Goal: Task Accomplishment & Management: Manage account settings

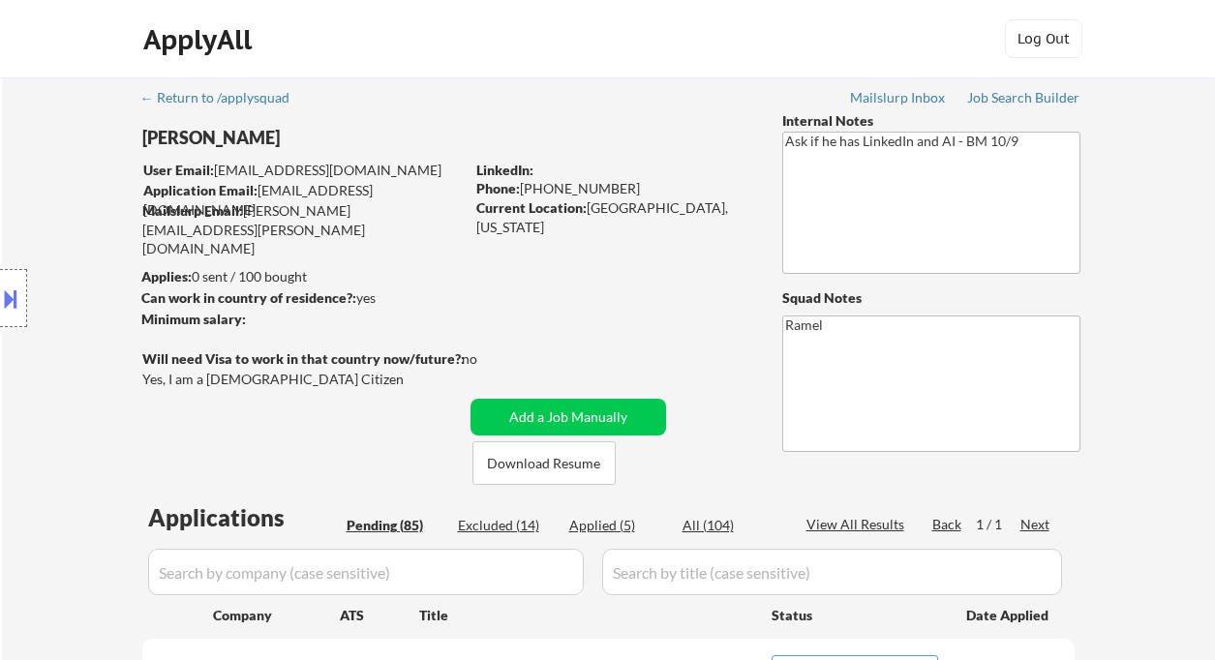
select select ""pending""
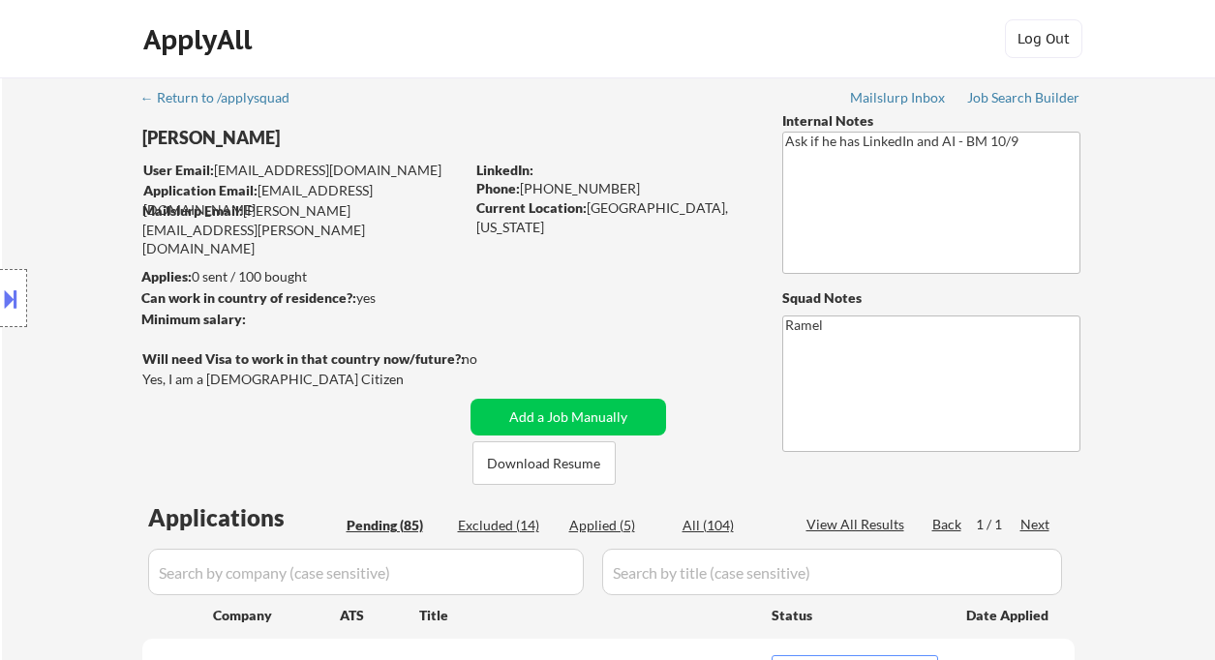
select select ""pending""
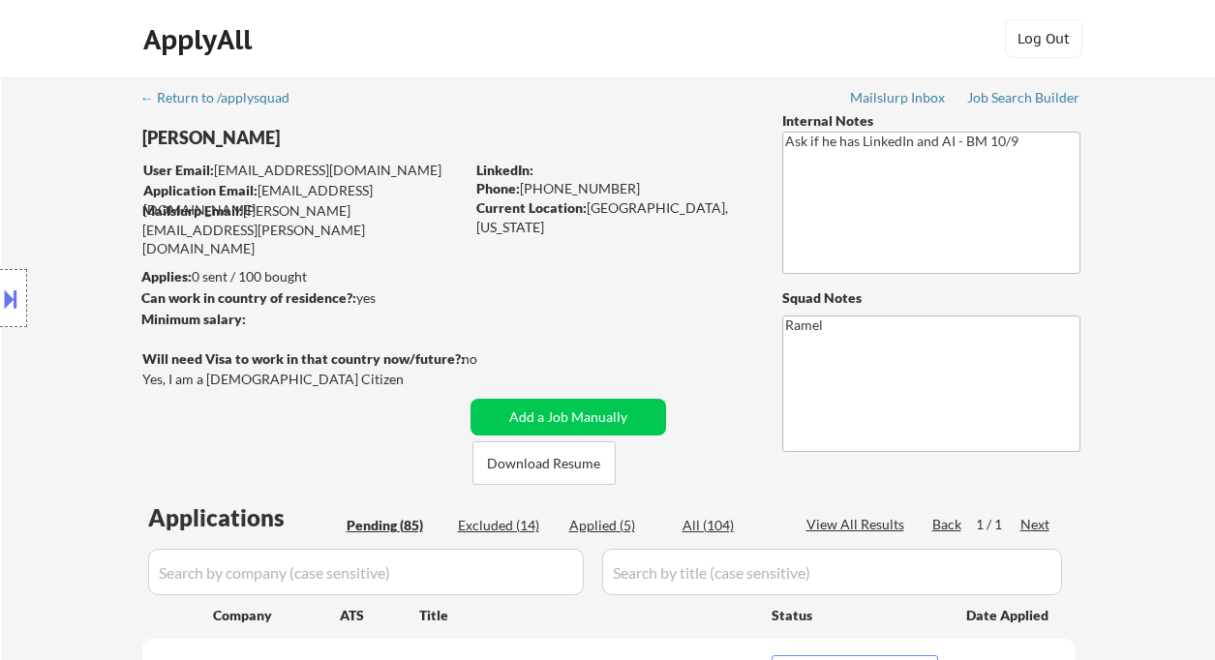
select select ""pending""
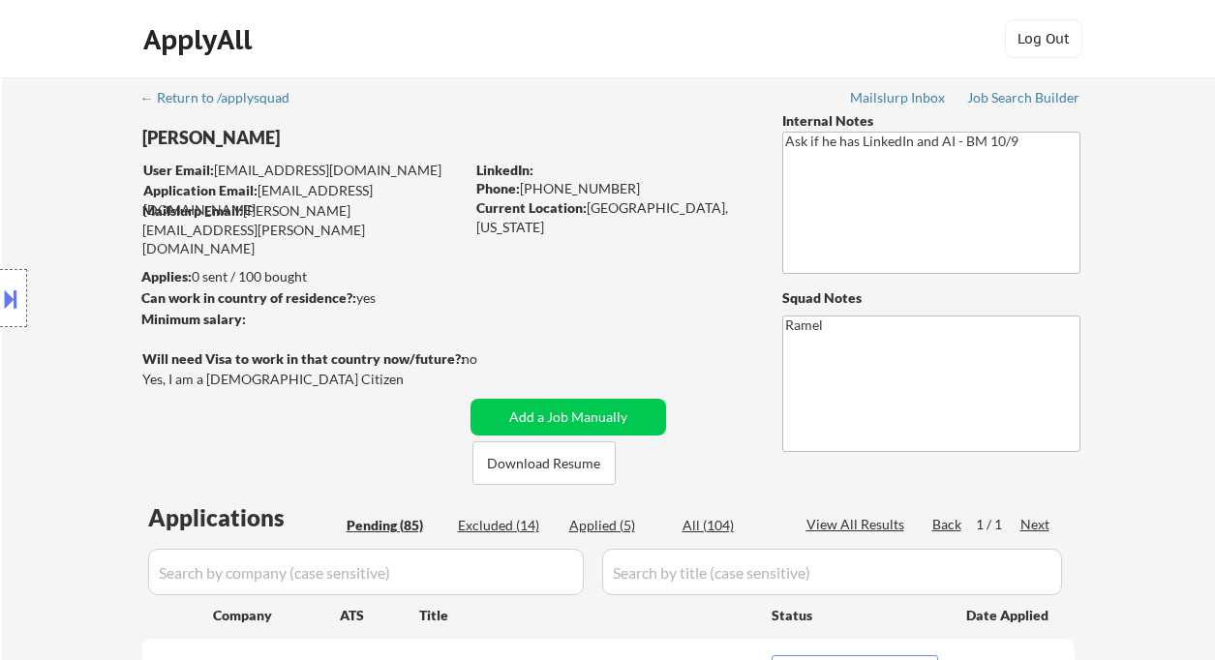
select select ""pending""
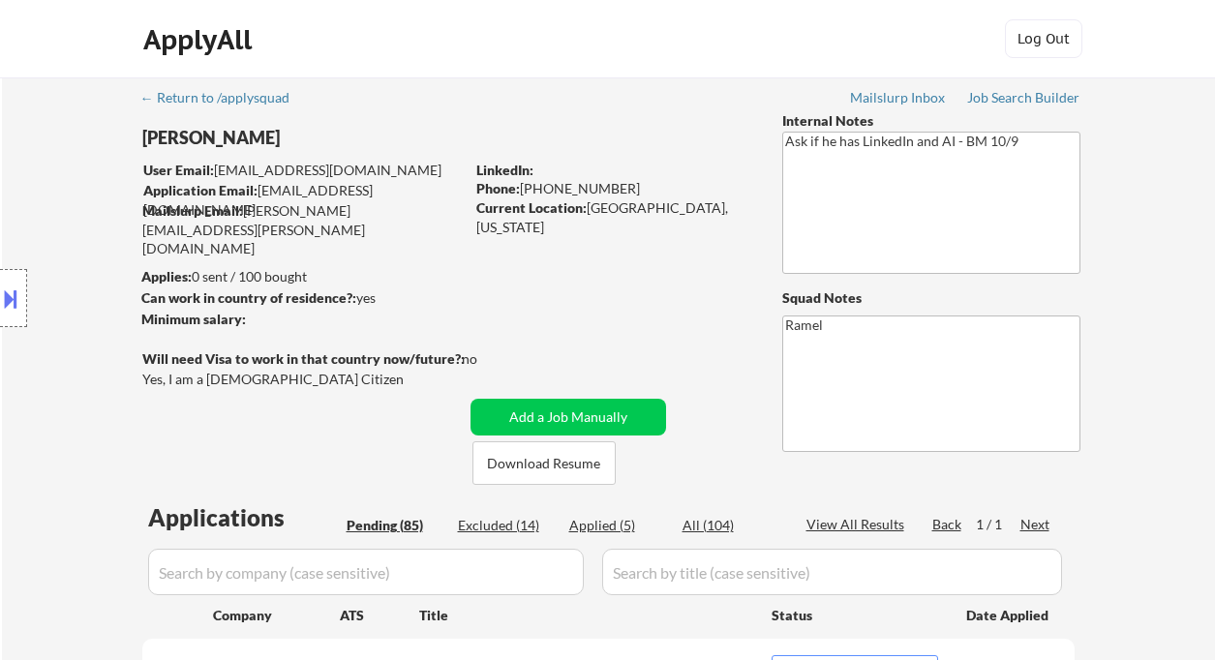
select select ""pending""
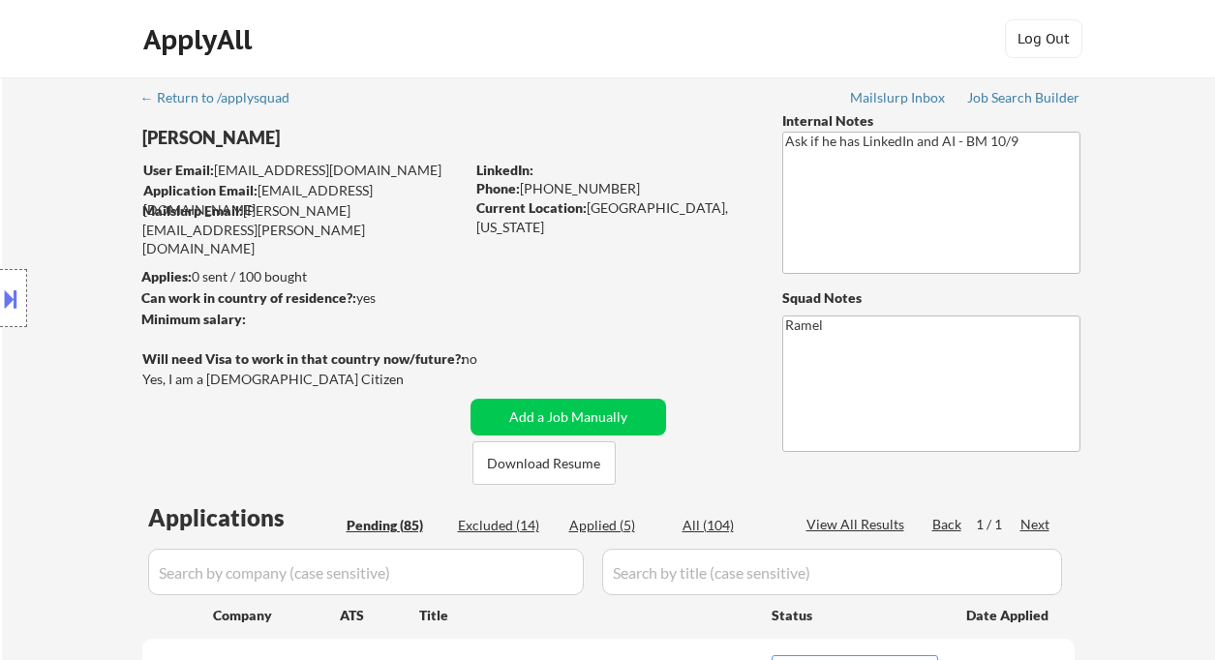
select select ""pending""
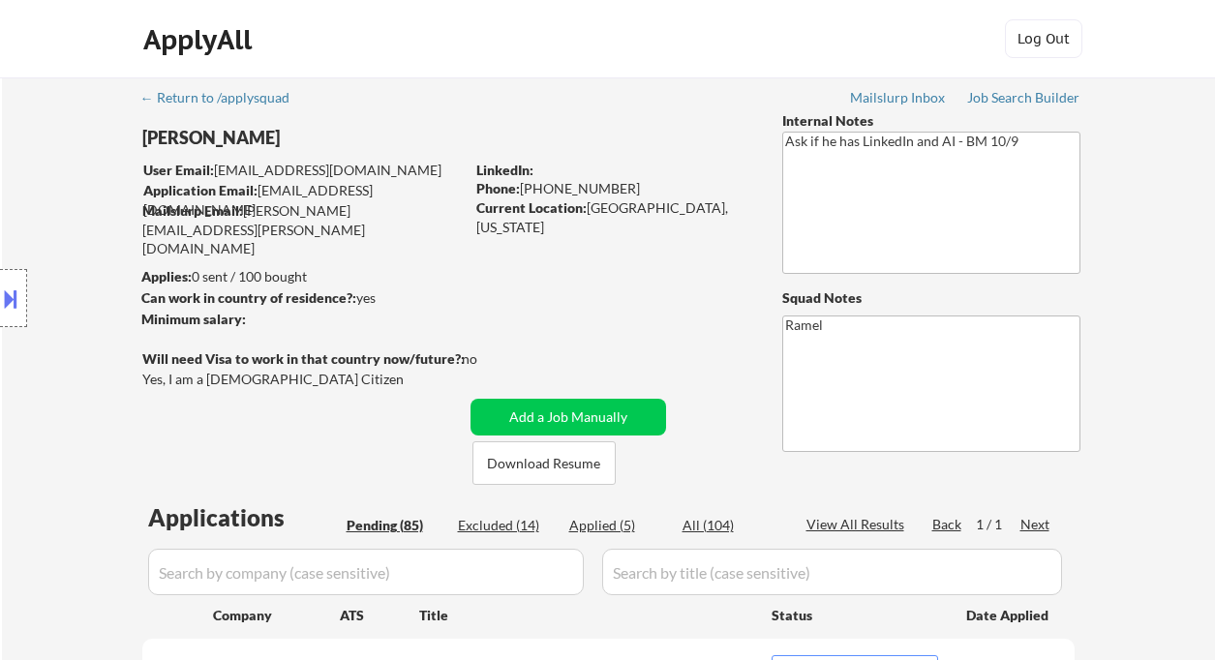
select select ""pending""
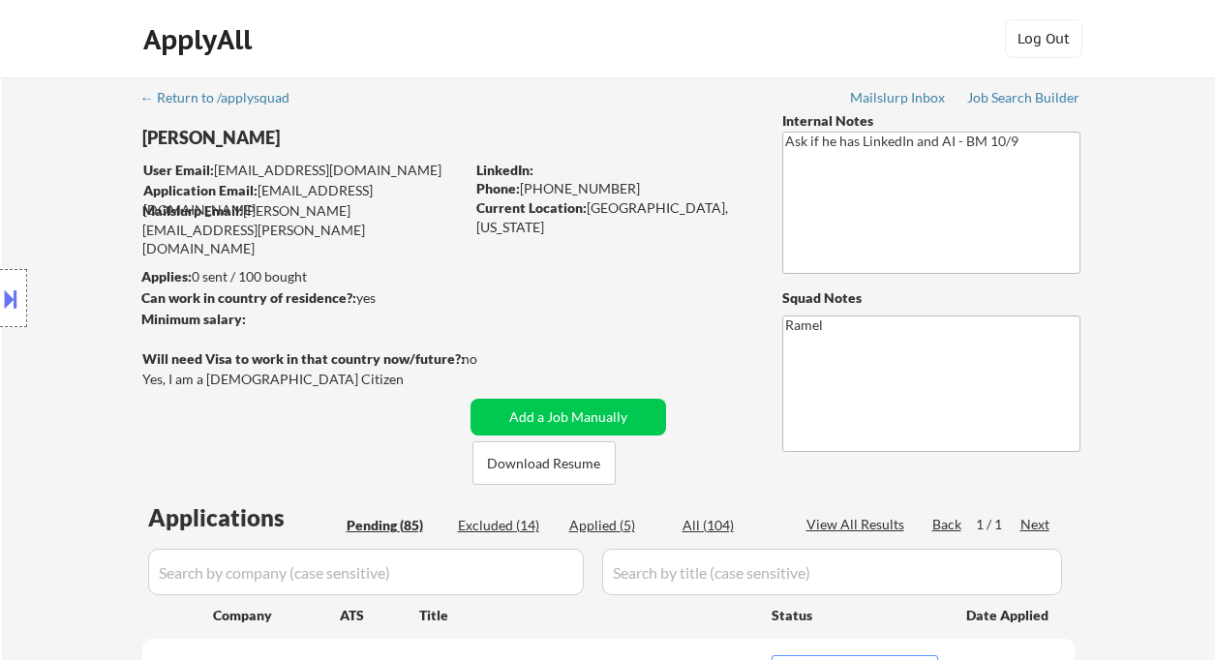
select select ""pending""
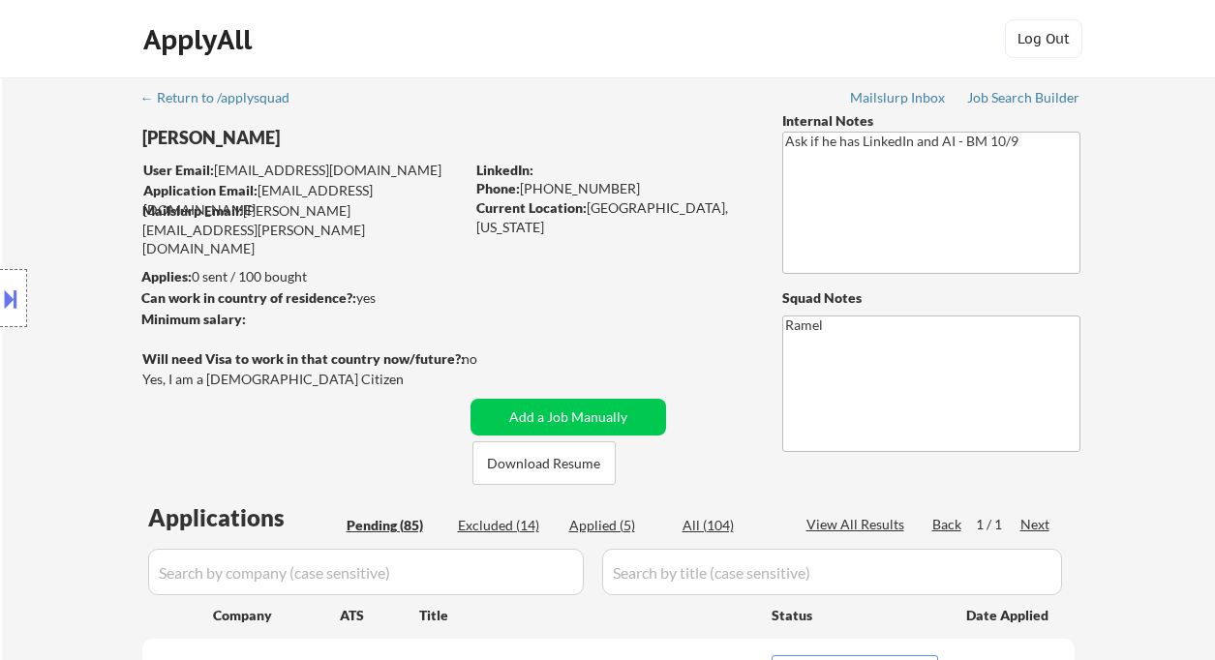
select select ""pending""
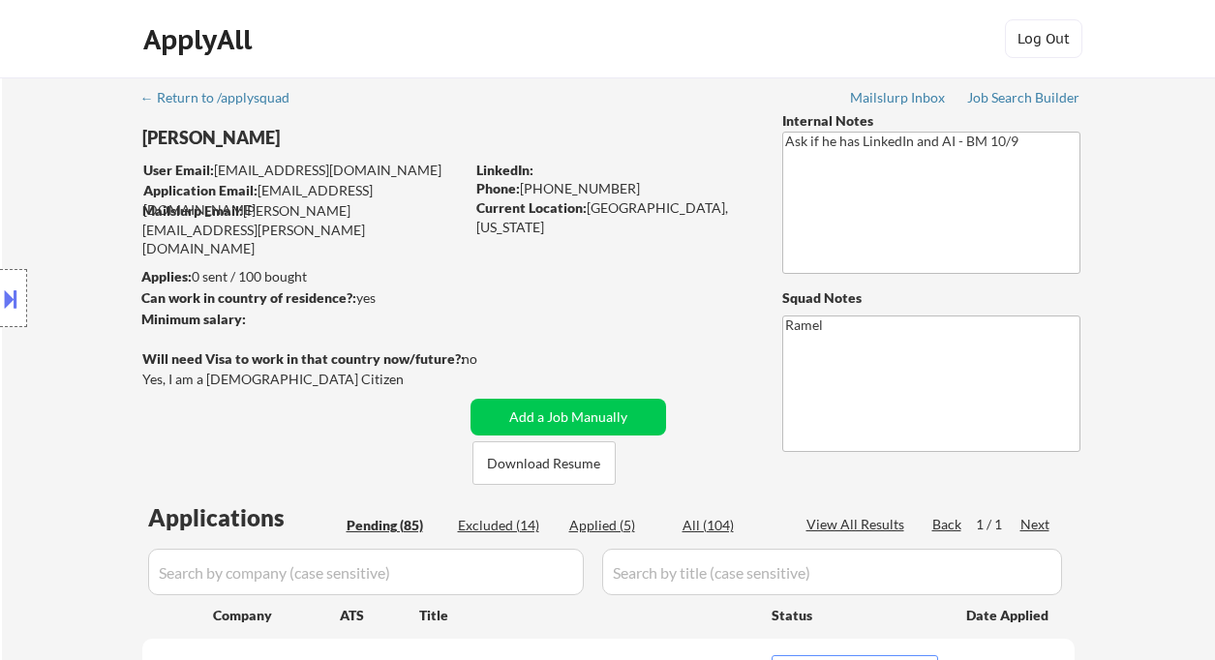
select select ""pending""
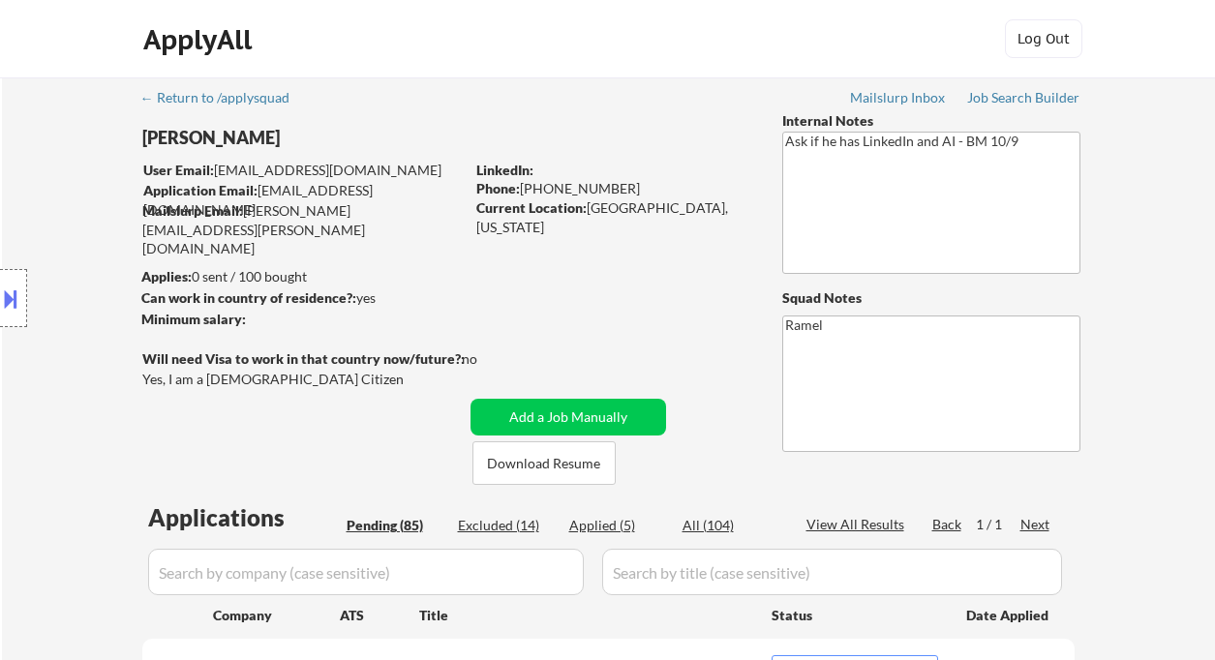
select select ""pending""
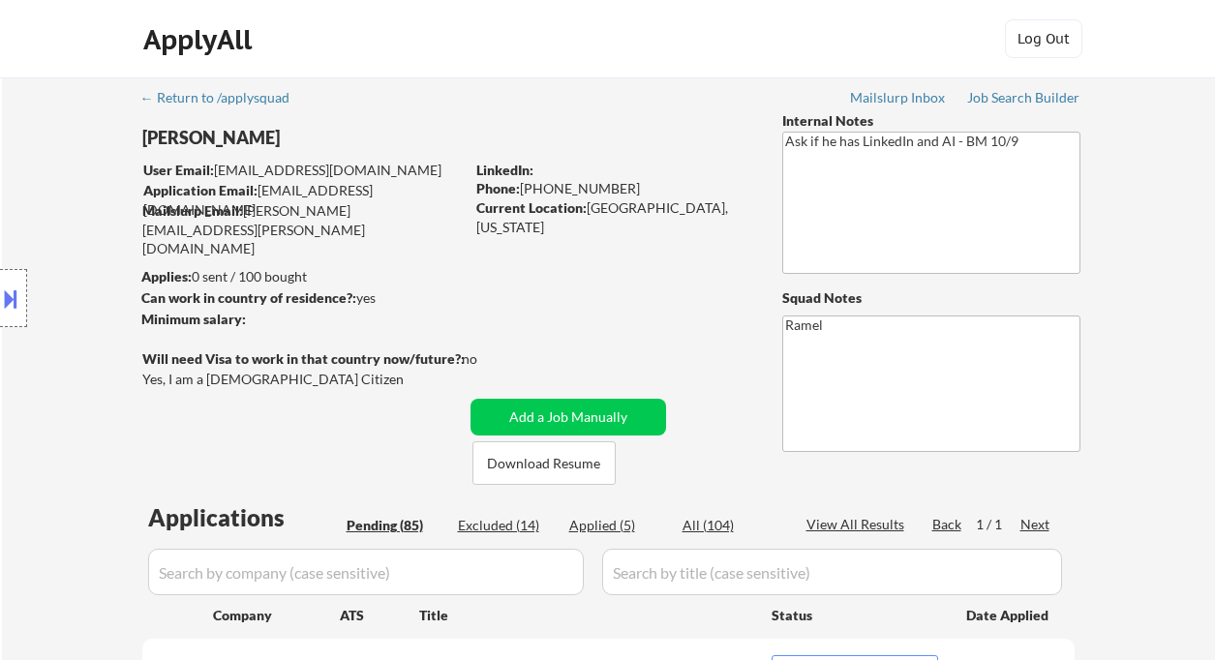
select select ""pending""
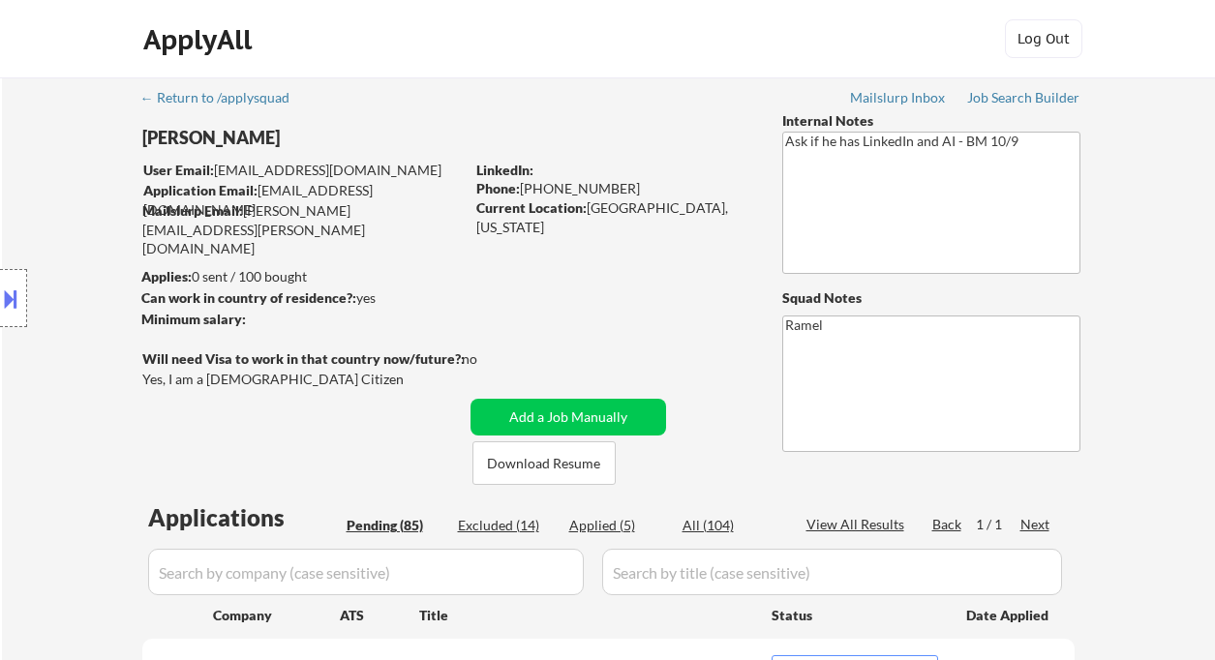
select select ""pending""
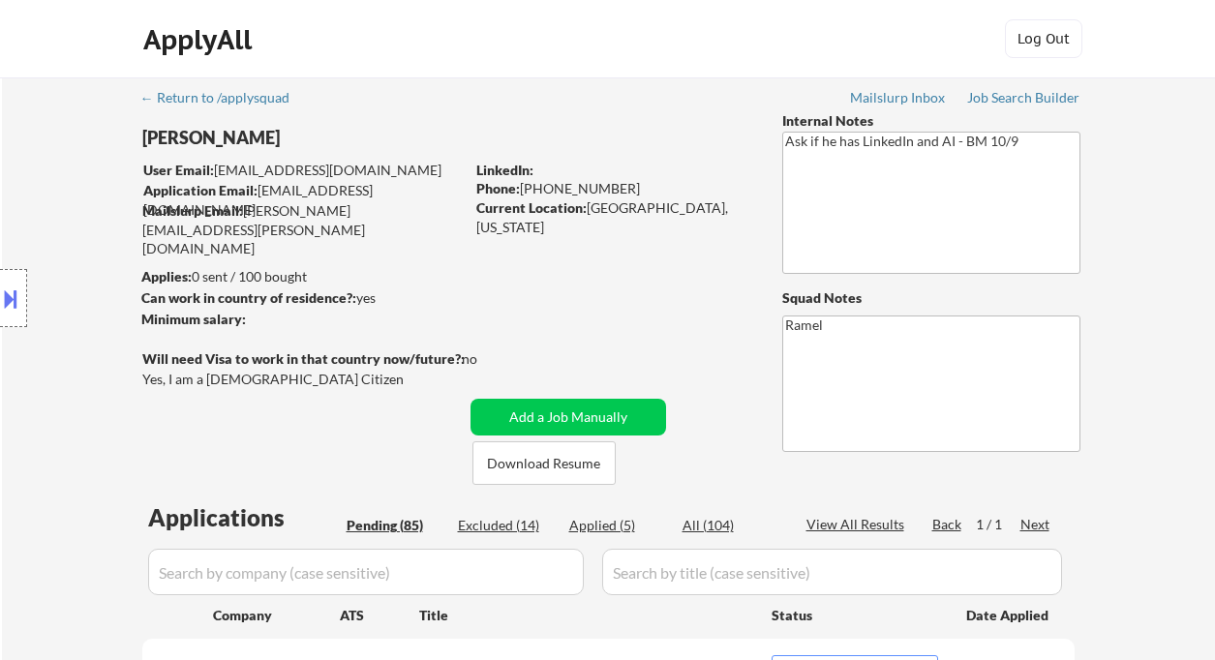
select select ""pending""
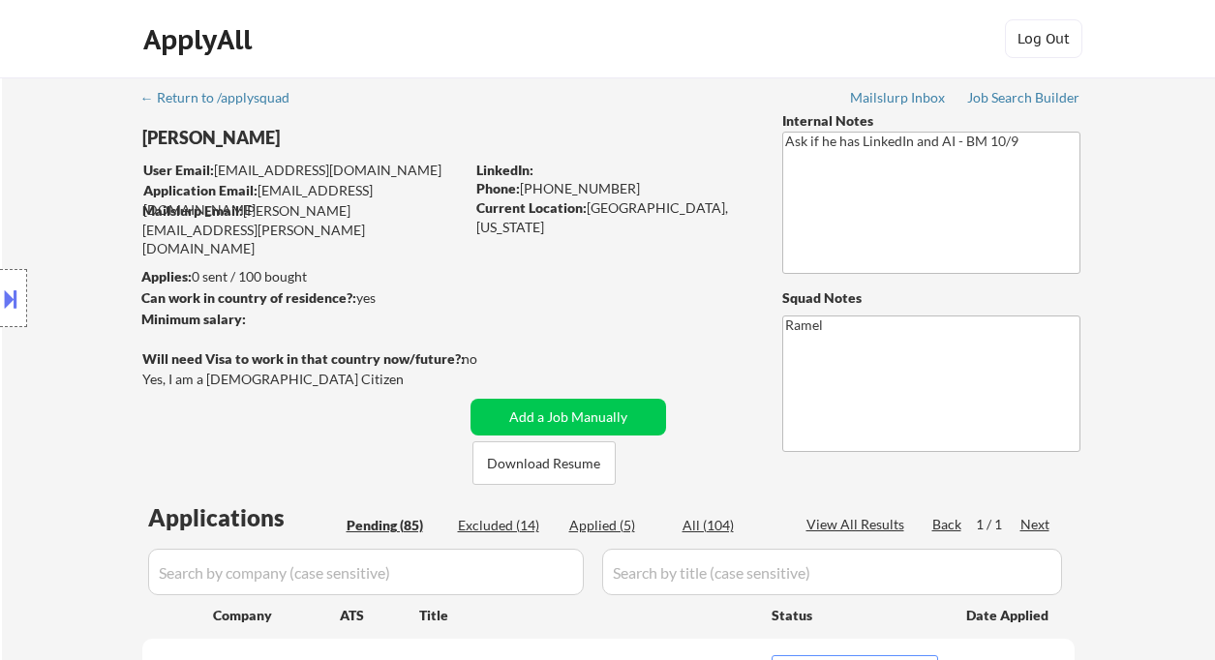
select select ""pending""
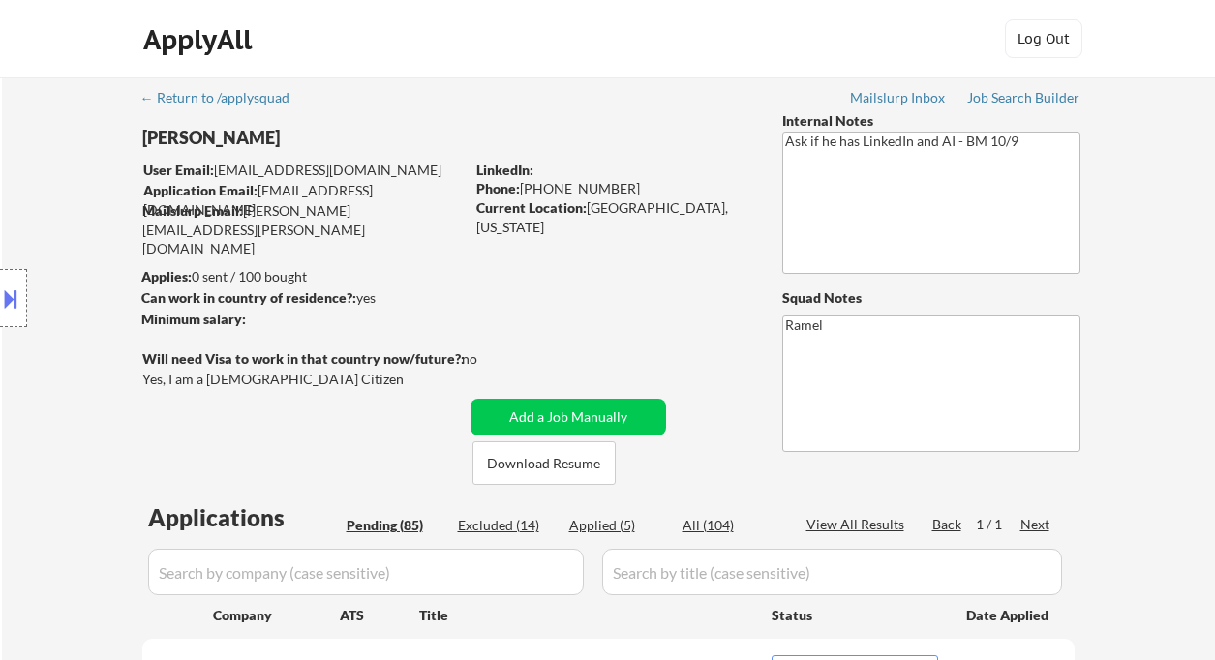
select select ""pending""
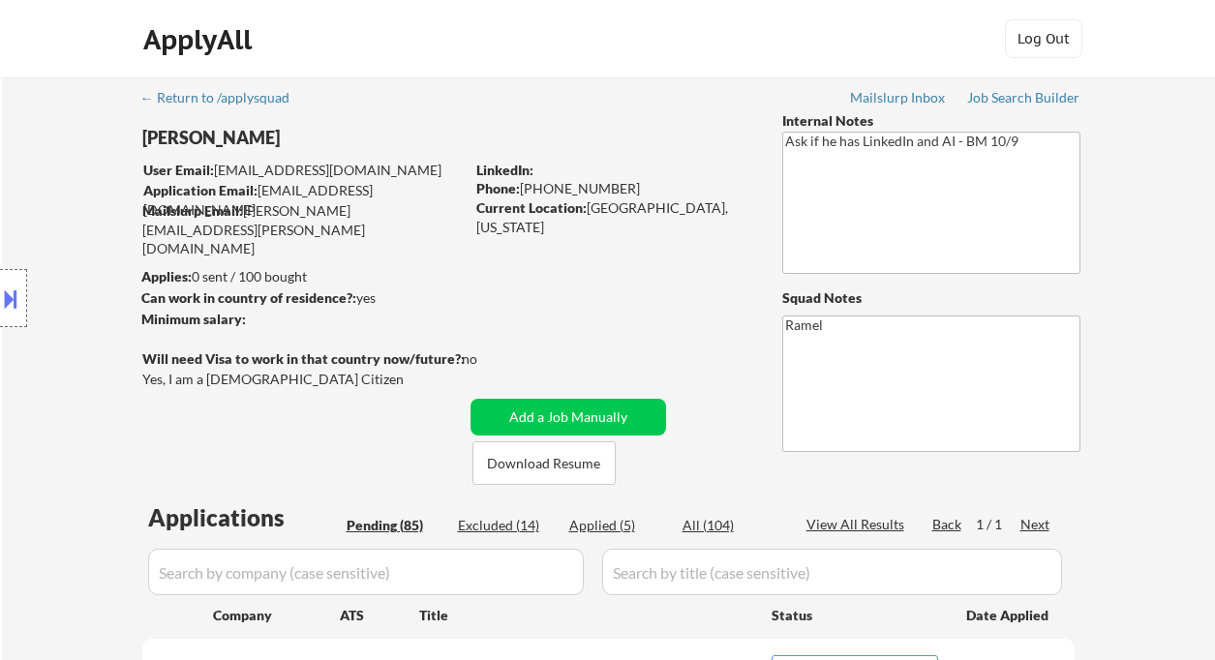
select select ""pending""
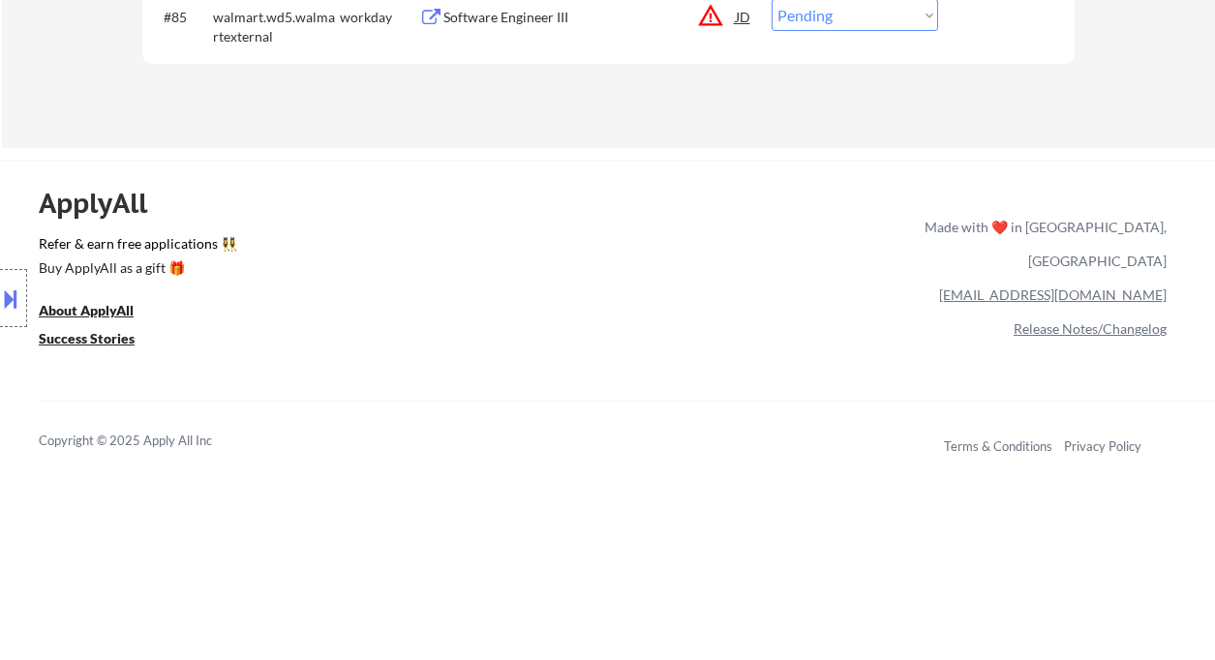
scroll to position [6329, 0]
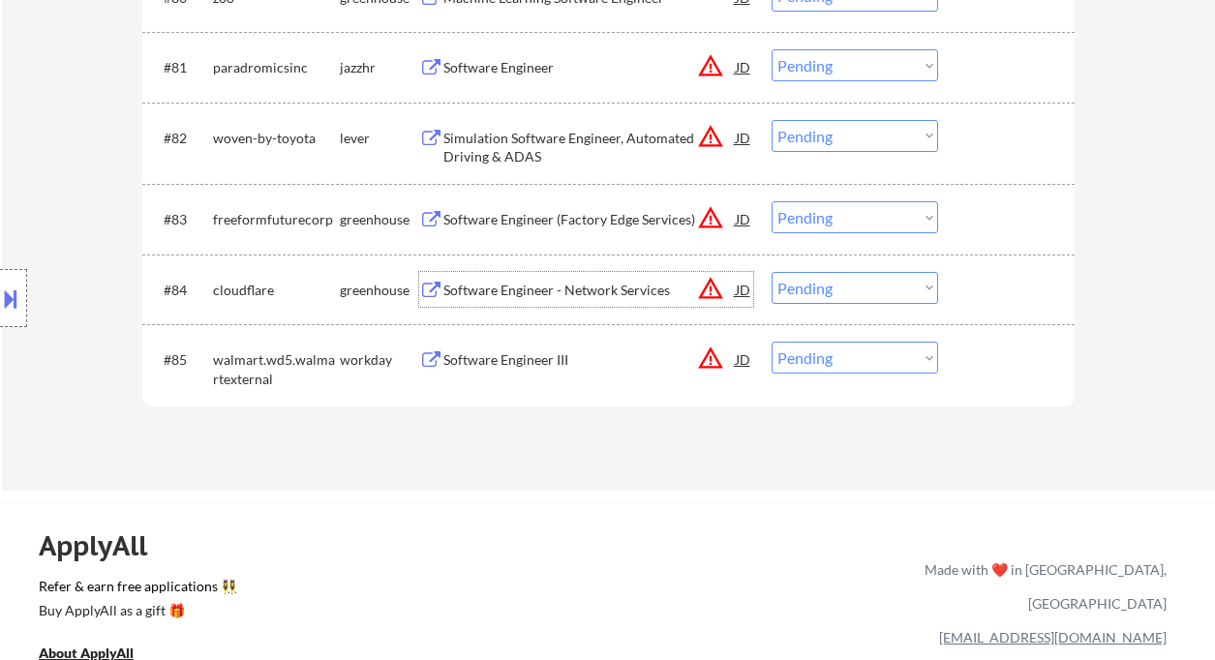
click at [521, 285] on div "Software Engineer - Network Services" at bounding box center [589, 290] width 292 height 19
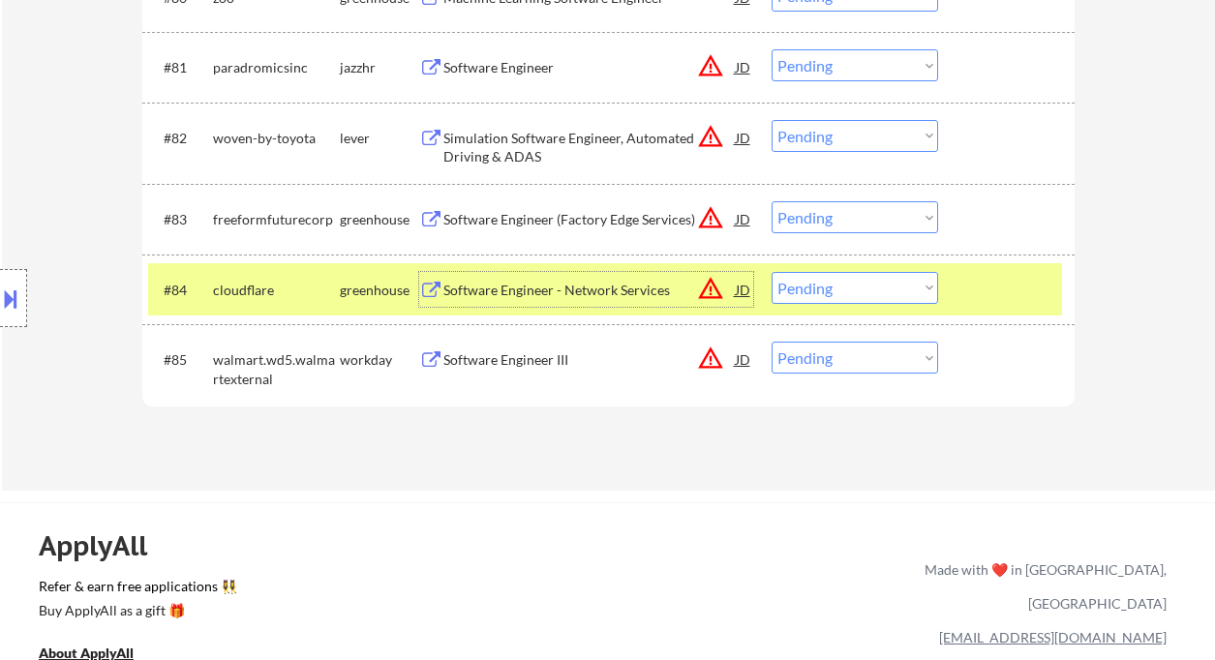
click at [15, 305] on button at bounding box center [10, 299] width 21 height 32
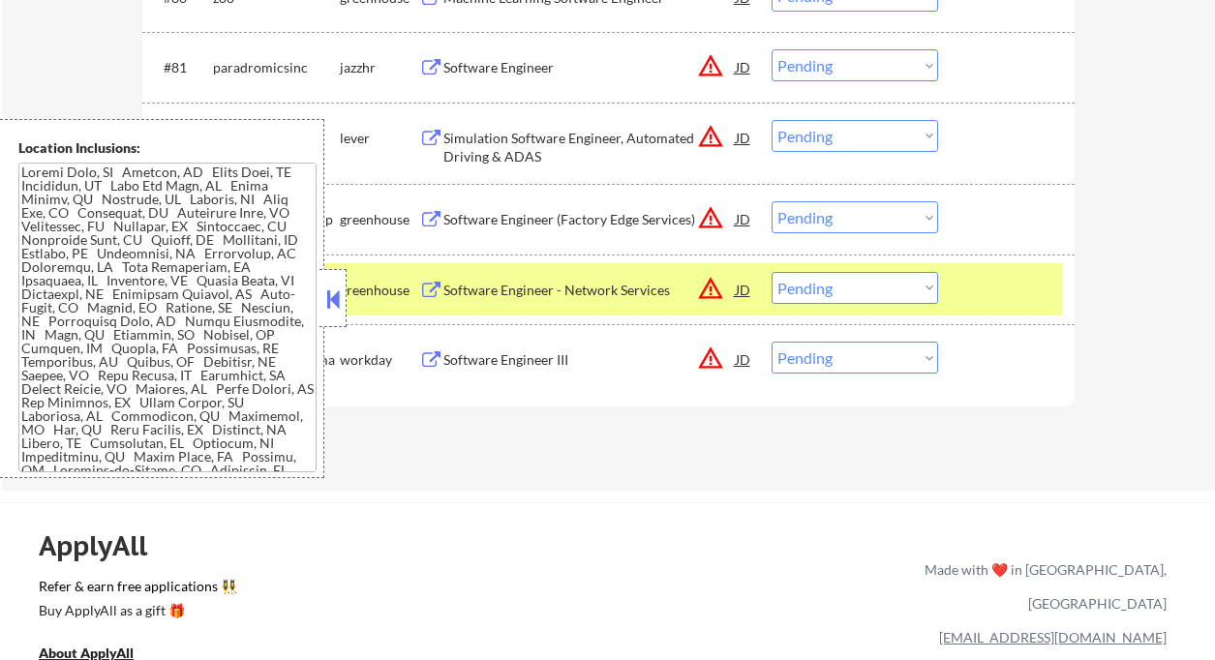
click at [330, 307] on button at bounding box center [332, 299] width 21 height 29
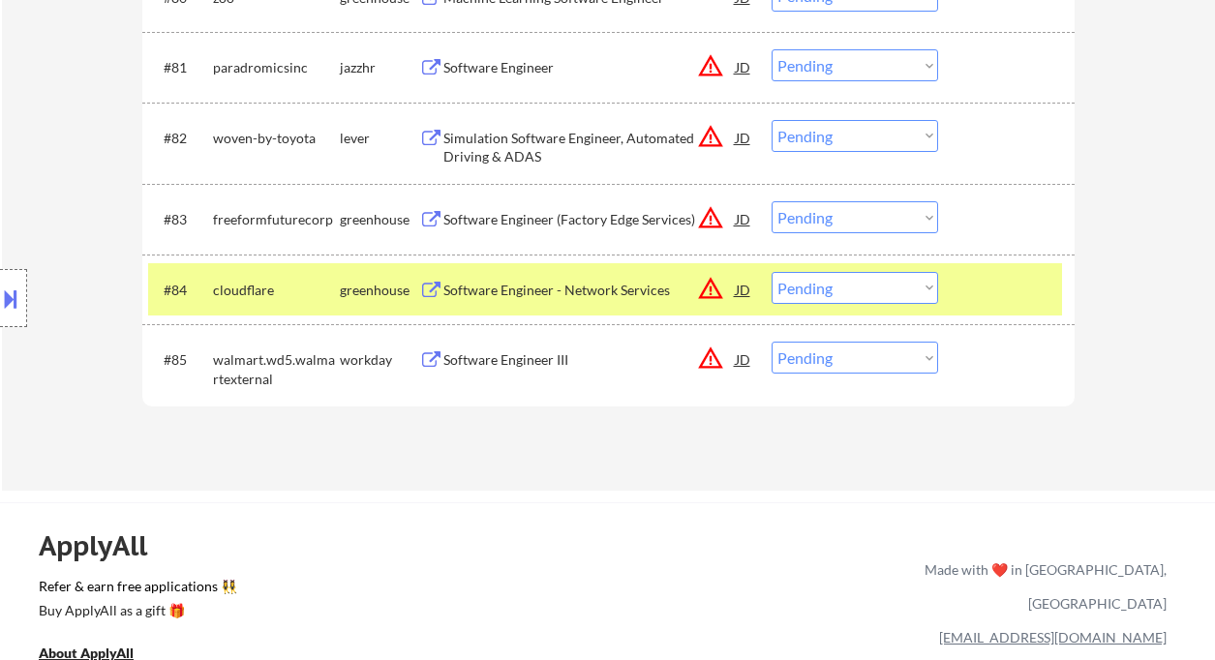
click at [19, 302] on button at bounding box center [10, 299] width 21 height 32
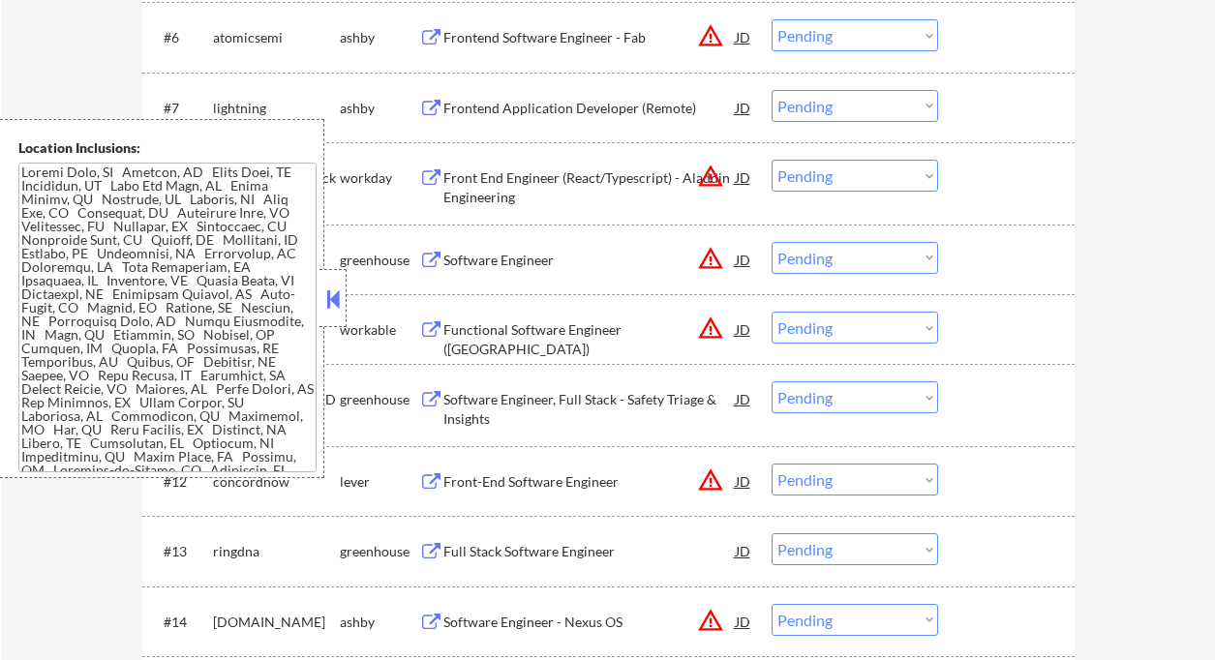
scroll to position [1710, 0]
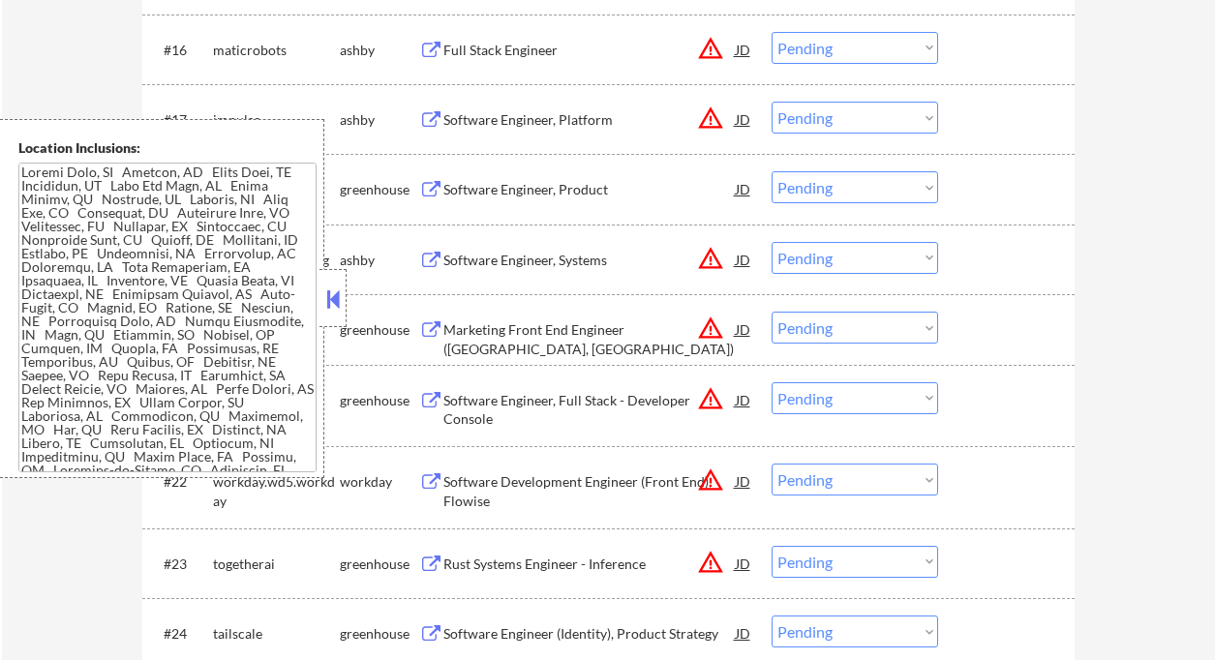
click at [285, 357] on textarea at bounding box center [167, 318] width 298 height 310
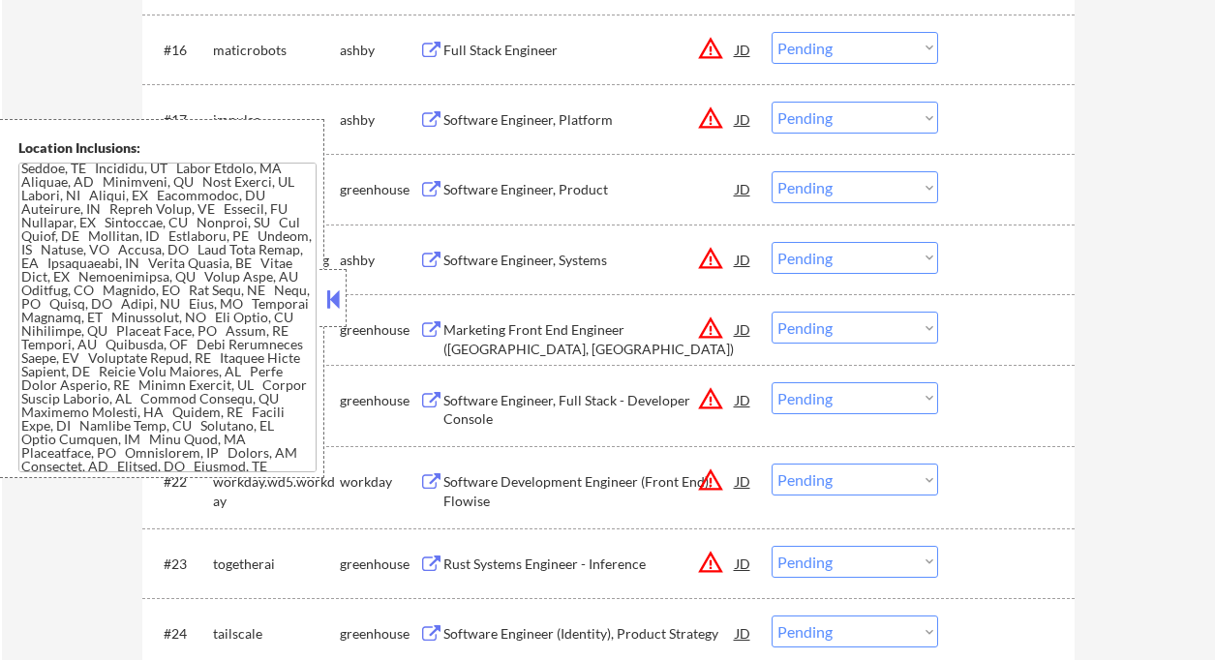
scroll to position [998, 0]
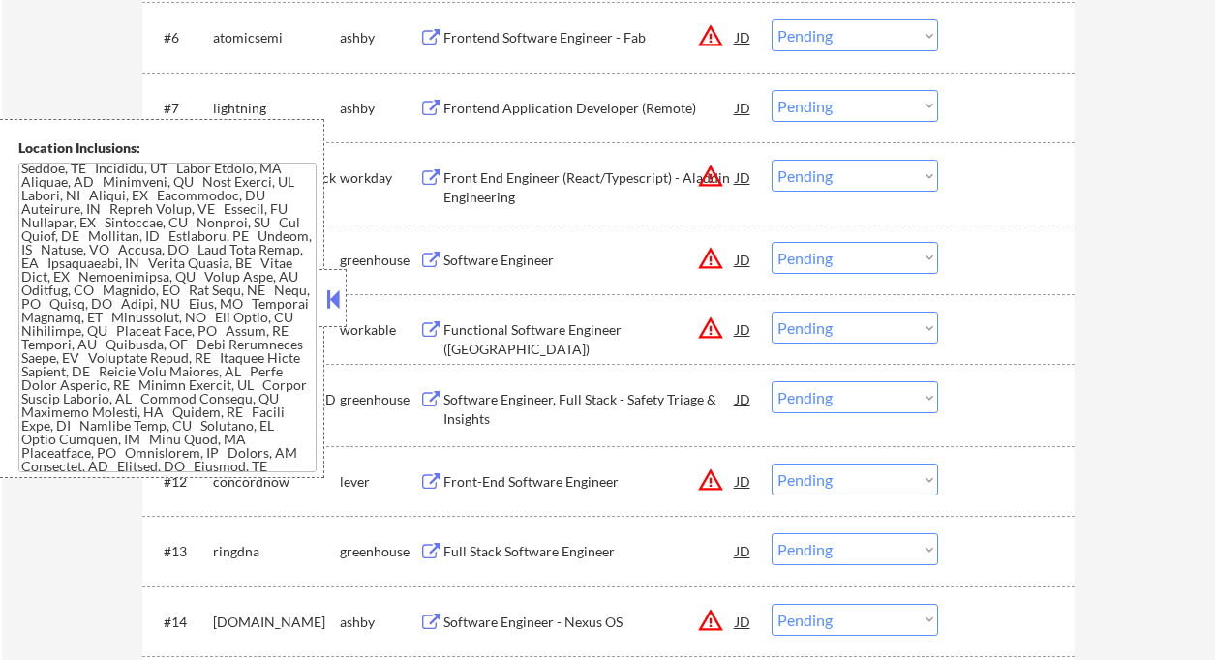
click at [335, 300] on button at bounding box center [332, 299] width 21 height 29
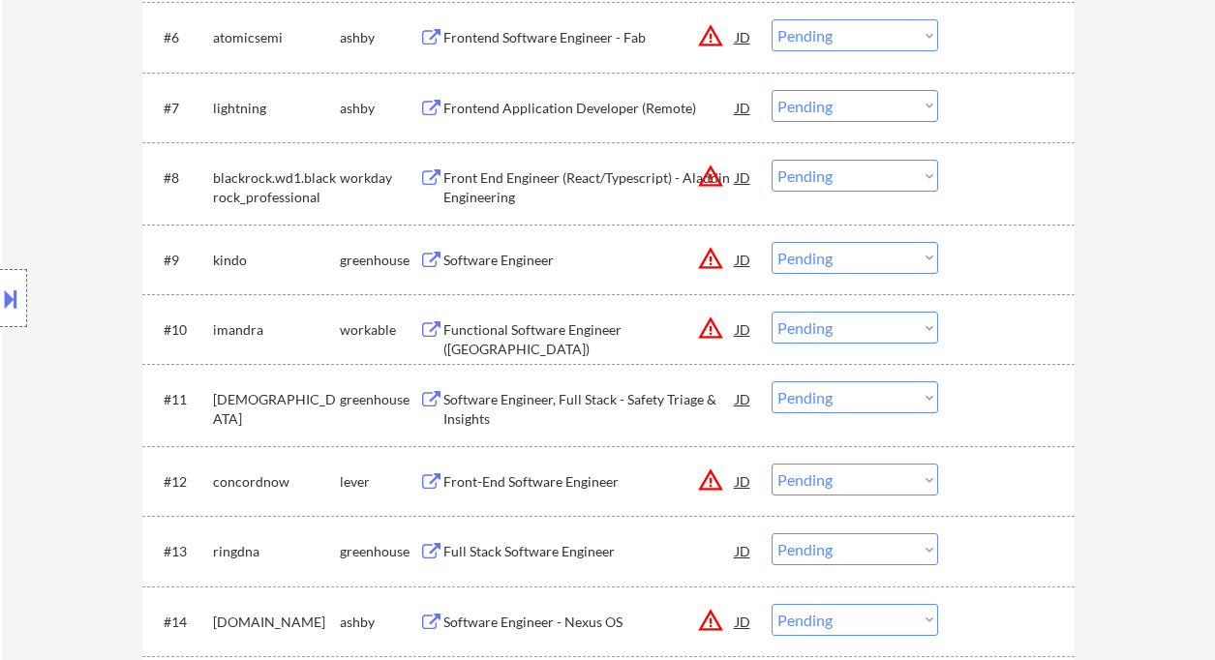
scroll to position [2820, 0]
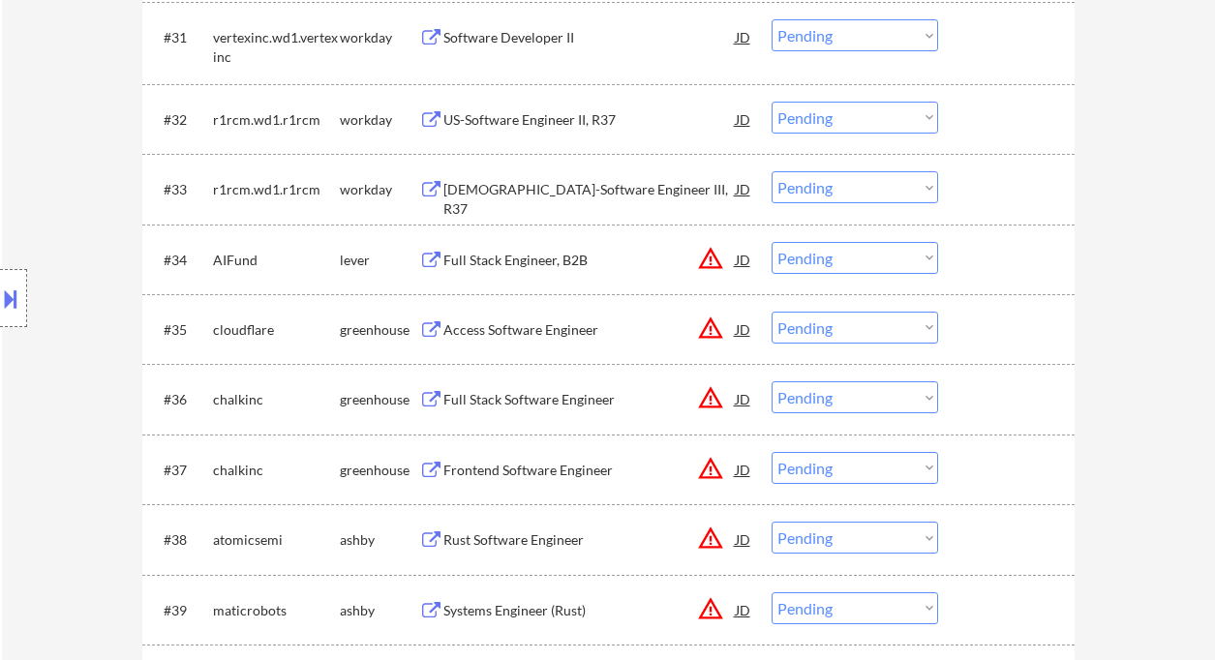
click at [848, 334] on select "Choose an option... Pending Applied Excluded (Questions) Excluded (Expired) Exc…" at bounding box center [854, 328] width 166 height 32
click at [771, 312] on select "Choose an option... Pending Applied Excluded (Questions) Excluded (Expired) Exc…" at bounding box center [854, 328] width 166 height 32
click at [523, 404] on div "Full Stack Software Engineer" at bounding box center [589, 399] width 292 height 19
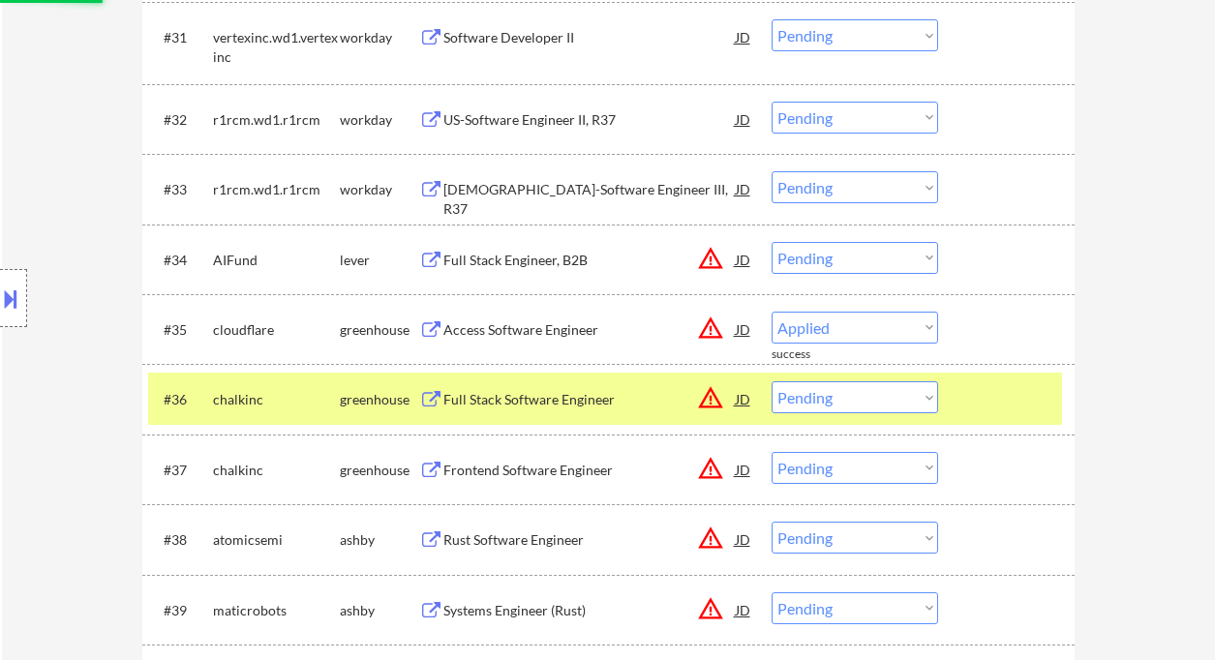
select select ""pending""
click at [843, 386] on select "Choose an option... Pending Applied Excluded (Questions) Excluded (Expired) Exc…" at bounding box center [854, 397] width 166 height 32
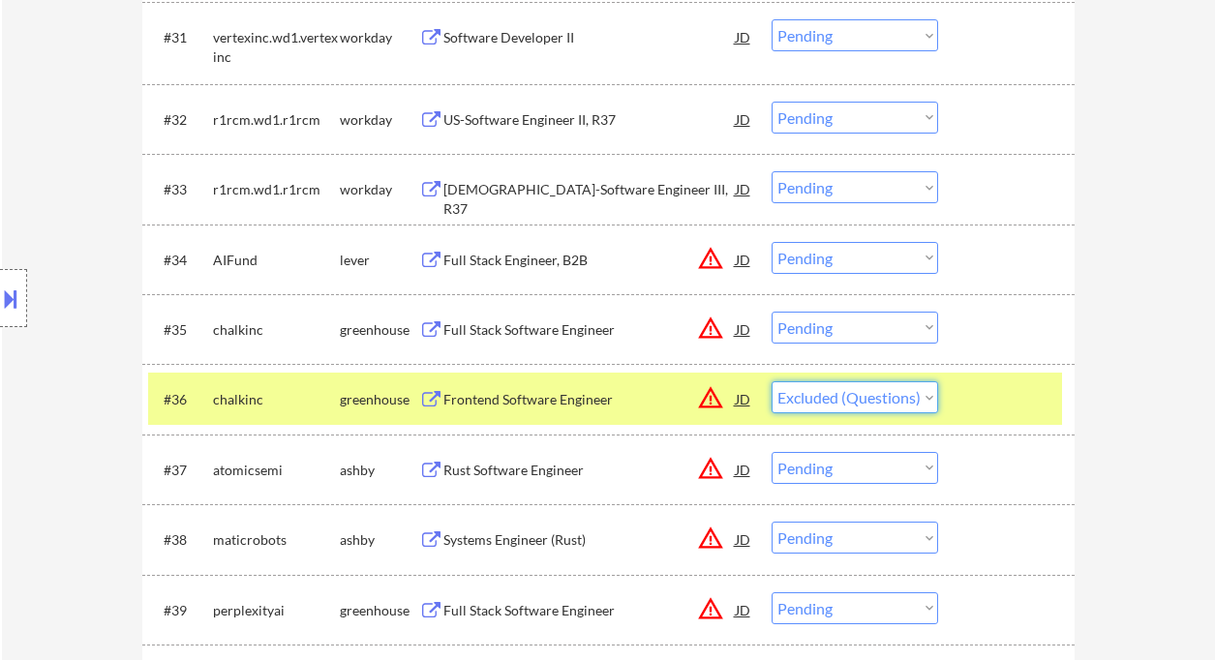
click at [771, 381] on select "Choose an option... Pending Applied Excluded (Questions) Excluded (Expired) Exc…" at bounding box center [854, 397] width 166 height 32
click at [483, 473] on div "Rust Software Engineer" at bounding box center [589, 470] width 292 height 19
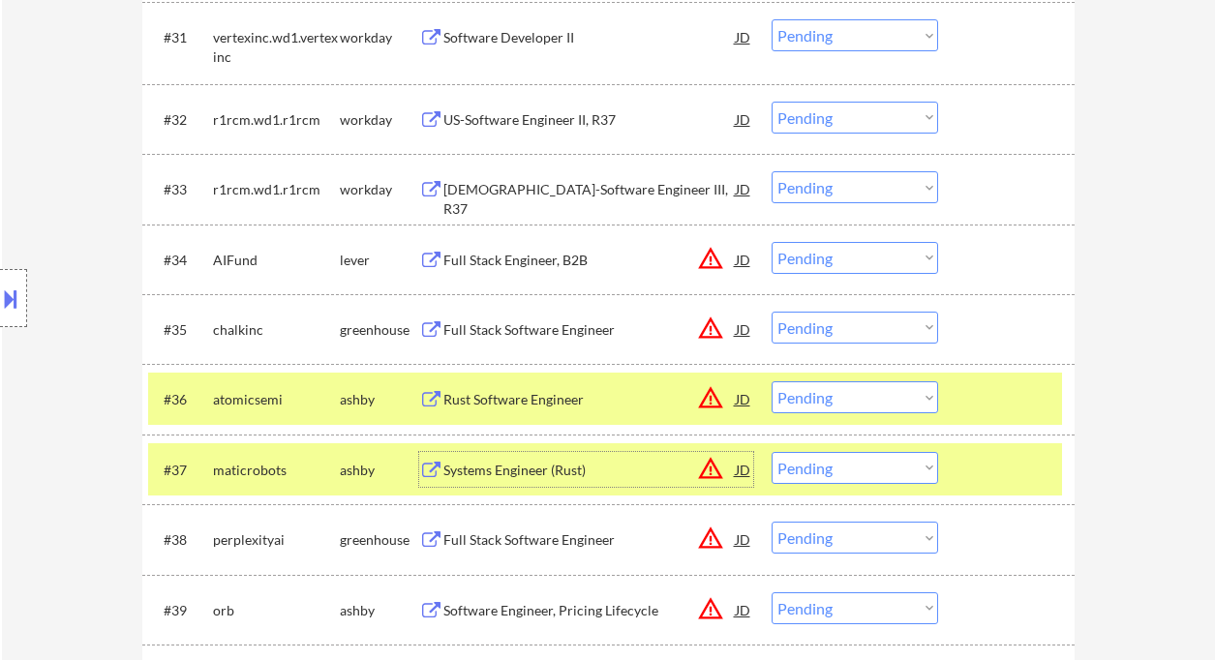
drag, startPoint x: 857, startPoint y: 397, endPoint x: 863, endPoint y: 406, distance: 11.0
click at [857, 397] on select "Choose an option... Pending Applied Excluded (Questions) Excluded (Expired) Exc…" at bounding box center [854, 397] width 166 height 32
click at [771, 381] on select "Choose an option... Pending Applied Excluded (Questions) Excluded (Expired) Exc…" at bounding box center [854, 397] width 166 height 32
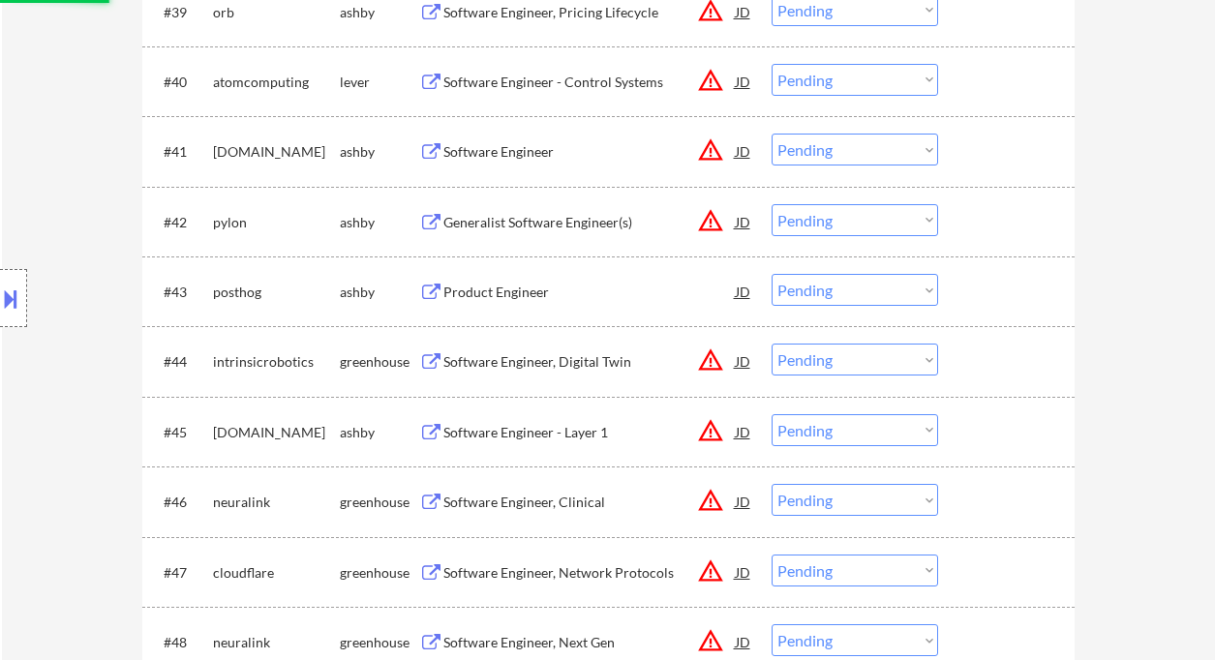
select select ""pending""
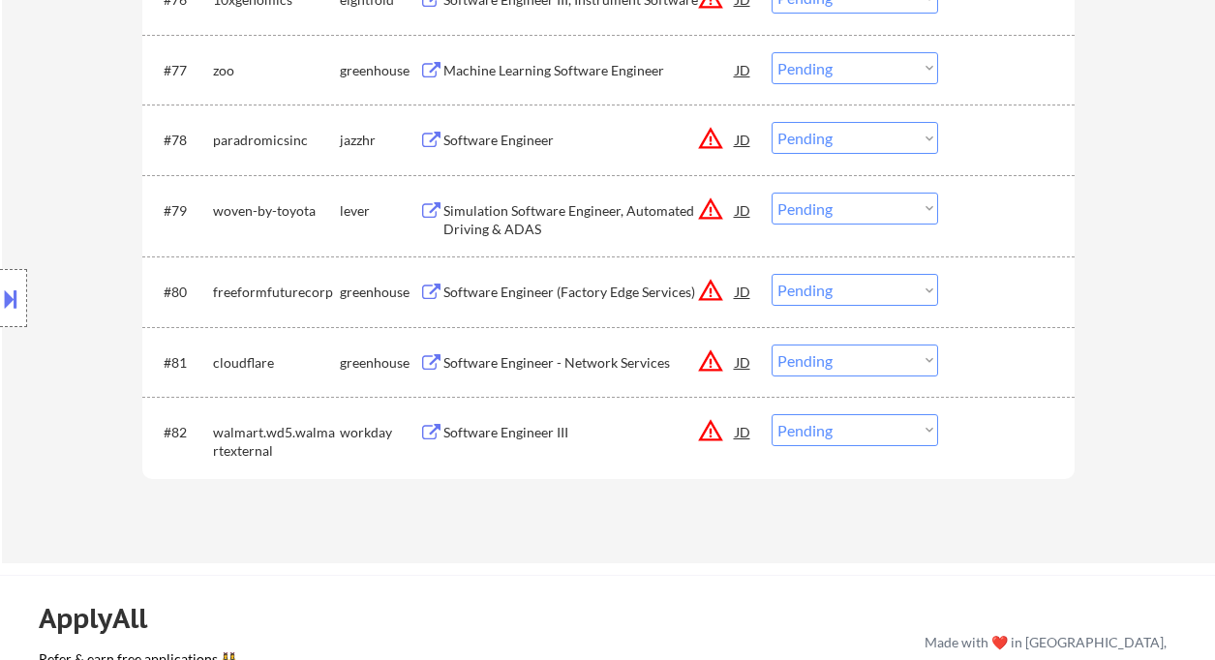
scroll to position [5918, 0]
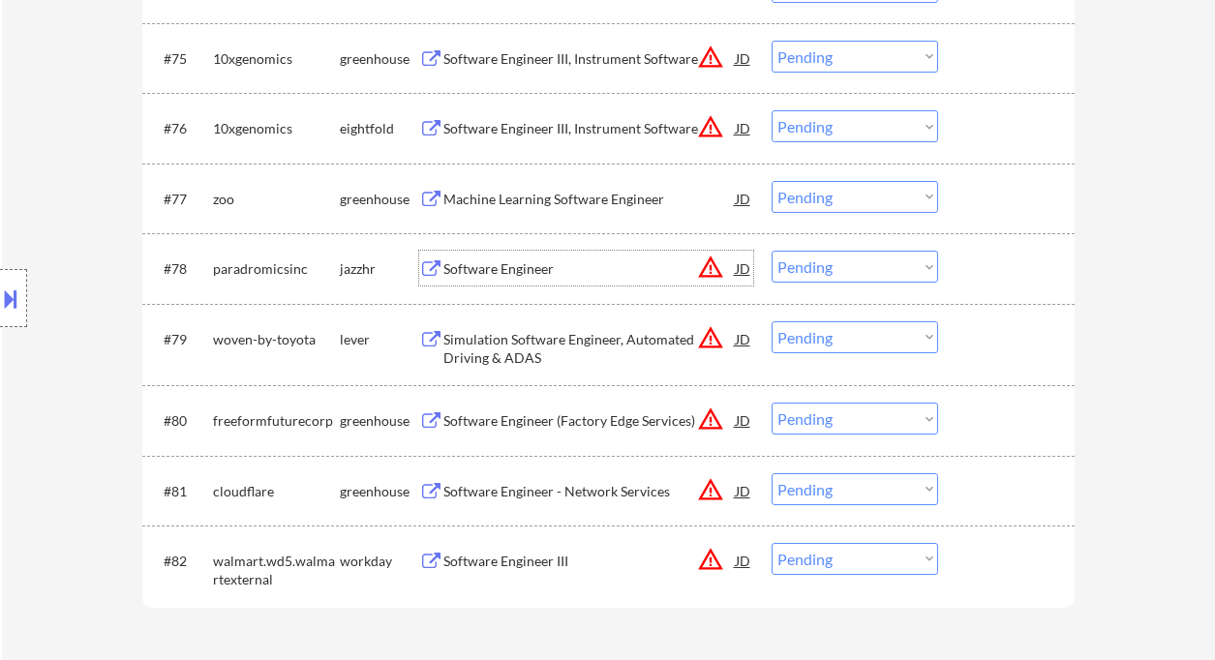
click at [511, 274] on div "Software Engineer" at bounding box center [589, 268] width 292 height 19
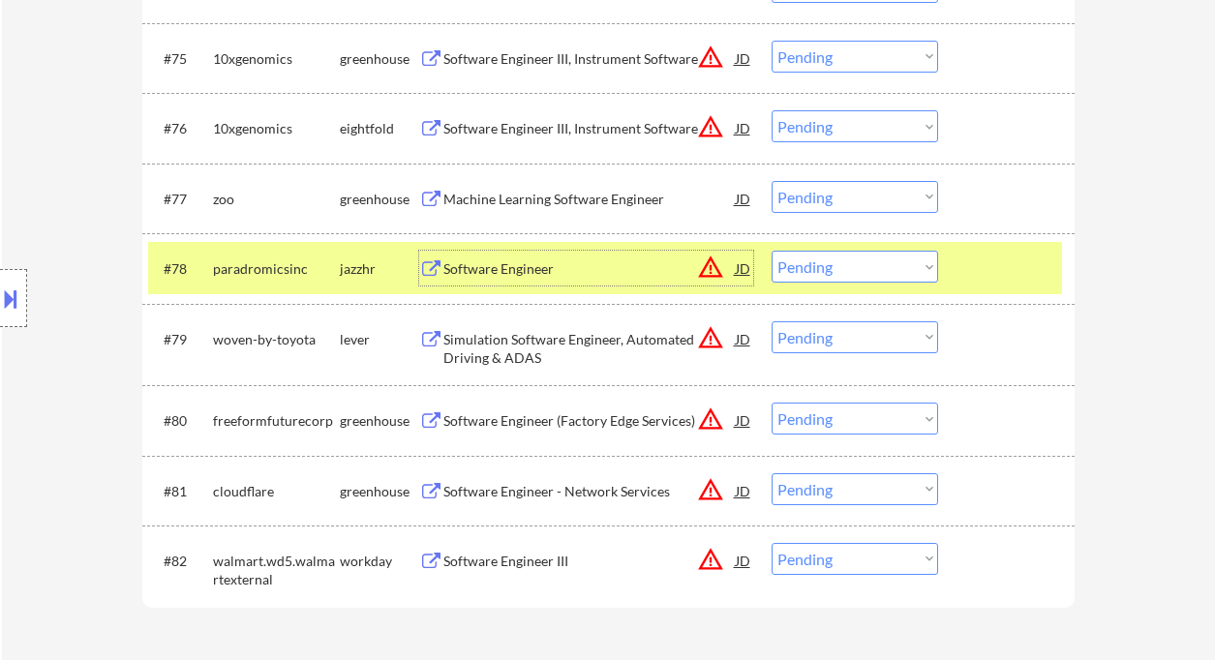
click at [817, 273] on select "Choose an option... Pending Applied Excluded (Questions) Excluded (Expired) Exc…" at bounding box center [854, 267] width 166 height 32
click at [771, 251] on select "Choose an option... Pending Applied Excluded (Questions) Excluded (Expired) Exc…" at bounding box center [854, 267] width 166 height 32
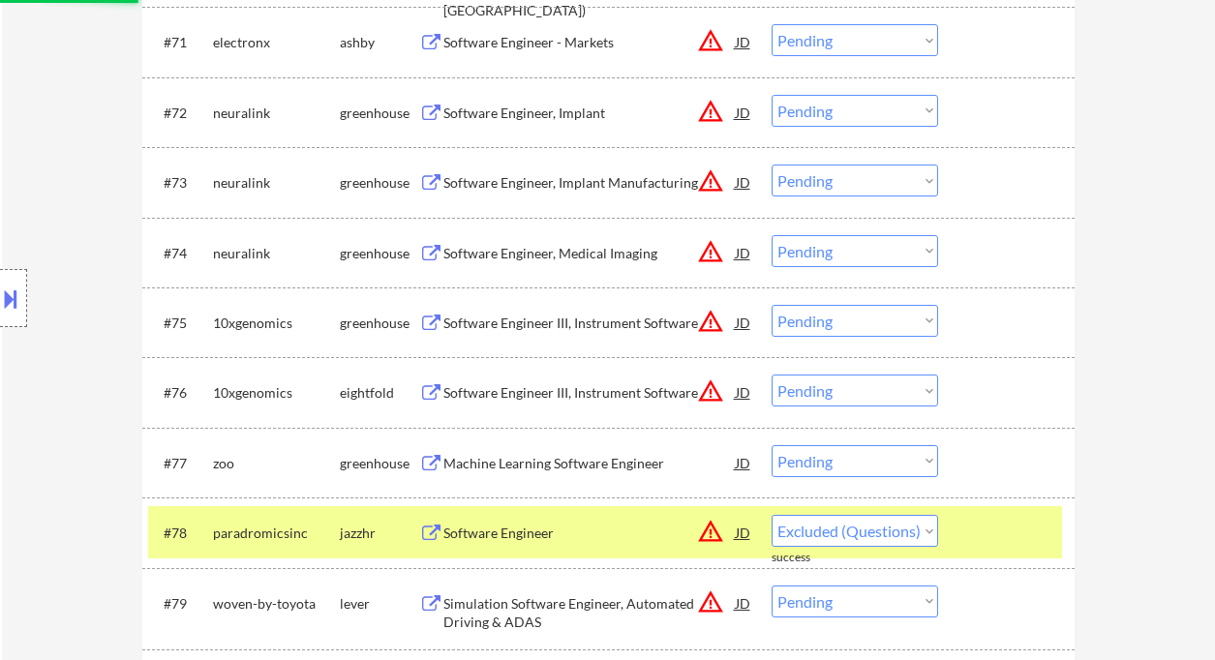
select select ""pending""
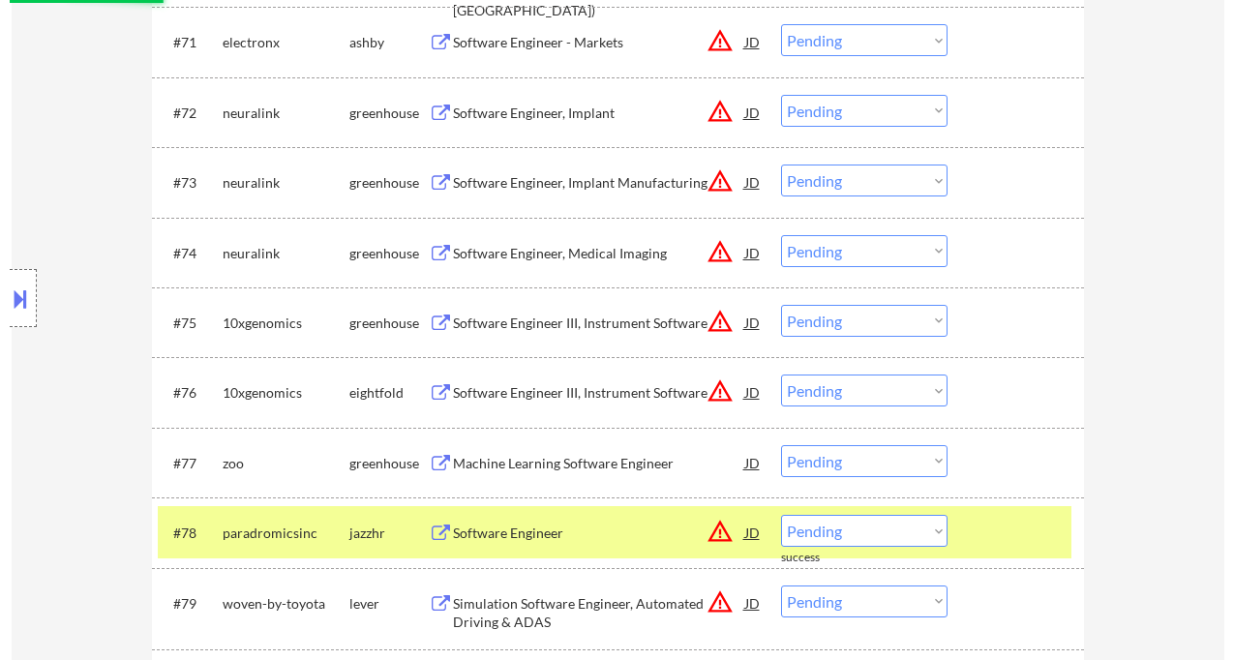
scroll to position [200, 0]
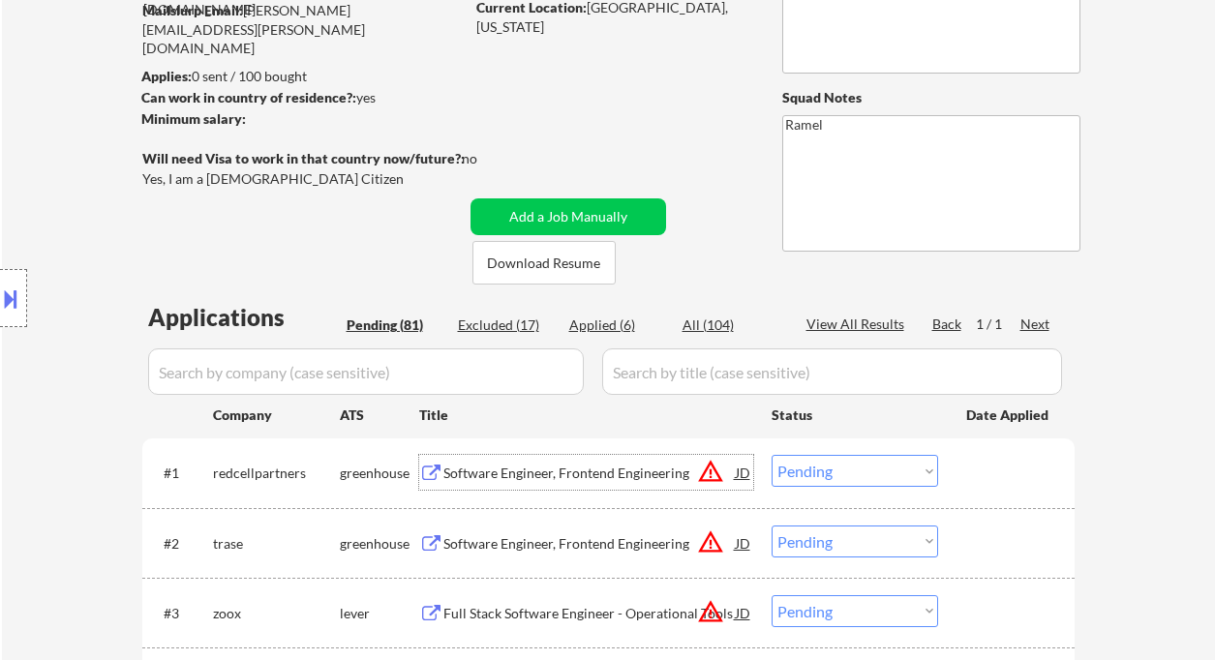
click at [538, 475] on div "Software Engineer, Frontend Engineering" at bounding box center [589, 473] width 292 height 19
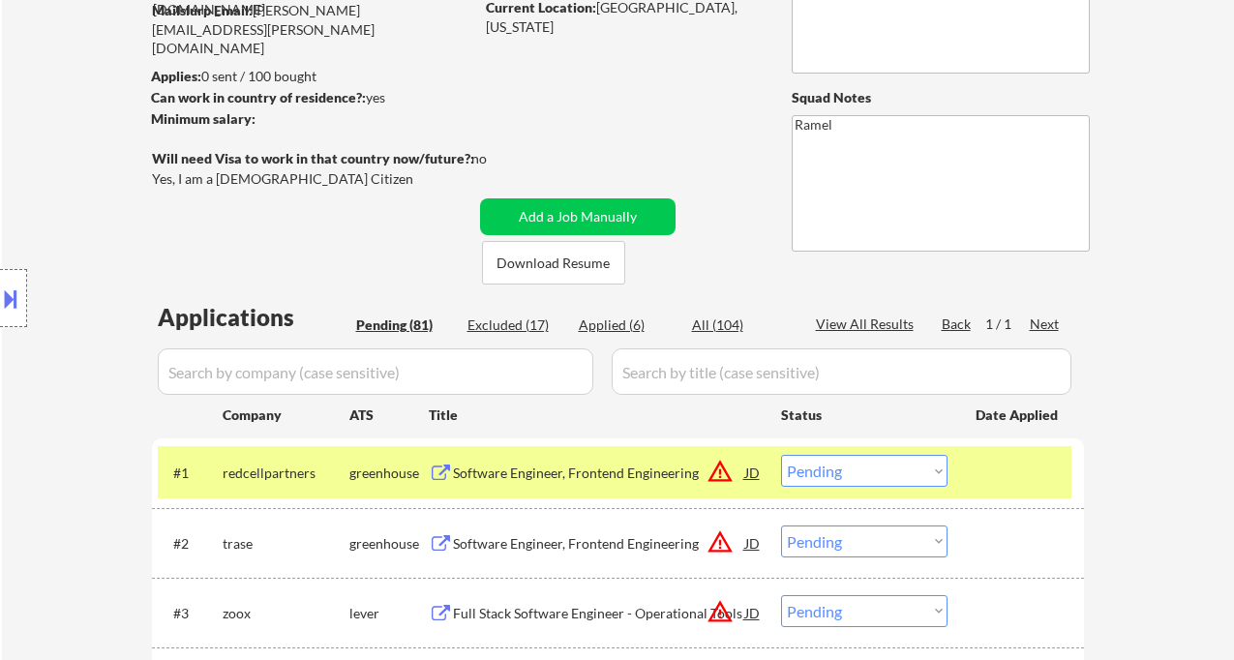
click at [15, 299] on button at bounding box center [10, 299] width 21 height 32
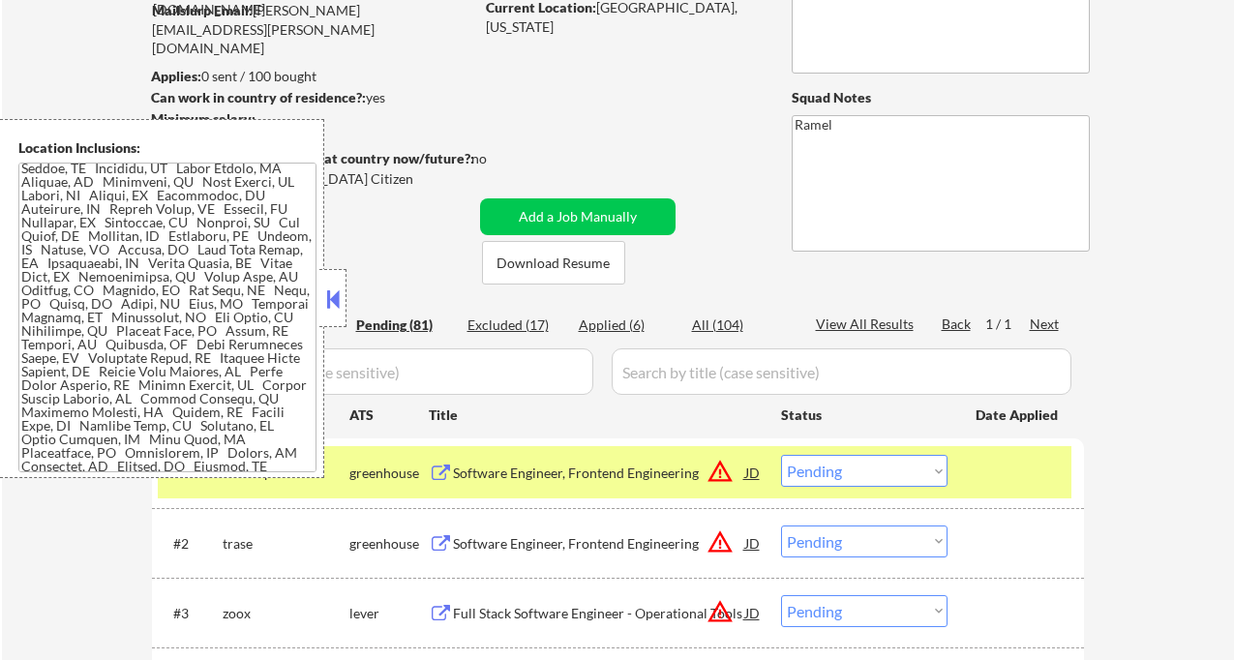
scroll to position [3622, 0]
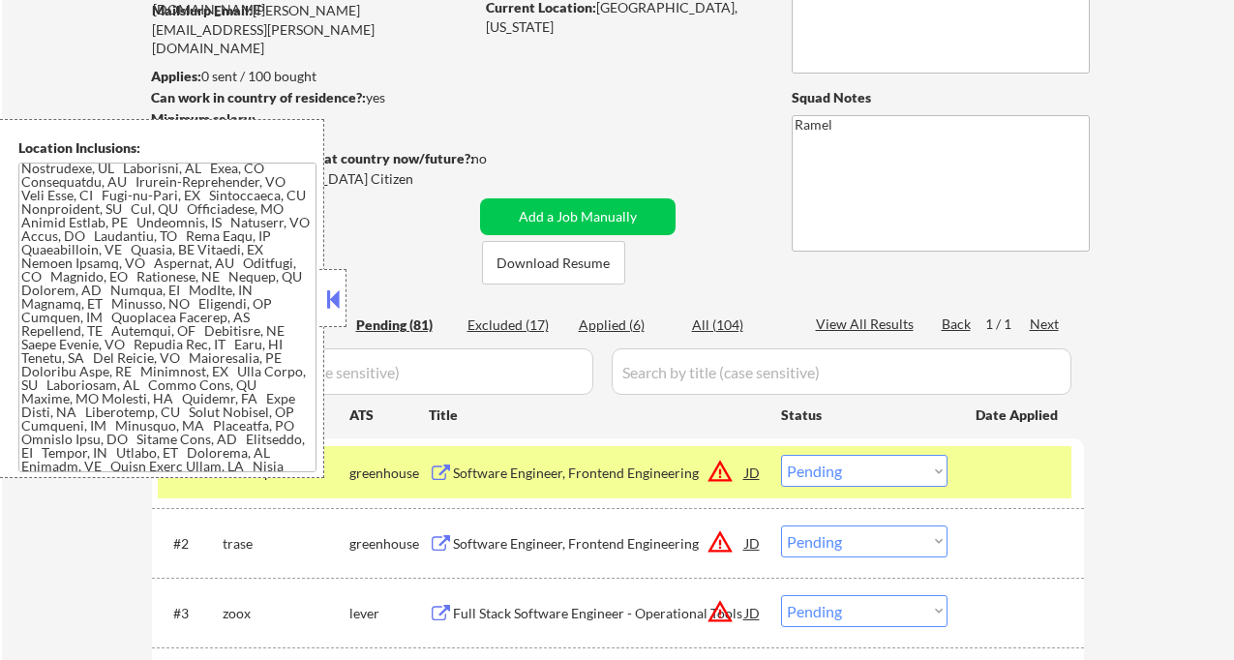
click at [331, 295] on button at bounding box center [332, 299] width 21 height 29
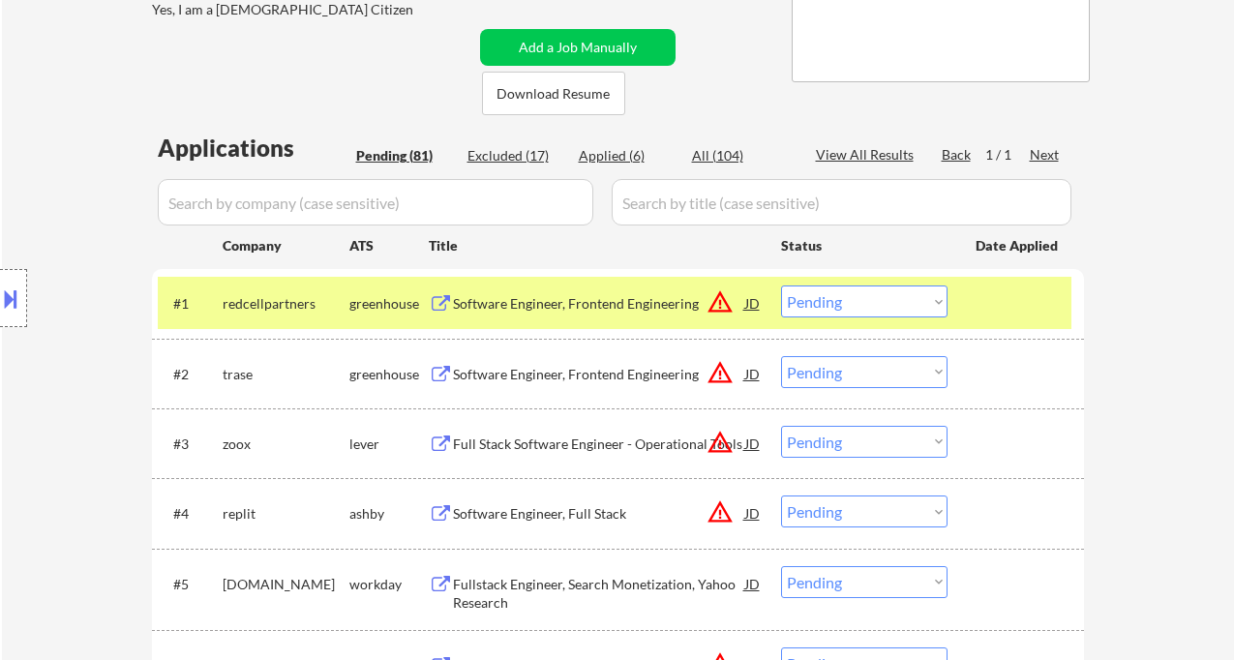
scroll to position [459, 0]
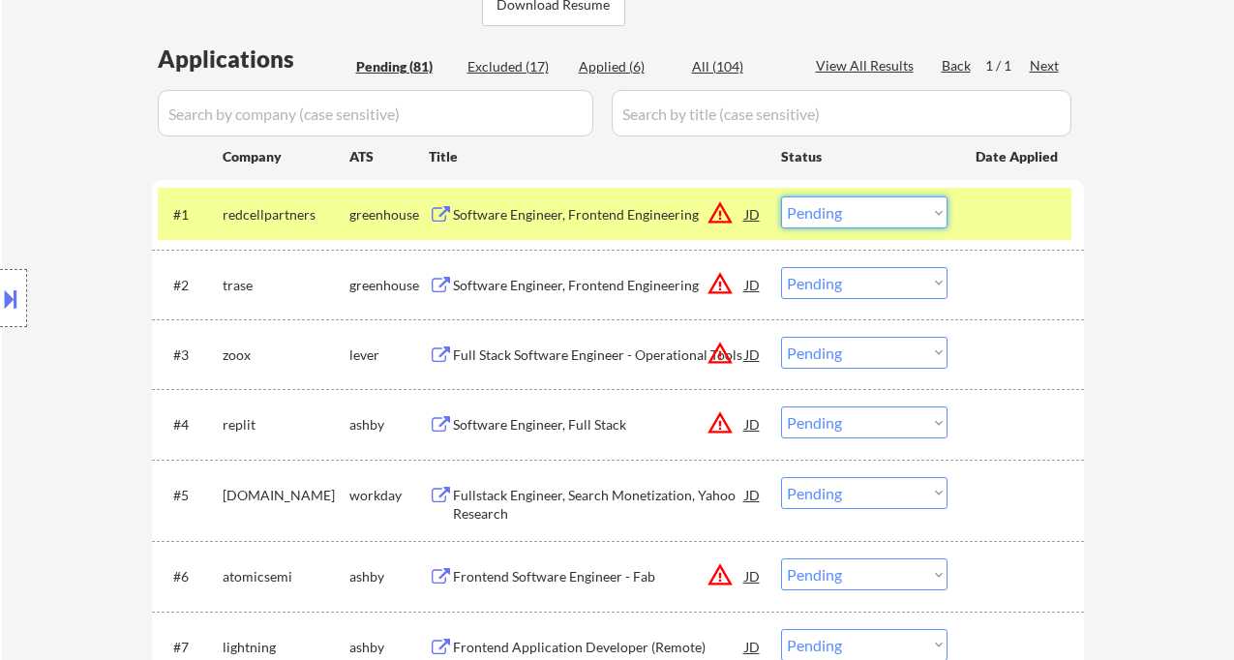
click at [881, 213] on select "Choose an option... Pending Applied Excluded (Questions) Excluded (Expired) Exc…" at bounding box center [864, 212] width 166 height 32
click at [781, 196] on select "Choose an option... Pending Applied Excluded (Questions) Excluded (Expired) Exc…" at bounding box center [864, 212] width 166 height 32
click at [593, 285] on div "Software Engineer, Frontend Engineering" at bounding box center [599, 285] width 292 height 19
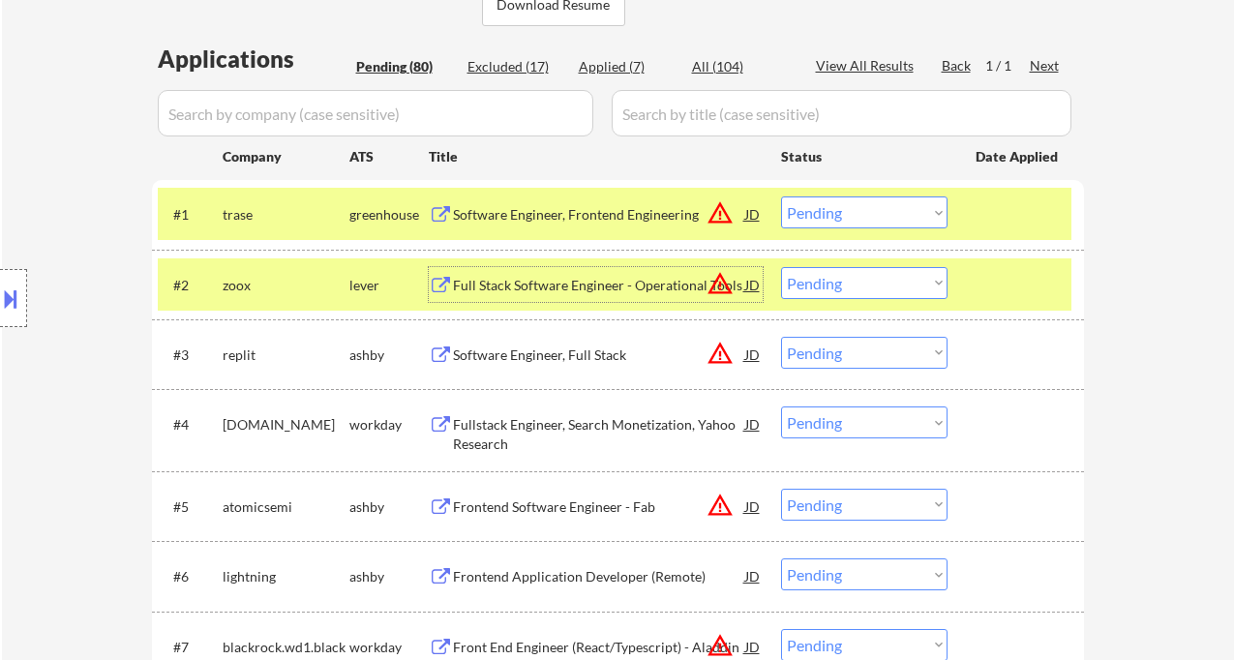
drag, startPoint x: 826, startPoint y: 206, endPoint x: 841, endPoint y: 224, distance: 23.3
click at [826, 206] on select "Choose an option... Pending Applied Excluded (Questions) Excluded (Expired) Exc…" at bounding box center [864, 212] width 166 height 32
click at [781, 196] on select "Choose an option... Pending Applied Excluded (Questions) Excluded (Expired) Exc…" at bounding box center [864, 212] width 166 height 32
click at [585, 285] on div "Full Stack Software Engineer - Operational Tools" at bounding box center [599, 285] width 292 height 19
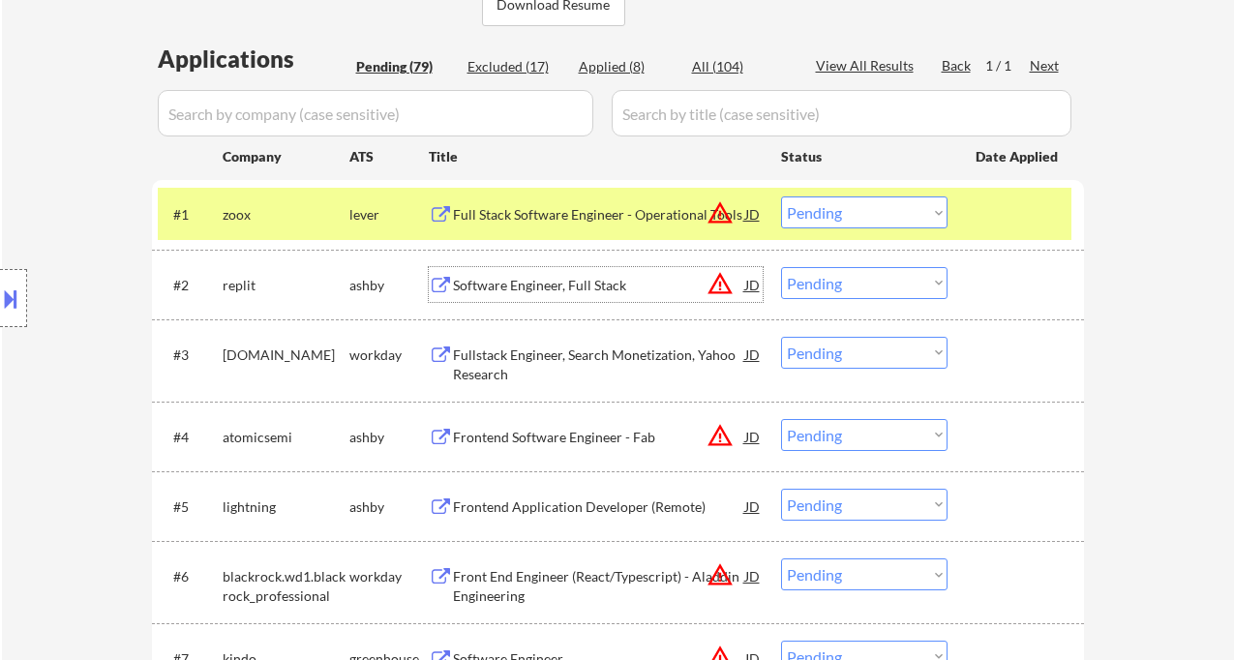
drag, startPoint x: 843, startPoint y: 211, endPoint x: 856, endPoint y: 227, distance: 20.7
click at [843, 211] on select "Choose an option... Pending Applied Excluded (Questions) Excluded (Expired) Exc…" at bounding box center [864, 212] width 166 height 32
click at [781, 196] on select "Choose an option... Pending Applied Excluded (Questions) Excluded (Expired) Exc…" at bounding box center [864, 212] width 166 height 32
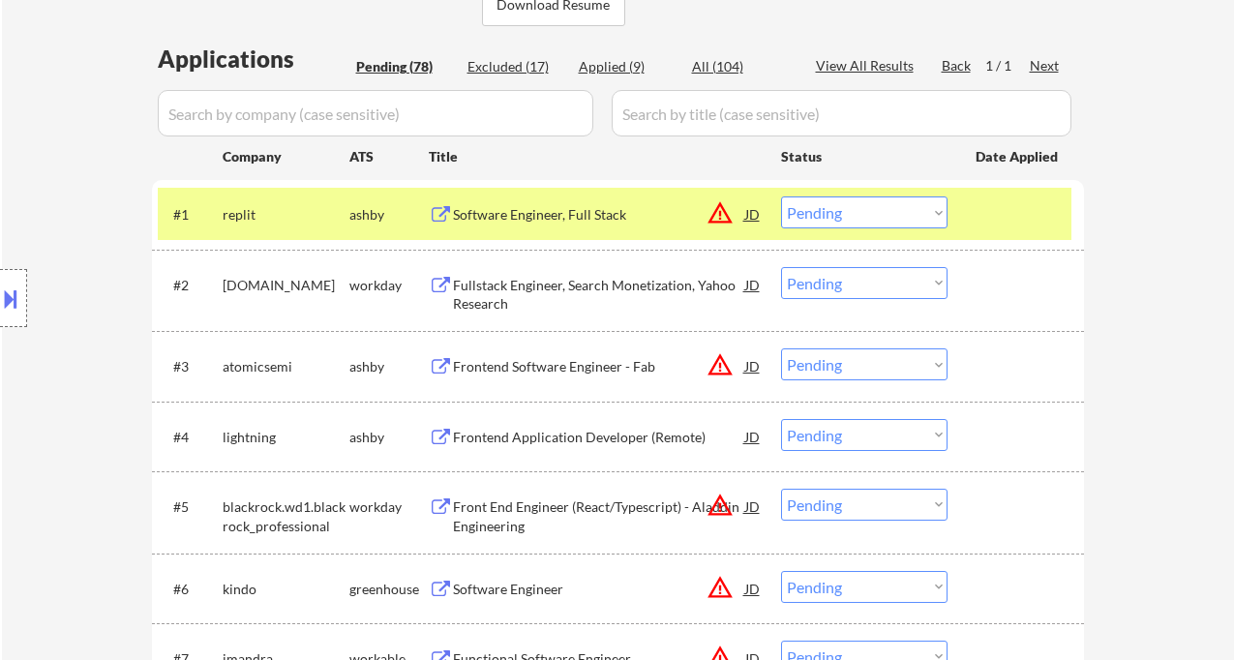
click at [540, 218] on div "Software Engineer, Full Stack" at bounding box center [599, 214] width 292 height 19
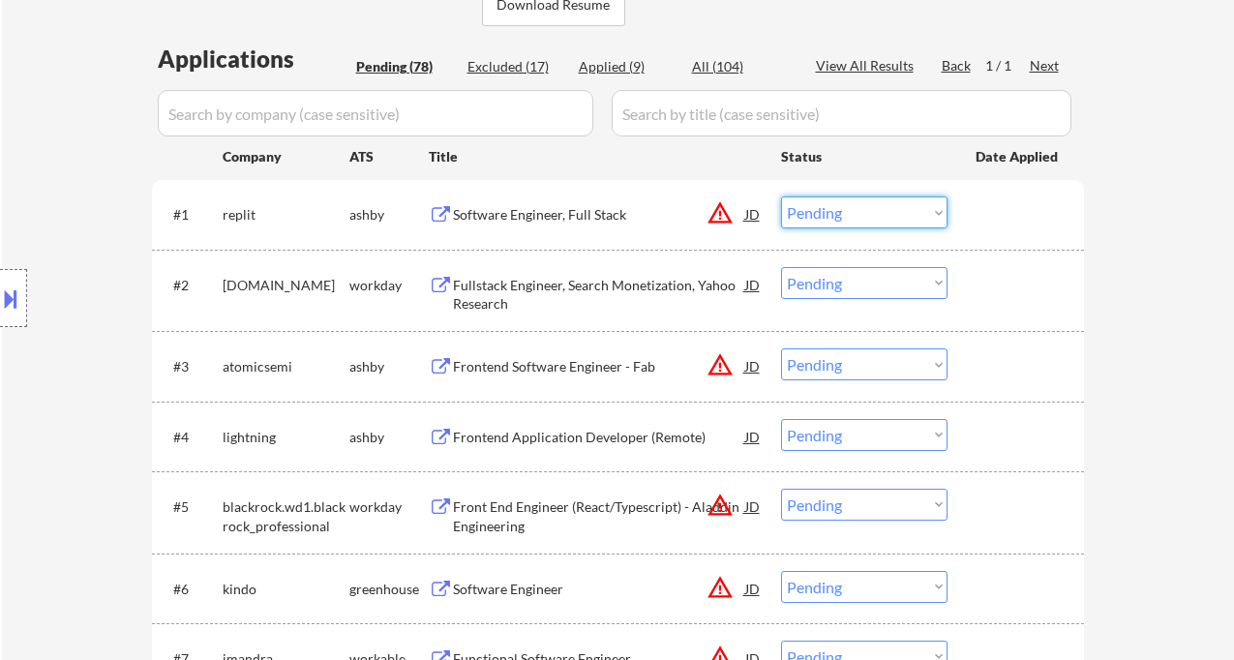
drag, startPoint x: 839, startPoint y: 218, endPoint x: 856, endPoint y: 227, distance: 19.1
click at [839, 218] on select "Choose an option... Pending Applied Excluded (Questions) Excluded (Expired) Exc…" at bounding box center [864, 212] width 166 height 32
click at [781, 196] on select "Choose an option... Pending Applied Excluded (Questions) Excluded (Expired) Exc…" at bounding box center [864, 212] width 166 height 32
click at [600, 369] on div "Frontend Software Engineer - Fab" at bounding box center [599, 366] width 292 height 19
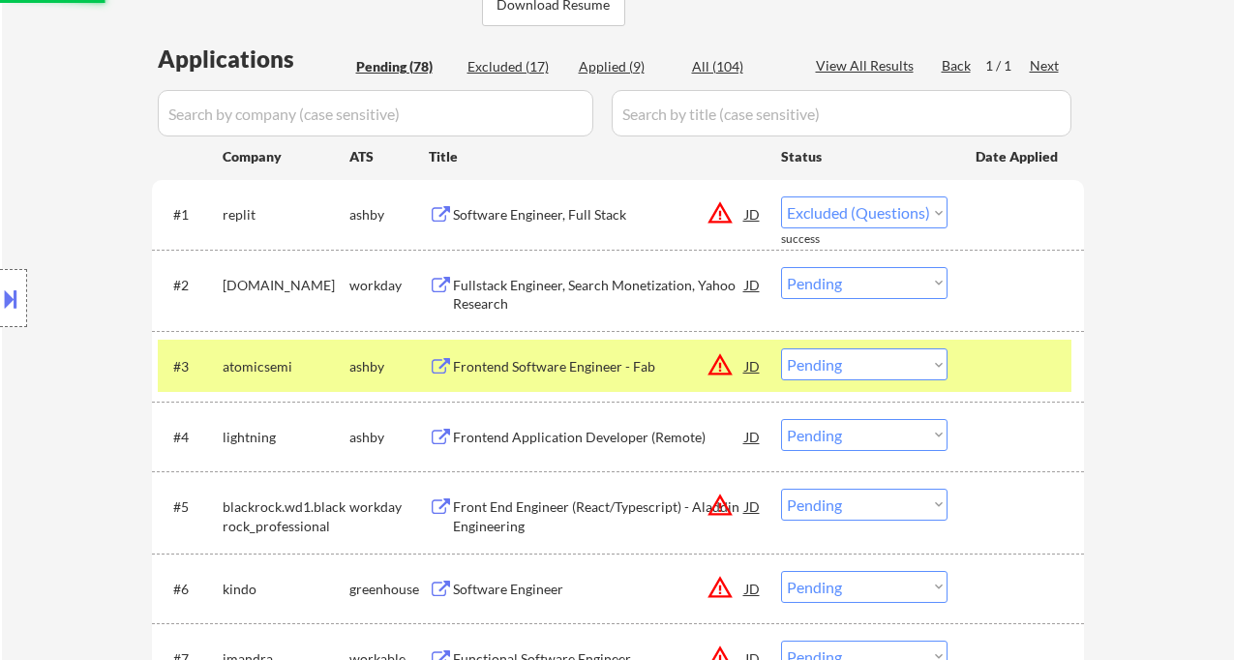
select select ""pending""
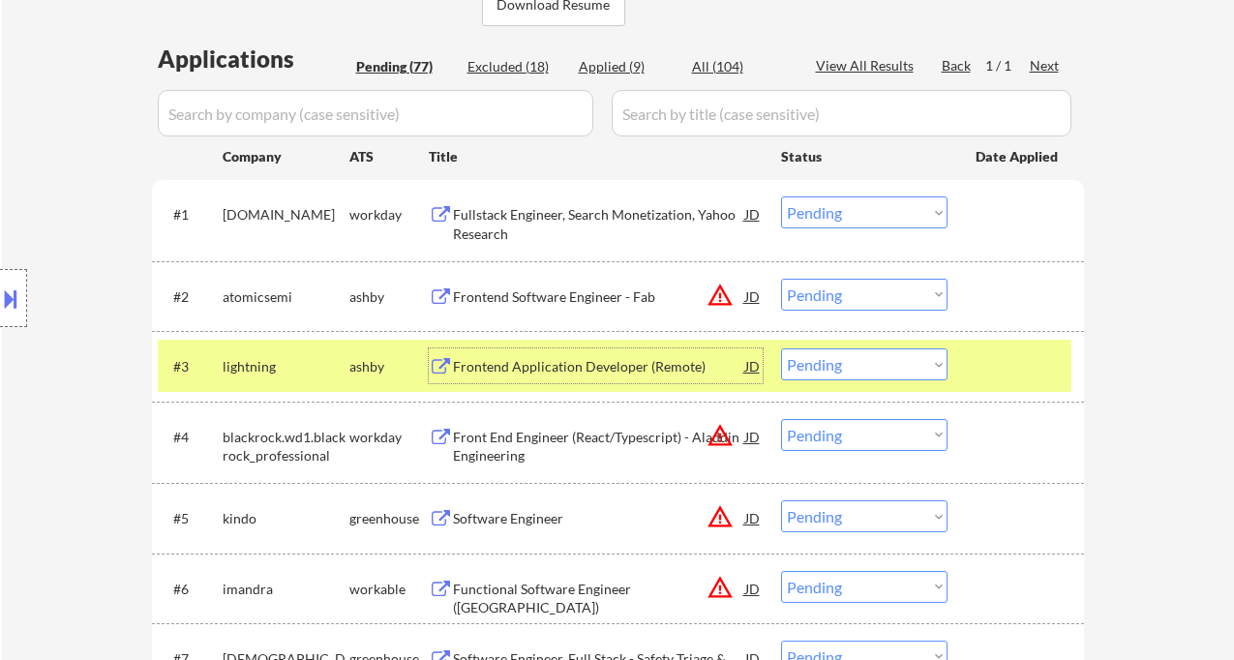
click at [893, 303] on select "Choose an option... Pending Applied Excluded (Questions) Excluded (Expired) Exc…" at bounding box center [864, 295] width 166 height 32
click at [781, 279] on select "Choose an option... Pending Applied Excluded (Questions) Excluded (Expired) Exc…" at bounding box center [864, 295] width 166 height 32
click at [585, 368] on div "Frontend Application Developer (Remote)" at bounding box center [599, 366] width 292 height 19
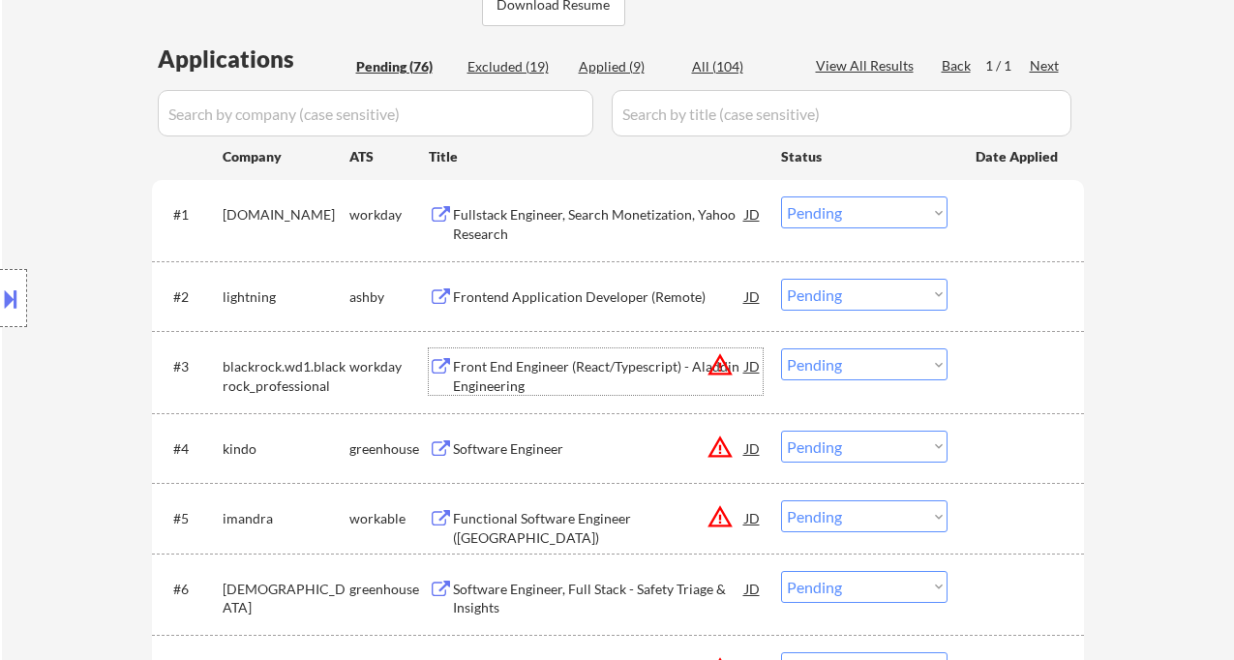
click at [830, 296] on select "Choose an option... Pending Applied Excluded (Questions) Excluded (Expired) Exc…" at bounding box center [864, 295] width 166 height 32
click at [781, 279] on select "Choose an option... Pending Applied Excluded (Questions) Excluded (Expired) Exc…" at bounding box center [864, 295] width 166 height 32
click at [537, 448] on div "Software Engineer" at bounding box center [599, 448] width 292 height 19
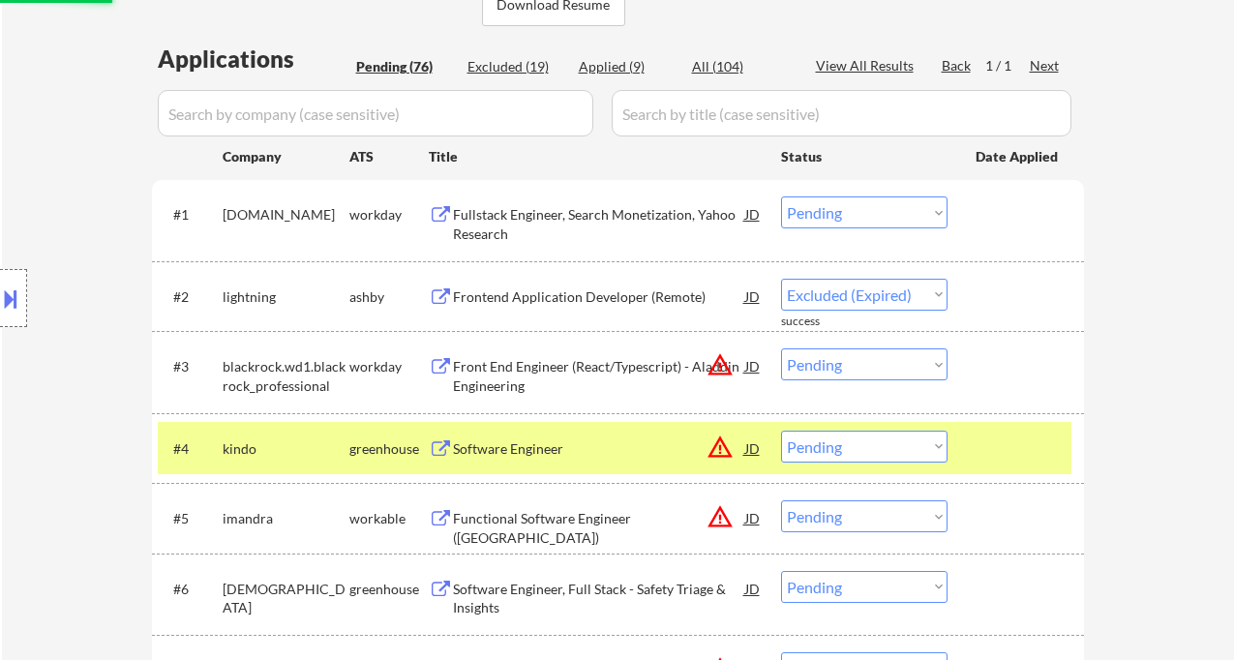
select select ""pending""
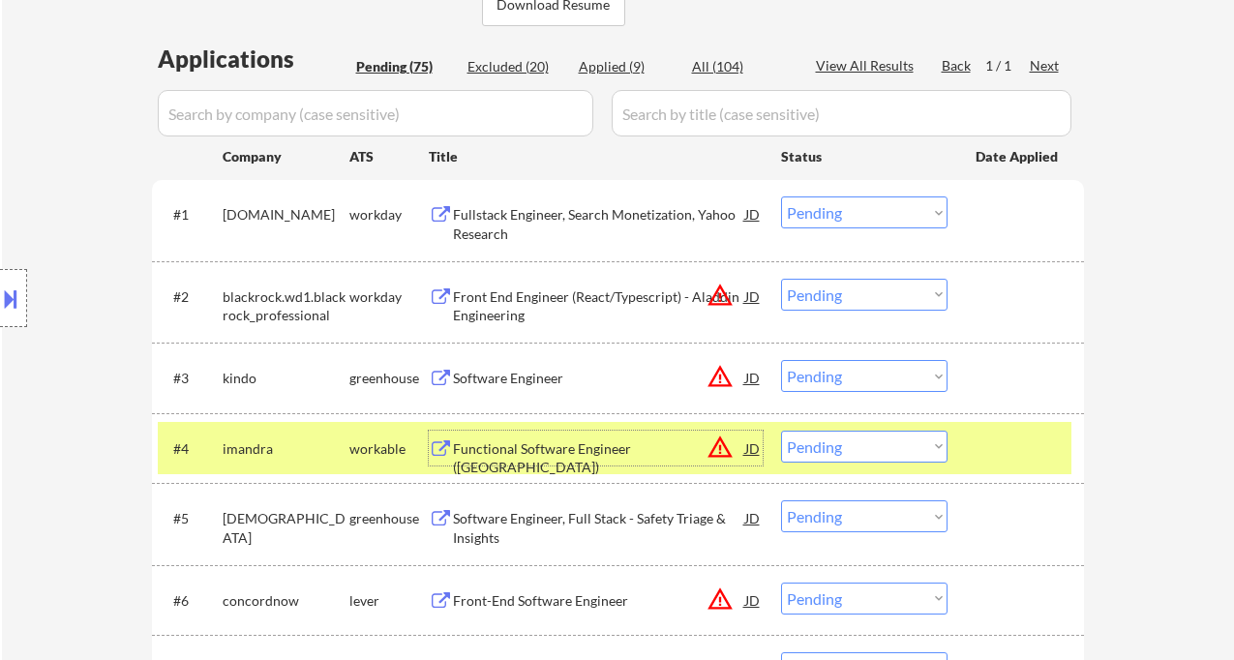
scroll to position [587, 0]
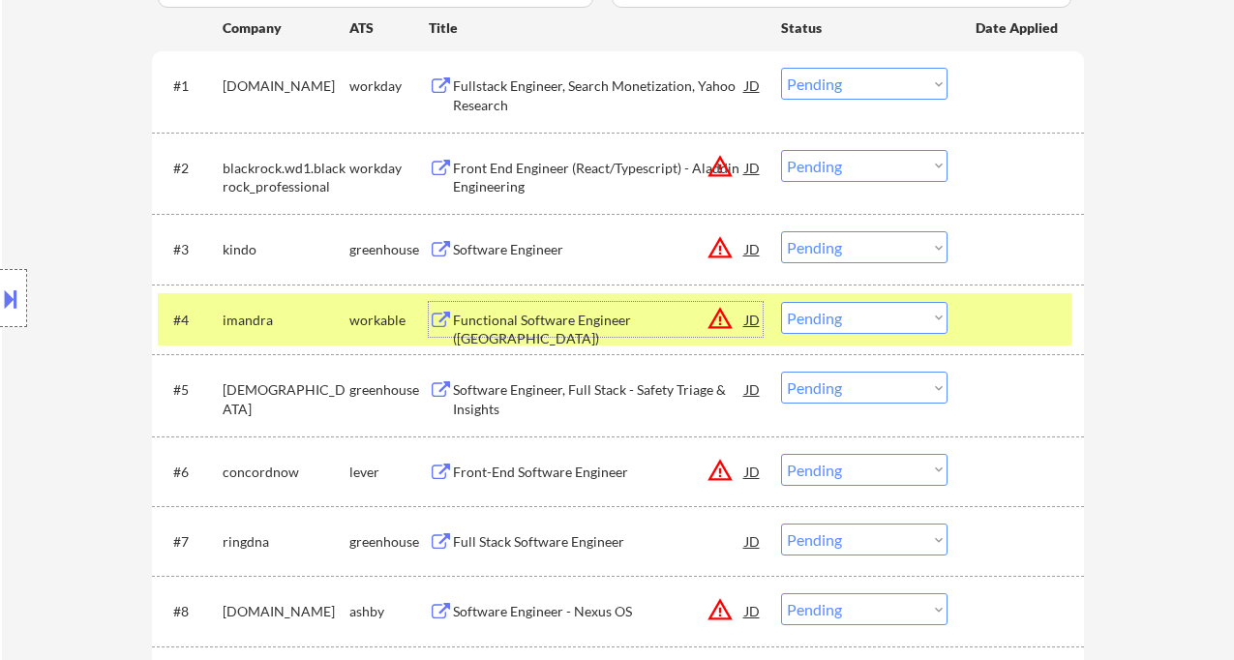
click at [553, 390] on div "Software Engineer, Full Stack - Safety Triage & Insights" at bounding box center [599, 399] width 292 height 38
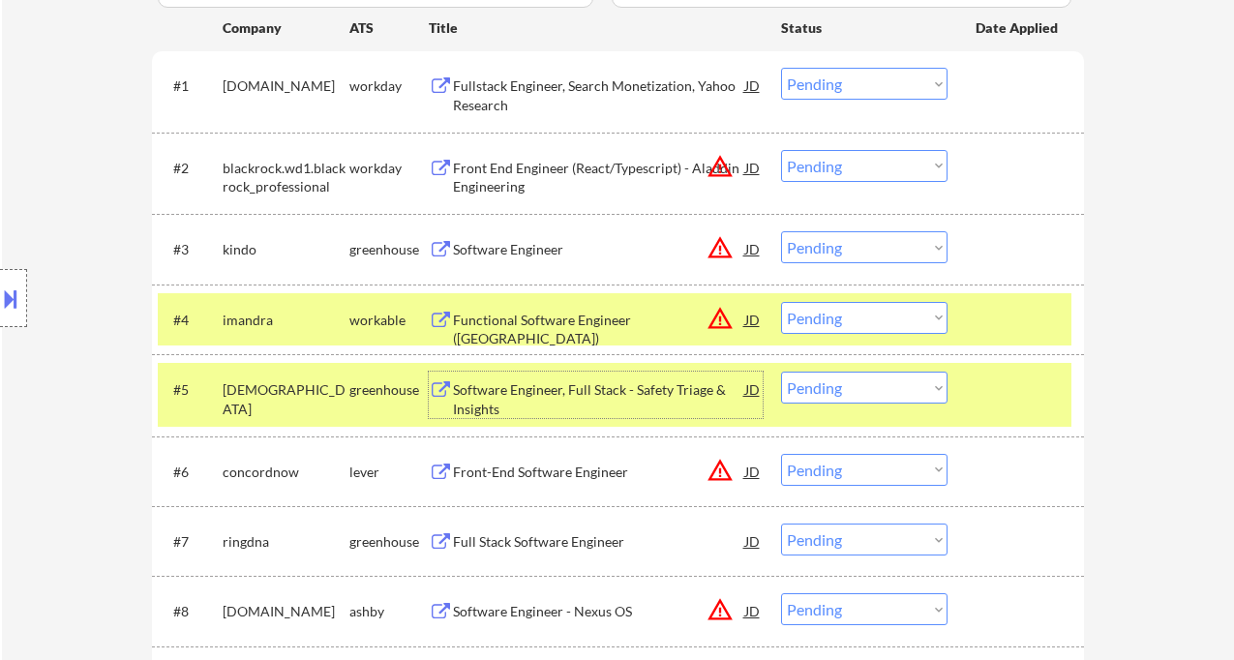
click at [536, 242] on div "Software Engineer" at bounding box center [599, 249] width 292 height 19
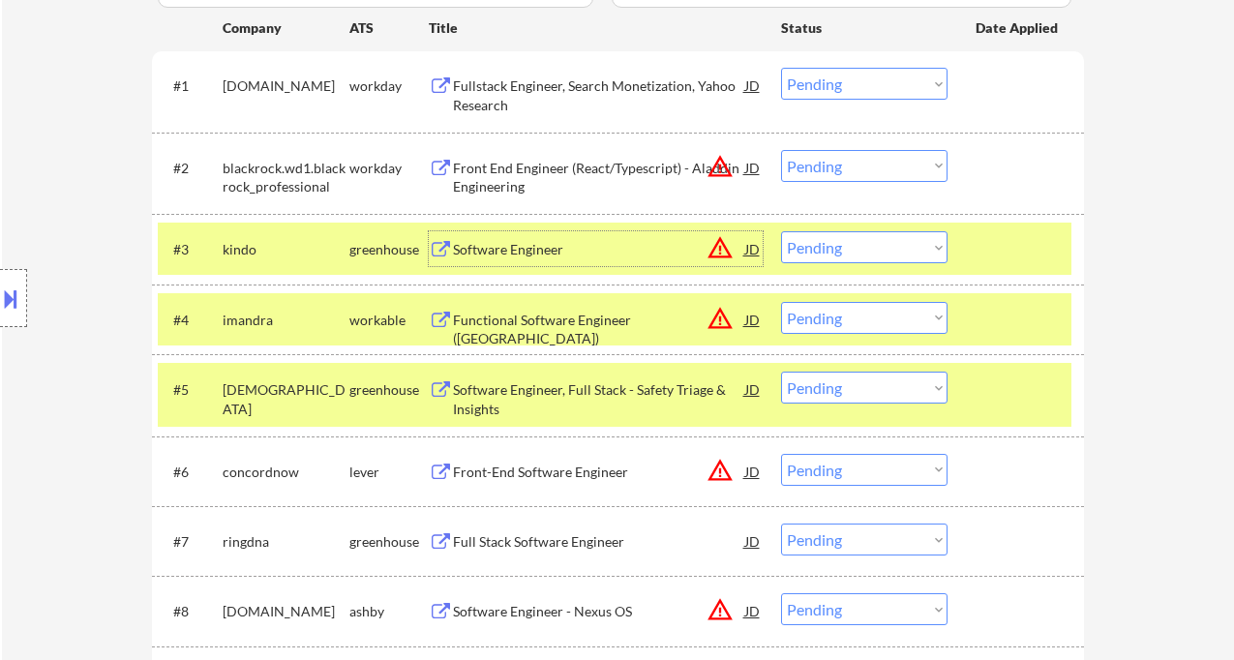
click at [542, 478] on div "Front-End Software Engineer" at bounding box center [599, 472] width 292 height 19
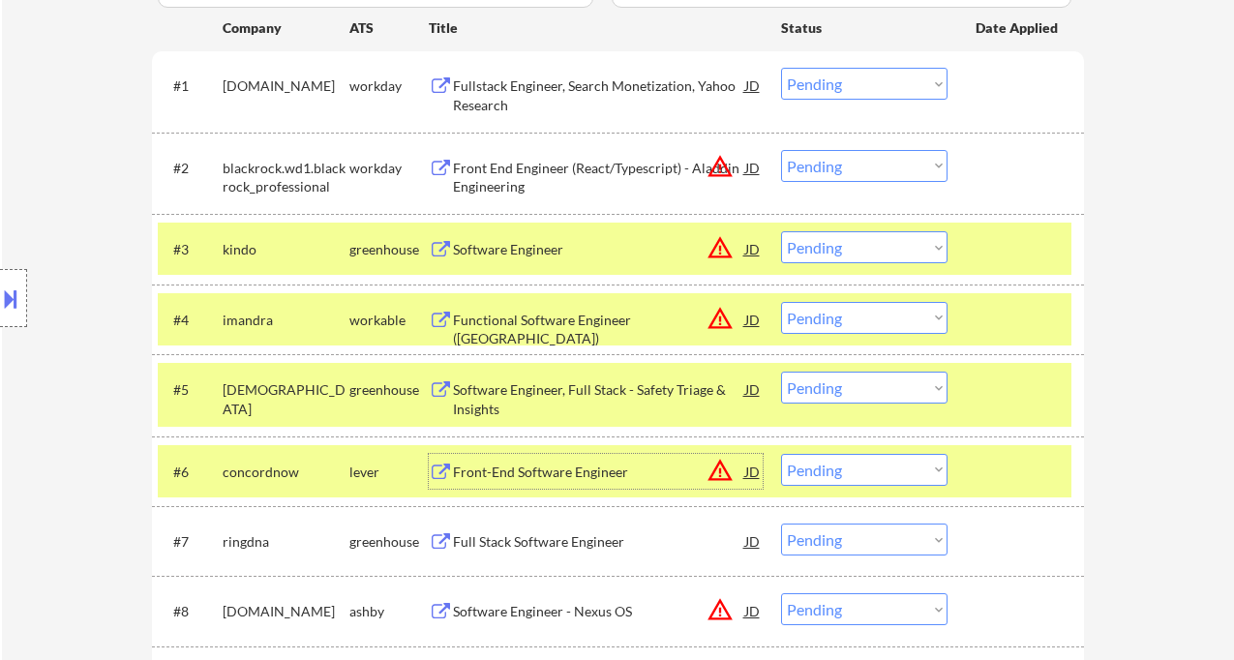
drag, startPoint x: 835, startPoint y: 253, endPoint x: 852, endPoint y: 260, distance: 18.2
click at [835, 253] on select "Choose an option... Pending Applied Excluded (Questions) Excluded (Expired) Exc…" at bounding box center [864, 247] width 166 height 32
click at [781, 231] on select "Choose an option... Pending Applied Excluded (Questions) Excluded (Expired) Exc…" at bounding box center [864, 247] width 166 height 32
click at [596, 326] on div "Functional Software Engineer ([GEOGRAPHIC_DATA])" at bounding box center [599, 330] width 292 height 38
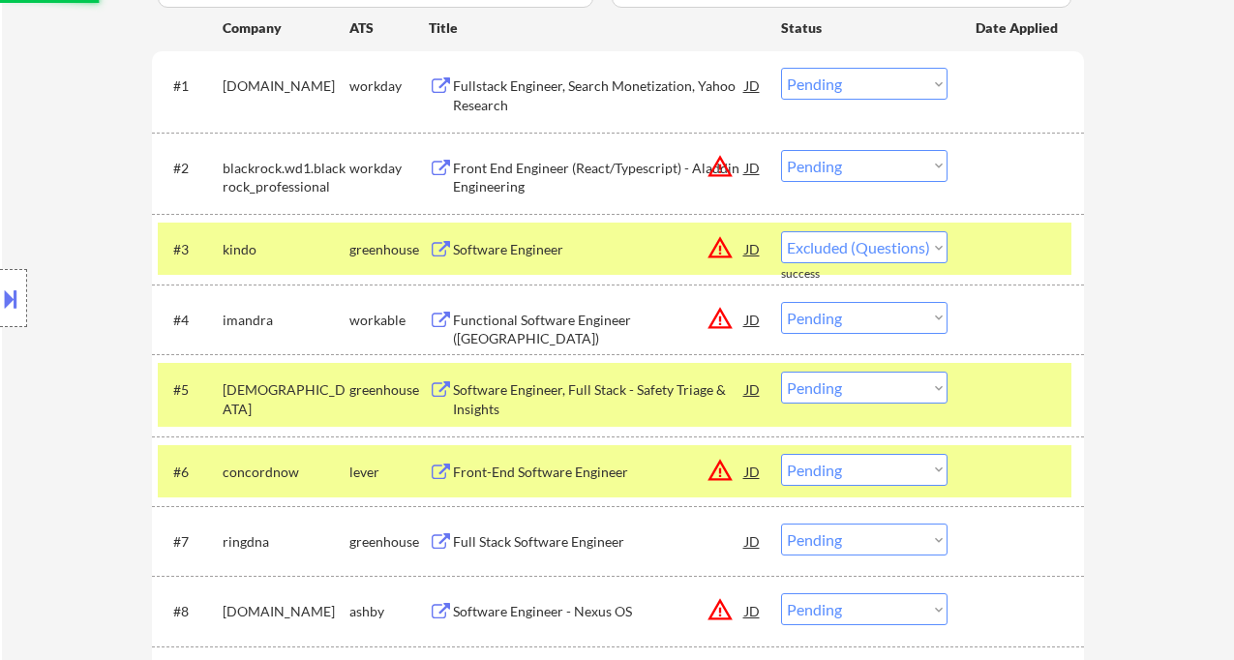
select select ""pending""
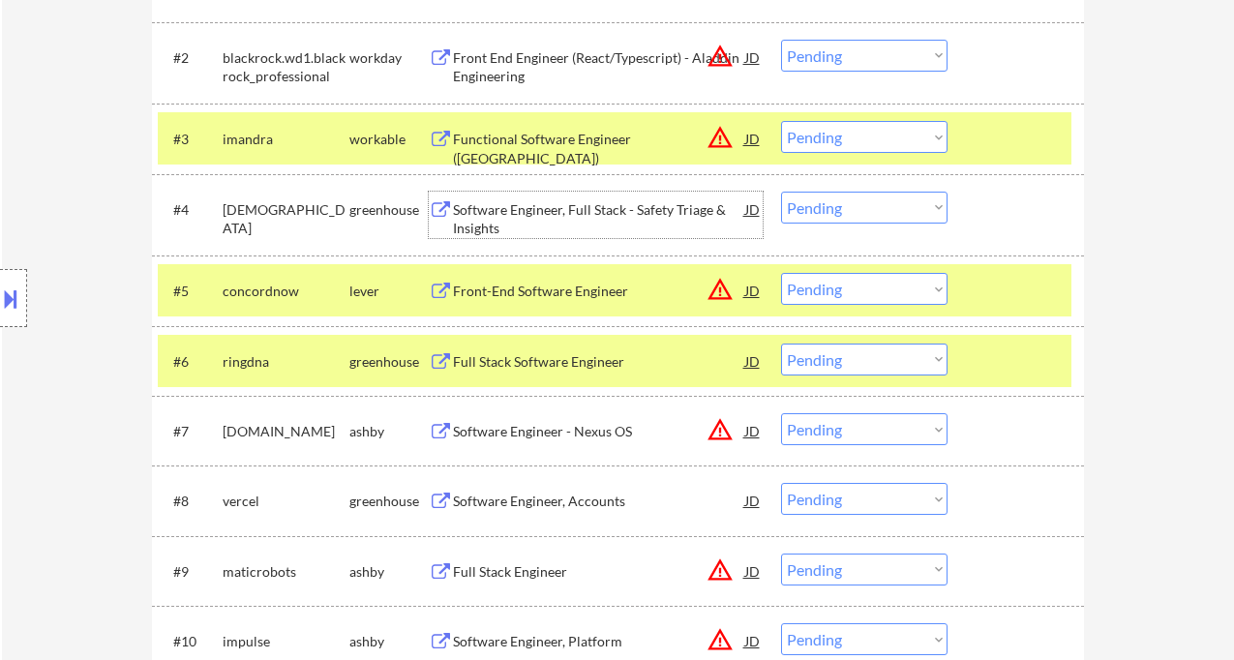
scroll to position [716, 0]
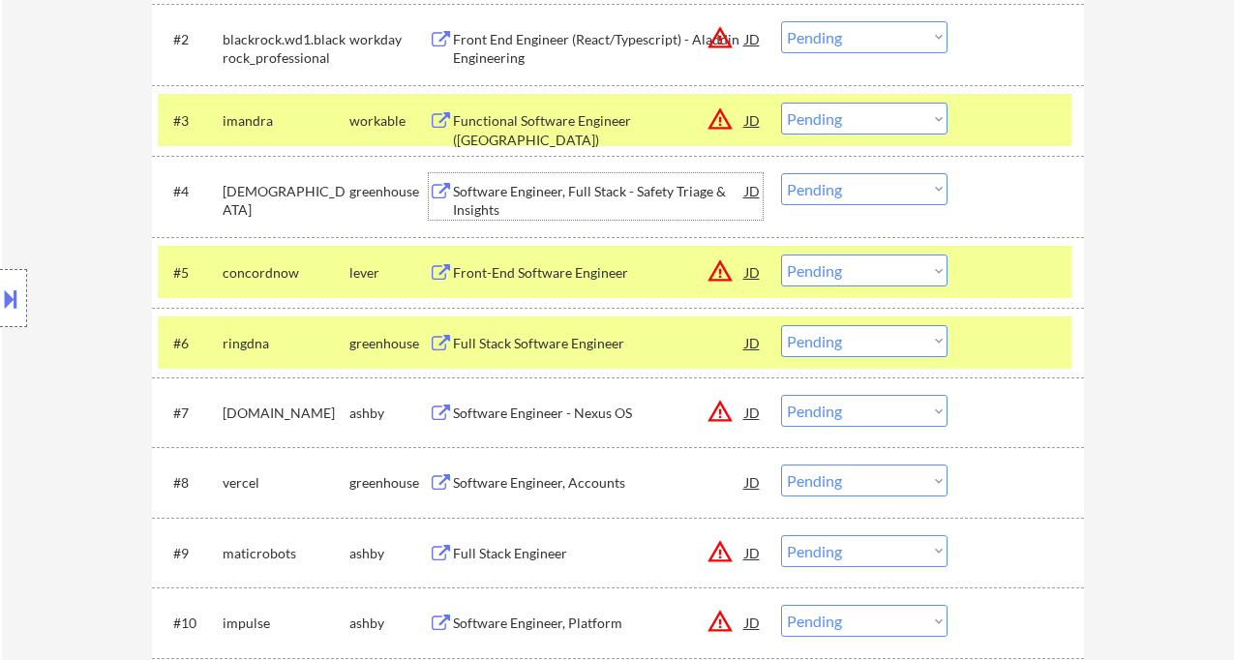
click at [547, 267] on div "Front-End Software Engineer" at bounding box center [599, 272] width 292 height 19
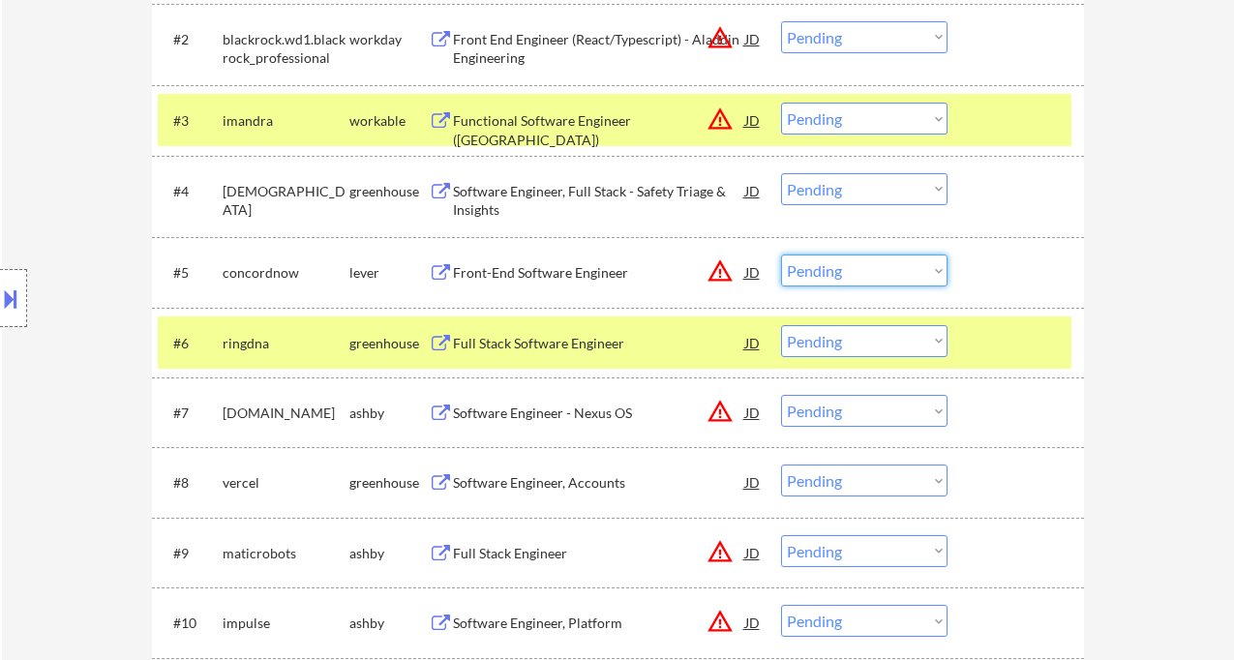
drag, startPoint x: 868, startPoint y: 266, endPoint x: 873, endPoint y: 286, distance: 20.0
click at [868, 266] on select "Choose an option... Pending Applied Excluded (Questions) Excluded (Expired) Exc…" at bounding box center [864, 271] width 166 height 32
click at [781, 255] on select "Choose an option... Pending Applied Excluded (Questions) Excluded (Expired) Exc…" at bounding box center [864, 271] width 166 height 32
click at [538, 346] on div "Full Stack Software Engineer" at bounding box center [599, 343] width 292 height 19
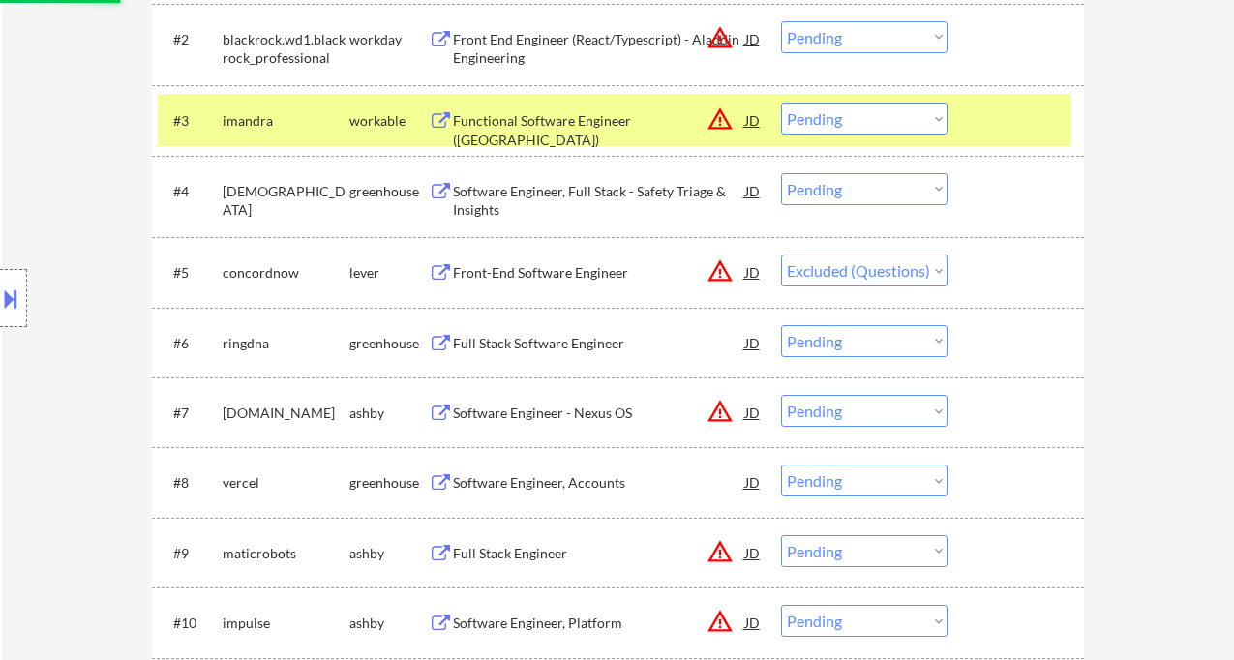
select select ""pending""
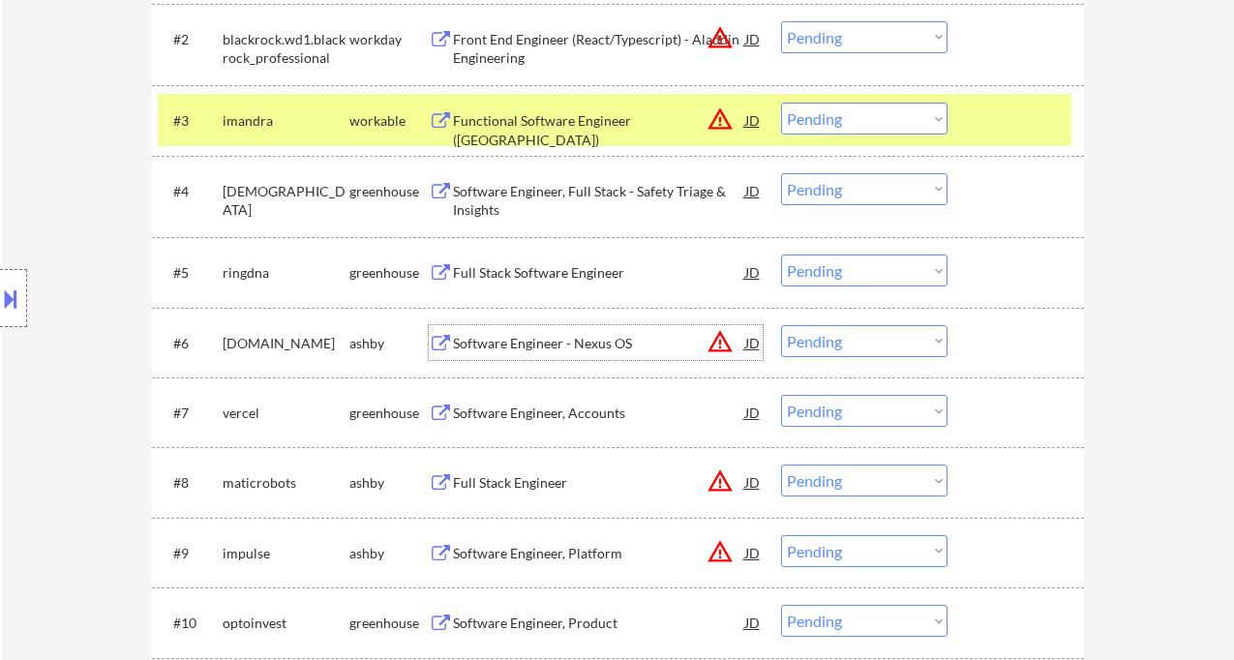
click at [525, 274] on div "Full Stack Software Engineer" at bounding box center [599, 272] width 292 height 19
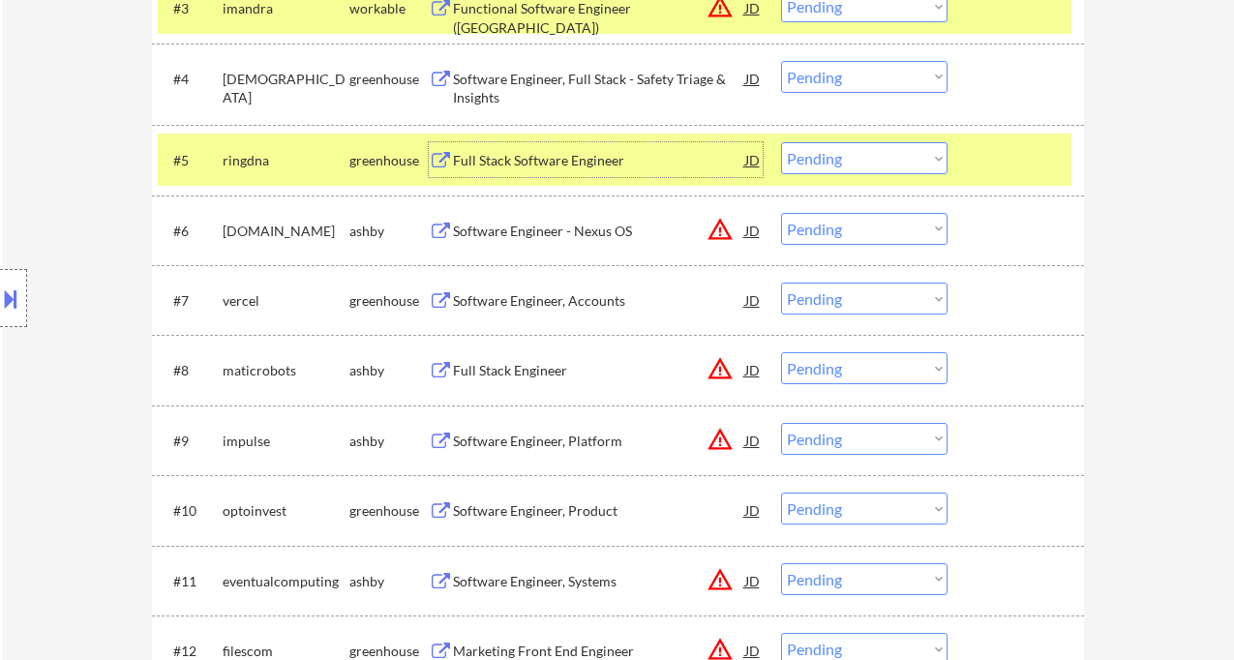
scroll to position [846, 0]
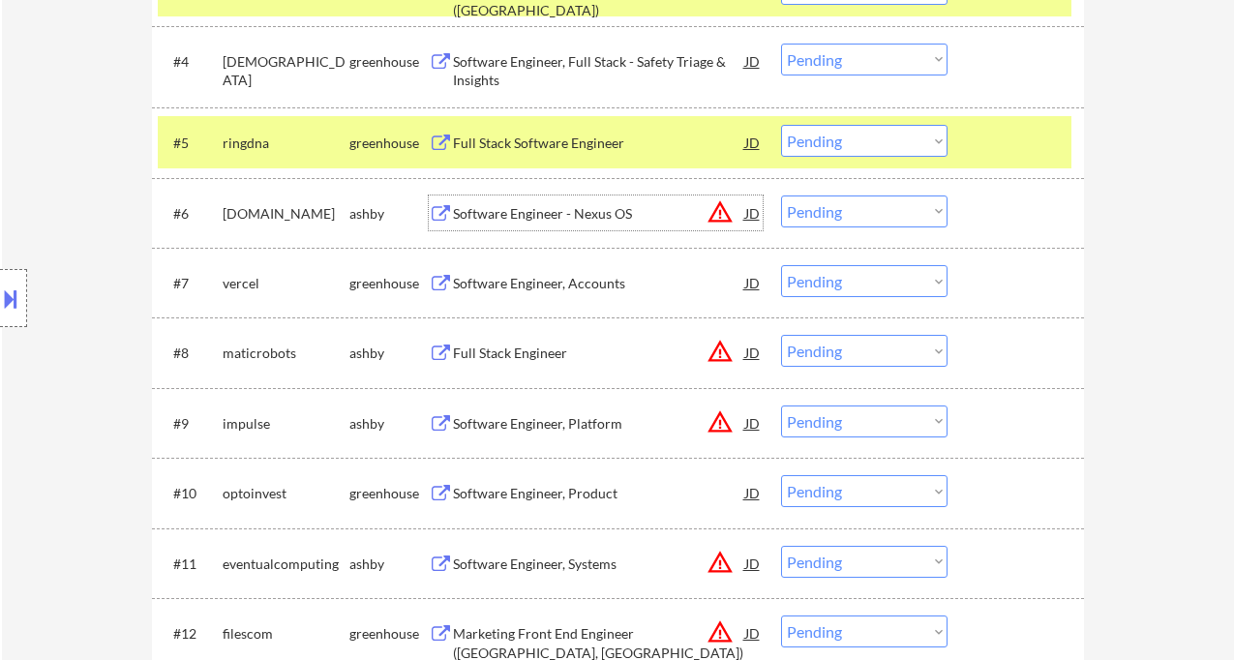
click at [521, 208] on div "Software Engineer - Nexus OS" at bounding box center [599, 213] width 292 height 19
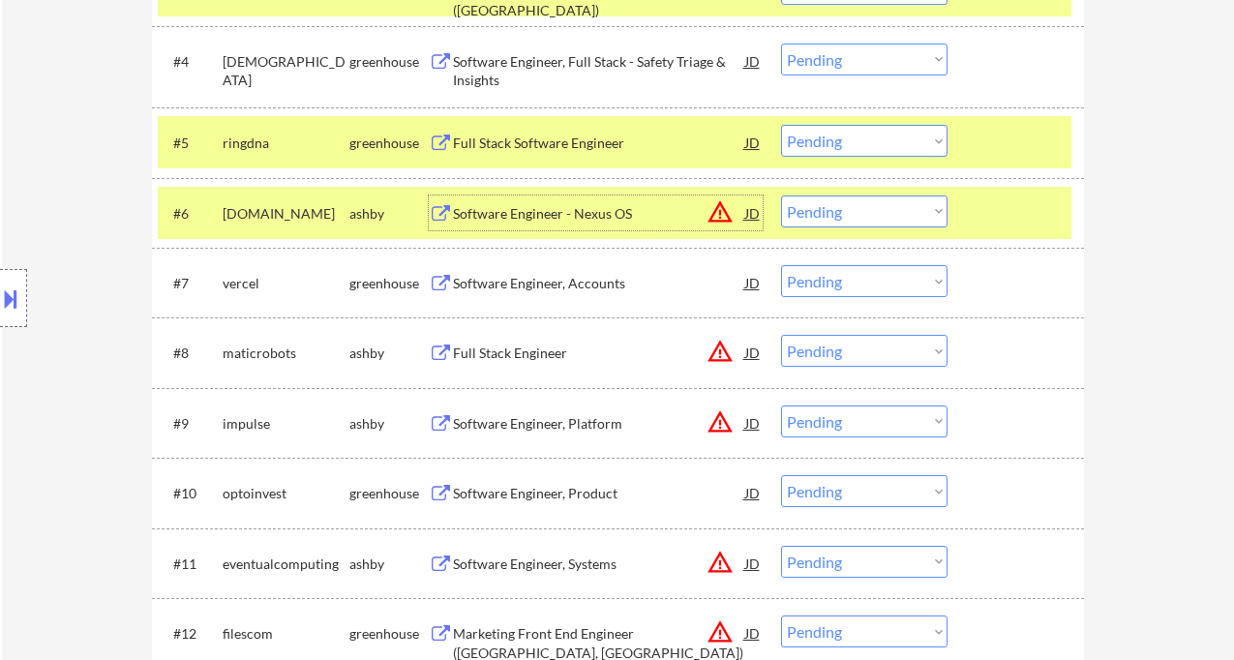
click at [829, 211] on select "Choose an option... Pending Applied Excluded (Questions) Excluded (Expired) Exc…" at bounding box center [864, 212] width 166 height 32
click at [781, 196] on select "Choose an option... Pending Applied Excluded (Questions) Excluded (Expired) Exc…" at bounding box center [864, 212] width 166 height 32
select select ""pending""
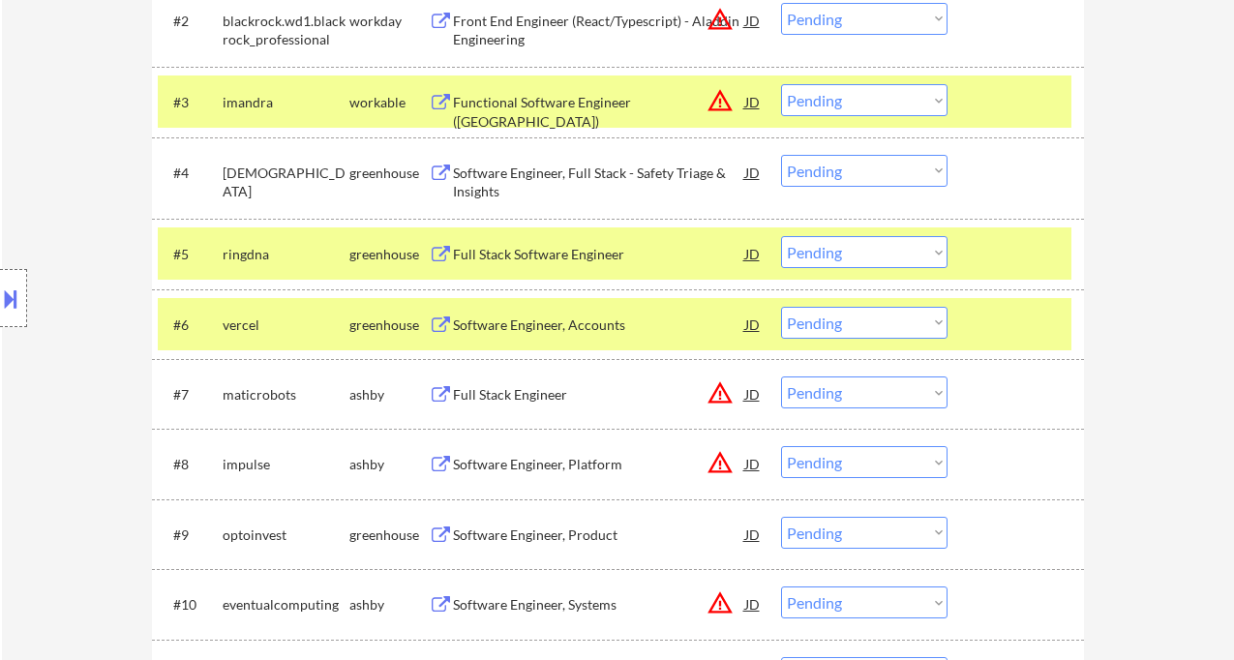
scroll to position [716, 0]
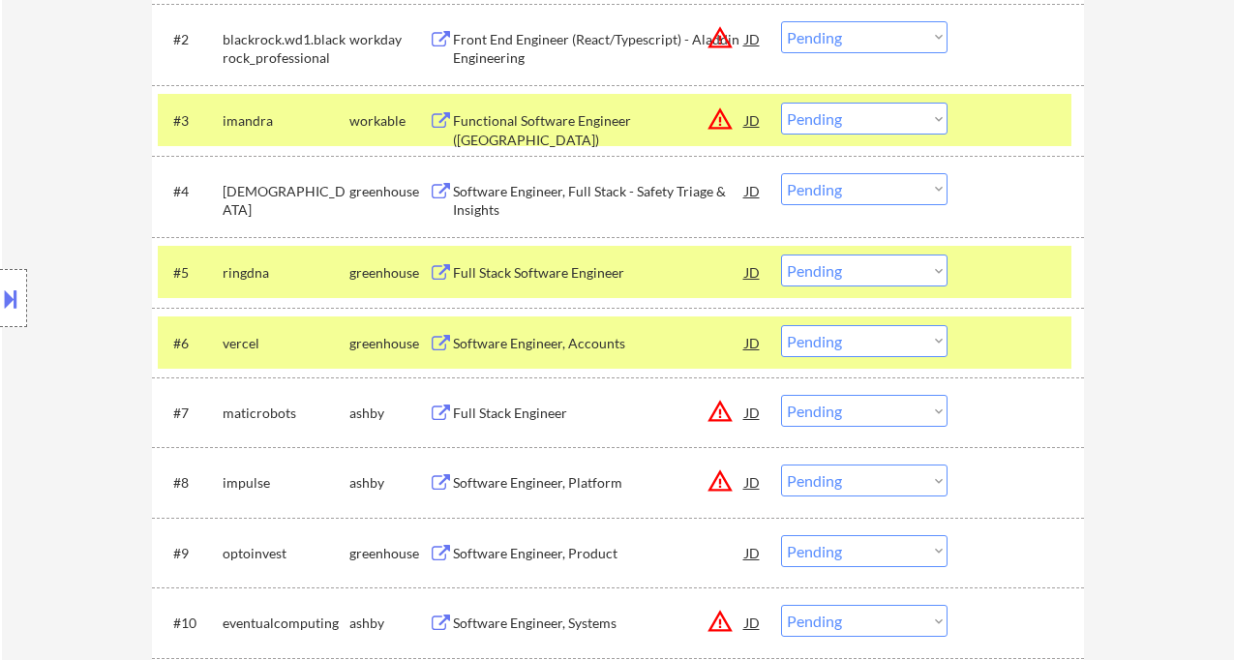
click at [849, 190] on select "Choose an option... Pending Applied Excluded (Questions) Excluded (Expired) Exc…" at bounding box center [864, 189] width 166 height 32
click at [781, 173] on select "Choose an option... Pending Applied Excluded (Questions) Excluded (Expired) Exc…" at bounding box center [864, 189] width 166 height 32
select select ""pending""
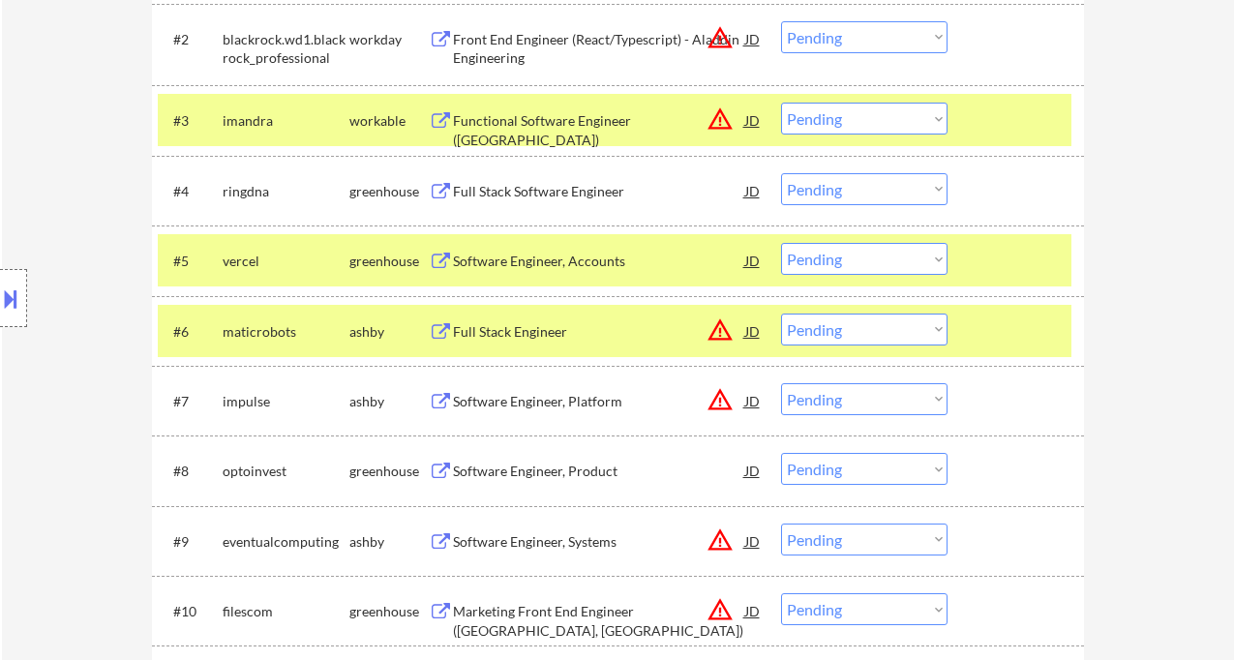
click at [501, 339] on div "Full Stack Engineer" at bounding box center [599, 331] width 292 height 19
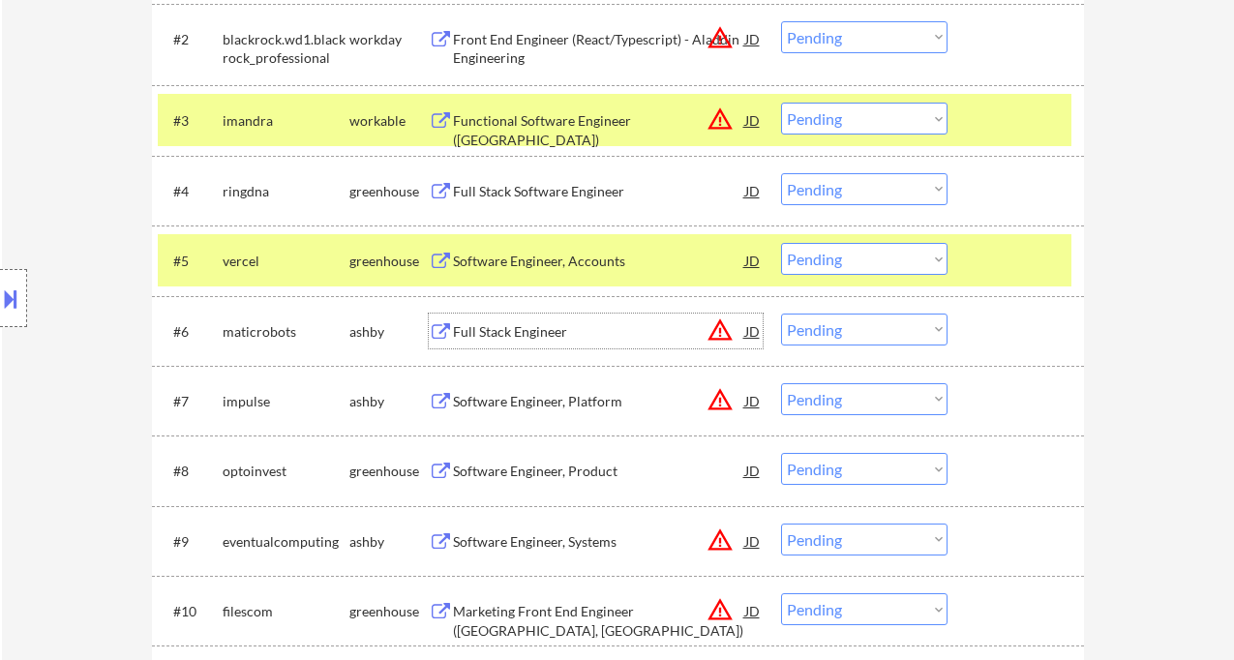
click at [10, 299] on button at bounding box center [10, 299] width 21 height 32
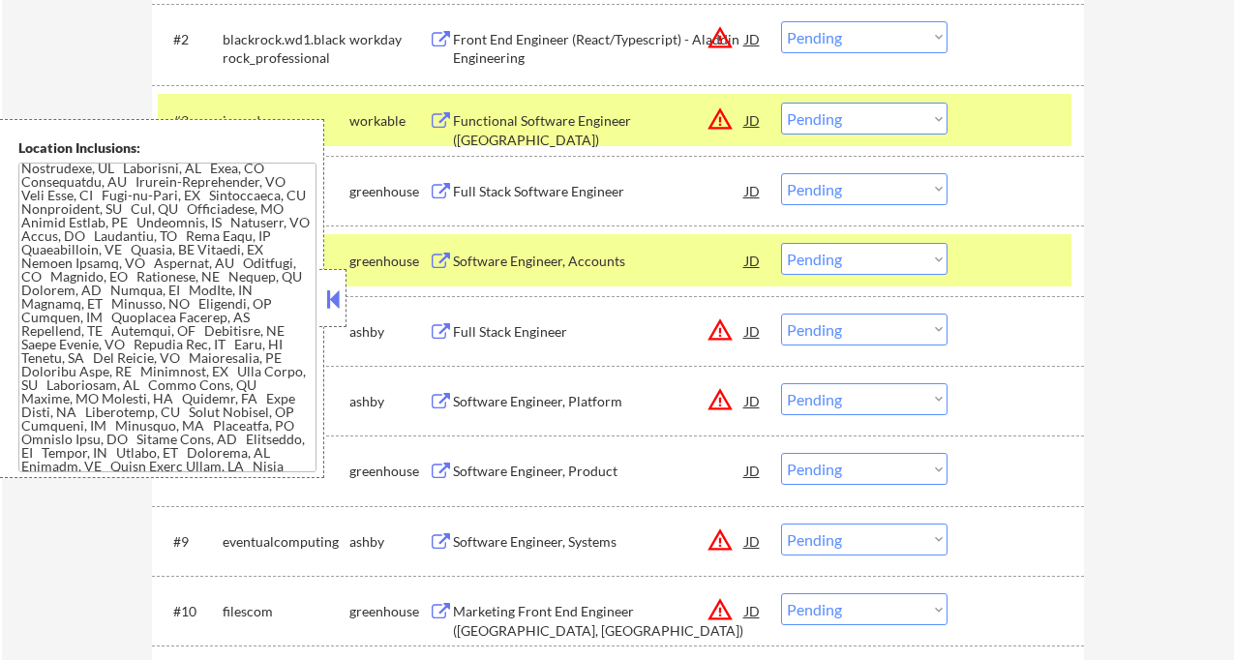
scroll to position [2822, 0]
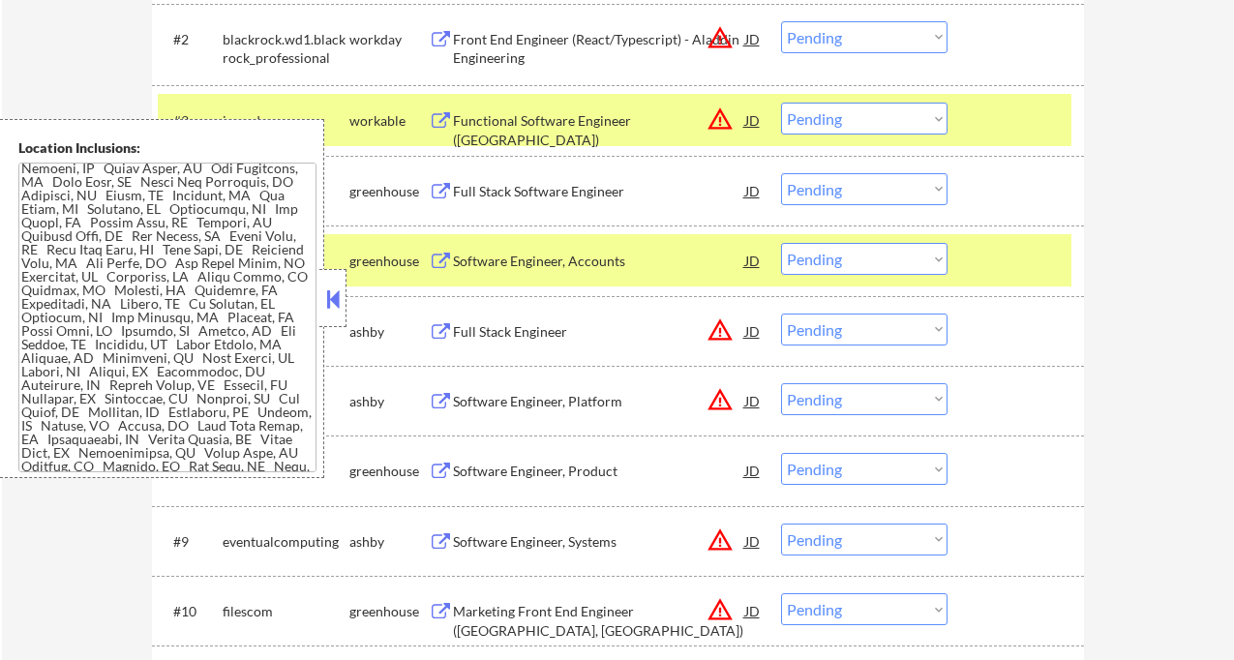
click at [327, 310] on button at bounding box center [332, 299] width 21 height 29
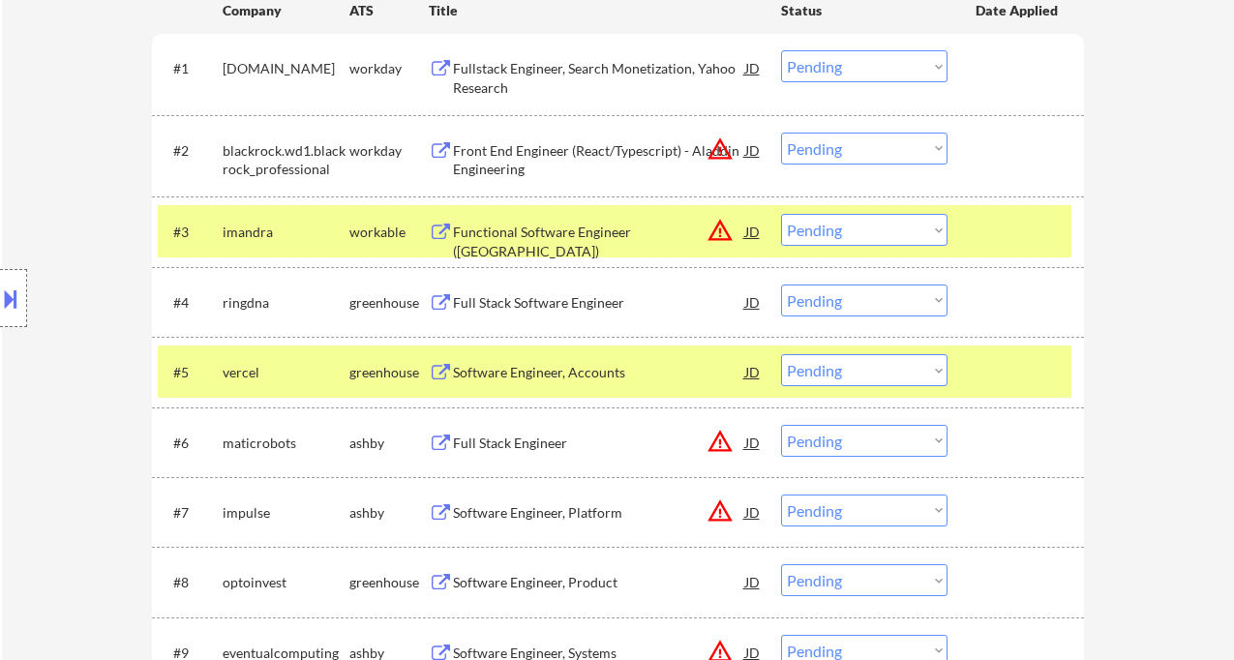
scroll to position [587, 0]
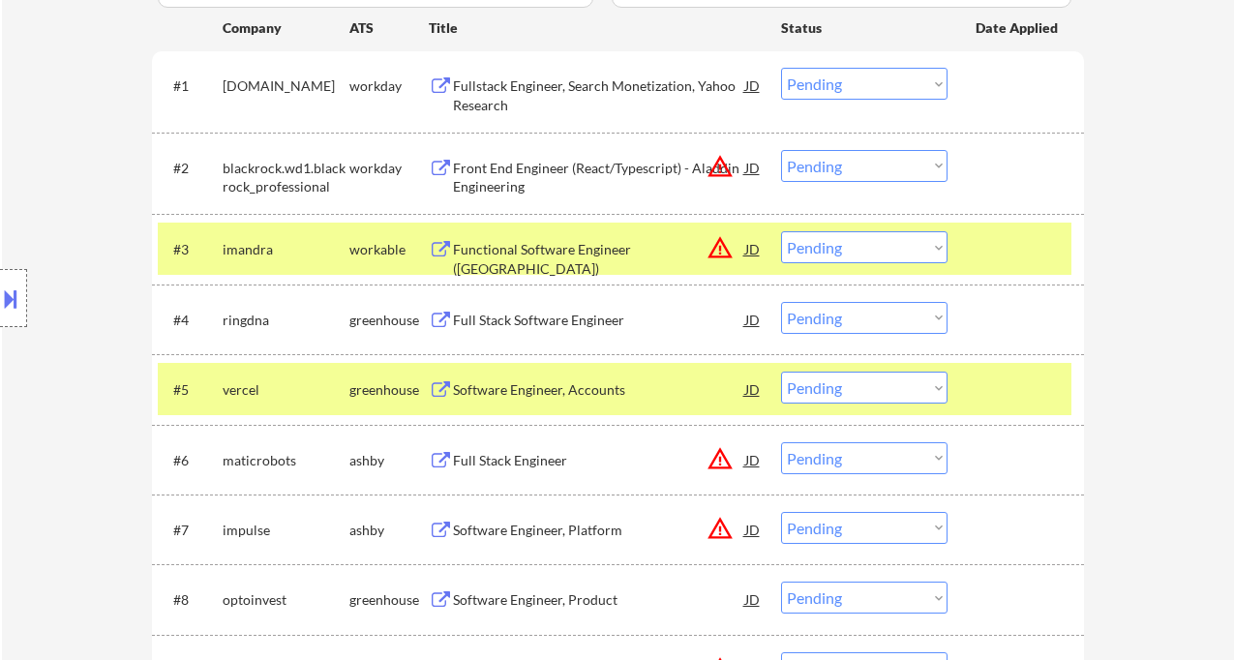
click at [836, 473] on select "Choose an option... Pending Applied Excluded (Questions) Excluded (Expired) Exc…" at bounding box center [864, 458] width 166 height 32
click at [781, 442] on select "Choose an option... Pending Applied Excluded (Questions) Excluded (Expired) Exc…" at bounding box center [864, 458] width 166 height 32
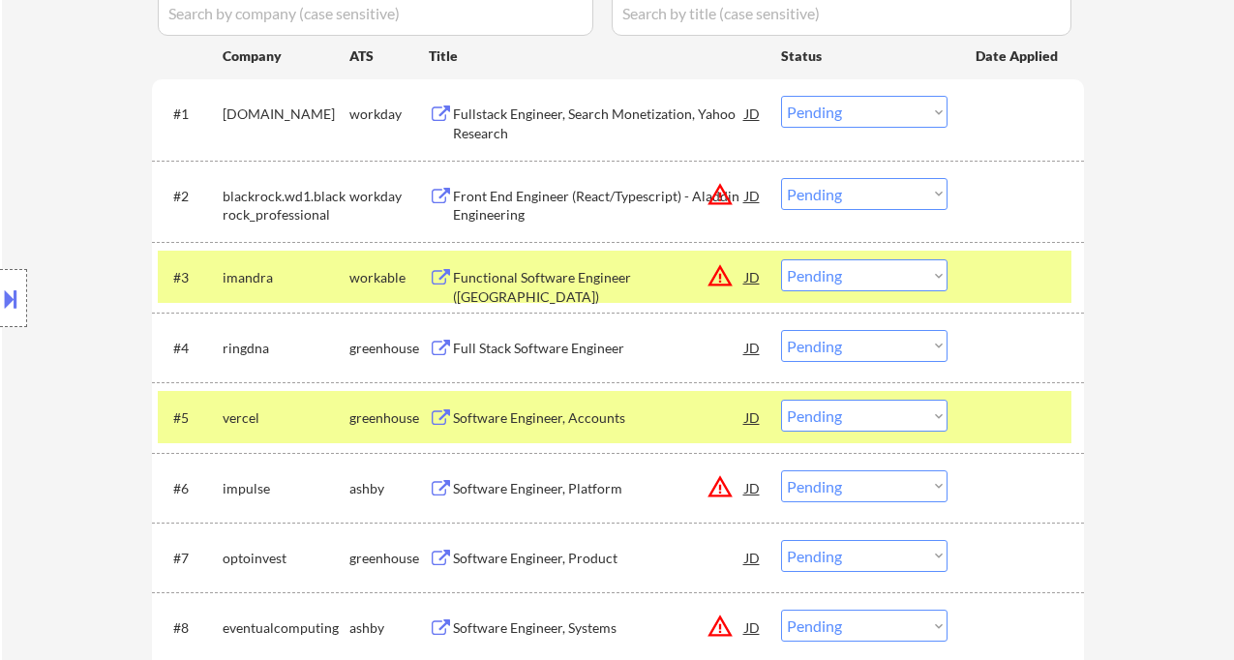
scroll to position [818, 0]
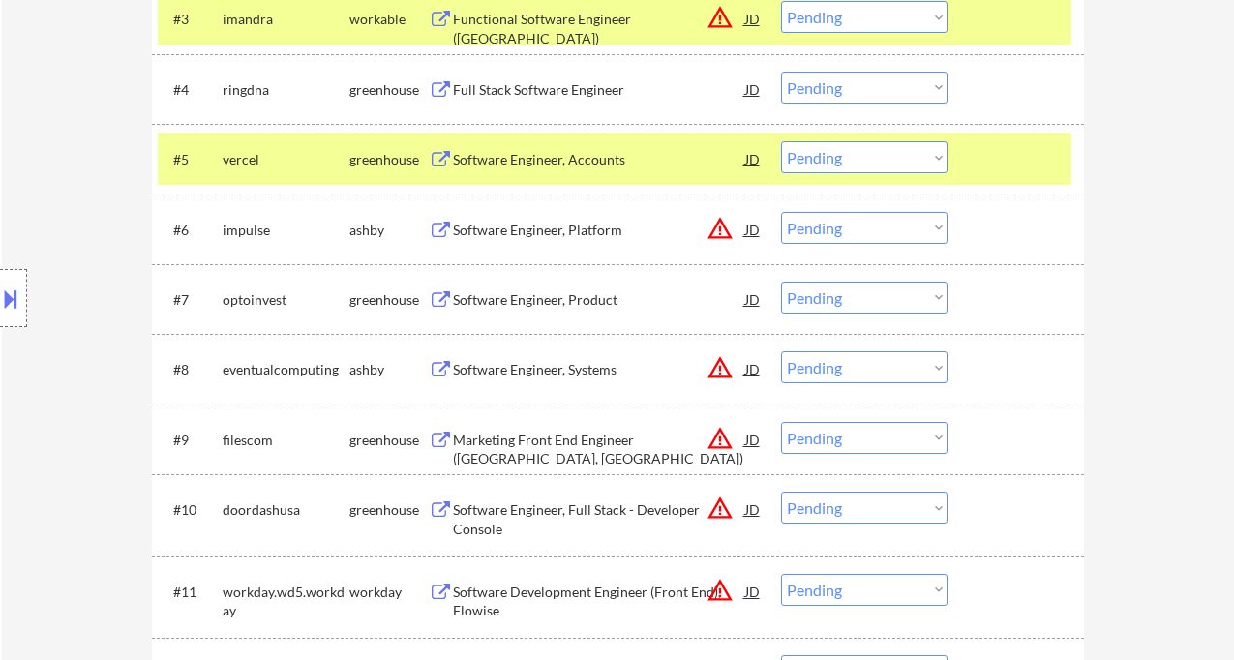
click at [508, 232] on div "Software Engineer, Platform" at bounding box center [599, 230] width 292 height 19
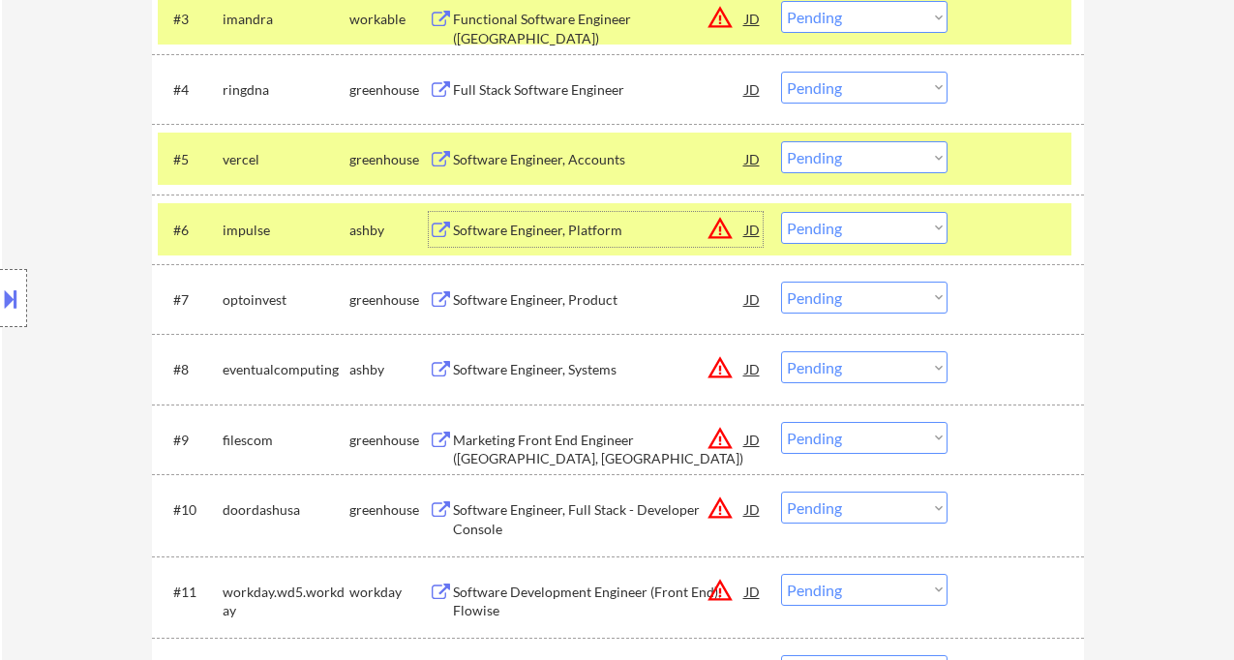
drag, startPoint x: 839, startPoint y: 231, endPoint x: 849, endPoint y: 242, distance: 14.4
click at [839, 231] on select "Choose an option... Pending Applied Excluded (Questions) Excluded (Expired) Exc…" at bounding box center [864, 228] width 166 height 32
click at [781, 212] on select "Choose an option... Pending Applied Excluded (Questions) Excluded (Expired) Exc…" at bounding box center [864, 228] width 166 height 32
select select ""pending""
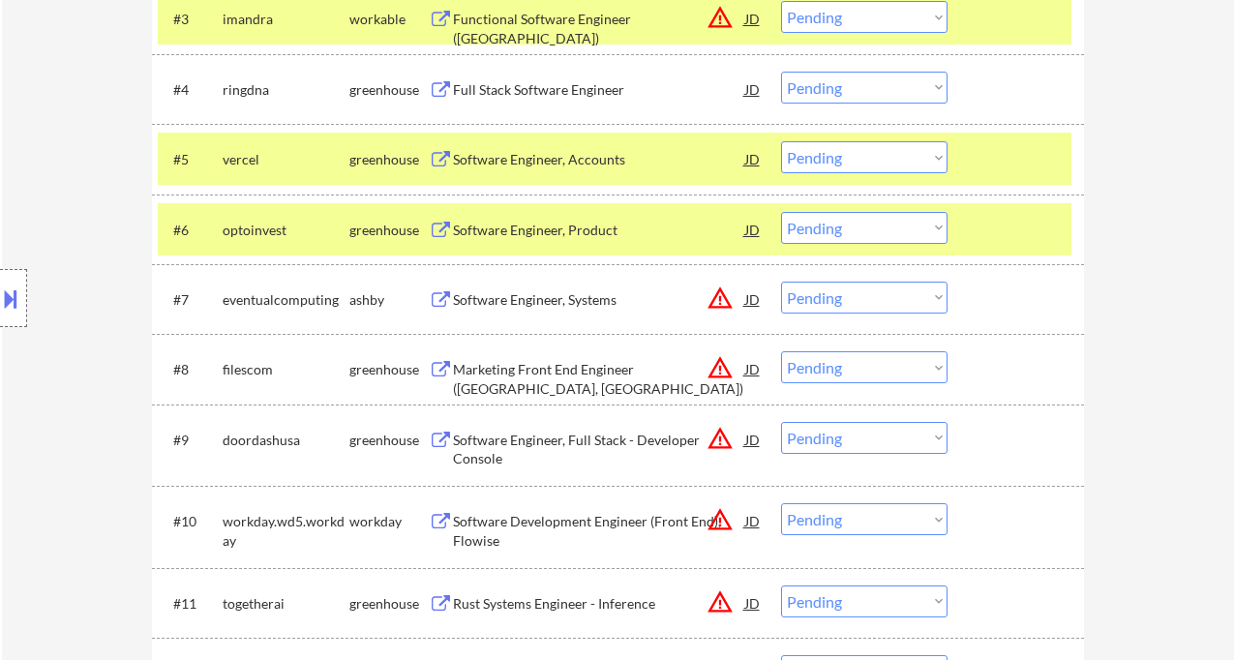
click at [554, 237] on div "Software Engineer, Product" at bounding box center [599, 230] width 292 height 19
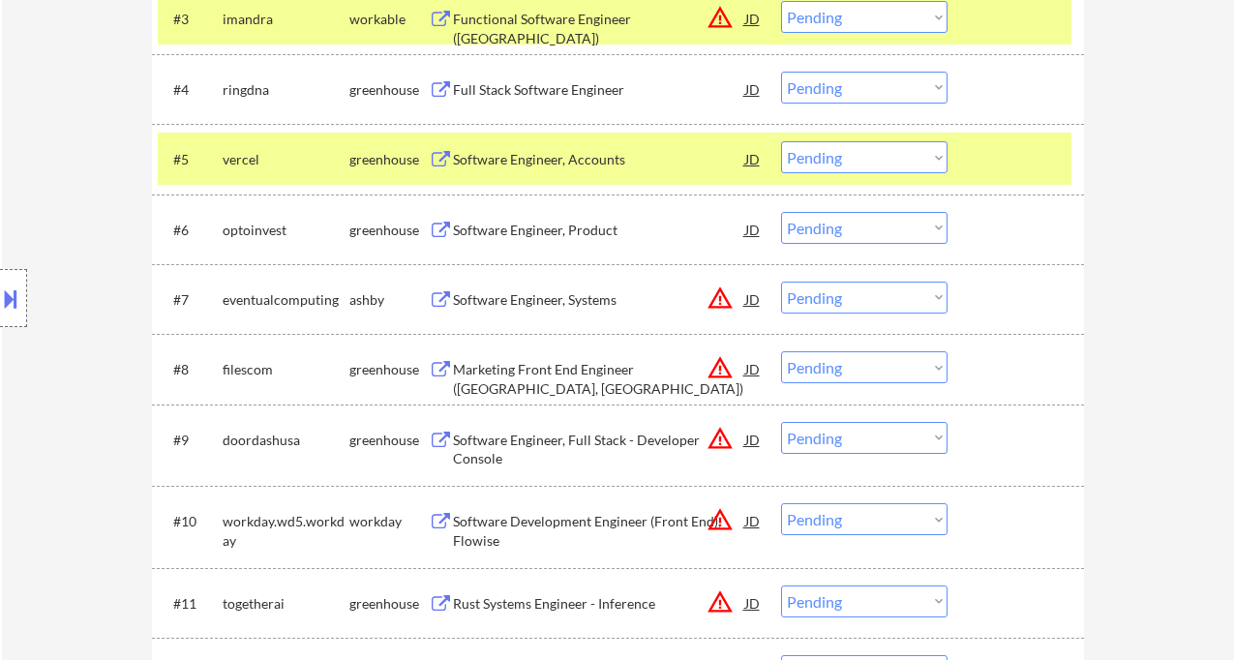
type textarea "Ask if he has LinkedIn and AI - BM 10/9 sending a link for his search he might …"
drag, startPoint x: 435, startPoint y: 300, endPoint x: 476, endPoint y: 301, distance: 41.6
click at [476, 301] on div "Software Engineer, Systems JD warning_amber" at bounding box center [596, 299] width 334 height 35
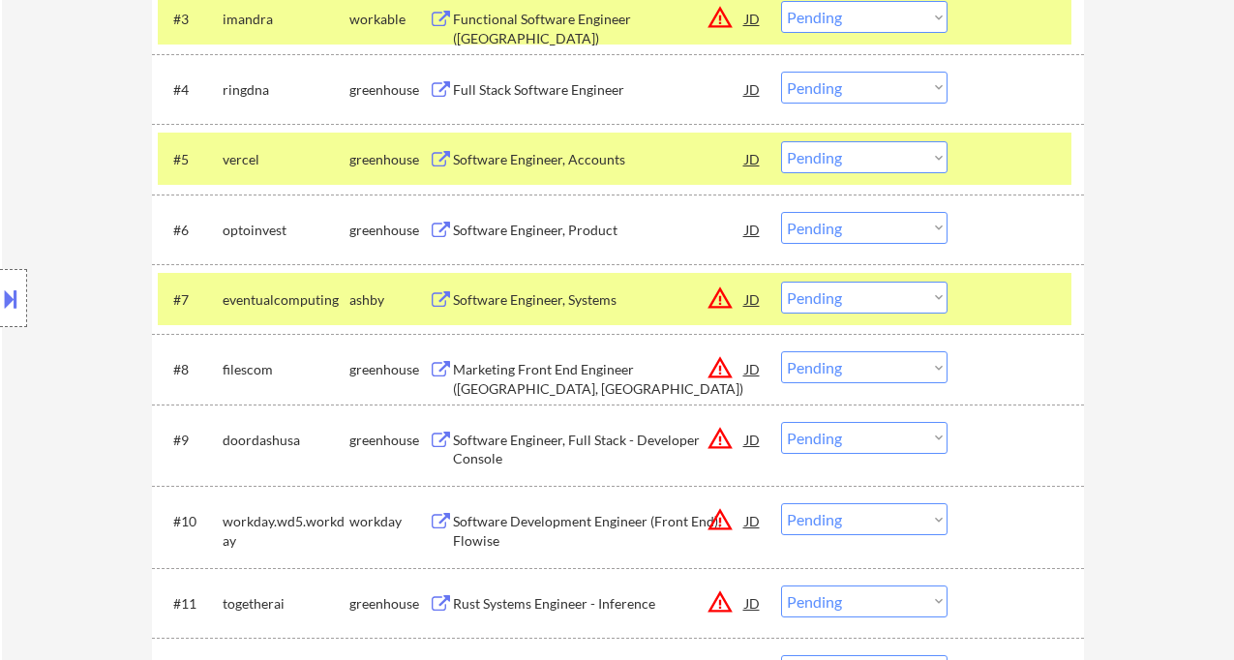
drag, startPoint x: 845, startPoint y: 297, endPoint x: 859, endPoint y: 313, distance: 21.2
click at [845, 297] on select "Choose an option... Pending Applied Excluded (Questions) Excluded (Expired) Exc…" at bounding box center [864, 298] width 166 height 32
click at [781, 282] on select "Choose an option... Pending Applied Excluded (Questions) Excluded (Expired) Exc…" at bounding box center [864, 298] width 166 height 32
click at [566, 373] on div "Marketing Front End Engineer ([GEOGRAPHIC_DATA], [GEOGRAPHIC_DATA])" at bounding box center [599, 379] width 292 height 38
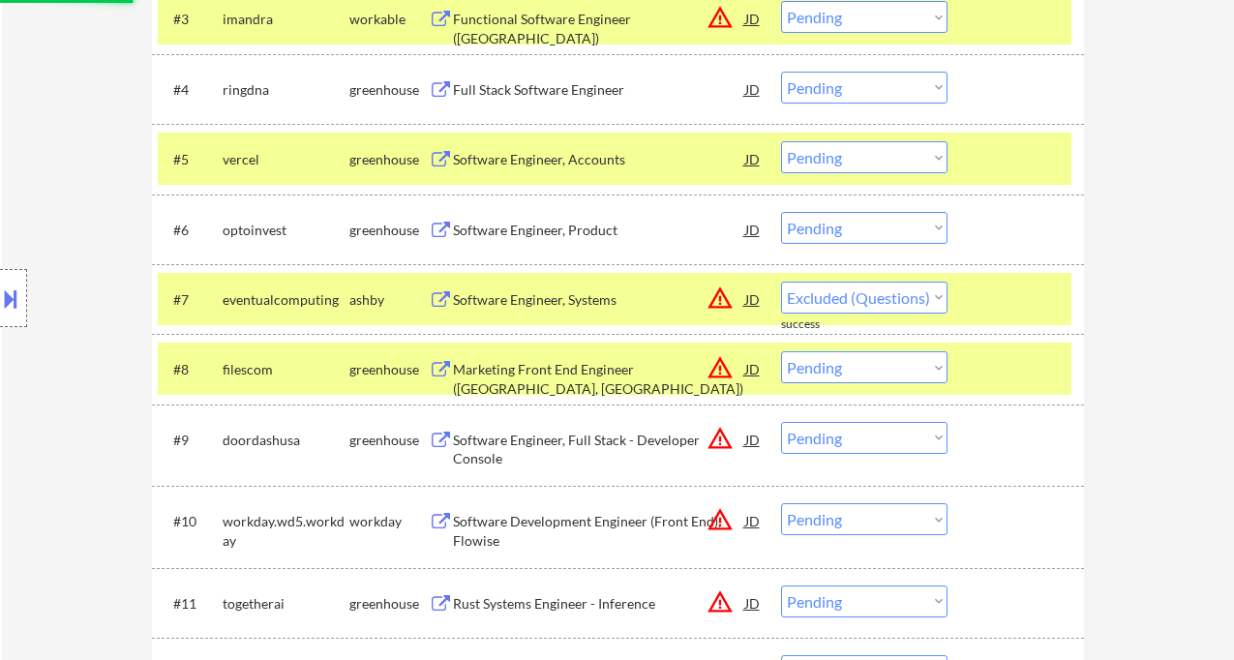
select select ""pending""
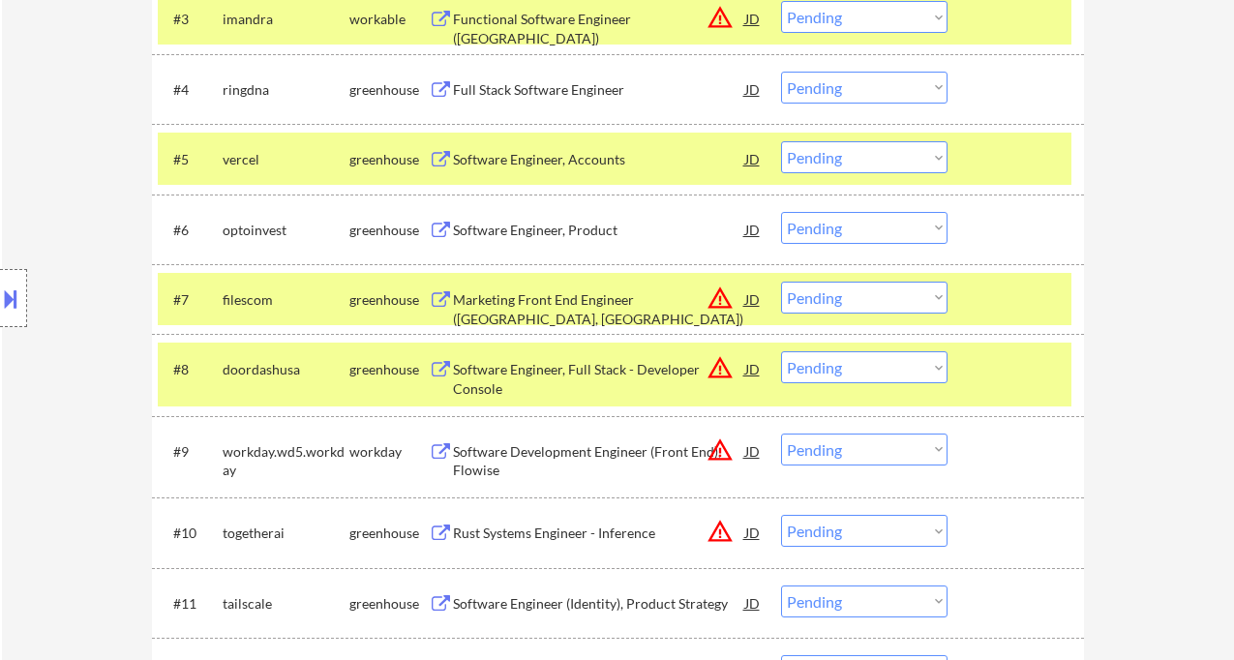
click at [872, 228] on select "Choose an option... Pending Applied Excluded (Questions) Excluded (Expired) Exc…" at bounding box center [864, 228] width 166 height 32
click at [781, 212] on select "Choose an option... Pending Applied Excluded (Questions) Excluded (Expired) Exc…" at bounding box center [864, 228] width 166 height 32
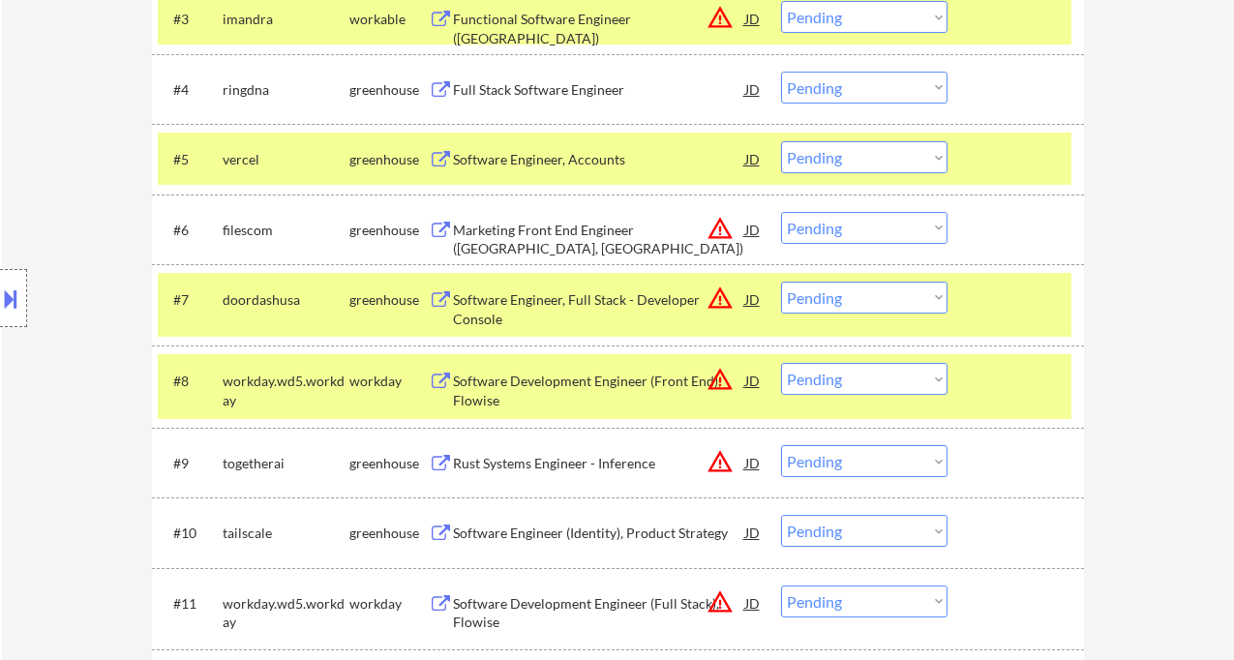
click at [526, 234] on div "Marketing Front End Engineer ([GEOGRAPHIC_DATA], [GEOGRAPHIC_DATA])" at bounding box center [599, 240] width 292 height 38
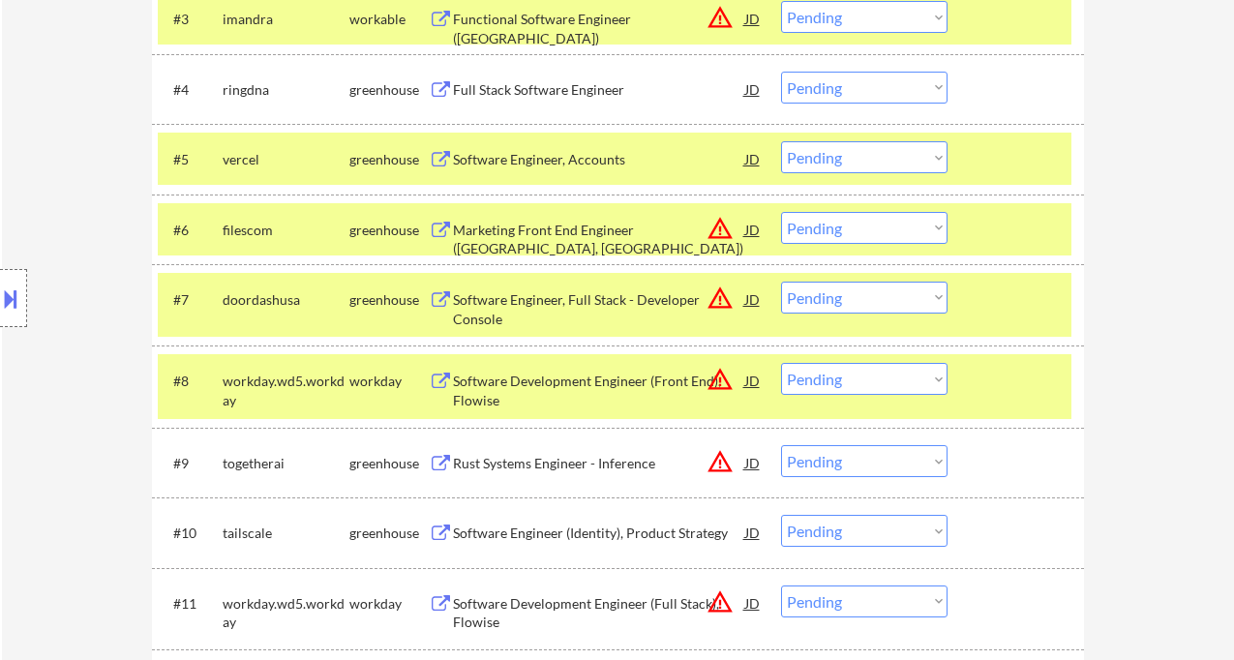
click at [842, 219] on select "Choose an option... Pending Applied Excluded (Questions) Excluded (Expired) Exc…" at bounding box center [864, 228] width 166 height 32
click at [781, 212] on select "Choose an option... Pending Applied Excluded (Questions) Excluded (Expired) Exc…" at bounding box center [864, 228] width 166 height 32
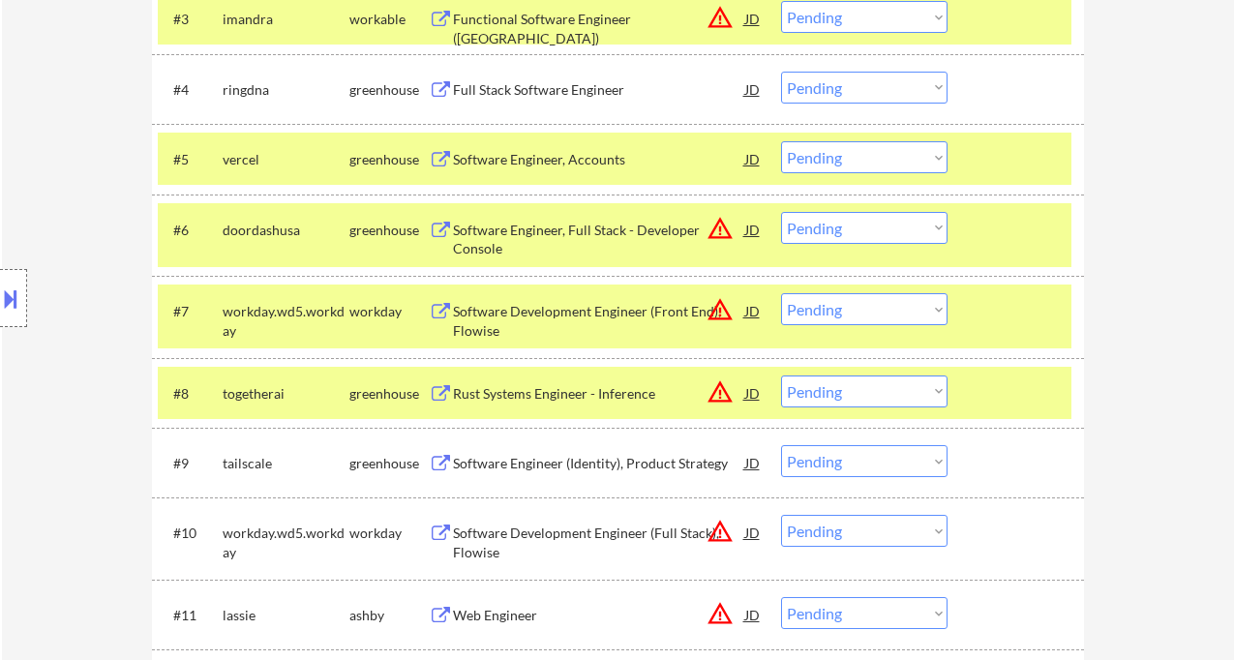
click at [560, 221] on div "Software Engineer, Full Stack - Developer Console" at bounding box center [599, 240] width 292 height 38
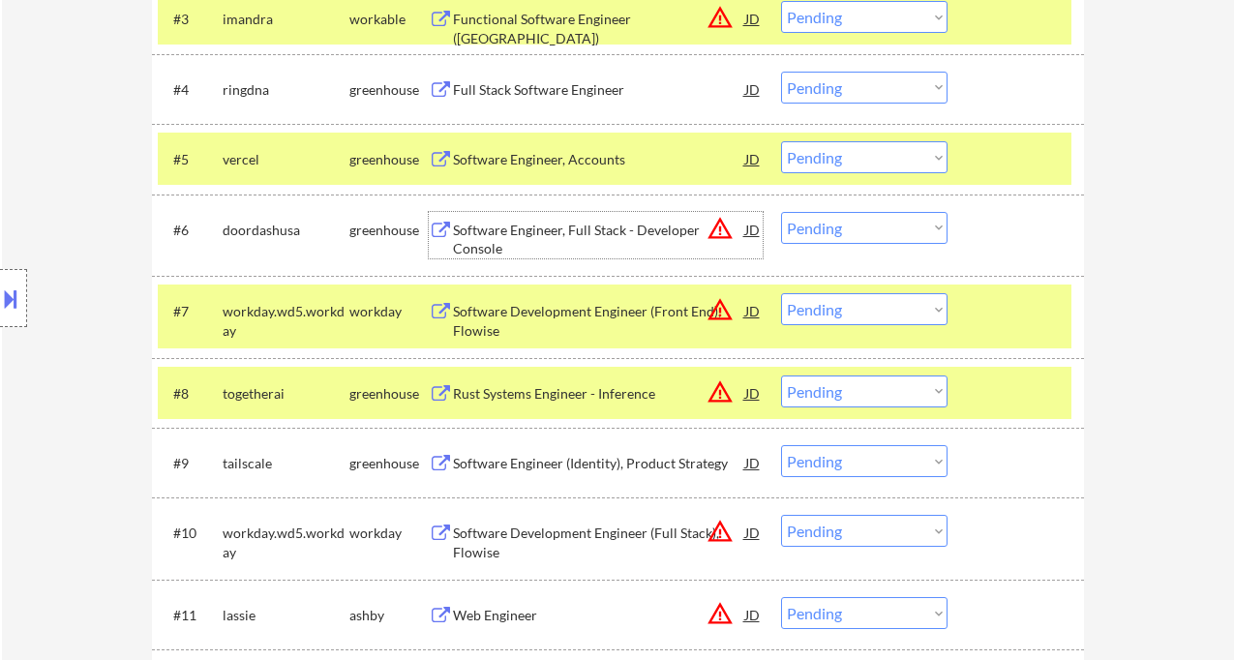
click at [859, 222] on select "Choose an option... Pending Applied Excluded (Questions) Excluded (Expired) Exc…" at bounding box center [864, 228] width 166 height 32
click at [781, 212] on select "Choose an option... Pending Applied Excluded (Questions) Excluded (Expired) Exc…" at bounding box center [864, 228] width 166 height 32
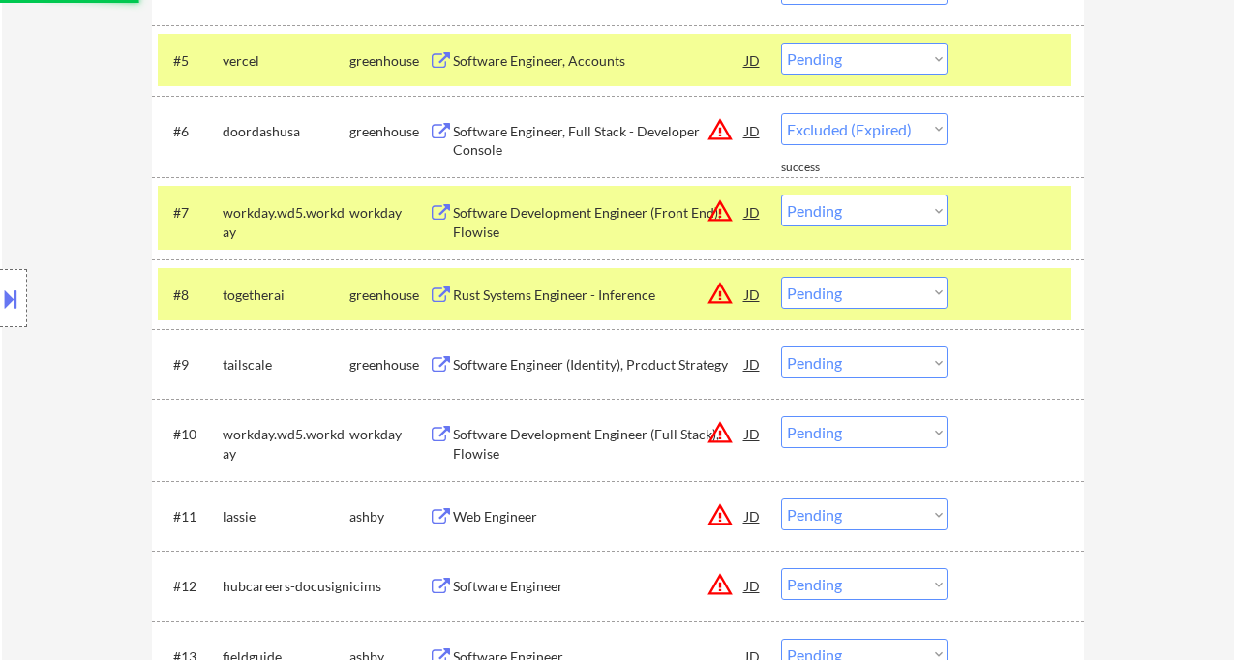
select select ""pending""
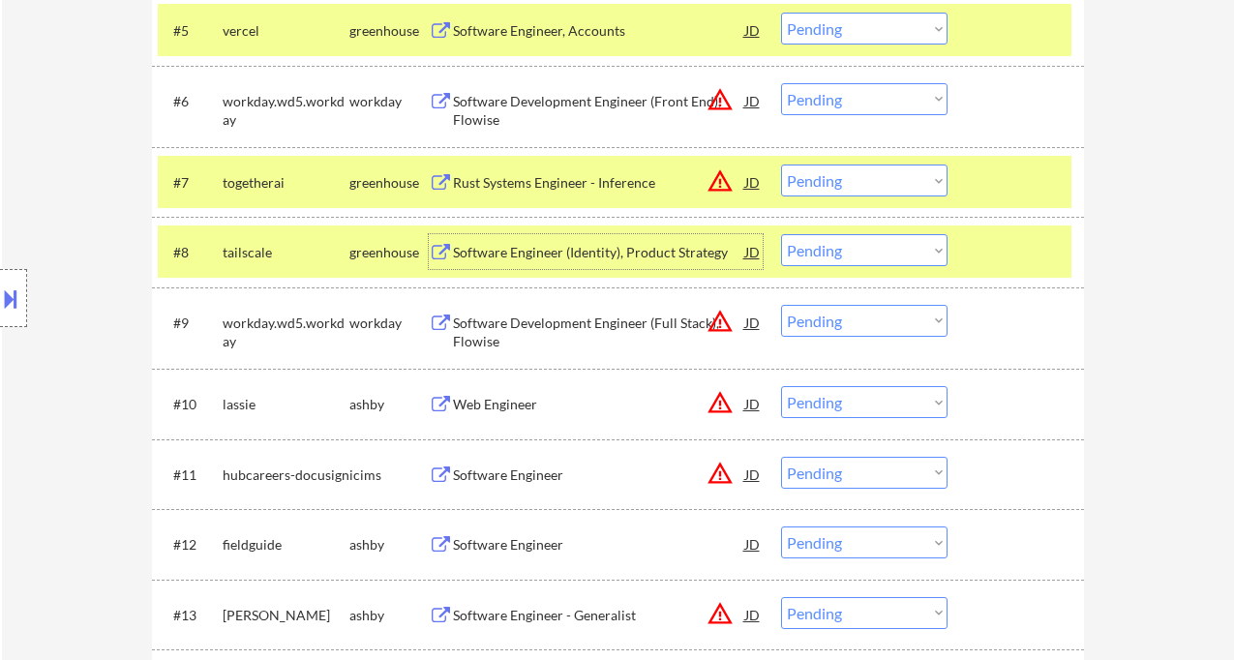
click at [553, 255] on div "Software Engineer (Identity), Product Strategy" at bounding box center [599, 252] width 292 height 19
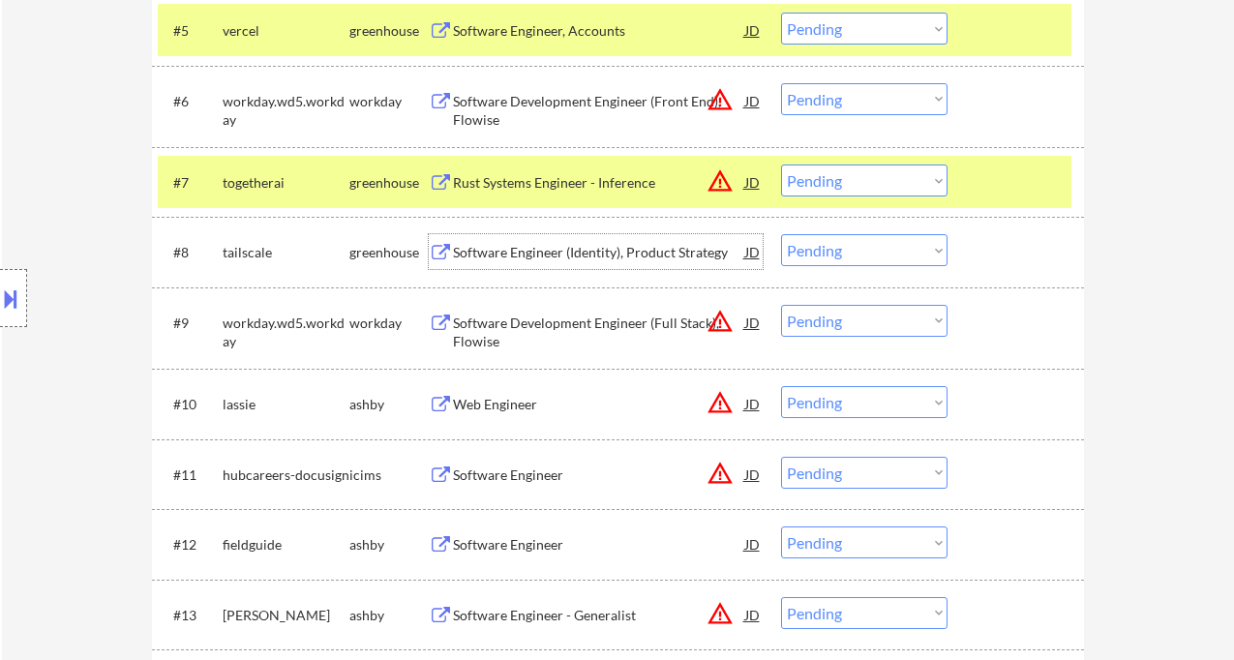
click at [823, 244] on select "Choose an option... Pending Applied Excluded (Questions) Excluded (Expired) Exc…" at bounding box center [864, 250] width 166 height 32
click at [781, 234] on select "Choose an option... Pending Applied Excluded (Questions) Excluded (Expired) Exc…" at bounding box center [864, 250] width 166 height 32
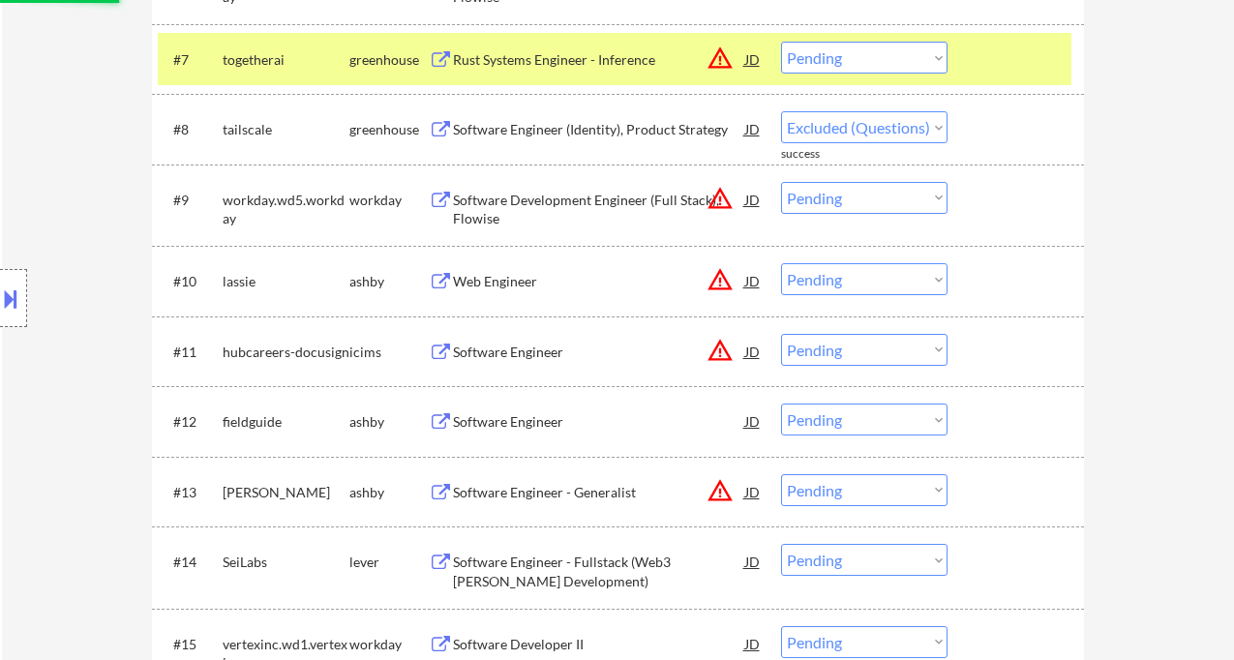
scroll to position [1075, 0]
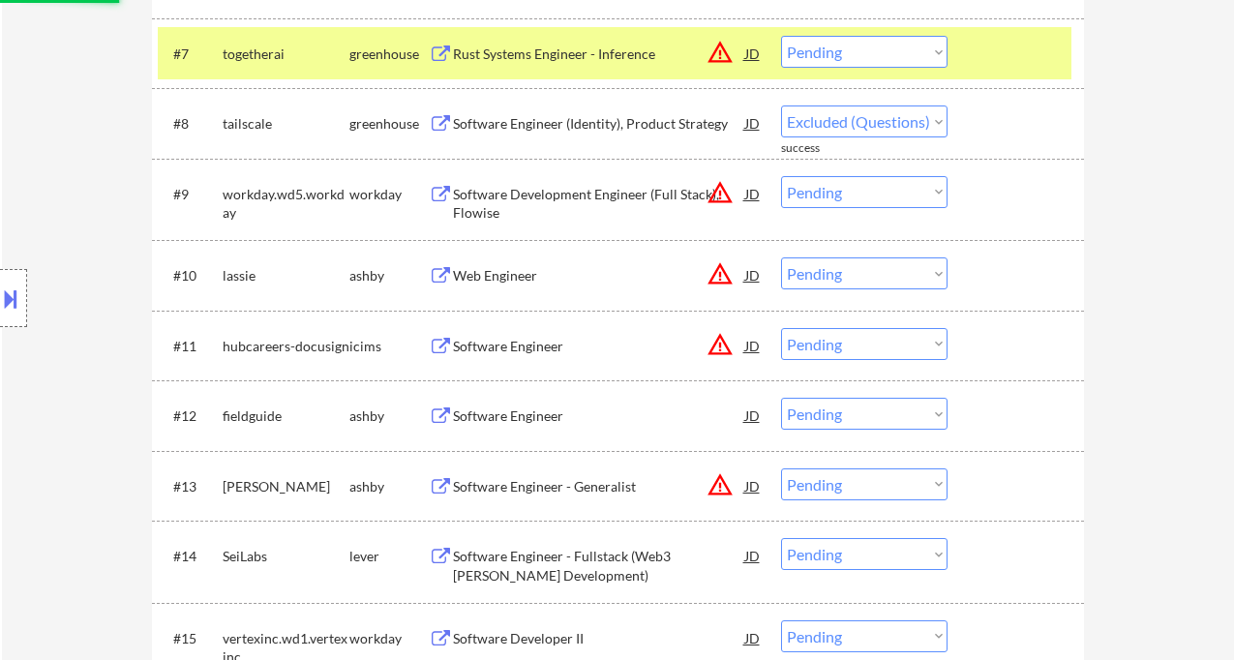
click at [520, 281] on div "Web Engineer" at bounding box center [599, 275] width 292 height 19
select select ""pending""
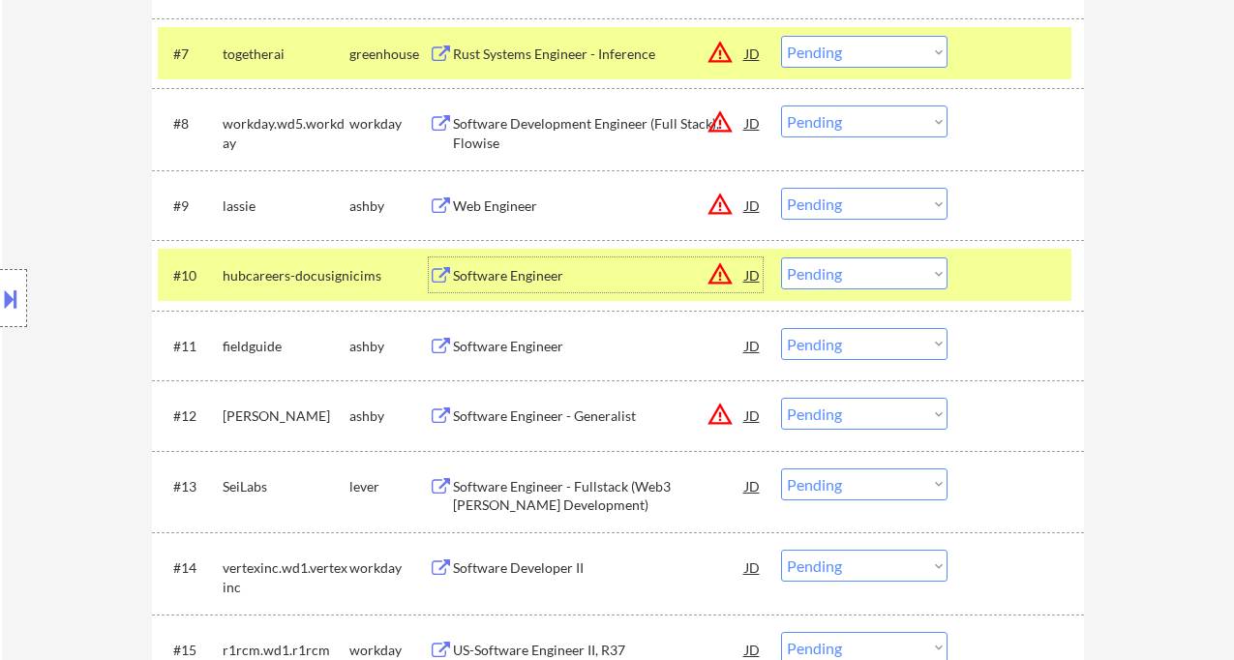
click at [551, 353] on div "Software Engineer" at bounding box center [599, 346] width 292 height 19
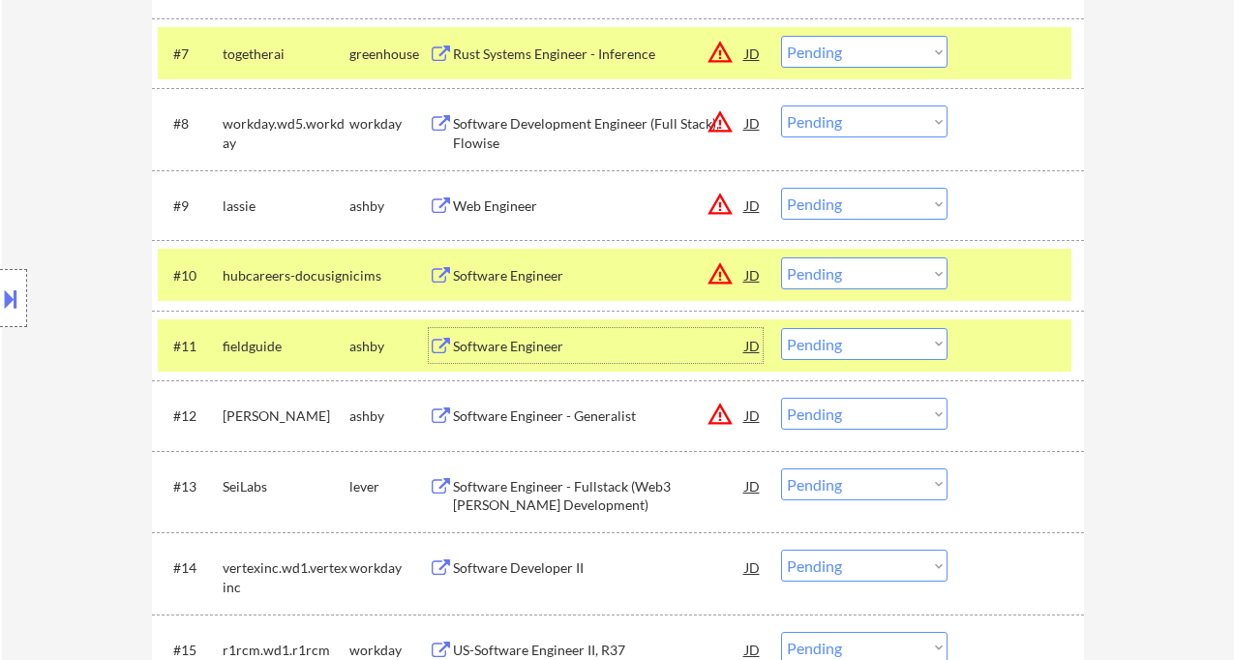
click at [829, 346] on select "Choose an option... Pending Applied Excluded (Questions) Excluded (Expired) Exc…" at bounding box center [864, 344] width 166 height 32
click at [781, 328] on select "Choose an option... Pending Applied Excluded (Questions) Excluded (Expired) Exc…" at bounding box center [864, 344] width 166 height 32
click at [562, 416] on div "Software Engineer - Generalist" at bounding box center [599, 416] width 292 height 19
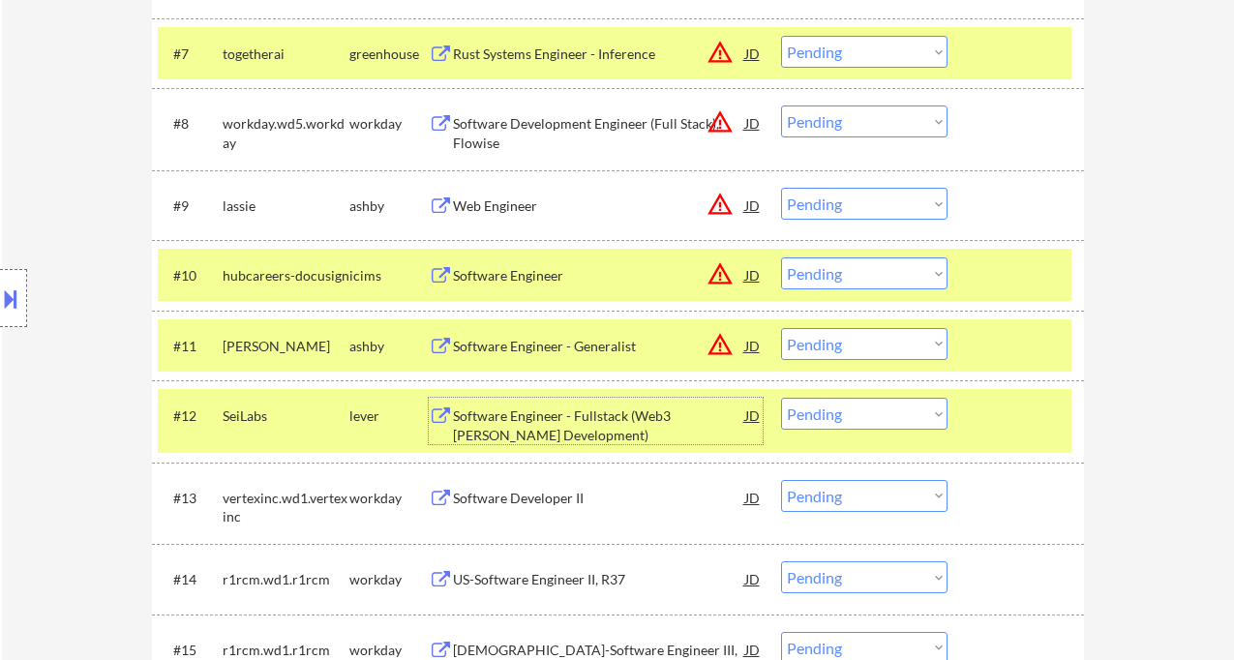
click at [859, 349] on select "Choose an option... Pending Applied Excluded (Questions) Excluded (Expired) Exc…" at bounding box center [864, 344] width 166 height 32
click at [781, 328] on select "Choose an option... Pending Applied Excluded (Questions) Excluded (Expired) Exc…" at bounding box center [864, 344] width 166 height 32
click at [602, 423] on div "Software Engineer - Fullstack (Web3 [PERSON_NAME] Development)" at bounding box center [599, 426] width 292 height 38
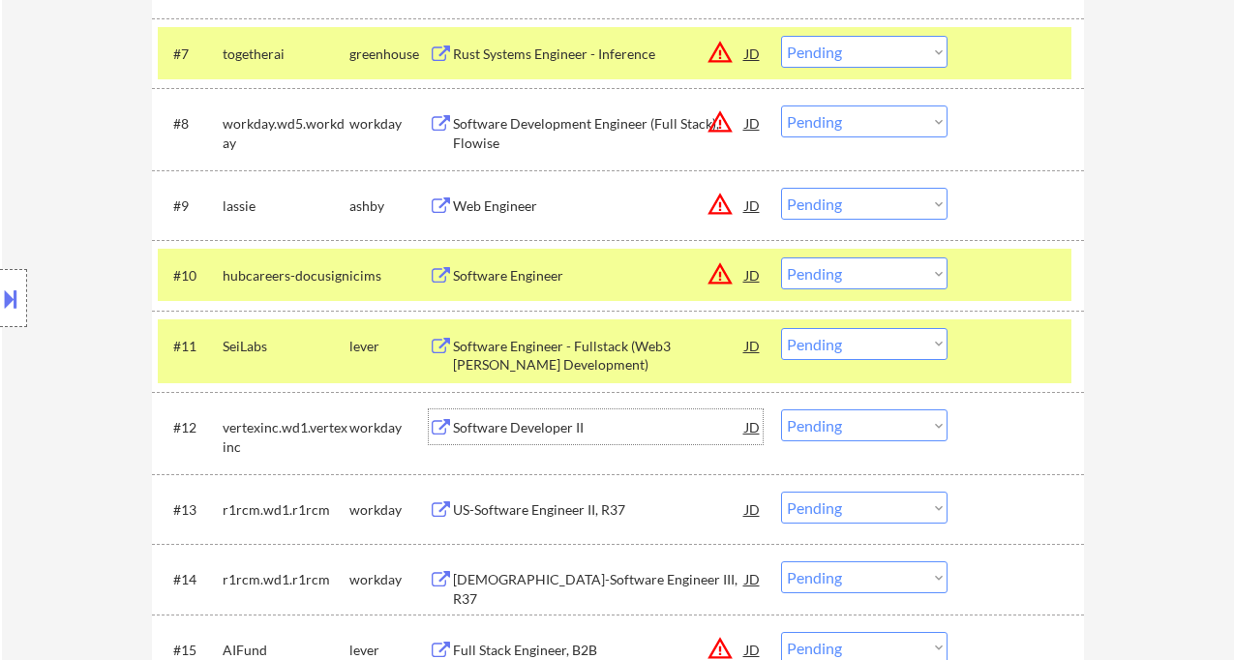
click at [870, 352] on select "Choose an option... Pending Applied Excluded (Questions) Excluded (Expired) Exc…" at bounding box center [864, 344] width 166 height 32
click at [781, 328] on select "Choose an option... Pending Applied Excluded (Questions) Excluded (Expired) Exc…" at bounding box center [864, 344] width 166 height 32
click at [520, 208] on div "Web Engineer" at bounding box center [599, 205] width 292 height 19
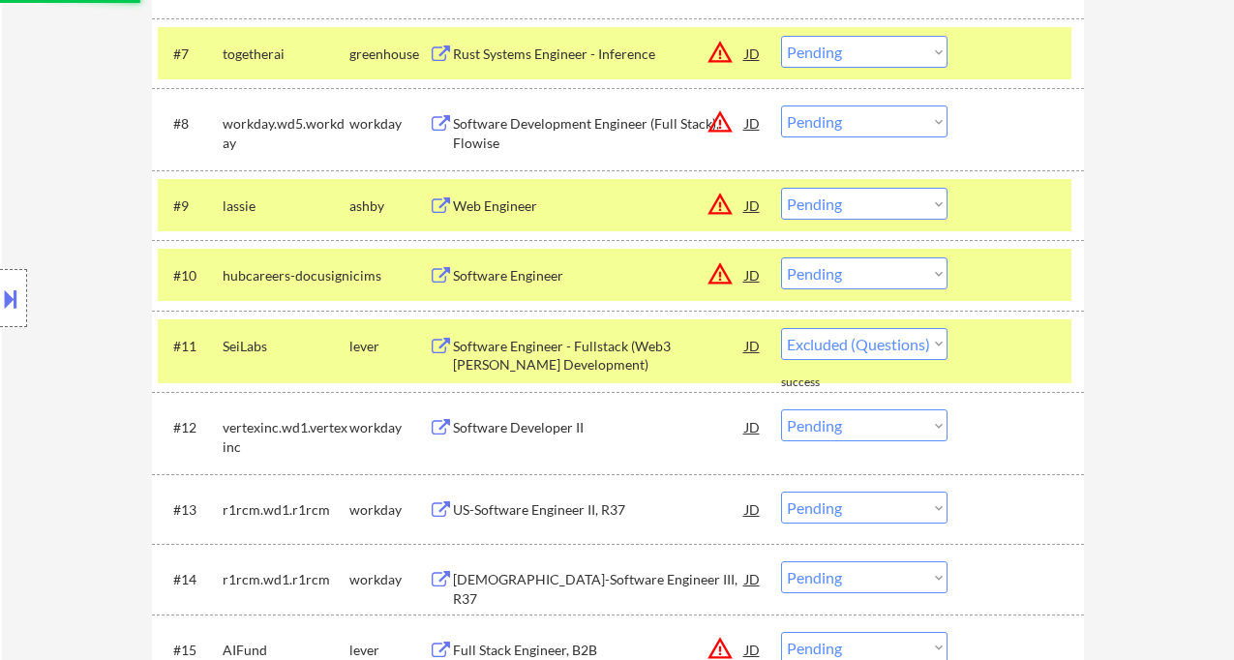
select select ""pending""
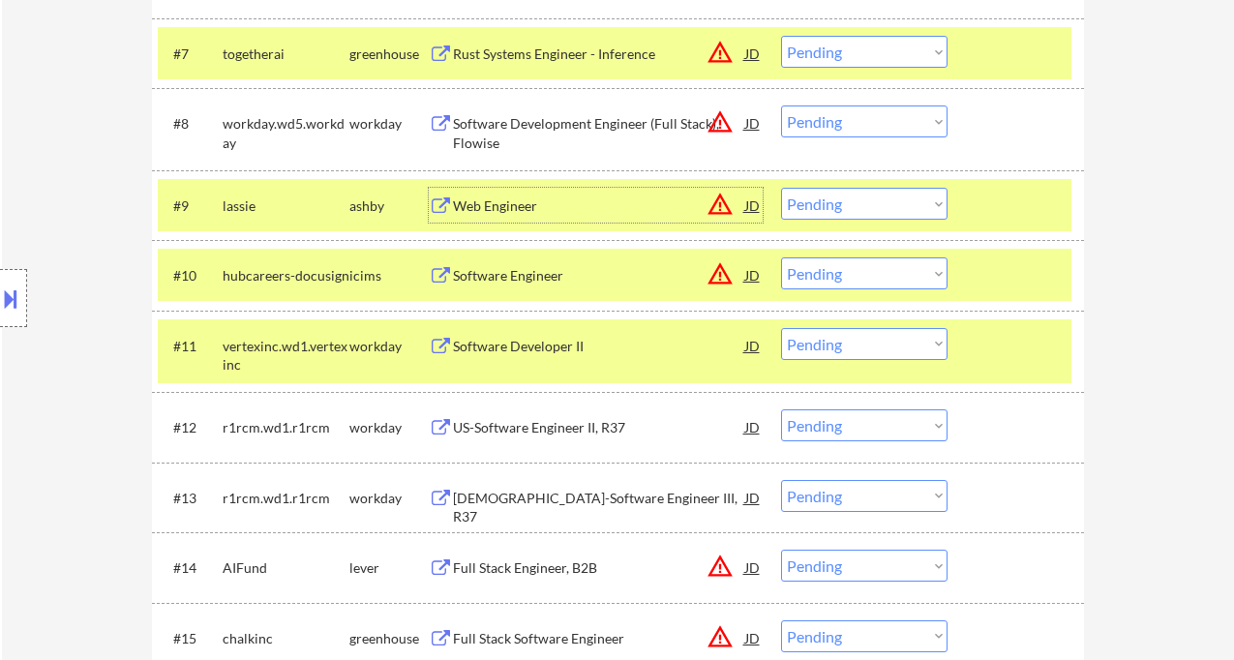
click at [919, 196] on select "Choose an option... Pending Applied Excluded (Questions) Excluded (Expired) Exc…" at bounding box center [864, 204] width 166 height 32
click at [781, 188] on select "Choose an option... Pending Applied Excluded (Questions) Excluded (Expired) Exc…" at bounding box center [864, 204] width 166 height 32
select select ""pending""
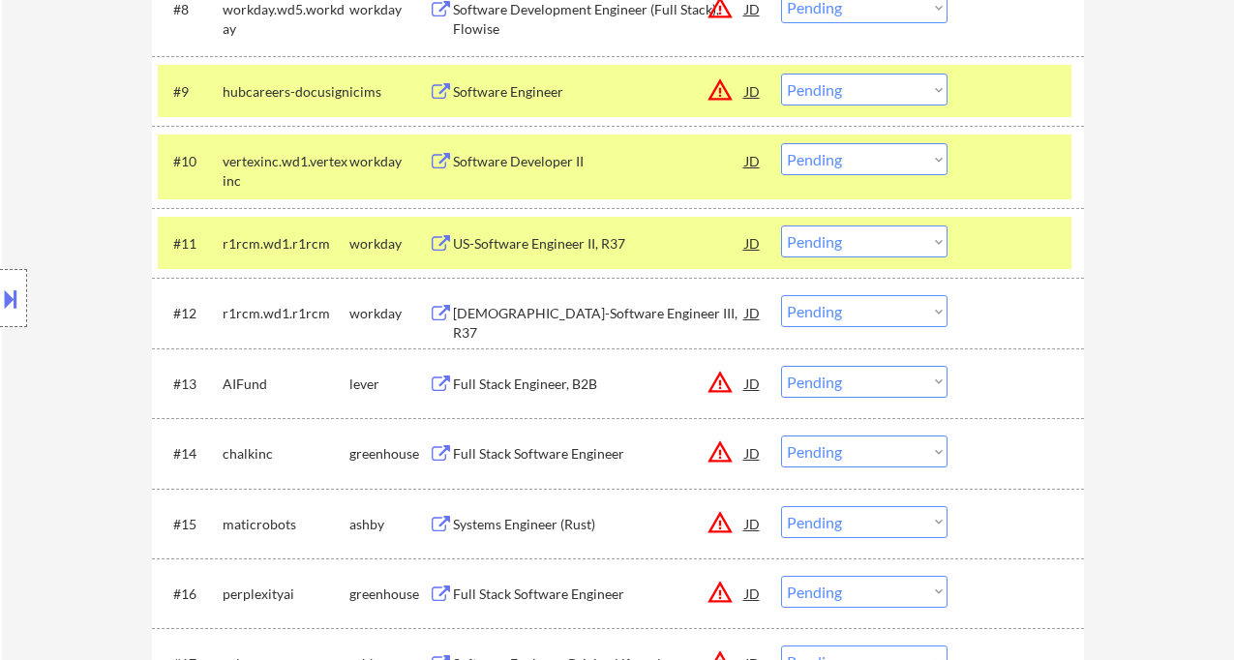
scroll to position [1205, 0]
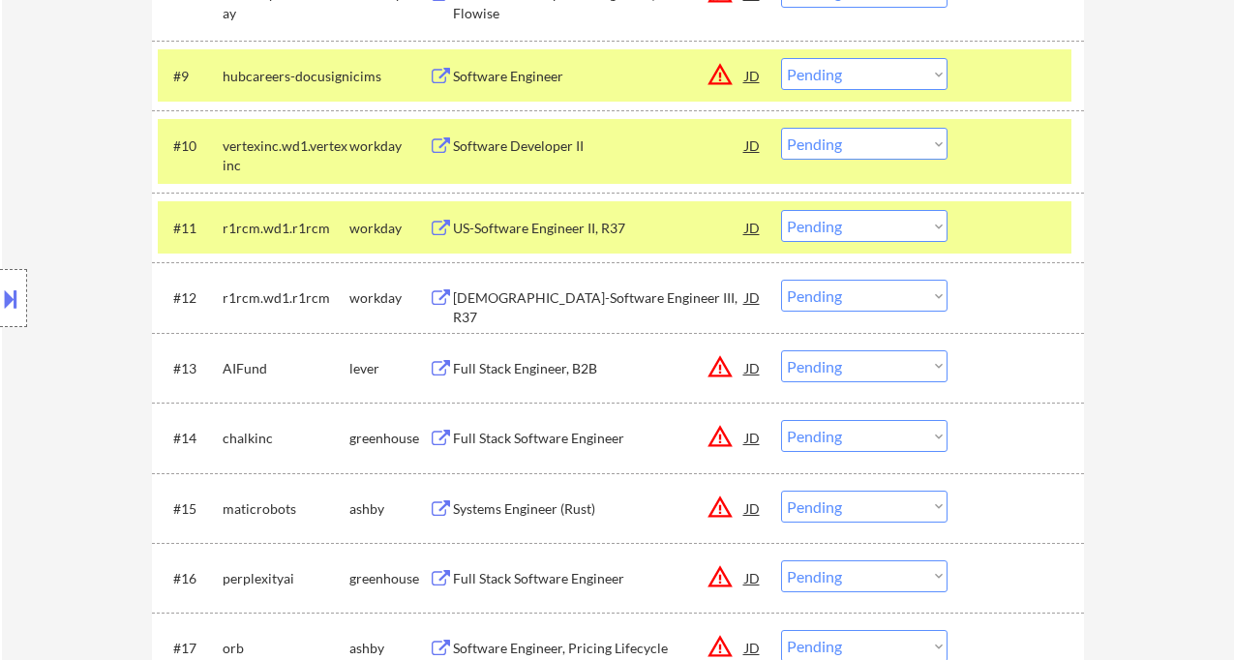
click at [516, 370] on div "Full Stack Engineer, B2B" at bounding box center [599, 368] width 292 height 19
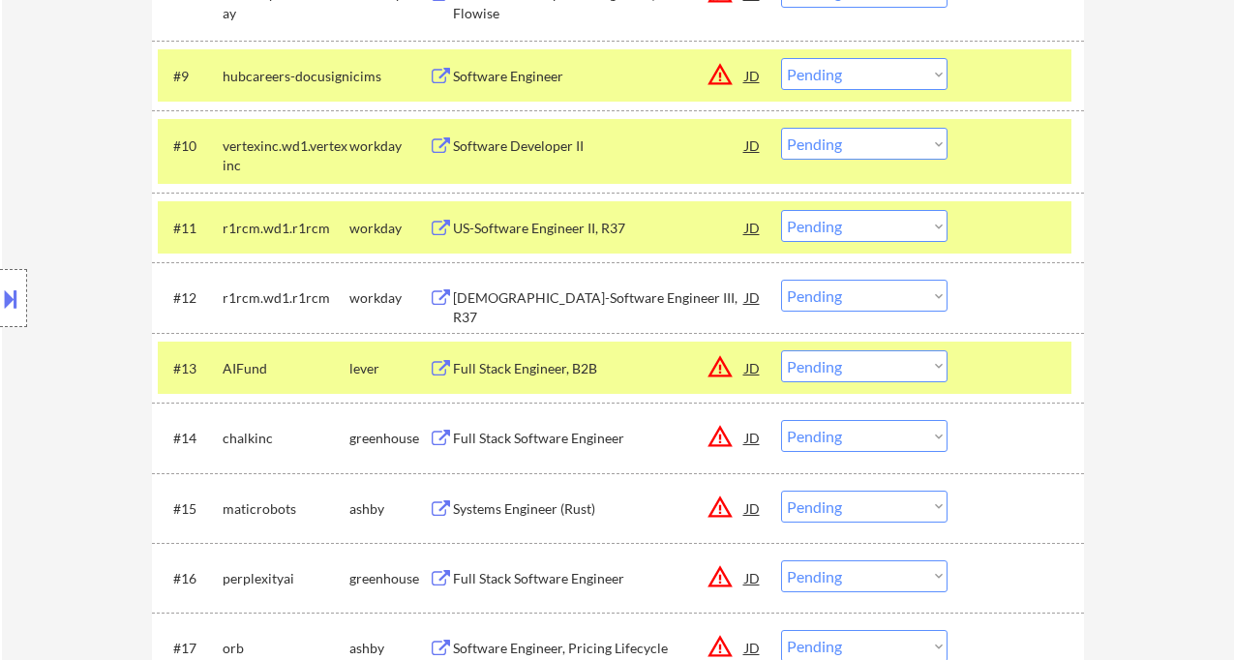
click at [816, 364] on select "Choose an option... Pending Applied Excluded (Questions) Excluded (Expired) Exc…" at bounding box center [864, 366] width 166 height 32
click at [781, 350] on select "Choose an option... Pending Applied Excluded (Questions) Excluded (Expired) Exc…" at bounding box center [864, 366] width 166 height 32
select select ""pending""
click at [527, 439] on div "Systems Engineer (Rust)" at bounding box center [599, 438] width 292 height 19
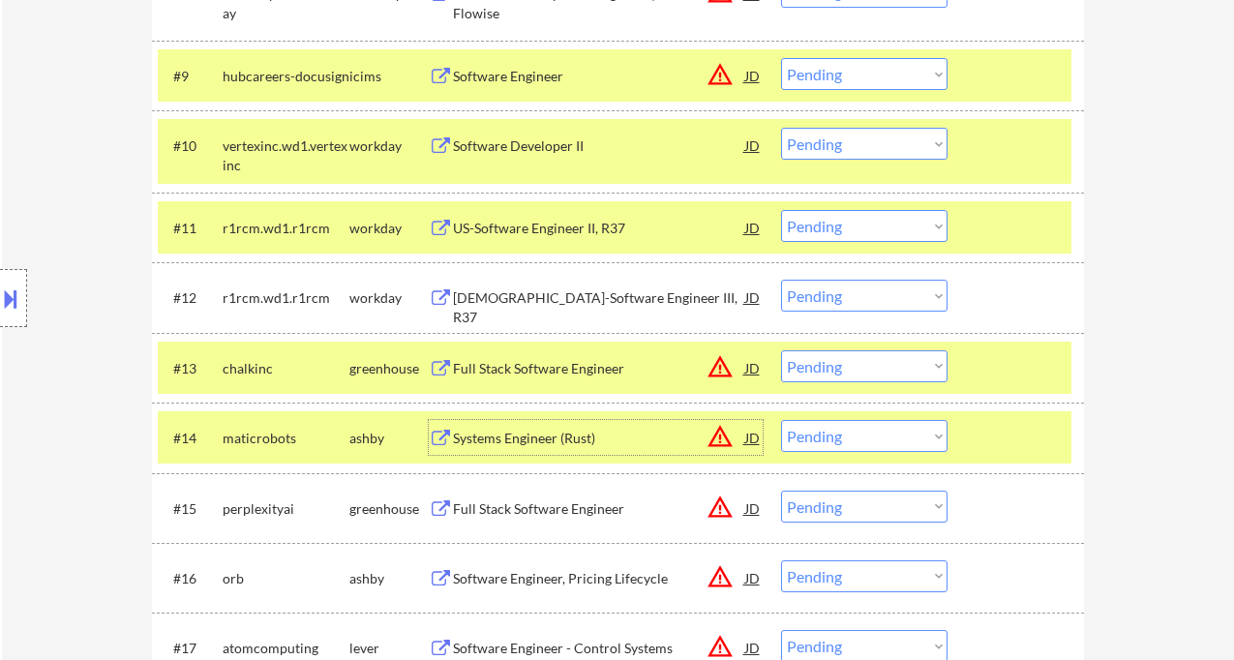
click at [15, 290] on button at bounding box center [10, 299] width 21 height 32
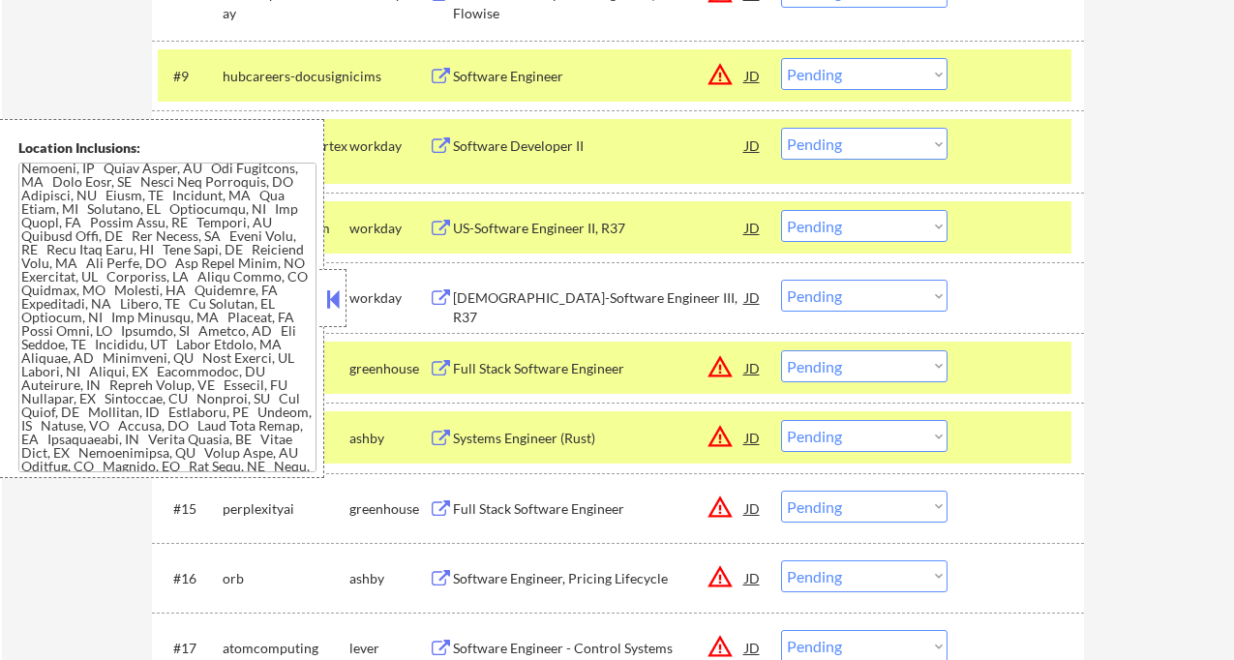
click at [341, 308] on button at bounding box center [332, 299] width 21 height 29
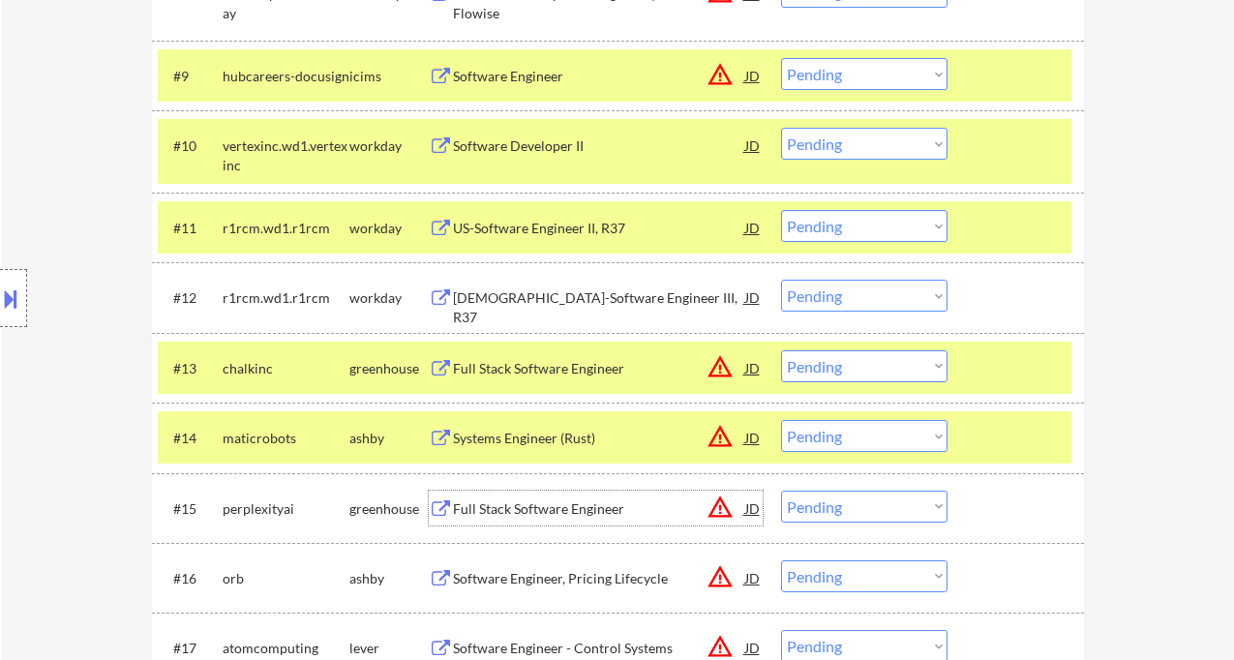
click at [512, 514] on div "Full Stack Software Engineer" at bounding box center [599, 508] width 292 height 19
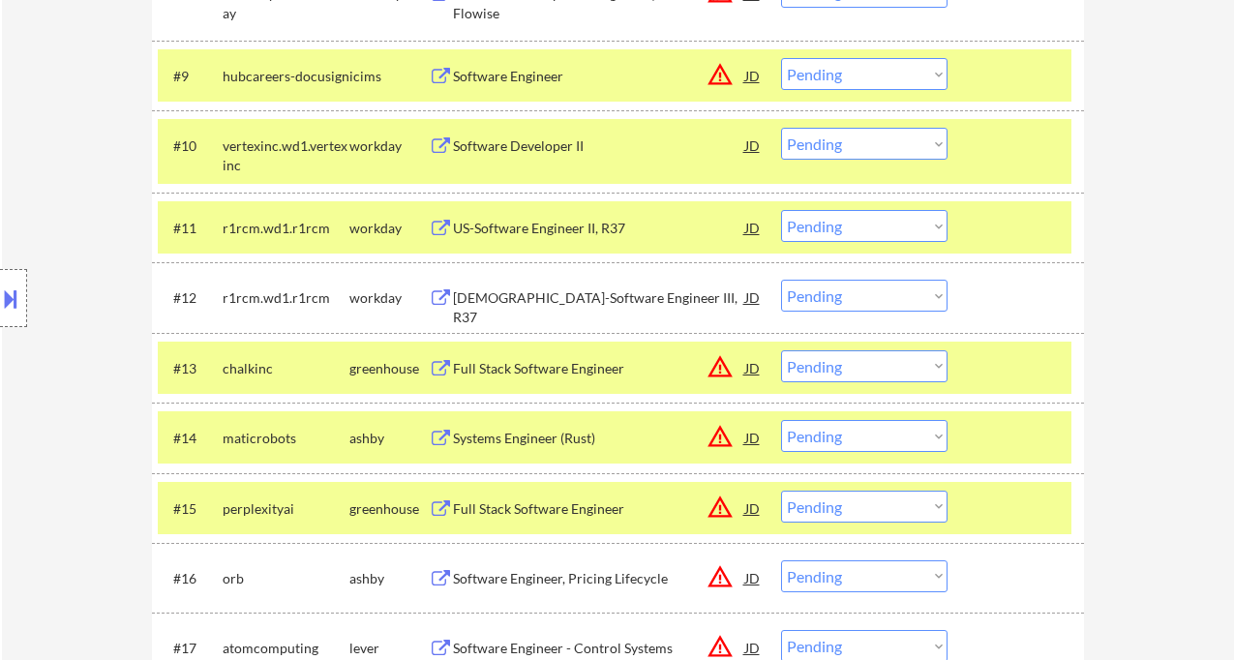
drag, startPoint x: 828, startPoint y: 437, endPoint x: 829, endPoint y: 451, distance: 13.7
click at [828, 437] on select "Choose an option... Pending Applied Excluded (Questions) Excluded (Expired) Exc…" at bounding box center [864, 436] width 166 height 32
click at [781, 420] on select "Choose an option... Pending Applied Excluded (Questions) Excluded (Expired) Exc…" at bounding box center [864, 436] width 166 height 32
click at [831, 444] on select "Choose an option... Pending Applied Excluded (Questions) Excluded (Expired) Exc…" at bounding box center [864, 436] width 166 height 32
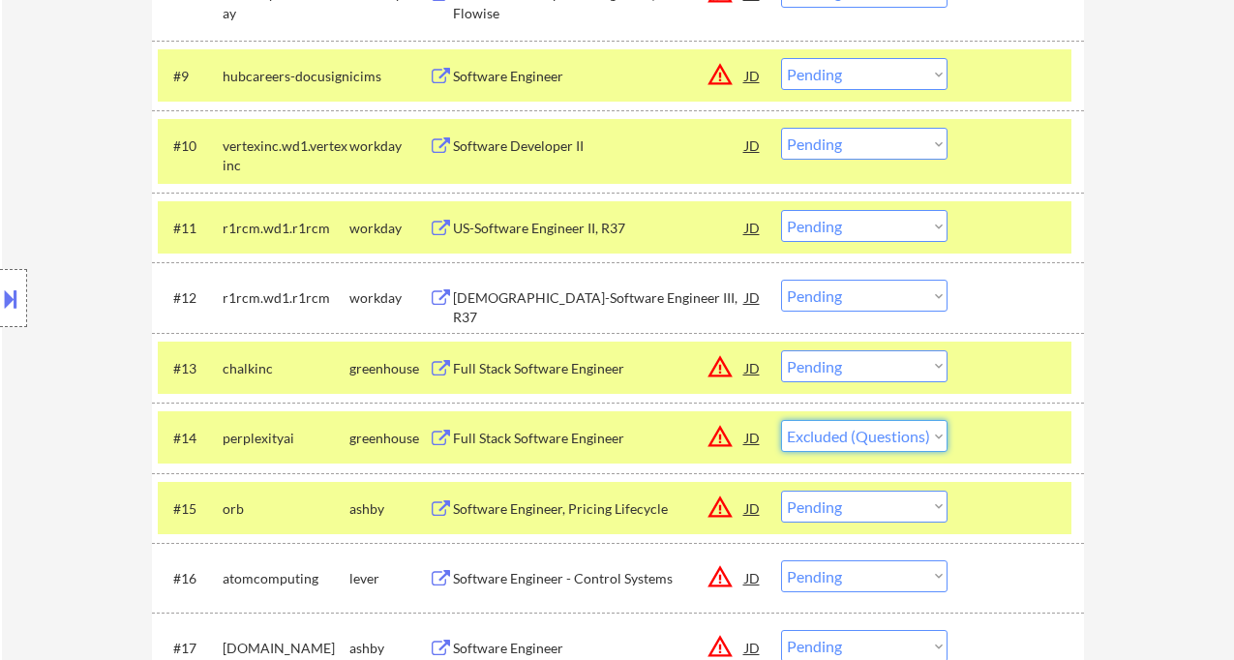
click at [781, 420] on select "Choose an option... Pending Applied Excluded (Questions) Excluded (Expired) Exc…" at bounding box center [864, 436] width 166 height 32
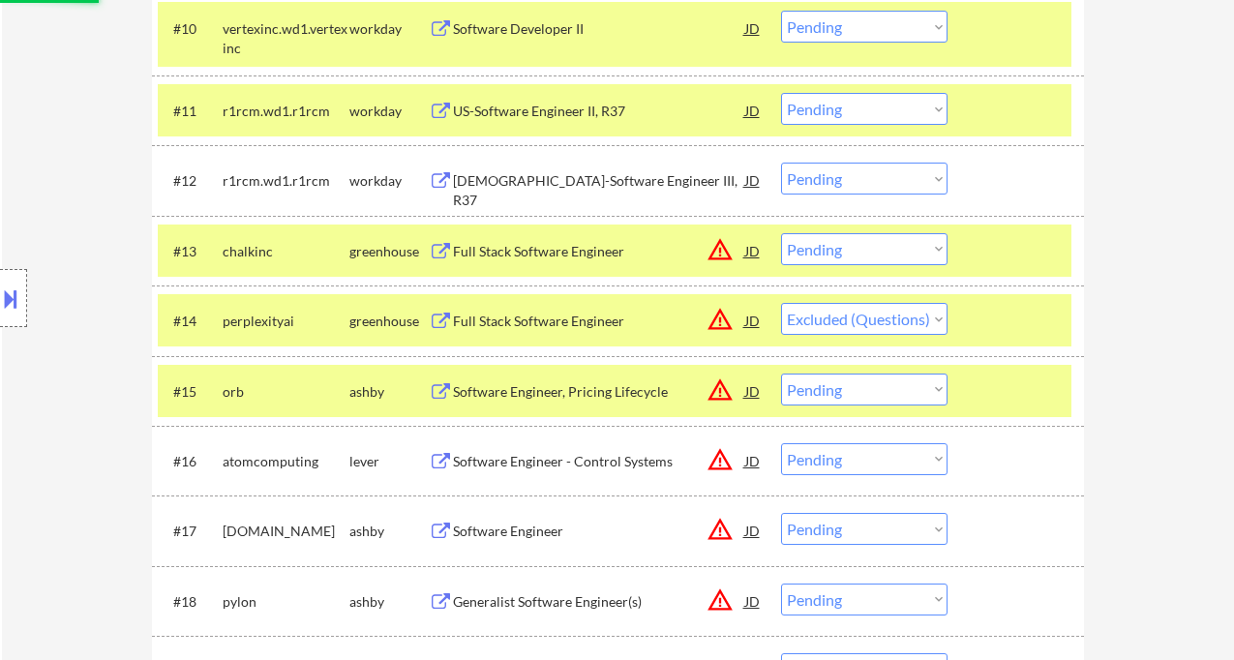
scroll to position [1334, 0]
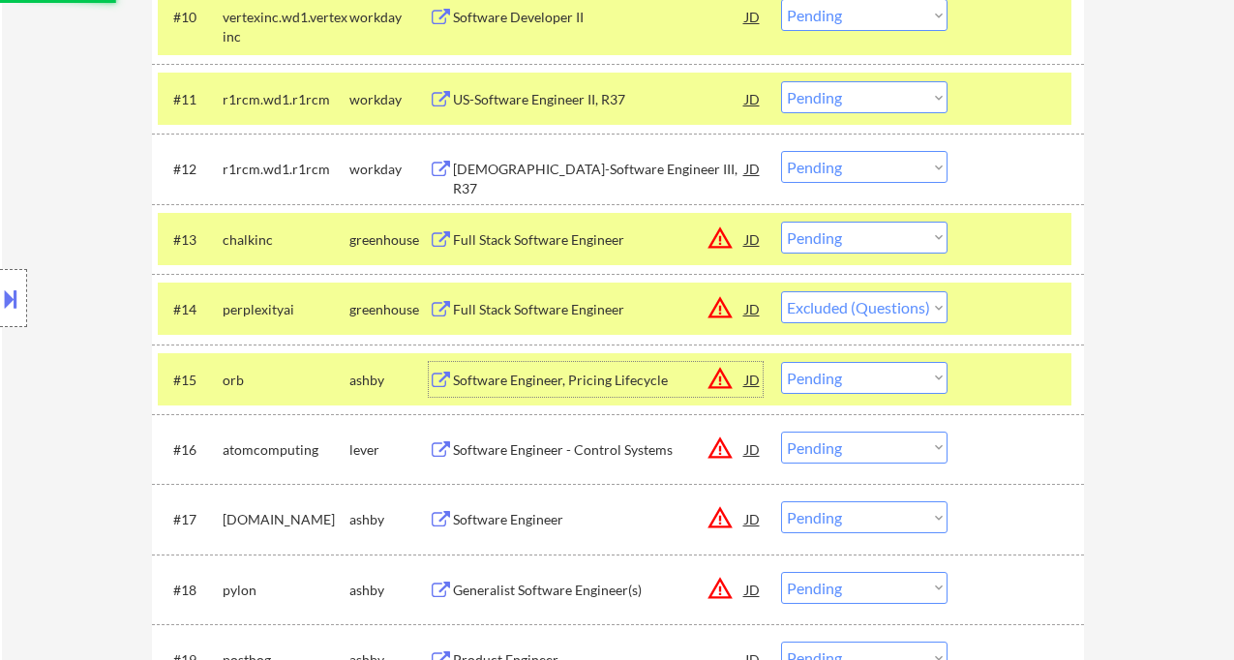
click at [554, 378] on div "Software Engineer, Pricing Lifecycle" at bounding box center [599, 380] width 292 height 19
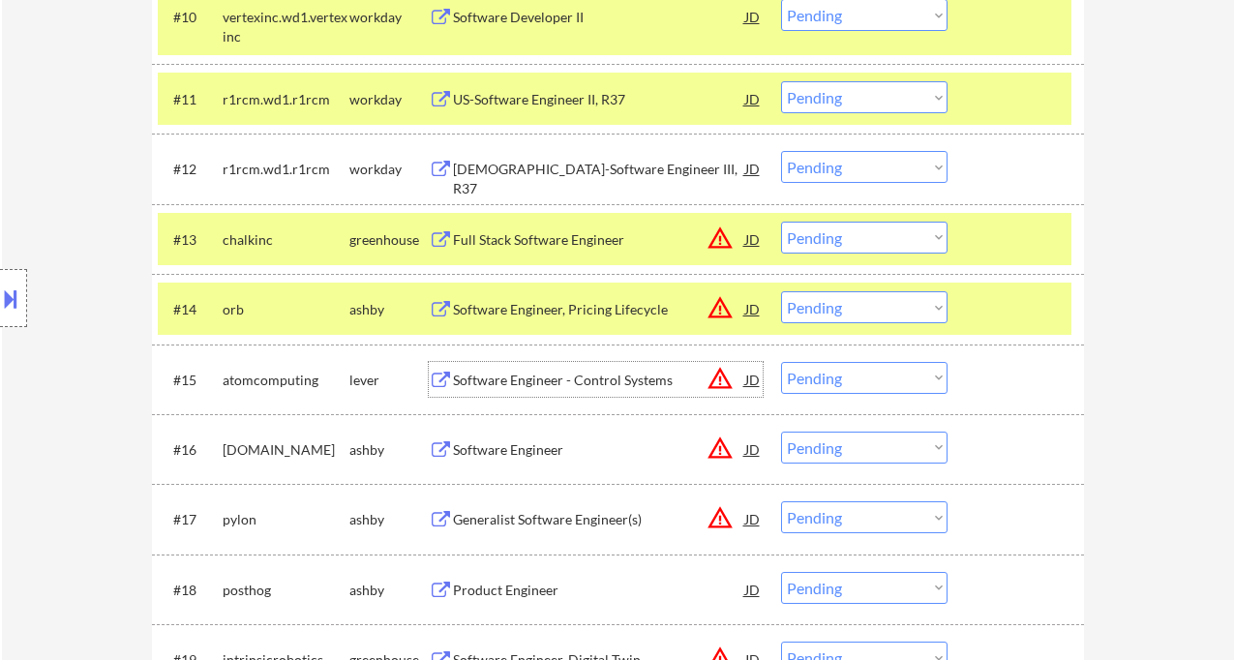
drag, startPoint x: 860, startPoint y: 305, endPoint x: 875, endPoint y: 321, distance: 21.9
click at [860, 305] on select "Choose an option... Pending Applied Excluded (Questions) Excluded (Expired) Exc…" at bounding box center [864, 307] width 166 height 32
click at [781, 291] on select "Choose an option... Pending Applied Excluded (Questions) Excluded (Expired) Exc…" at bounding box center [864, 307] width 166 height 32
click at [607, 391] on div "Software Engineer - Control Systems" at bounding box center [599, 379] width 292 height 35
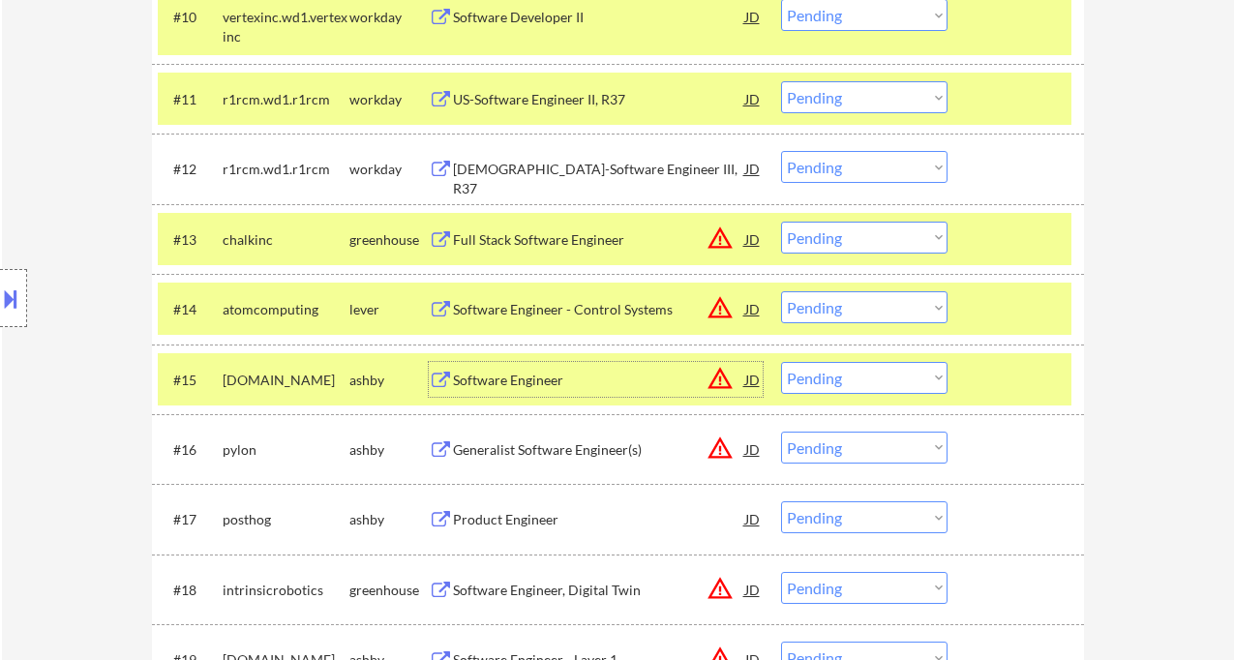
click at [829, 305] on select "Choose an option... Pending Applied Excluded (Questions) Excluded (Expired) Exc…" at bounding box center [864, 307] width 166 height 32
click at [781, 291] on select "Choose an option... Pending Applied Excluded (Questions) Excluded (Expired) Exc…" at bounding box center [864, 307] width 166 height 32
click at [525, 386] on div "Software Engineer" at bounding box center [599, 380] width 292 height 19
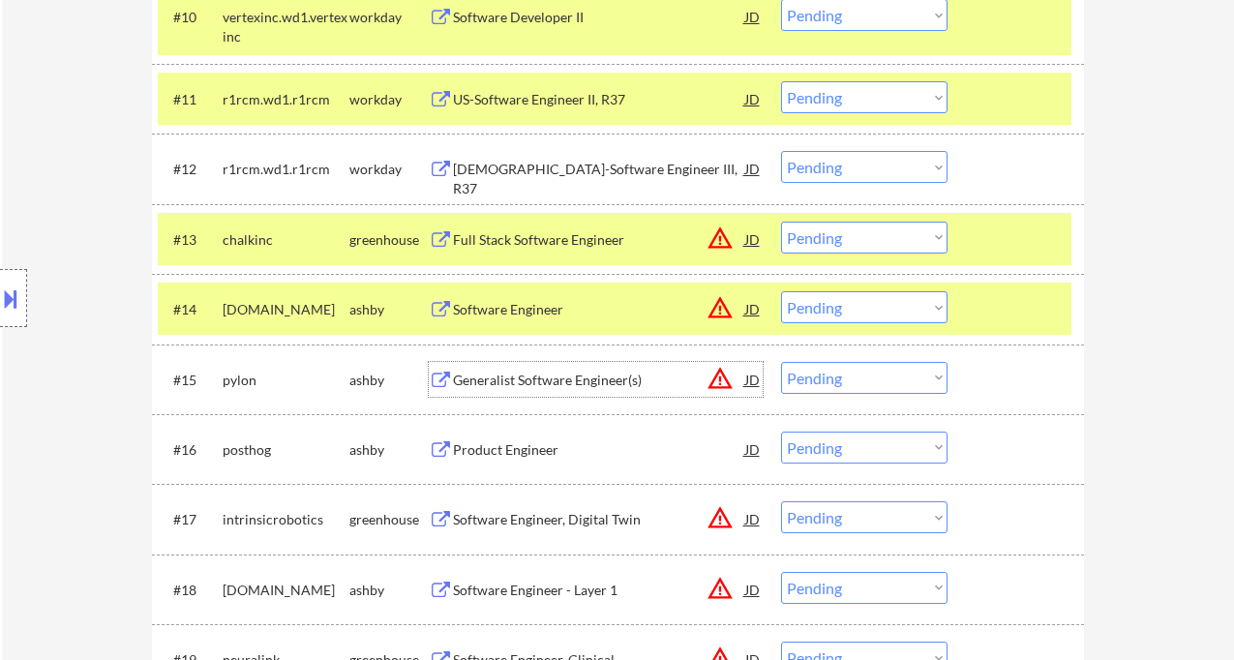
drag, startPoint x: 871, startPoint y: 312, endPoint x: 867, endPoint y: 321, distance: 10.4
click at [871, 312] on select "Choose an option... Pending Applied Excluded (Questions) Excluded (Expired) Exc…" at bounding box center [864, 307] width 166 height 32
click at [781, 291] on select "Choose an option... Pending Applied Excluded (Questions) Excluded (Expired) Exc…" at bounding box center [864, 307] width 166 height 32
click at [550, 387] on div "Generalist Software Engineer(s)" at bounding box center [599, 380] width 292 height 19
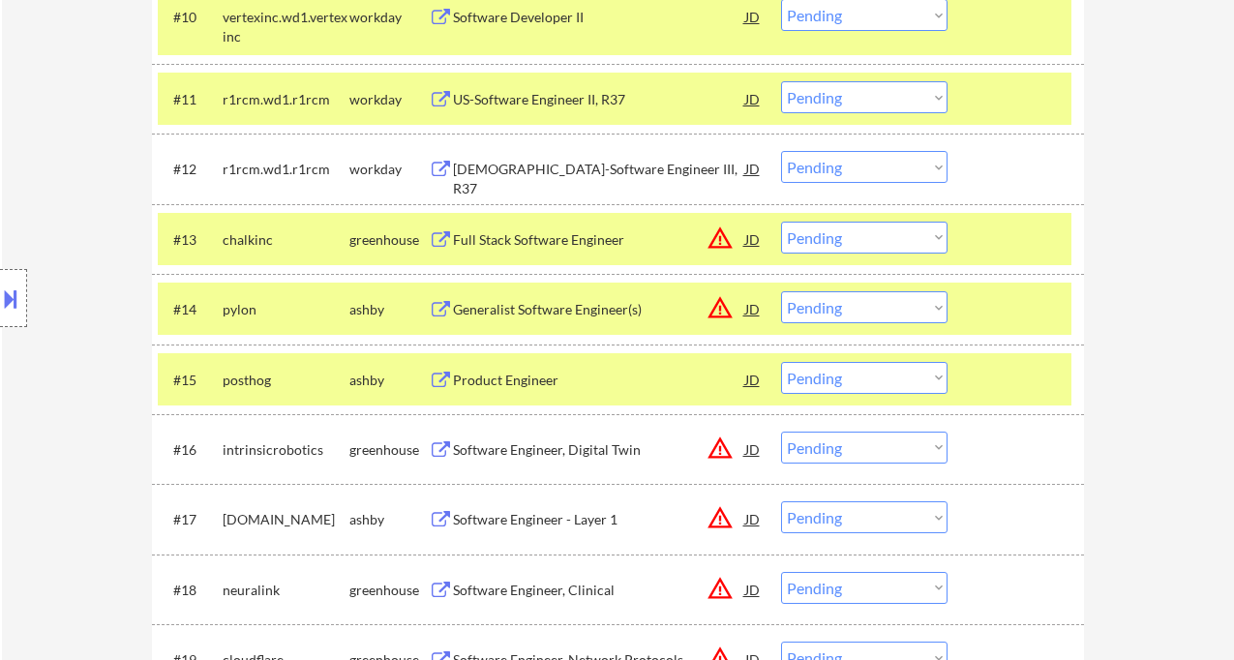
click at [17, 293] on button at bounding box center [10, 299] width 21 height 32
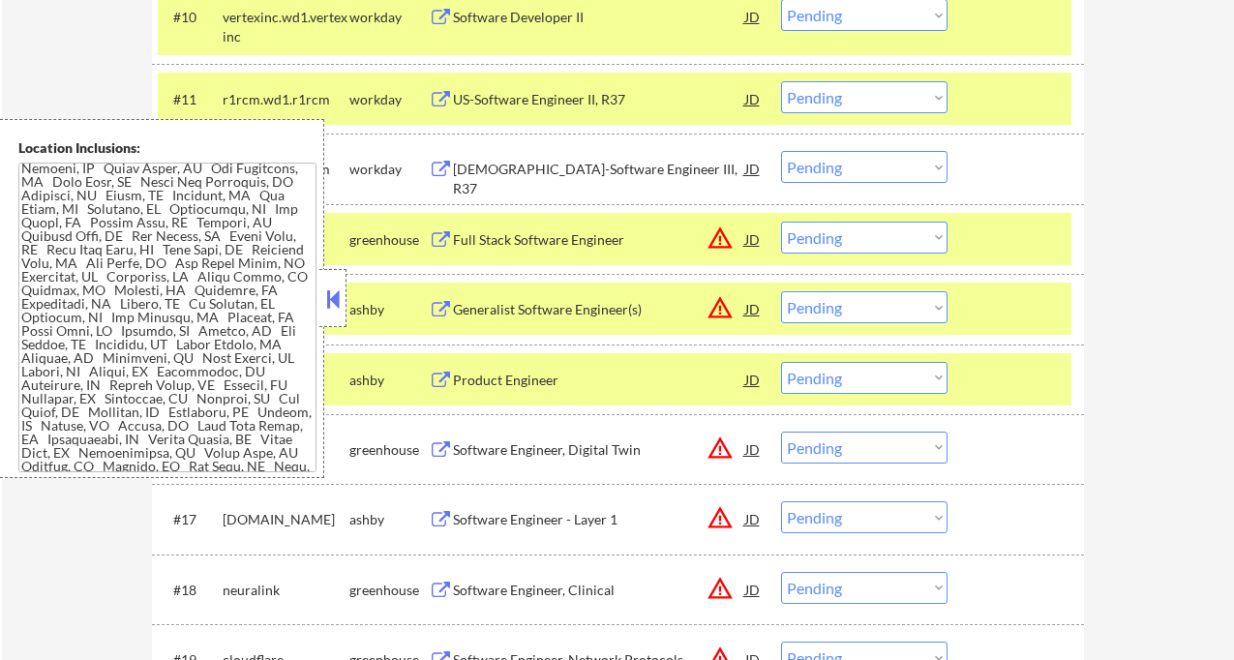
click at [335, 291] on button at bounding box center [332, 299] width 21 height 29
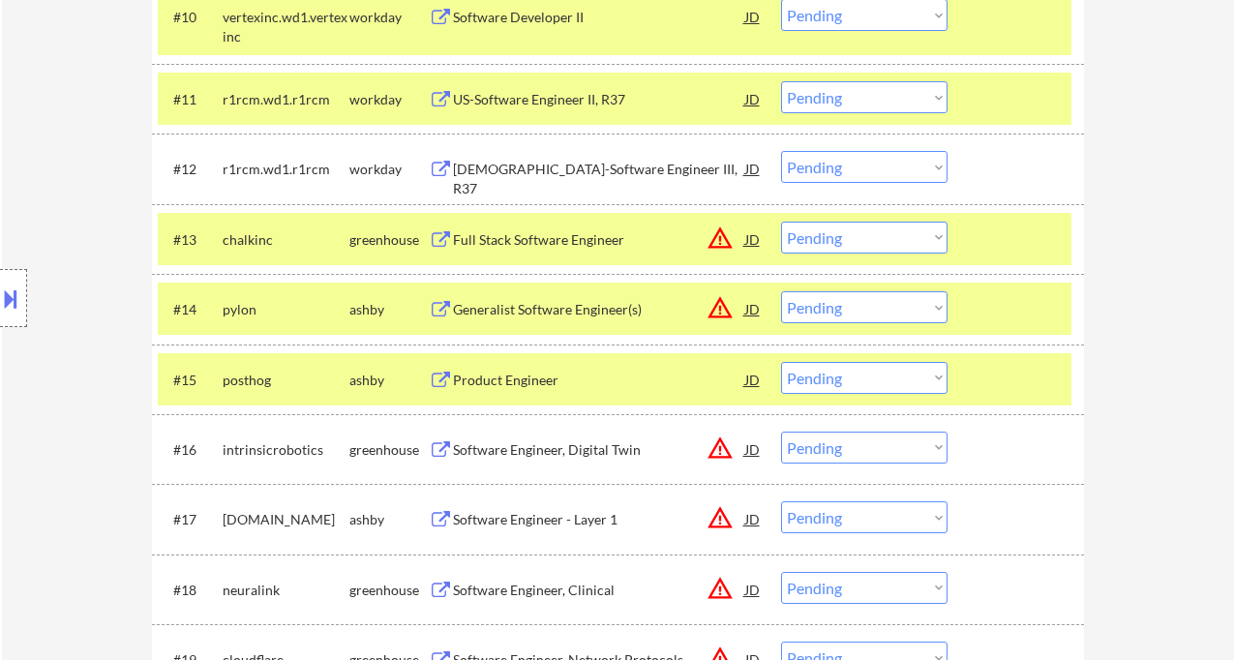
drag, startPoint x: 856, startPoint y: 309, endPoint x: 851, endPoint y: 322, distance: 14.4
click at [856, 309] on select "Choose an option... Pending Applied Excluded (Questions) Excluded (Expired) Exc…" at bounding box center [864, 307] width 166 height 32
click at [781, 291] on select "Choose an option... Pending Applied Excluded (Questions) Excluded (Expired) Exc…" at bounding box center [864, 307] width 166 height 32
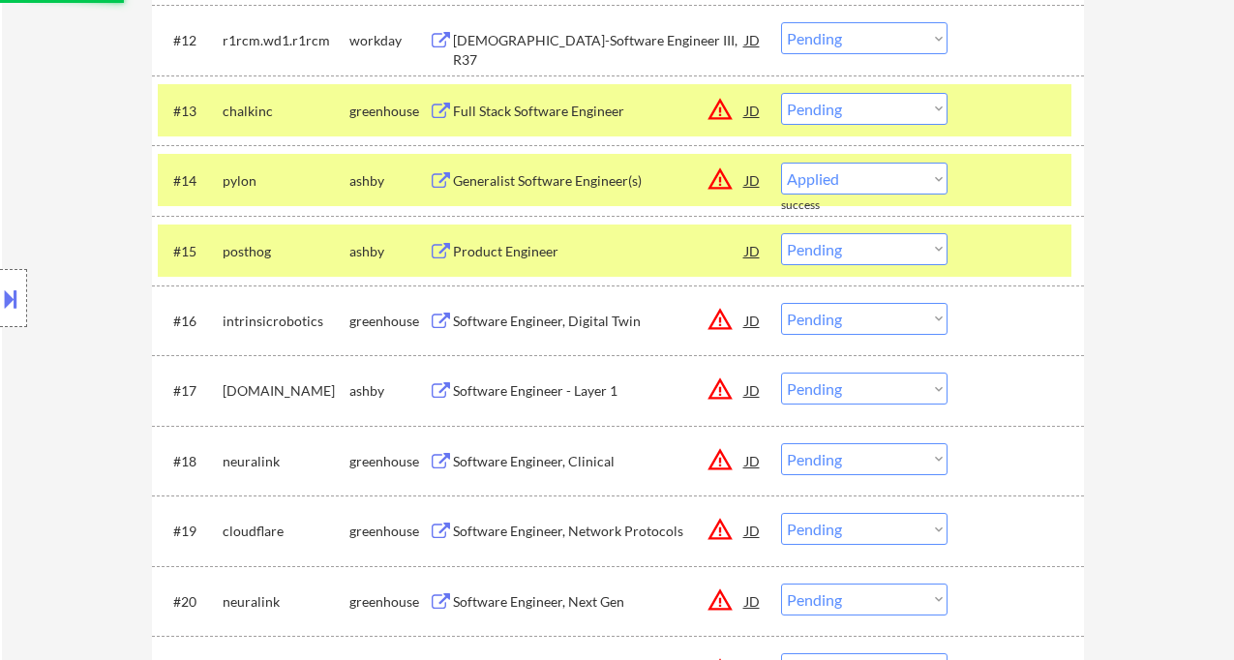
select select ""pending""
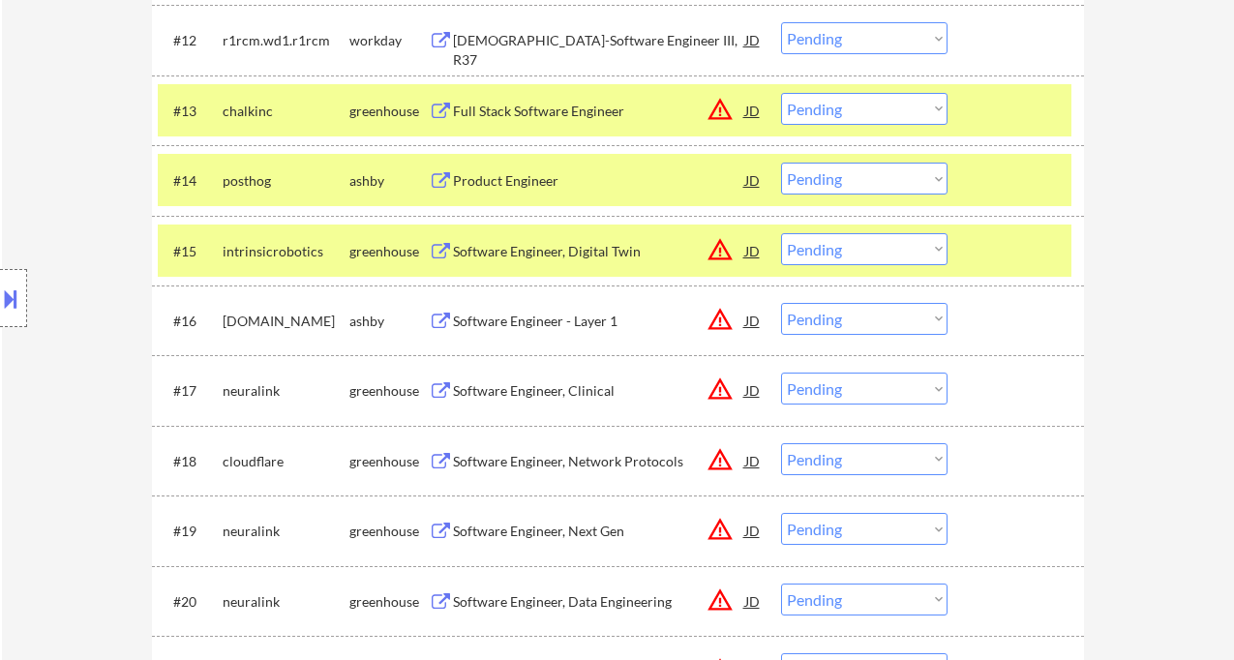
click at [568, 327] on div "Software Engineer - Layer 1" at bounding box center [599, 321] width 292 height 19
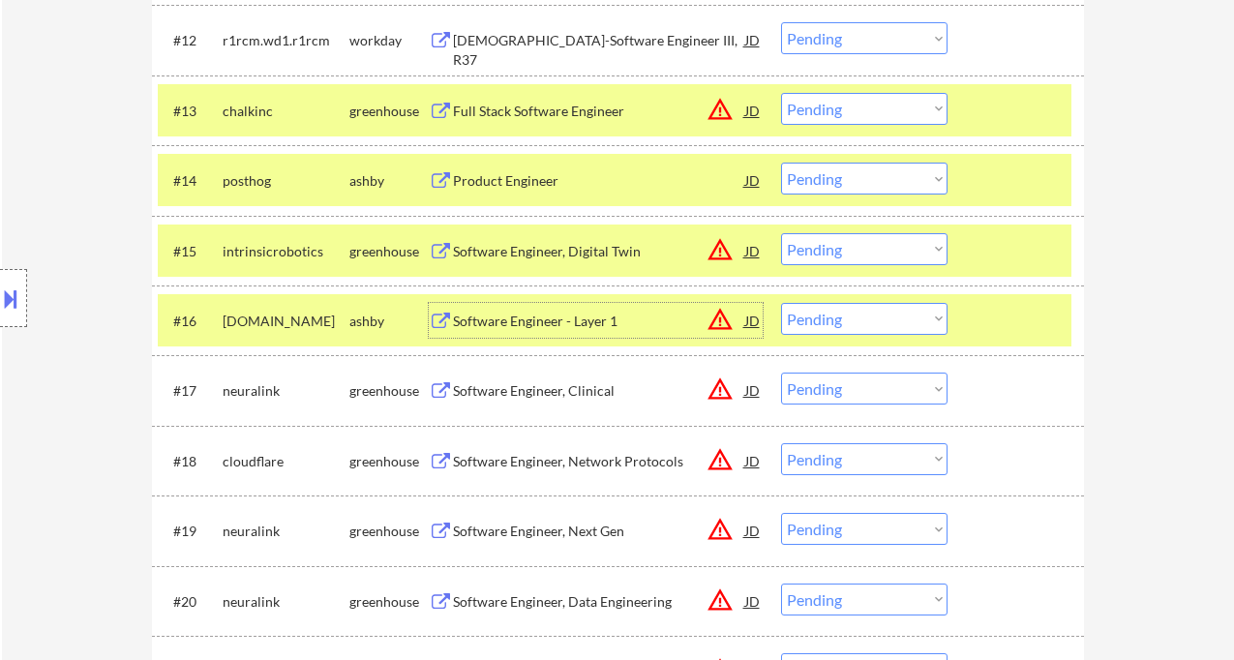
click at [567, 323] on div "Software Engineer - Layer 1" at bounding box center [599, 321] width 292 height 19
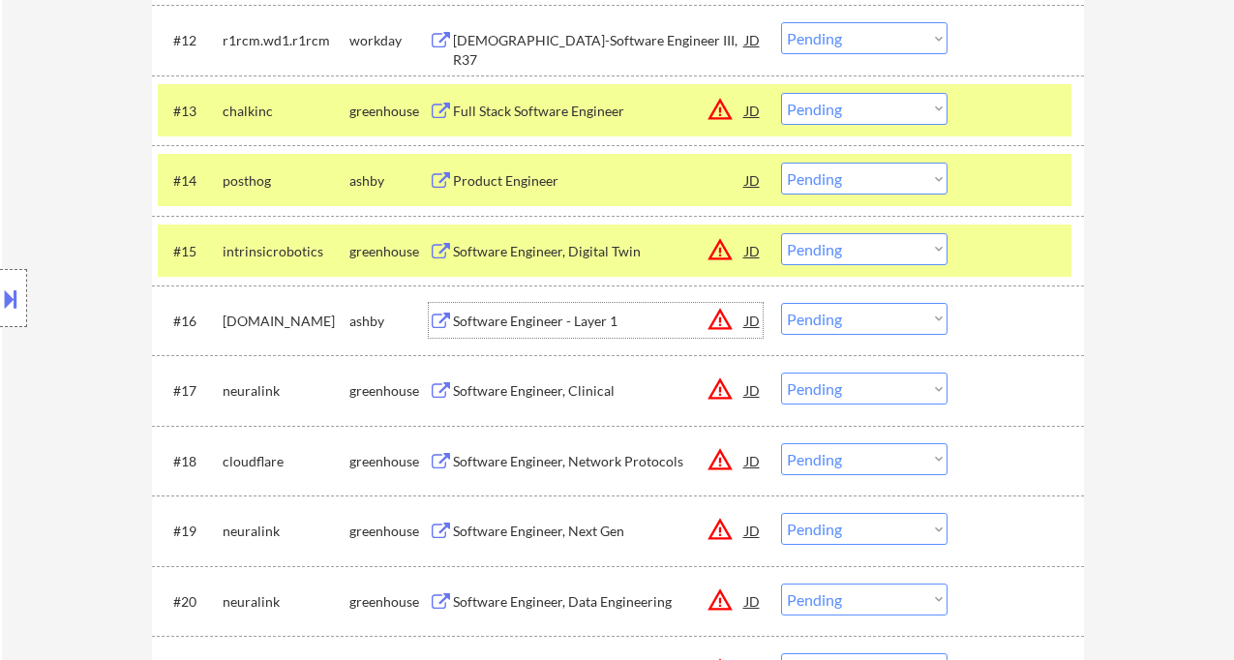
drag, startPoint x: 837, startPoint y: 315, endPoint x: 852, endPoint y: 333, distance: 23.4
click at [837, 315] on select "Choose an option... Pending Applied Excluded (Questions) Excluded (Expired) Exc…" at bounding box center [864, 319] width 166 height 32
click at [781, 303] on select "Choose an option... Pending Applied Excluded (Questions) Excluded (Expired) Exc…" at bounding box center [864, 319] width 166 height 32
select select ""pending""
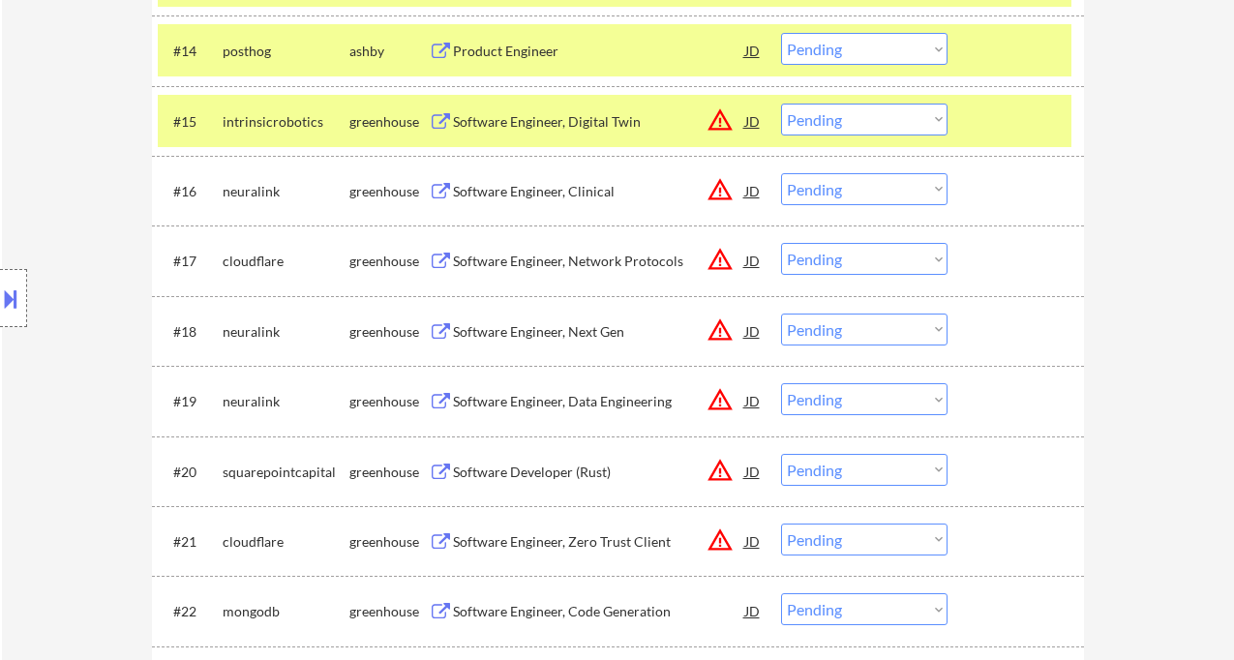
scroll to position [1850, 0]
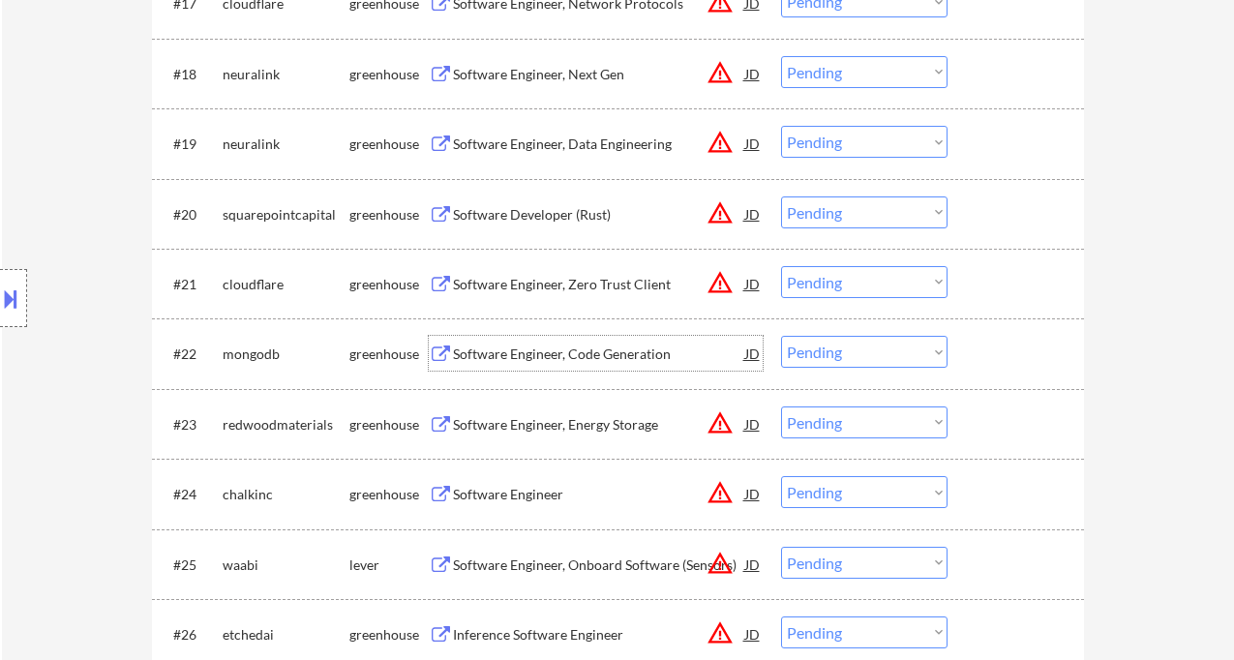
click at [616, 358] on div "Software Engineer, Code Generation" at bounding box center [599, 354] width 292 height 19
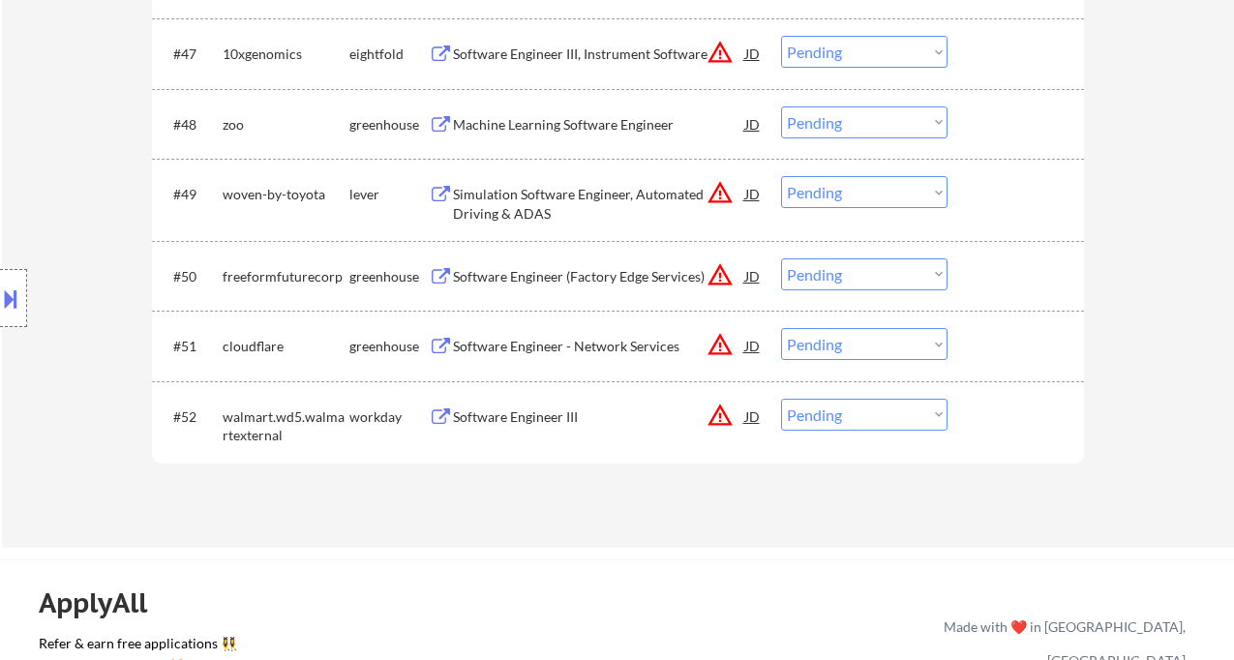
scroll to position [3915, 0]
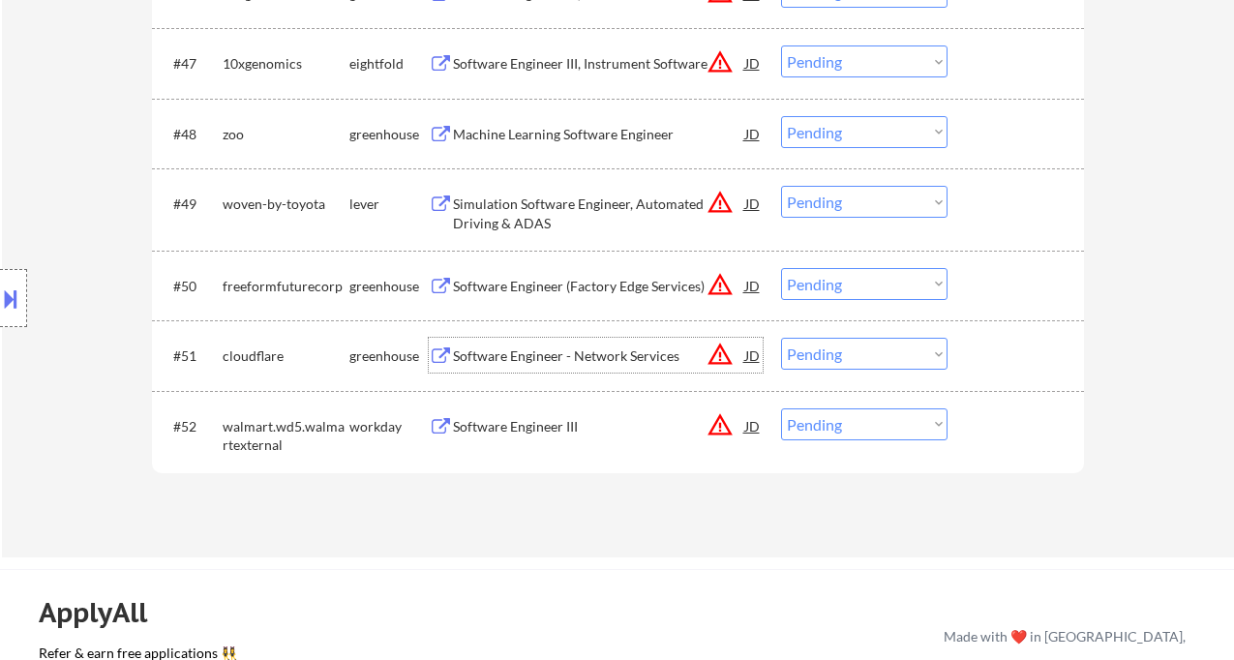
click at [552, 361] on div "Software Engineer - Network Services" at bounding box center [599, 355] width 292 height 19
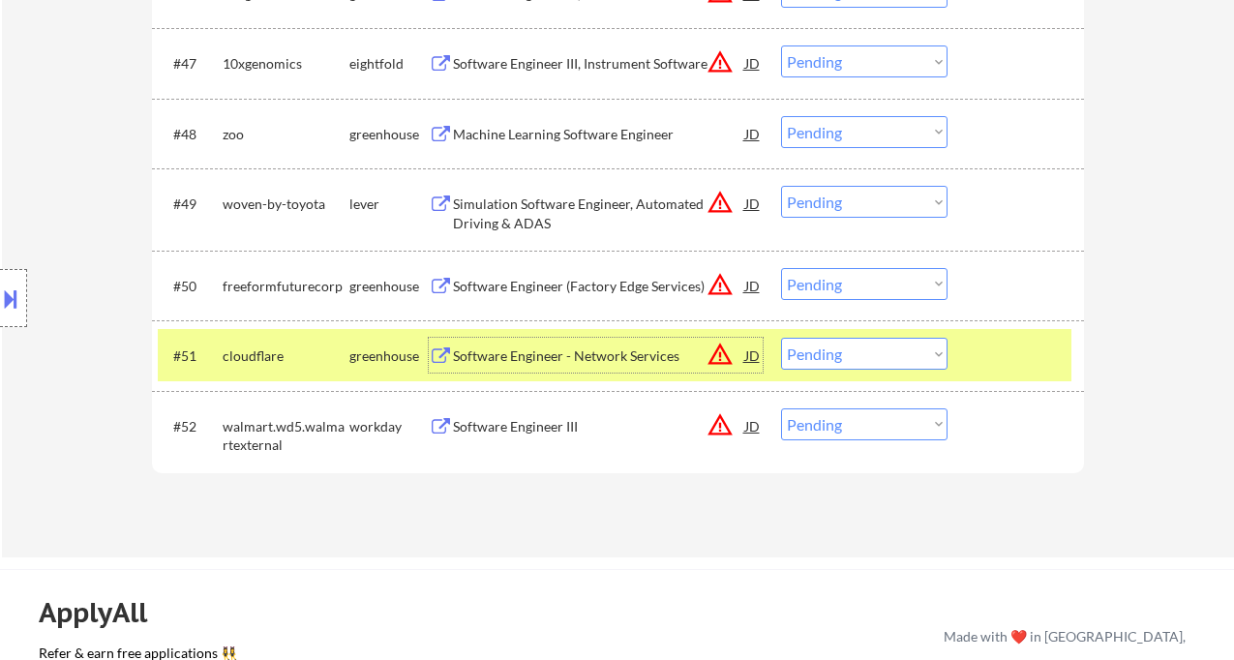
click at [832, 353] on select "Choose an option... Pending Applied Excluded (Questions) Excluded (Expired) Exc…" at bounding box center [864, 354] width 166 height 32
click at [781, 338] on select "Choose an option... Pending Applied Excluded (Questions) Excluded (Expired) Exc…" at bounding box center [864, 354] width 166 height 32
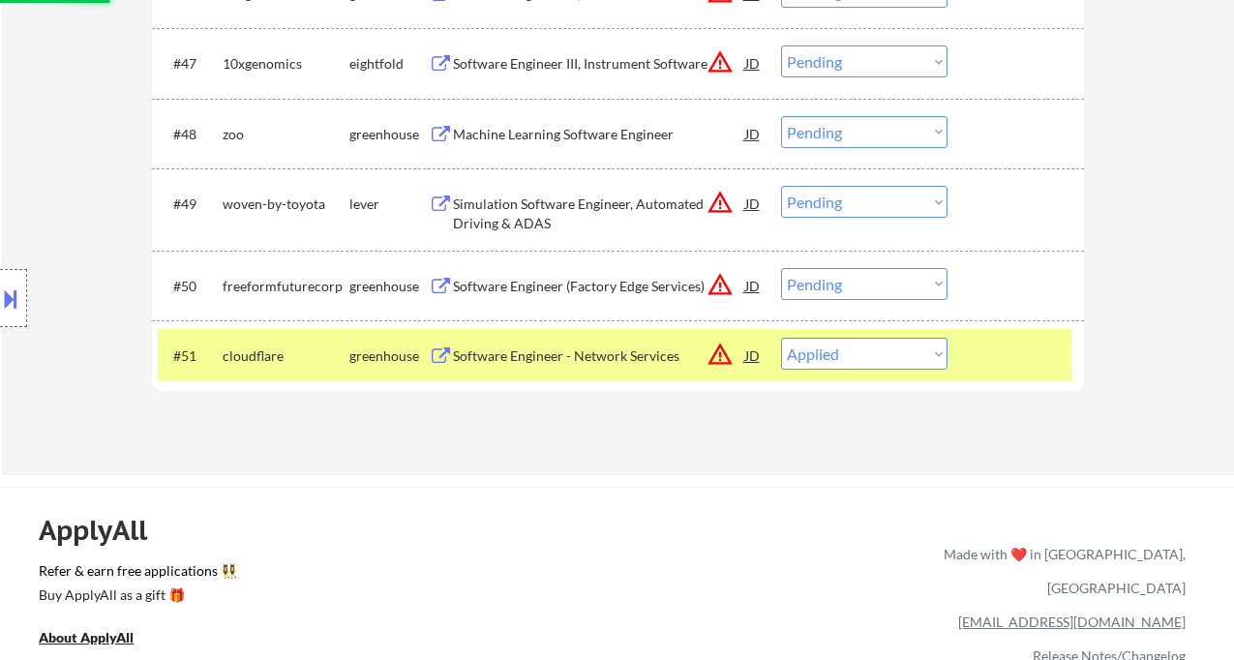
select select ""pending""
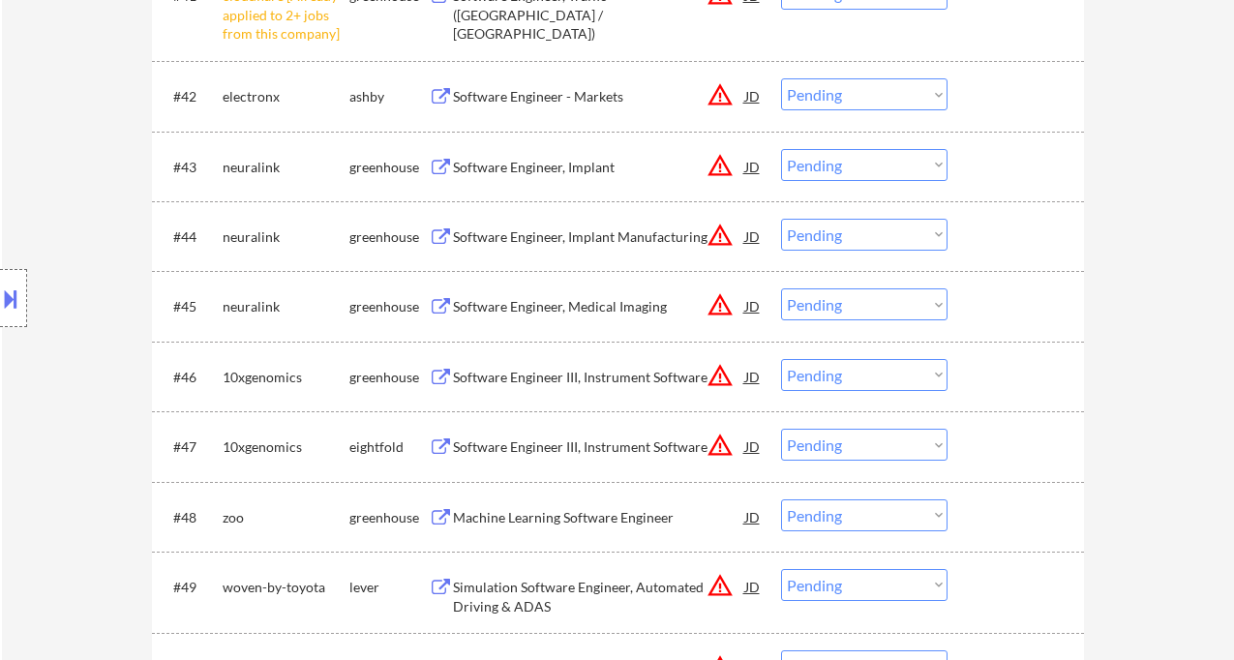
scroll to position [3528, 0]
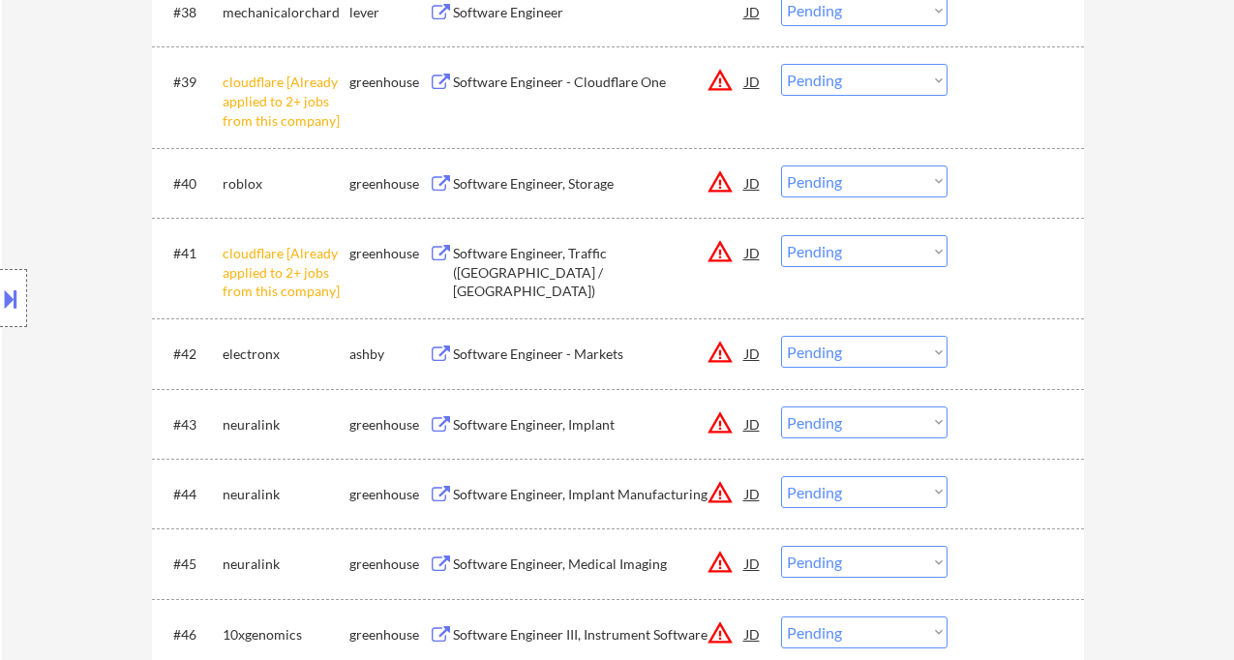
click at [828, 250] on select "Choose an option... Pending Applied Excluded (Questions) Excluded (Expired) Exc…" at bounding box center [864, 251] width 166 height 32
select select ""excluded__other_""
click at [781, 235] on select "Choose an option... Pending Applied Excluded (Questions) Excluded (Expired) Exc…" at bounding box center [864, 251] width 166 height 32
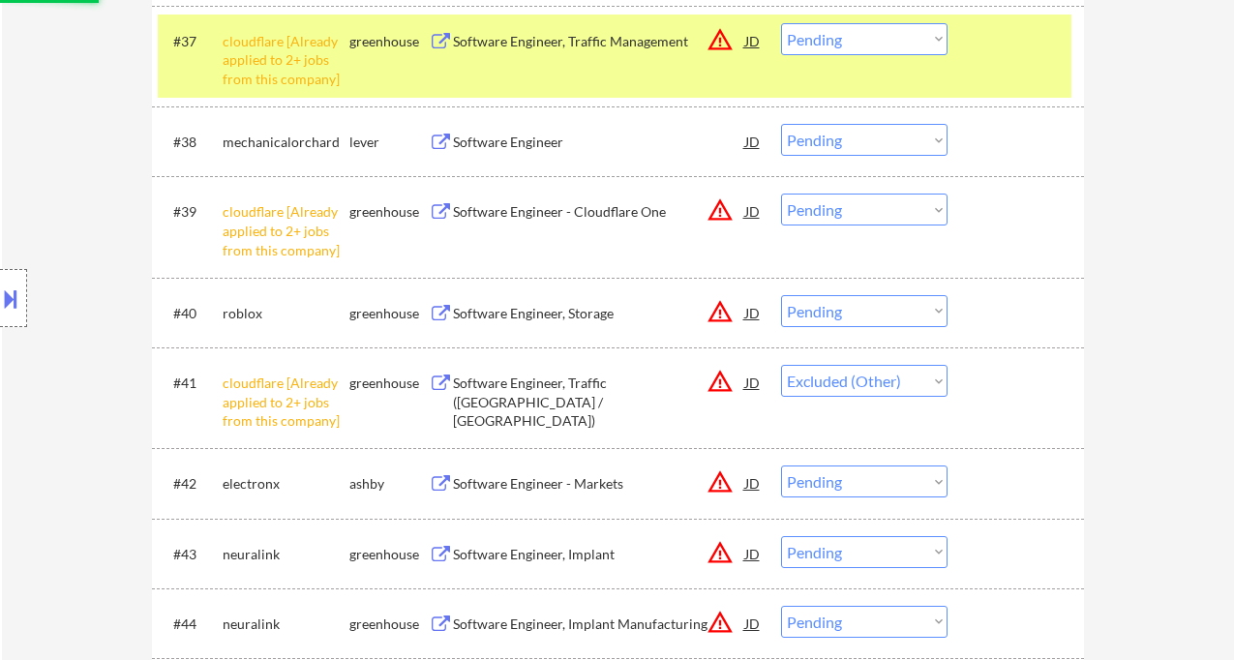
click at [865, 207] on select "Choose an option... Pending Applied Excluded (Questions) Excluded (Expired) Exc…" at bounding box center [864, 210] width 166 height 32
select select ""excluded__other_""
click at [781, 194] on select "Choose an option... Pending Applied Excluded (Questions) Excluded (Expired) Exc…" at bounding box center [864, 210] width 166 height 32
select select ""pending""
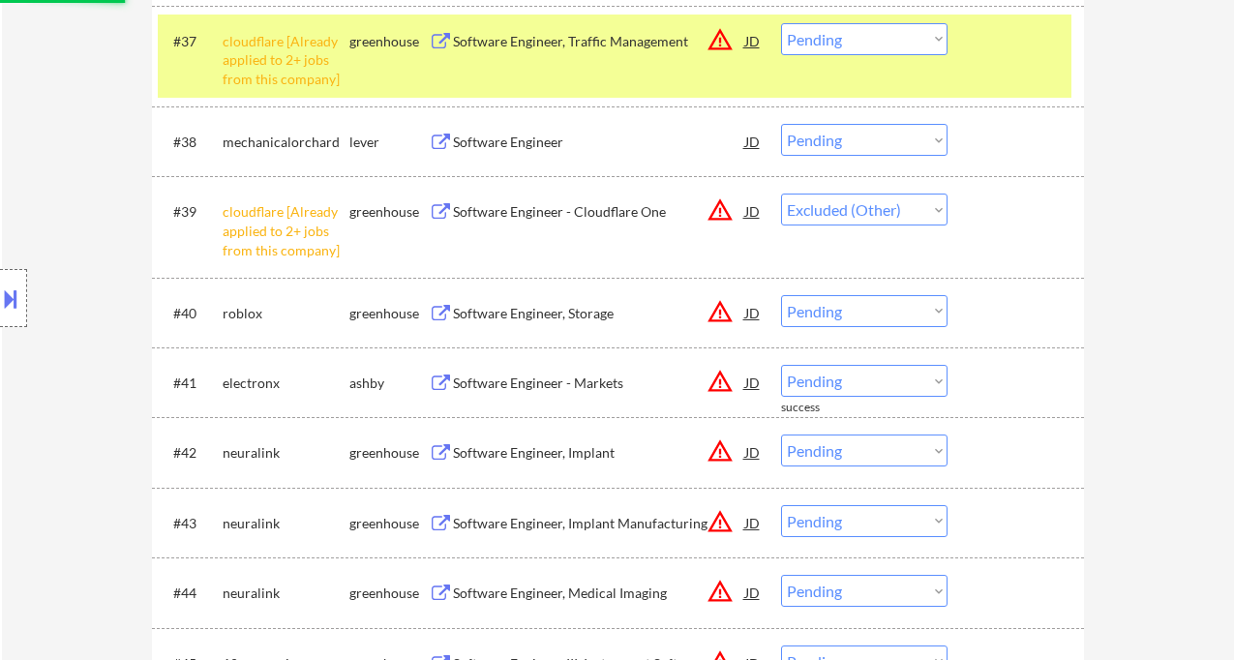
scroll to position [3269, 0]
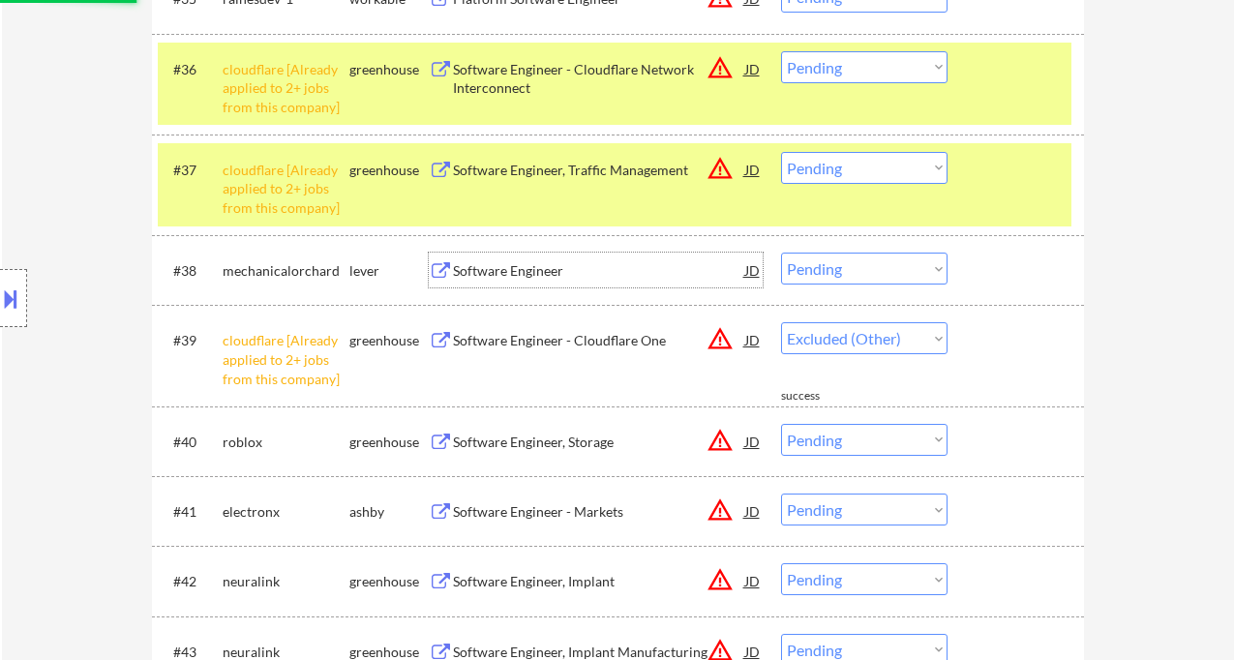
click at [515, 268] on div "Software Engineer" at bounding box center [599, 270] width 292 height 19
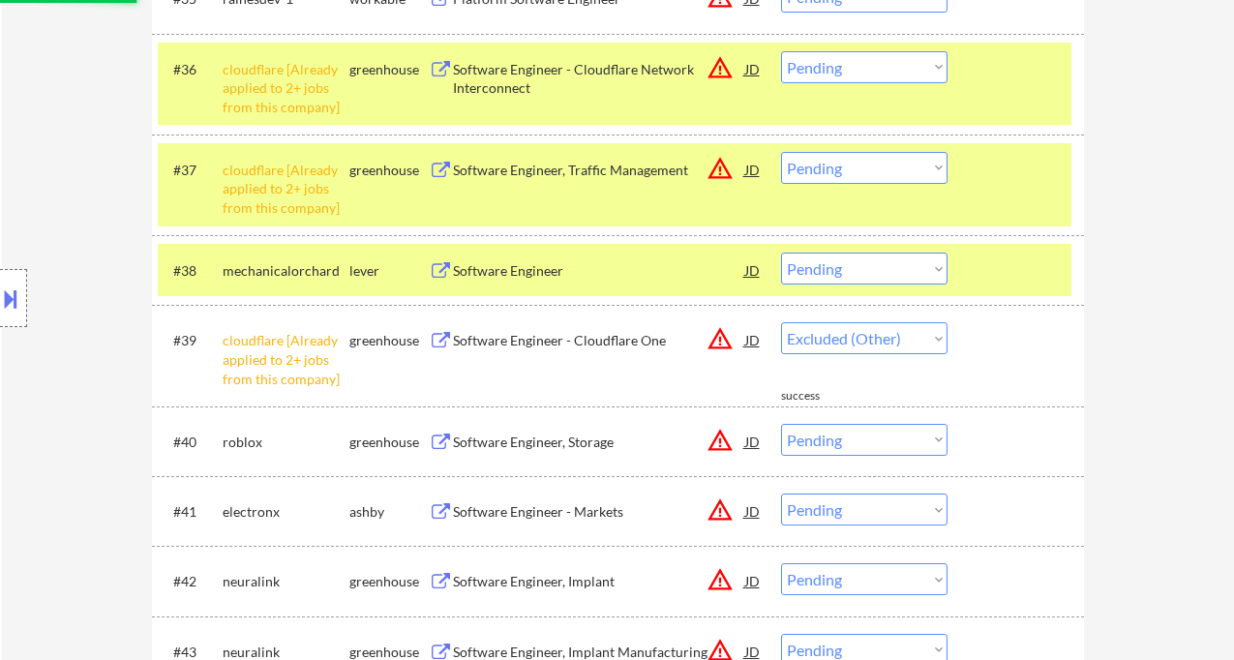
select select ""pending""
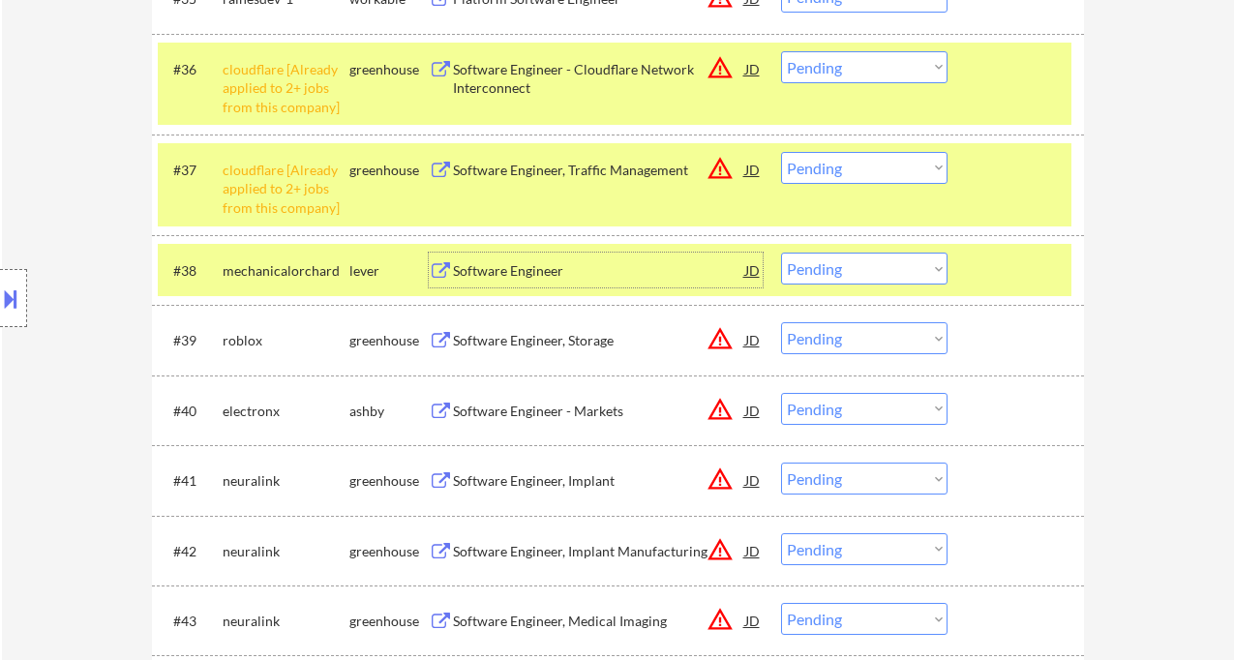
click at [849, 266] on select "Choose an option... Pending Applied Excluded (Questions) Excluded (Expired) Exc…" at bounding box center [864, 269] width 166 height 32
click at [781, 253] on select "Choose an option... Pending Applied Excluded (Questions) Excluded (Expired) Exc…" at bounding box center [864, 269] width 166 height 32
select select ""pending""
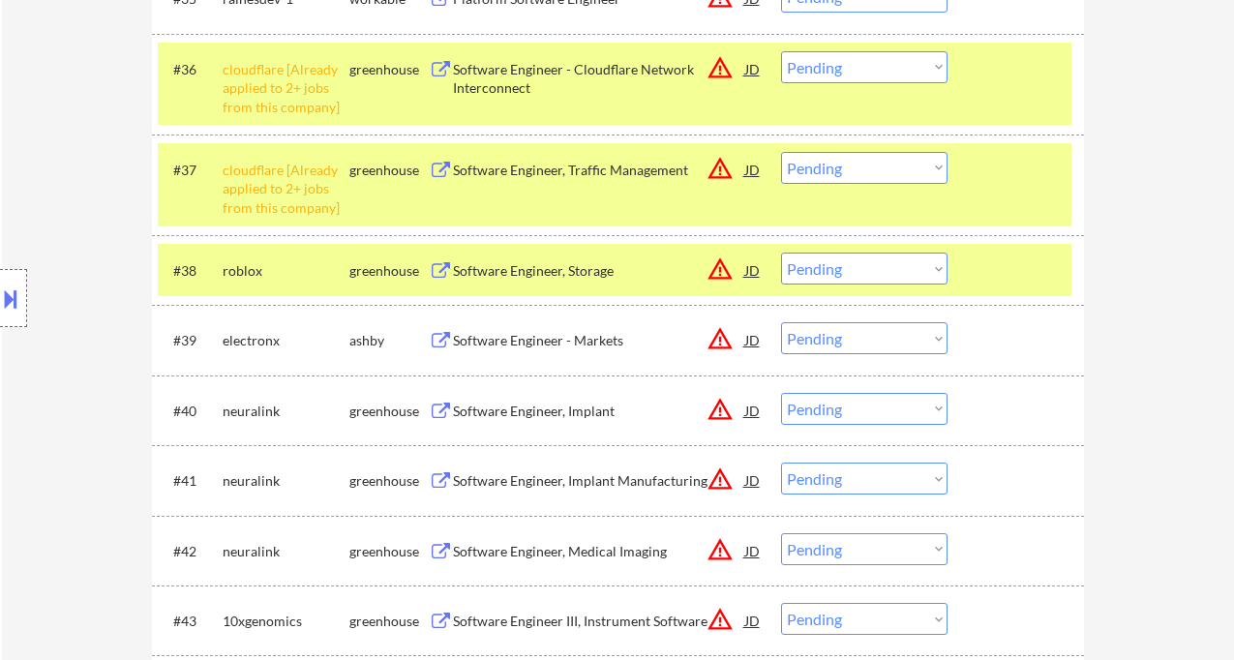
drag, startPoint x: 837, startPoint y: 167, endPoint x: 853, endPoint y: 181, distance: 20.6
click at [837, 167] on select "Choose an option... Pending Applied Excluded (Questions) Excluded (Expired) Exc…" at bounding box center [864, 168] width 166 height 32
click at [781, 152] on select "Choose an option... Pending Applied Excluded (Questions) Excluded (Expired) Exc…" at bounding box center [864, 168] width 166 height 32
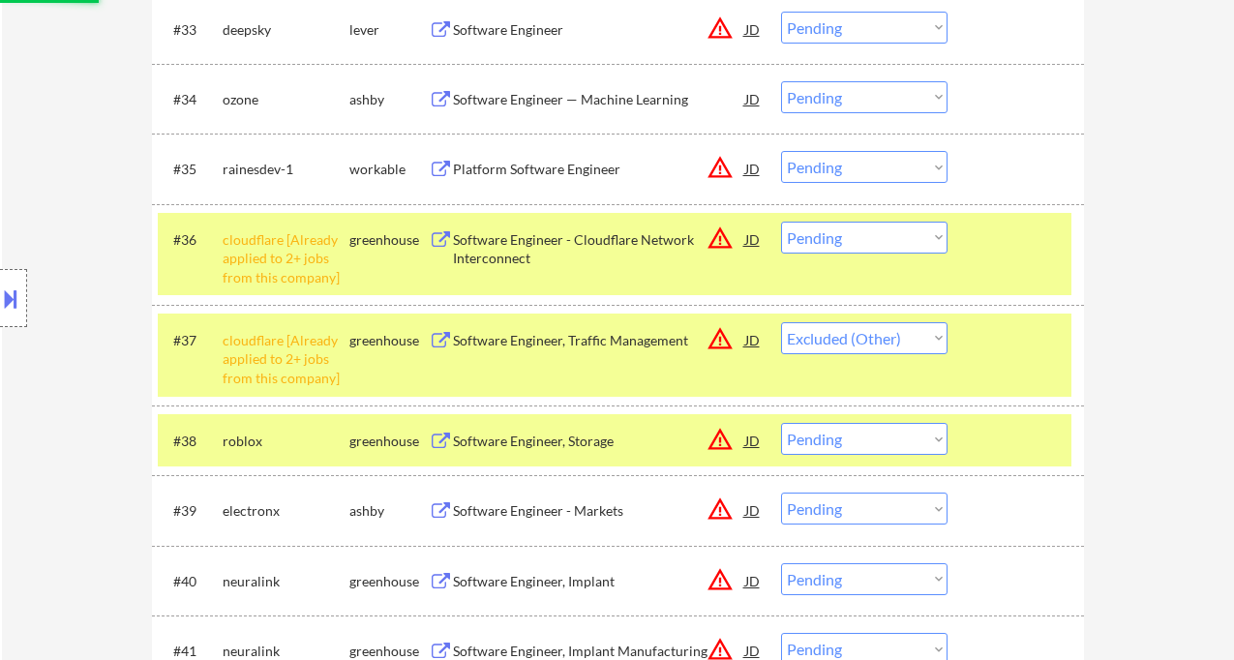
scroll to position [3011, 0]
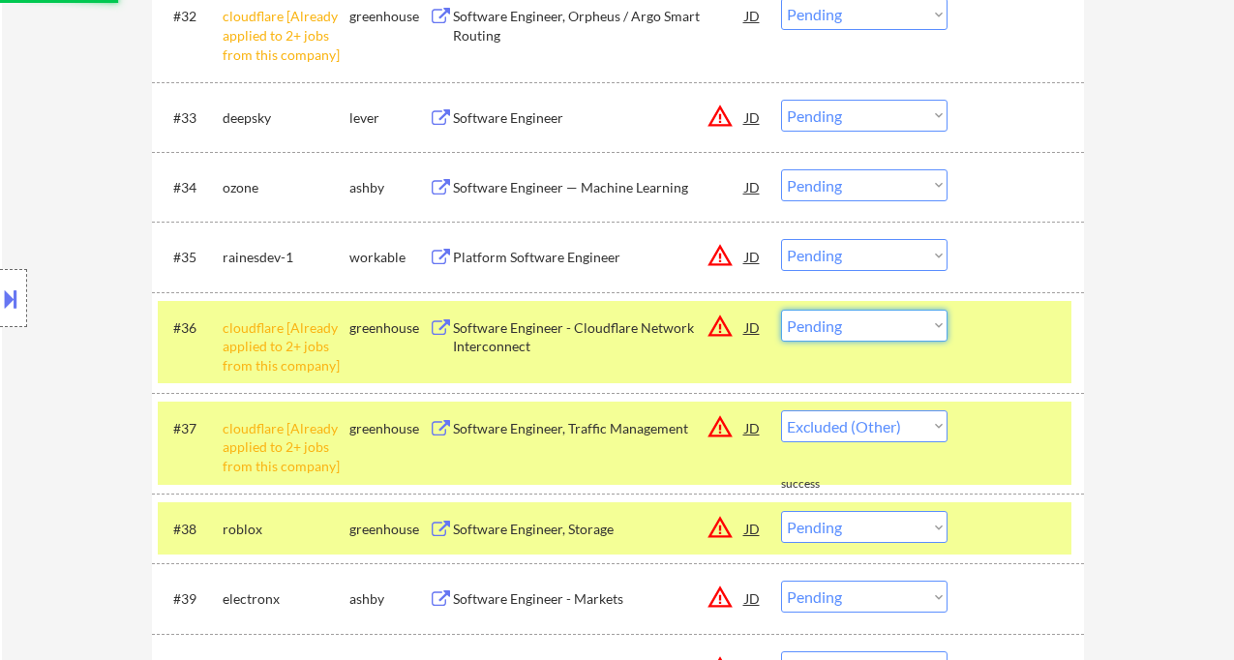
drag, startPoint x: 889, startPoint y: 322, endPoint x: 890, endPoint y: 340, distance: 17.4
click at [889, 322] on select "Choose an option... Pending Applied Excluded (Questions) Excluded (Expired) Exc…" at bounding box center [864, 326] width 166 height 32
select select ""pending""
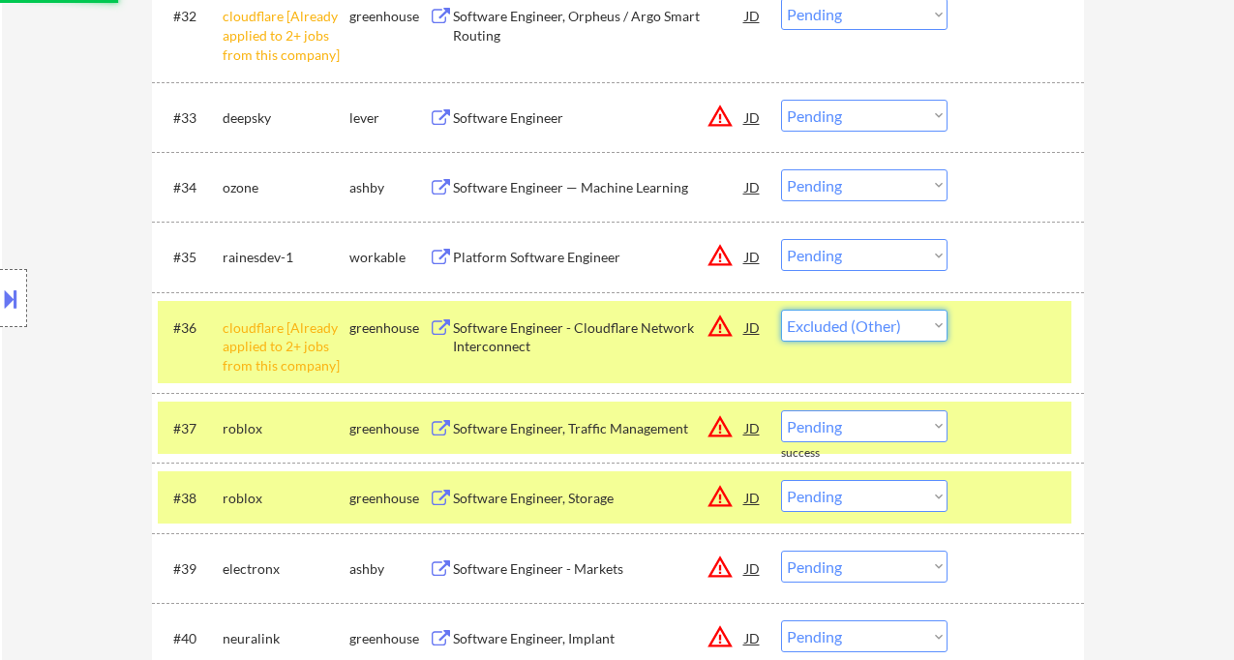
click at [781, 310] on select "Choose an option... Pending Applied Excluded (Questions) Excluded (Expired) Exc…" at bounding box center [864, 326] width 166 height 32
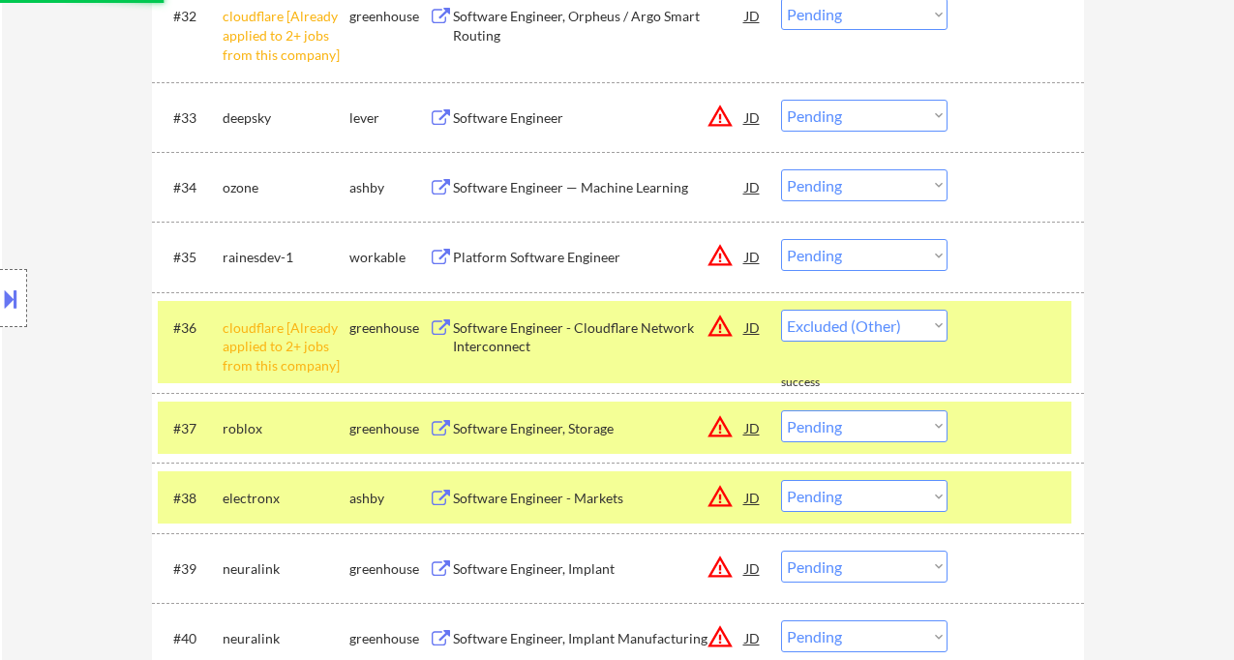
select select ""pending""
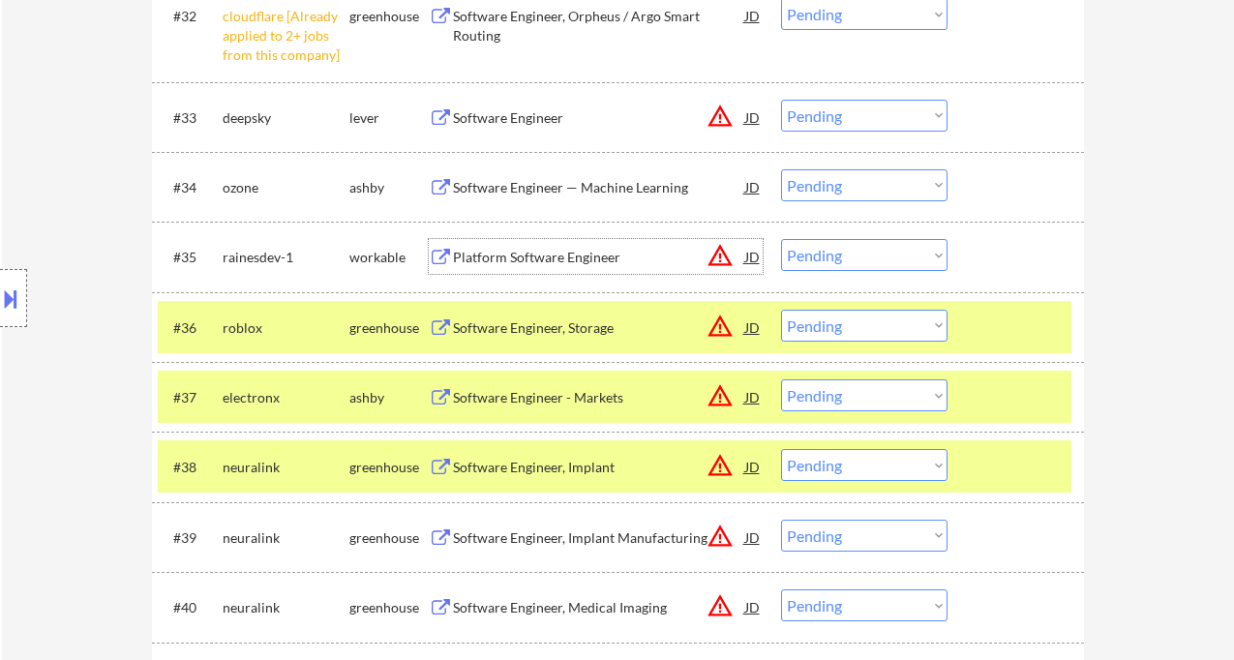
click at [585, 260] on div "Platform Software Engineer" at bounding box center [599, 257] width 292 height 19
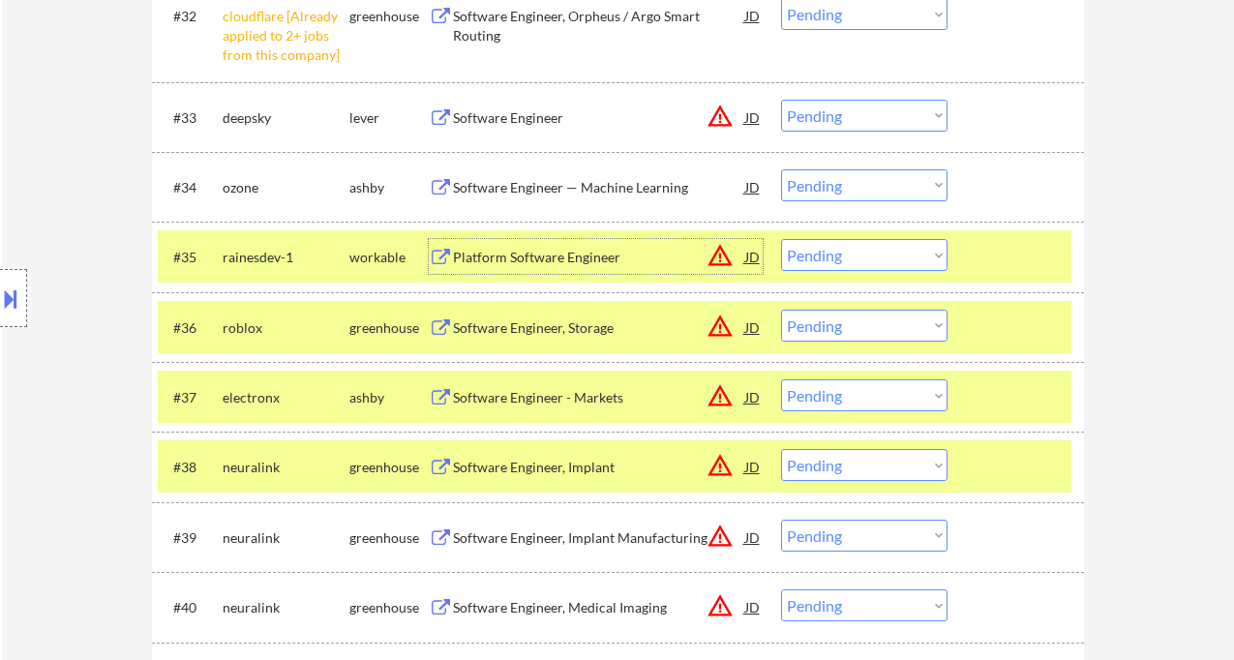
drag, startPoint x: 872, startPoint y: 254, endPoint x: 875, endPoint y: 263, distance: 10.1
click at [872, 254] on select "Choose an option... Pending Applied Excluded (Questions) Excluded (Expired) Exc…" at bounding box center [864, 255] width 166 height 32
click at [781, 239] on select "Choose an option... Pending Applied Excluded (Questions) Excluded (Expired) Exc…" at bounding box center [864, 255] width 166 height 32
click at [507, 256] on div "Software Engineer, Storage" at bounding box center [599, 257] width 292 height 19
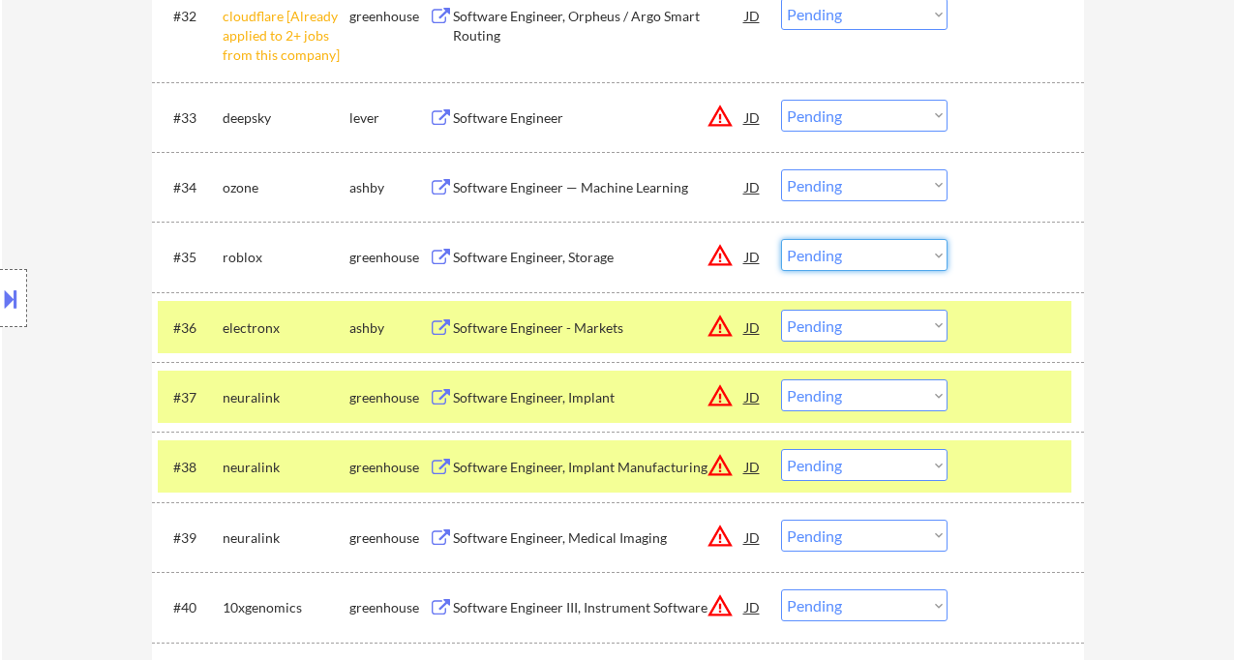
drag, startPoint x: 818, startPoint y: 257, endPoint x: 846, endPoint y: 270, distance: 30.8
click at [818, 257] on select "Choose an option... Pending Applied Excluded (Questions) Excluded (Expired) Exc…" at bounding box center [864, 255] width 166 height 32
click at [781, 239] on select "Choose an option... Pending Applied Excluded (Questions) Excluded (Expired) Exc…" at bounding box center [864, 255] width 166 height 32
click at [536, 335] on div "Software Engineer - Markets" at bounding box center [599, 327] width 292 height 19
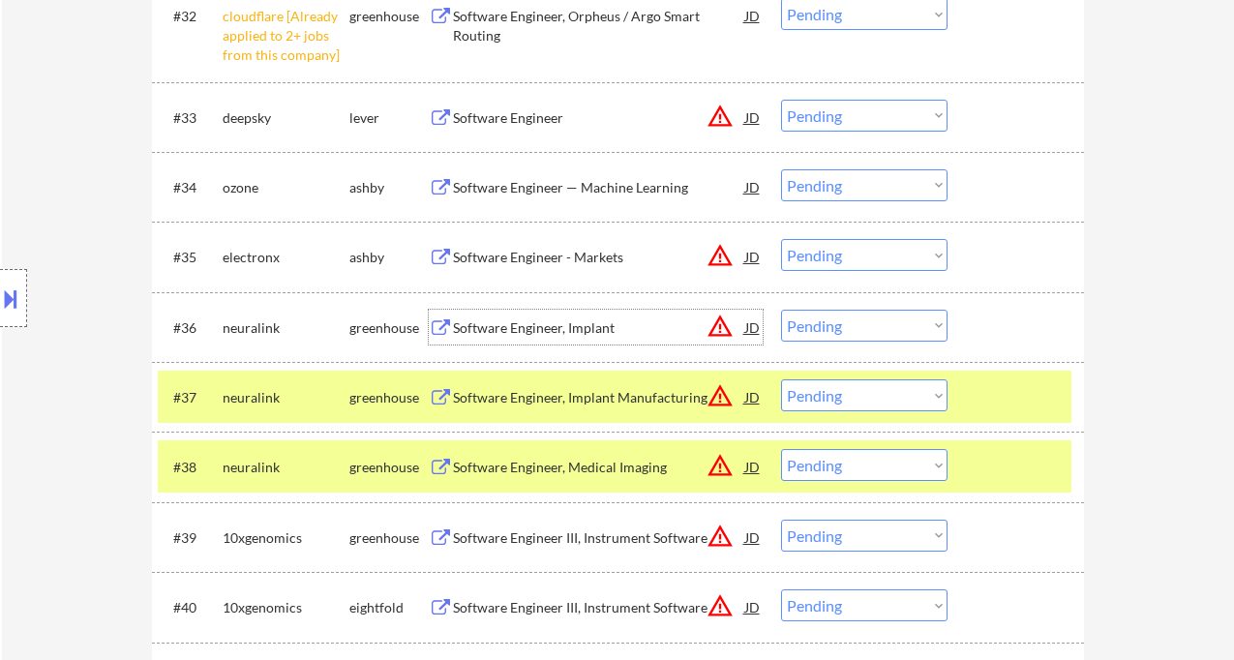
click at [822, 245] on select "Choose an option... Pending Applied Excluded (Questions) Excluded (Expired) Exc…" at bounding box center [864, 255] width 166 height 32
click at [781, 239] on select "Choose an option... Pending Applied Excluded (Questions) Excluded (Expired) Exc…" at bounding box center [864, 255] width 166 height 32
click at [545, 406] on div "Software Engineer, Implant Manufacturing" at bounding box center [599, 397] width 292 height 19
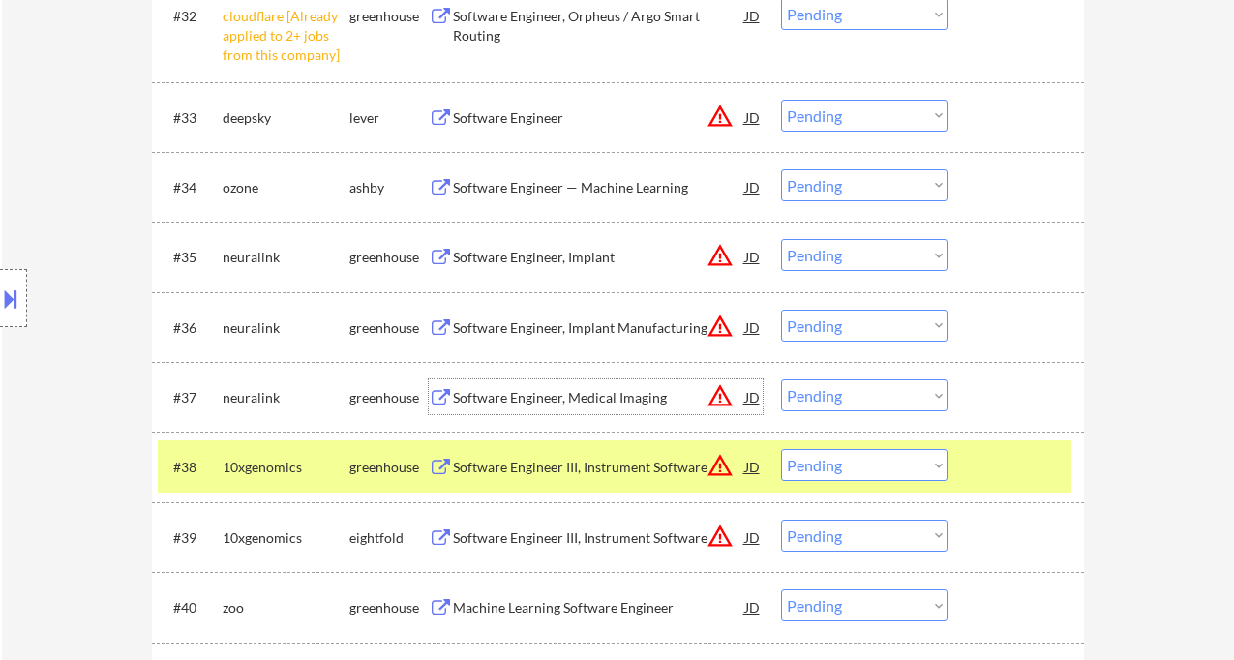
click at [859, 253] on select "Choose an option... Pending Applied Excluded (Questions) Excluded (Expired) Exc…" at bounding box center [864, 255] width 166 height 32
click at [781, 239] on select "Choose an option... Pending Applied Excluded (Questions) Excluded (Expired) Exc…" at bounding box center [864, 255] width 166 height 32
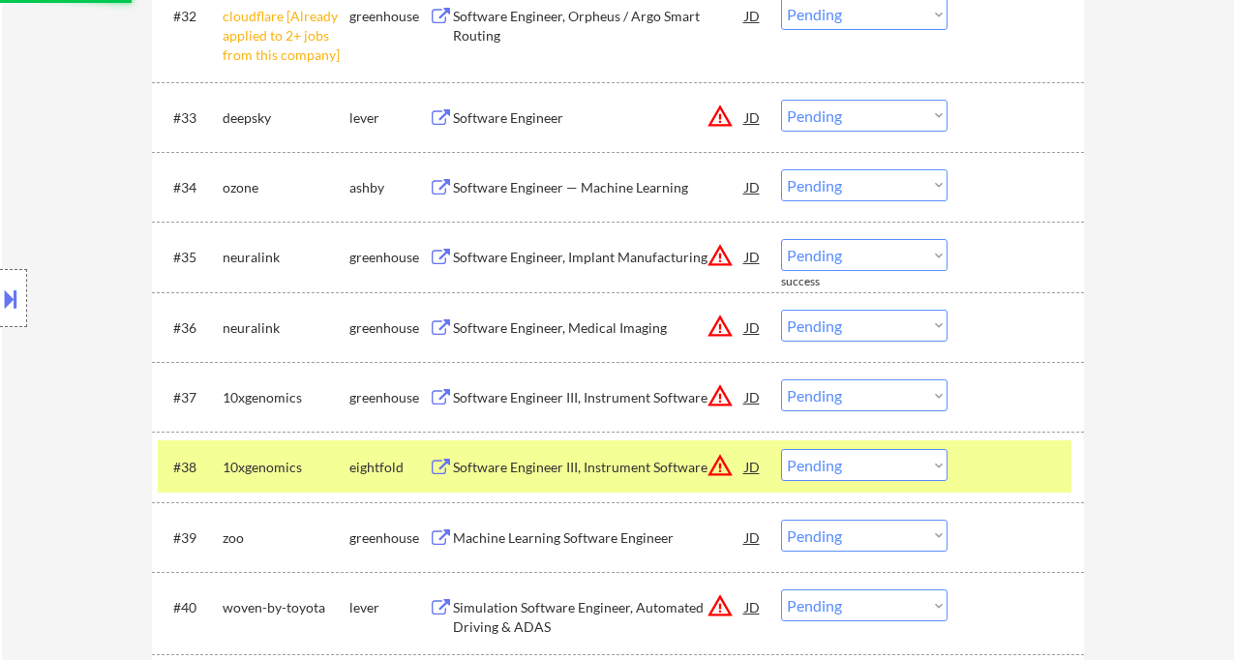
drag, startPoint x: 863, startPoint y: 254, endPoint x: 884, endPoint y: 270, distance: 26.2
click at [863, 254] on select "Choose an option... Pending Applied Excluded (Questions) Excluded (Expired) Exc…" at bounding box center [864, 255] width 166 height 32
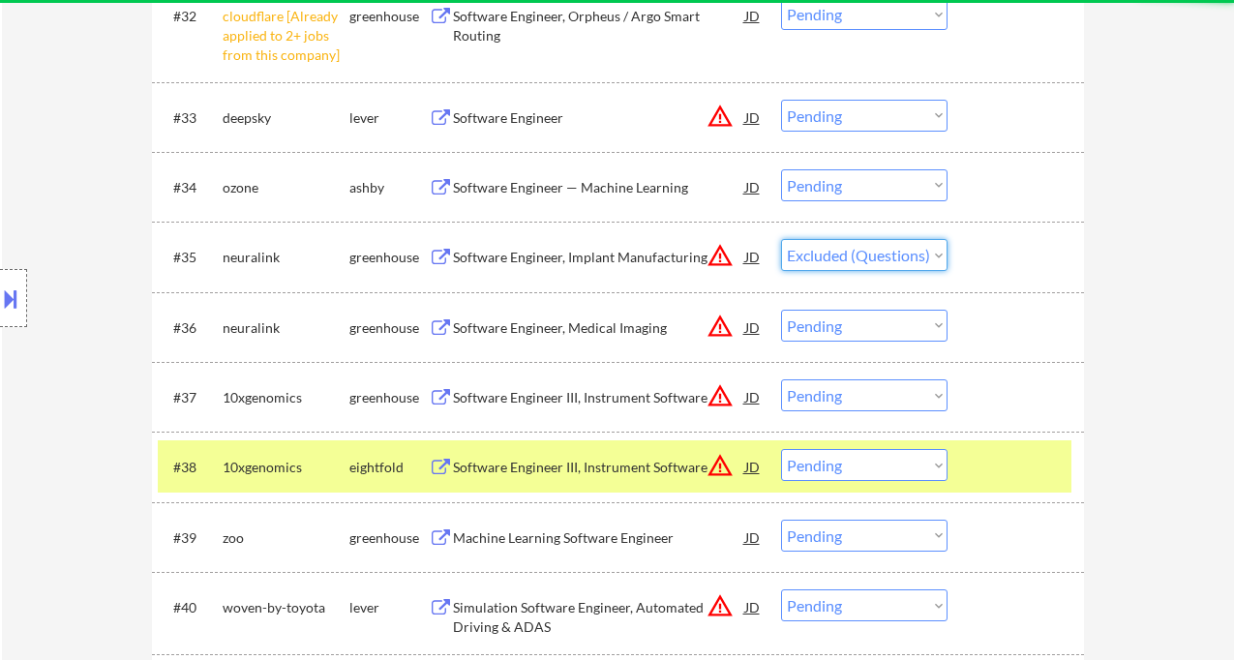
click at [781, 239] on select "Choose an option... Pending Applied Excluded (Questions) Excluded (Expired) Exc…" at bounding box center [864, 255] width 166 height 32
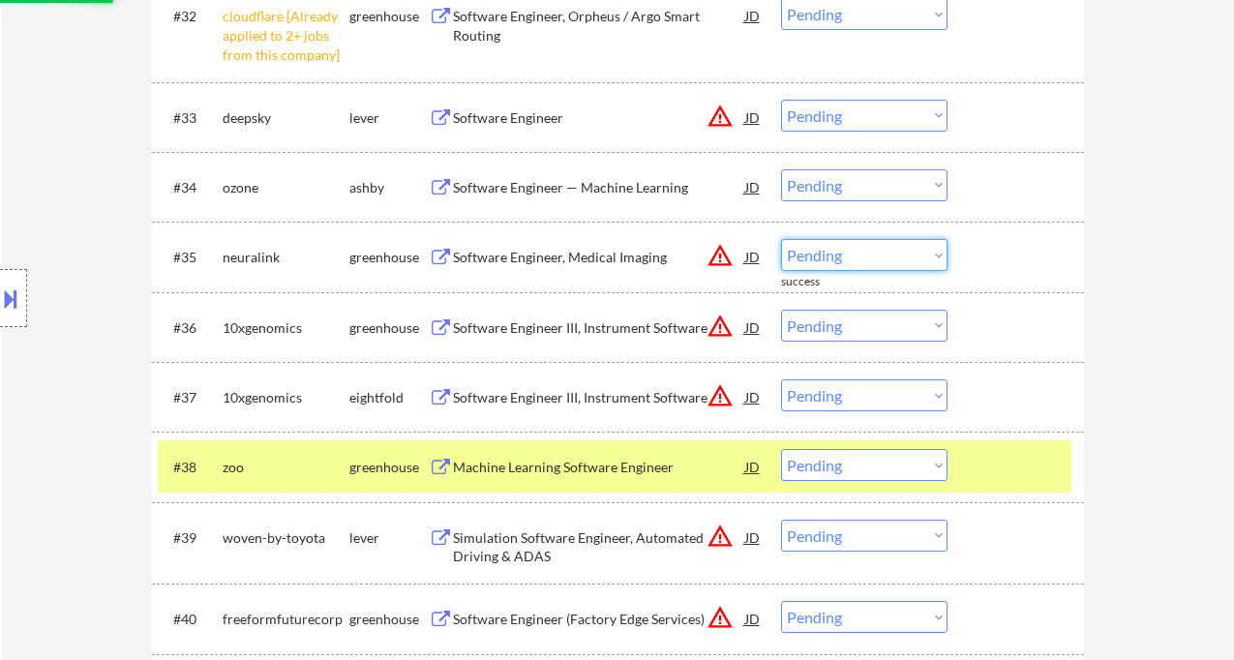
click at [861, 257] on select "Choose an option... Pending Applied Excluded (Questions) Excluded (Expired) Exc…" at bounding box center [864, 255] width 166 height 32
select select ""excluded""
click at [781, 239] on select "Choose an option... Pending Applied Excluded (Questions) Excluded (Expired) Exc…" at bounding box center [864, 255] width 166 height 32
click at [566, 331] on div "Software Engineer III, Instrument Software" at bounding box center [599, 327] width 292 height 19
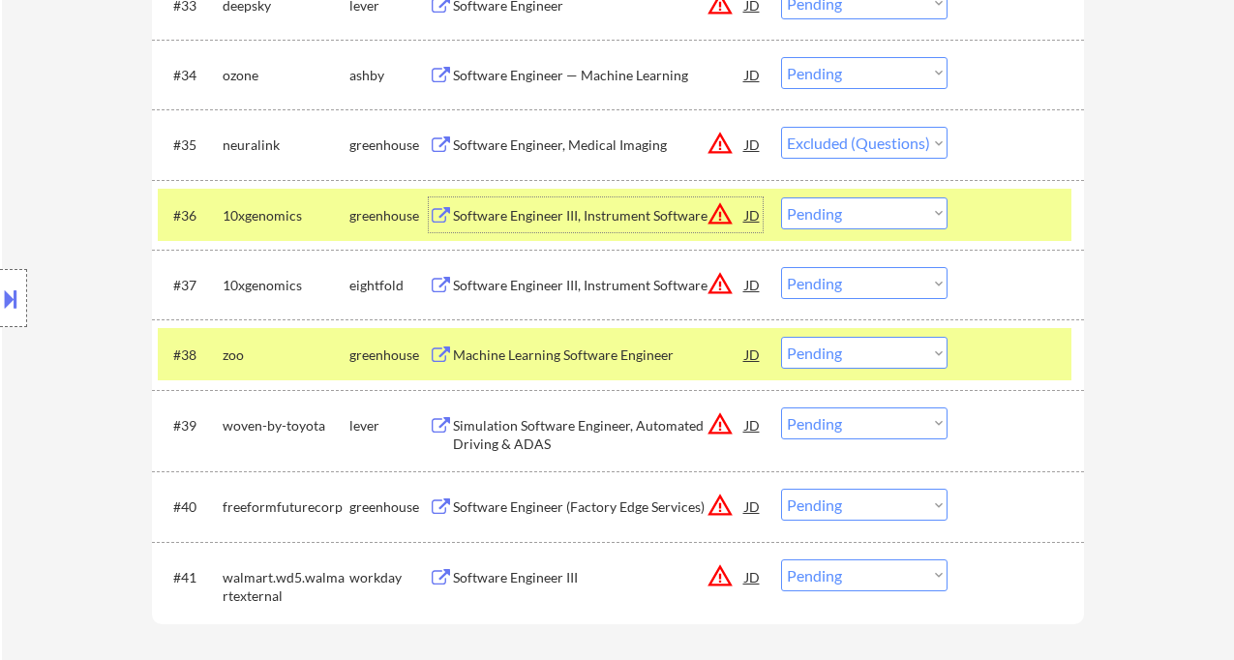
scroll to position [3141, 0]
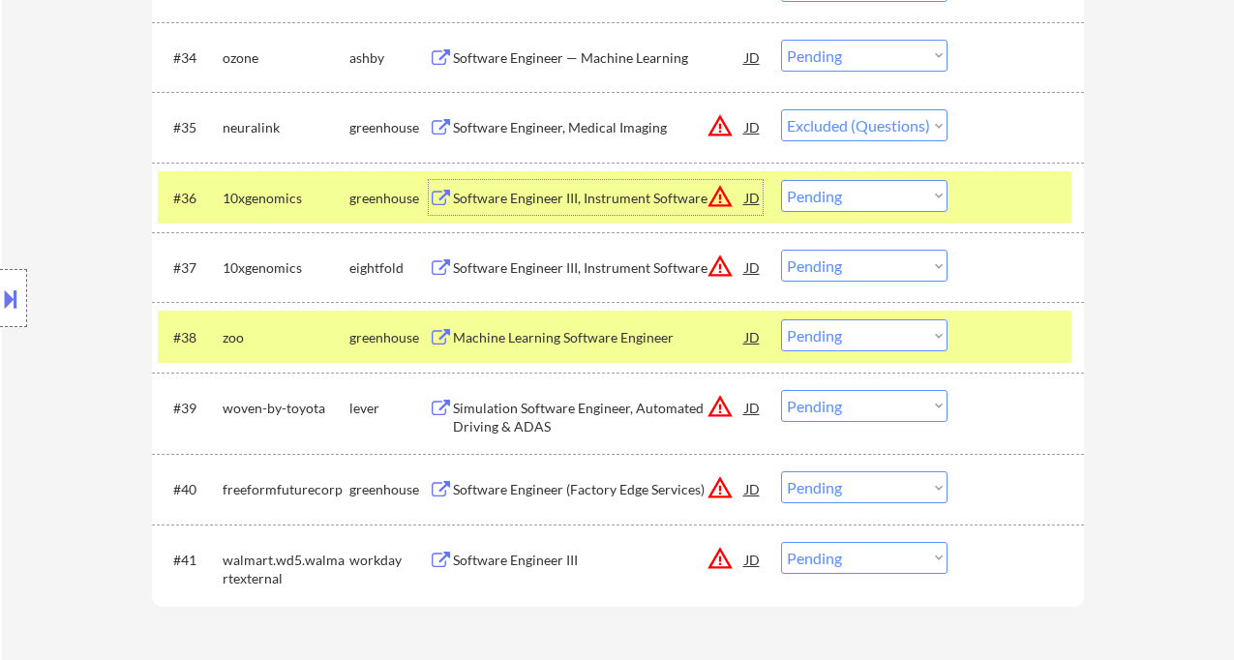
click at [558, 336] on div "Machine Learning Software Engineer" at bounding box center [599, 337] width 292 height 19
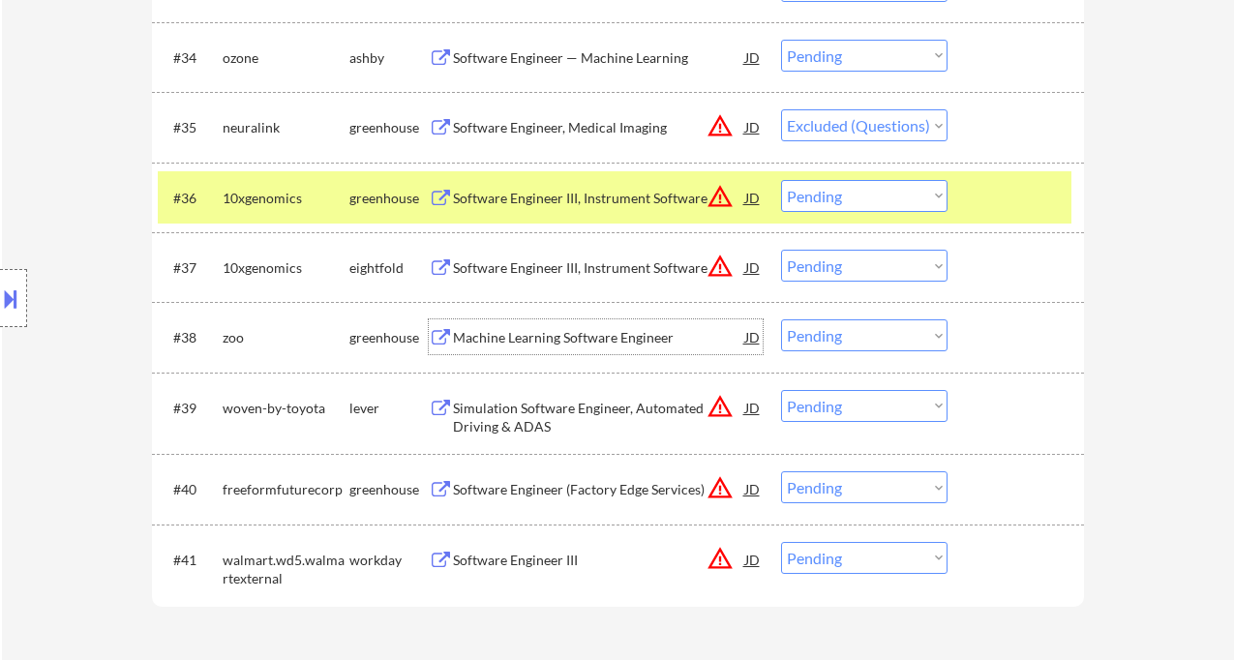
drag, startPoint x: 825, startPoint y: 188, endPoint x: 835, endPoint y: 195, distance: 12.6
click at [825, 188] on select "Choose an option... Pending Applied Excluded (Questions) Excluded (Expired) Exc…" at bounding box center [864, 196] width 166 height 32
click at [781, 180] on select "Choose an option... Pending Applied Excluded (Questions) Excluded (Expired) Exc…" at bounding box center [864, 196] width 166 height 32
select select ""pending""
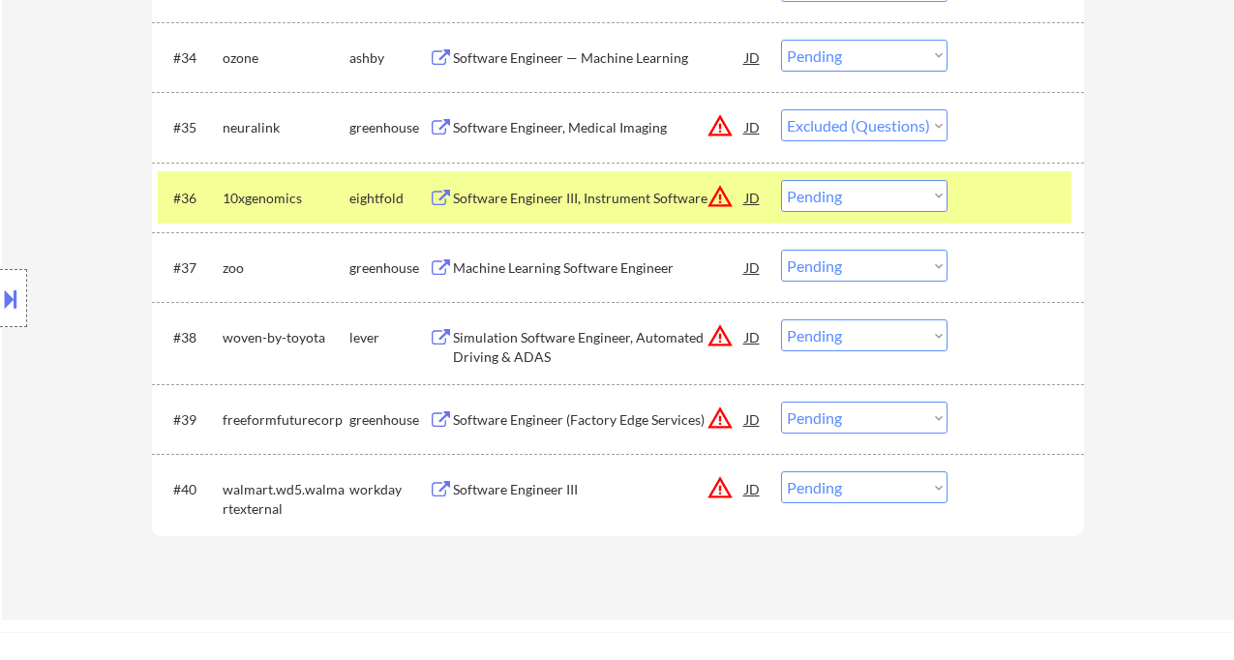
drag, startPoint x: 806, startPoint y: 267, endPoint x: 819, endPoint y: 281, distance: 18.5
click at [806, 267] on select "Choose an option... Pending Applied Excluded (Questions) Excluded (Expired) Exc…" at bounding box center [864, 266] width 166 height 32
click at [781, 250] on select "Choose an option... Pending Applied Excluded (Questions) Excluded (Expired) Exc…" at bounding box center [864, 266] width 166 height 32
select select ""pending""
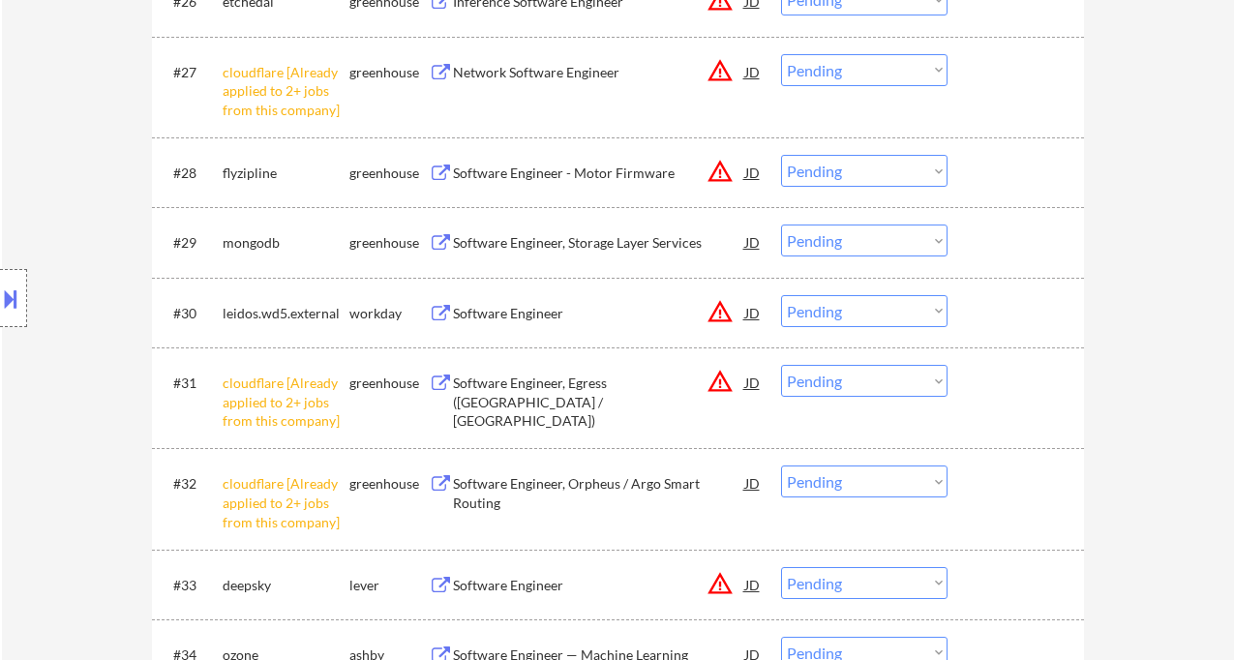
scroll to position [2495, 0]
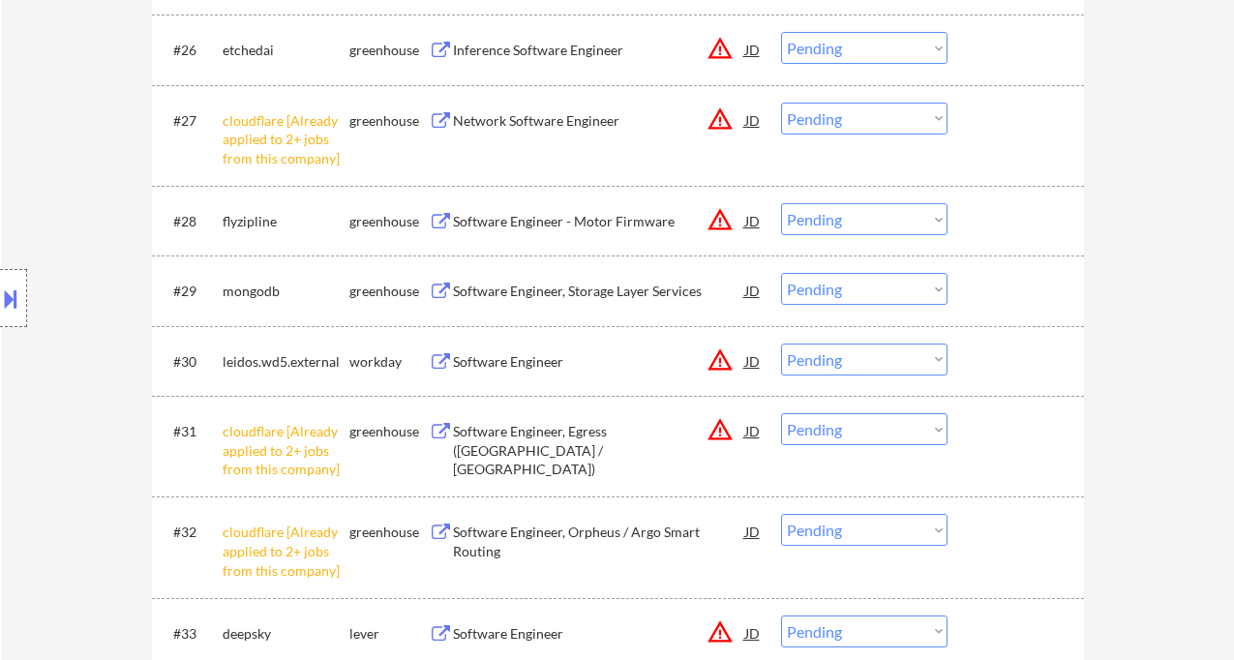
drag, startPoint x: 837, startPoint y: 426, endPoint x: 853, endPoint y: 444, distance: 24.0
click at [837, 426] on select "Choose an option... Pending Applied Excluded (Questions) Excluded (Expired) Exc…" at bounding box center [864, 429] width 166 height 32
click at [781, 413] on select "Choose an option... Pending Applied Excluded (Questions) Excluded (Expired) Exc…" at bounding box center [864, 429] width 166 height 32
select select ""pending""
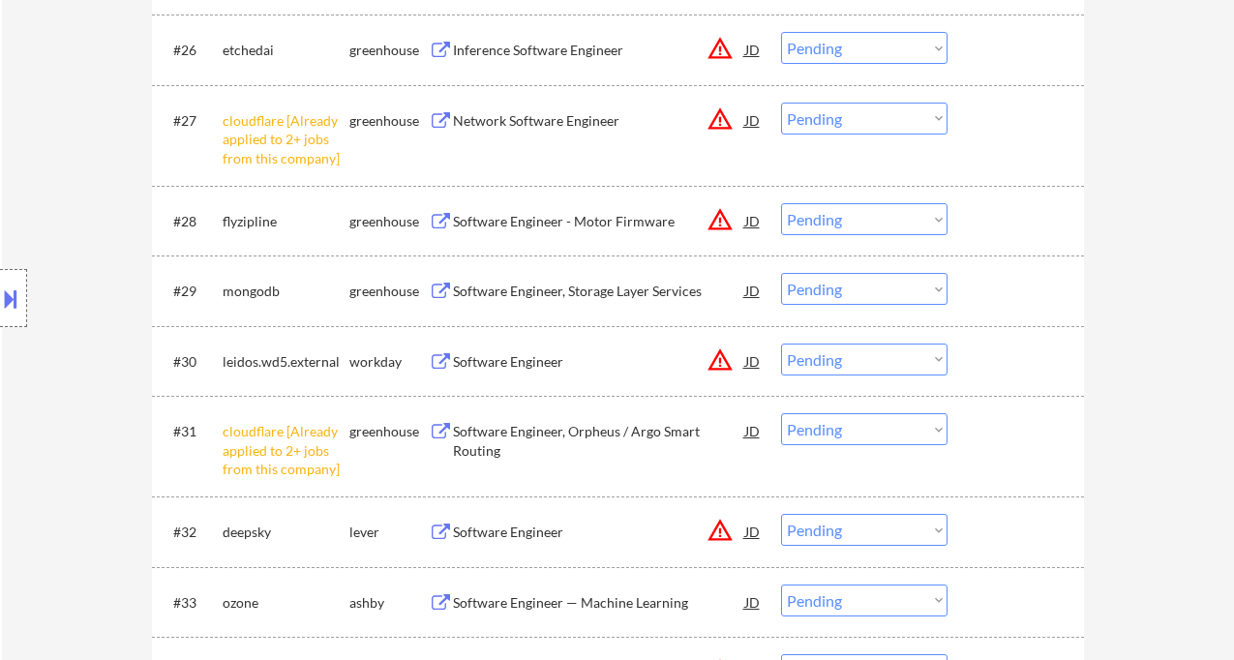
click at [841, 439] on select "Choose an option... Pending Applied Excluded (Questions) Excluded (Expired) Exc…" at bounding box center [864, 429] width 166 height 32
select select ""excluded__other_""
click at [781, 413] on select "Choose an option... Pending Applied Excluded (Questions) Excluded (Expired) Exc…" at bounding box center [864, 429] width 166 height 32
click at [818, 128] on select "Choose an option... Pending Applied Excluded (Questions) Excluded (Expired) Exc…" at bounding box center [864, 119] width 166 height 32
select select ""excluded__other_""
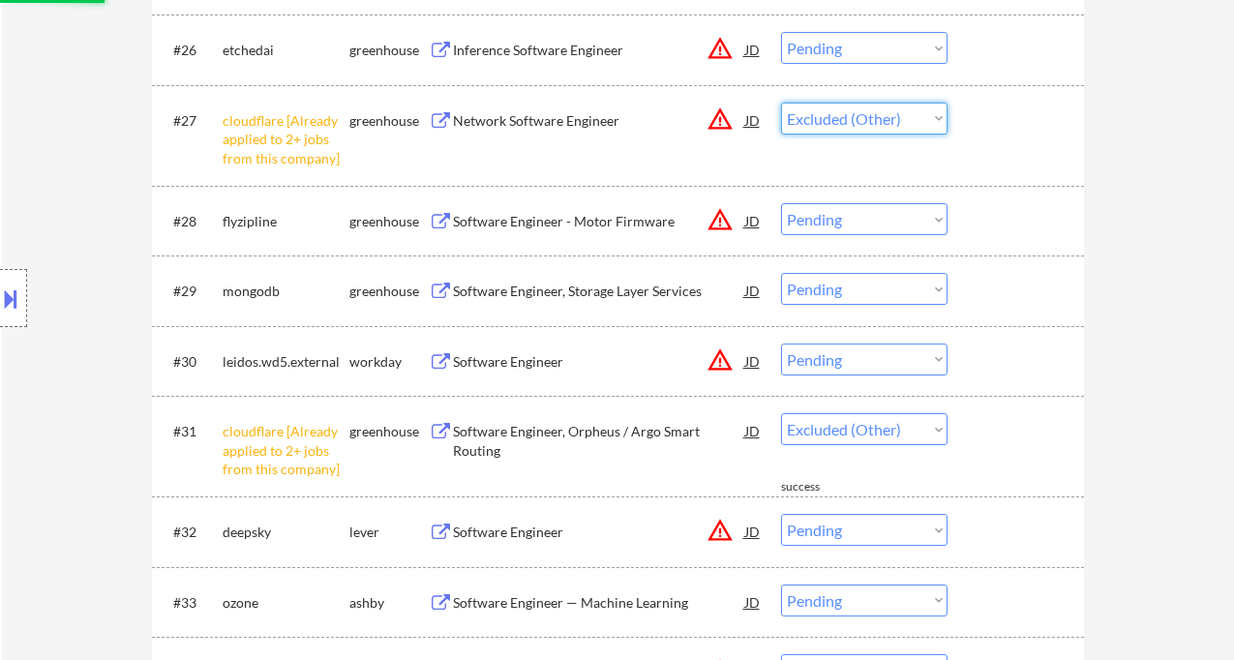
click at [781, 103] on select "Choose an option... Pending Applied Excluded (Questions) Excluded (Expired) Exc…" at bounding box center [864, 119] width 166 height 32
select select ""pending""
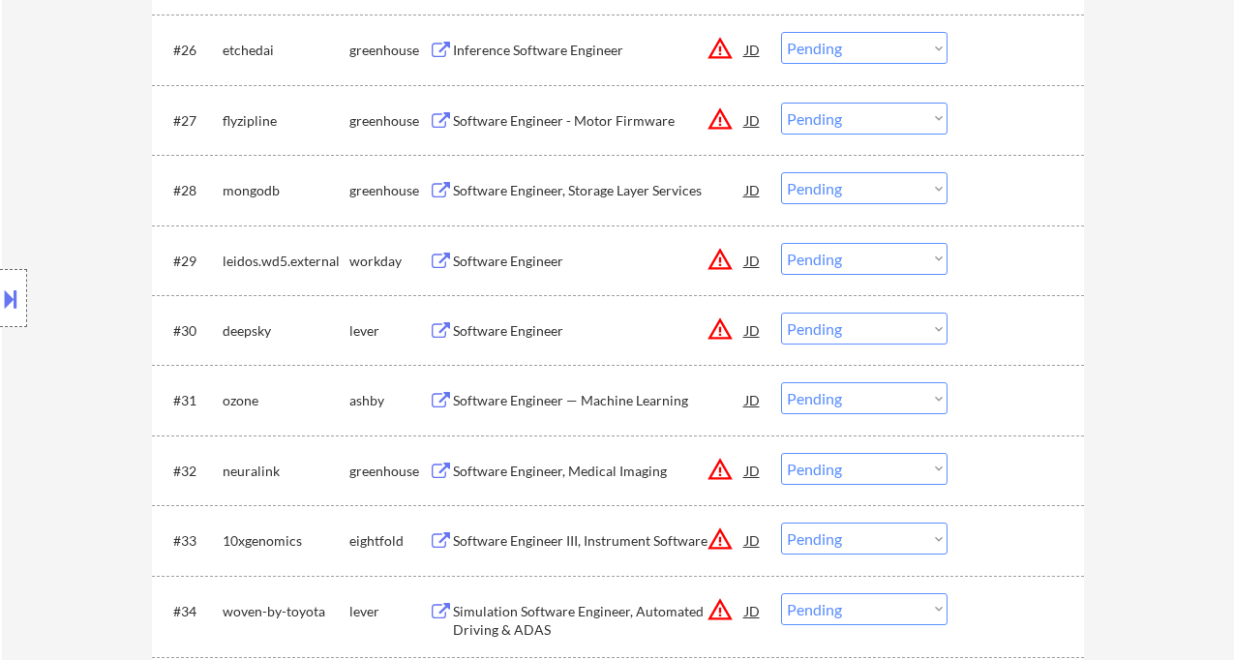
scroll to position [2237, 0]
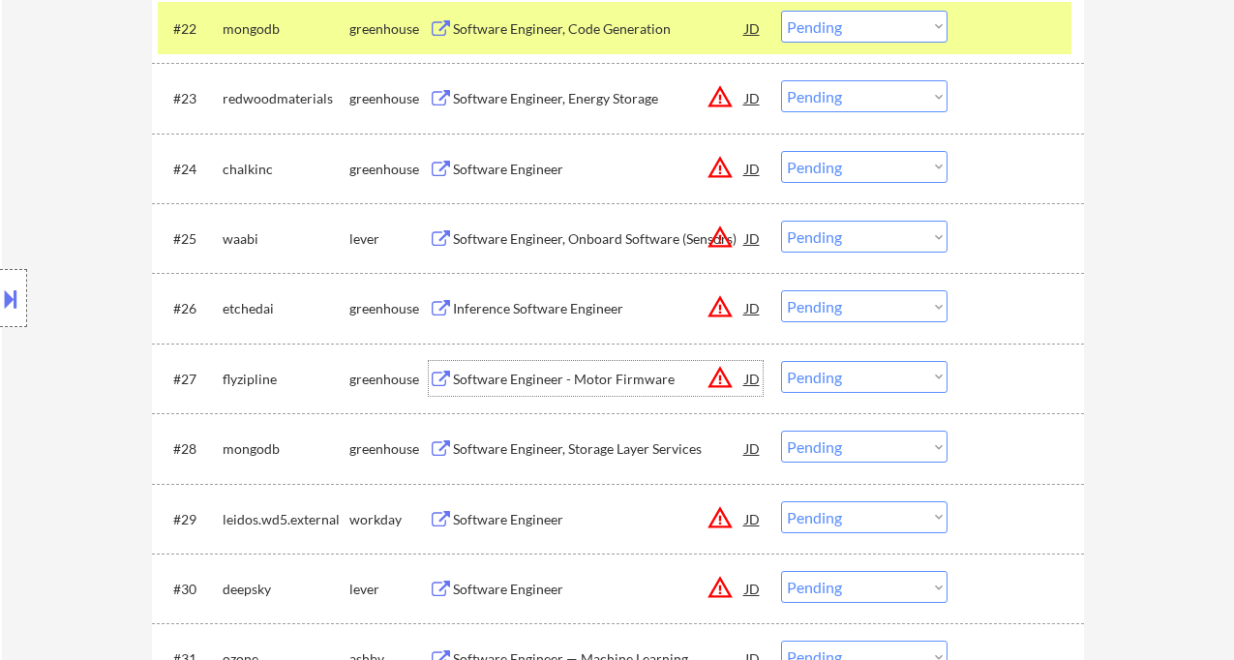
click at [556, 383] on div "Software Engineer - Motor Firmware" at bounding box center [599, 379] width 292 height 19
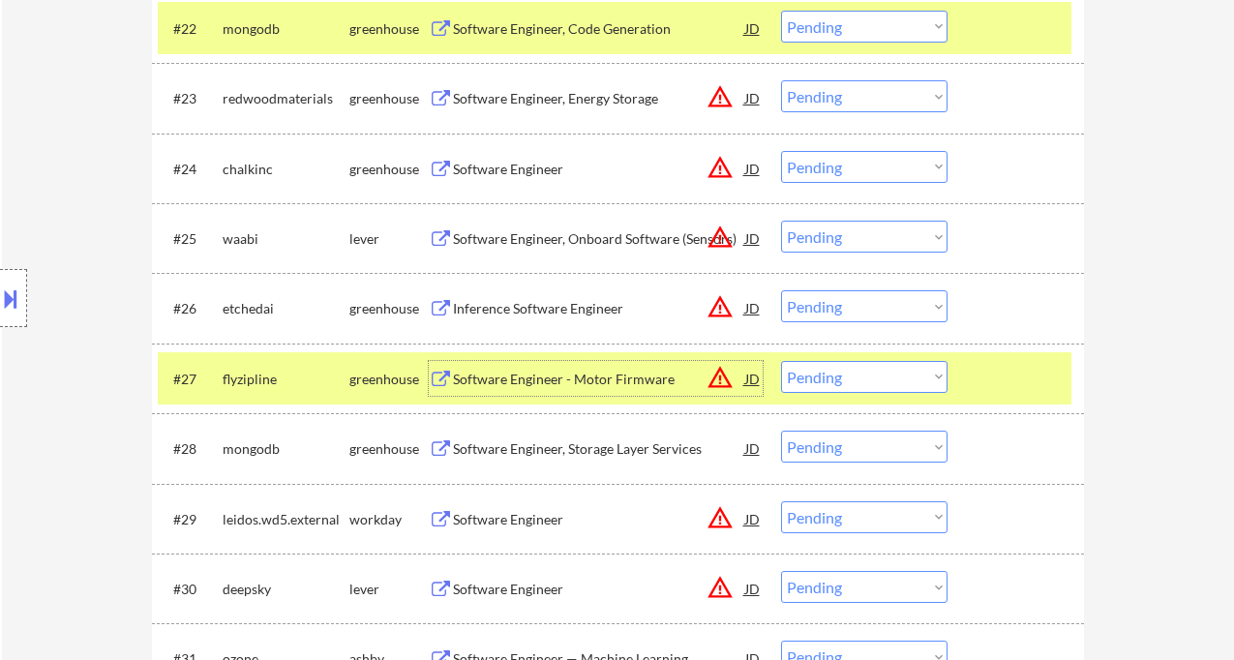
click at [871, 381] on select "Choose an option... Pending Applied Excluded (Questions) Excluded (Expired) Exc…" at bounding box center [864, 377] width 166 height 32
click at [781, 361] on select "Choose an option... Pending Applied Excluded (Questions) Excluded (Expired) Exc…" at bounding box center [864, 377] width 166 height 32
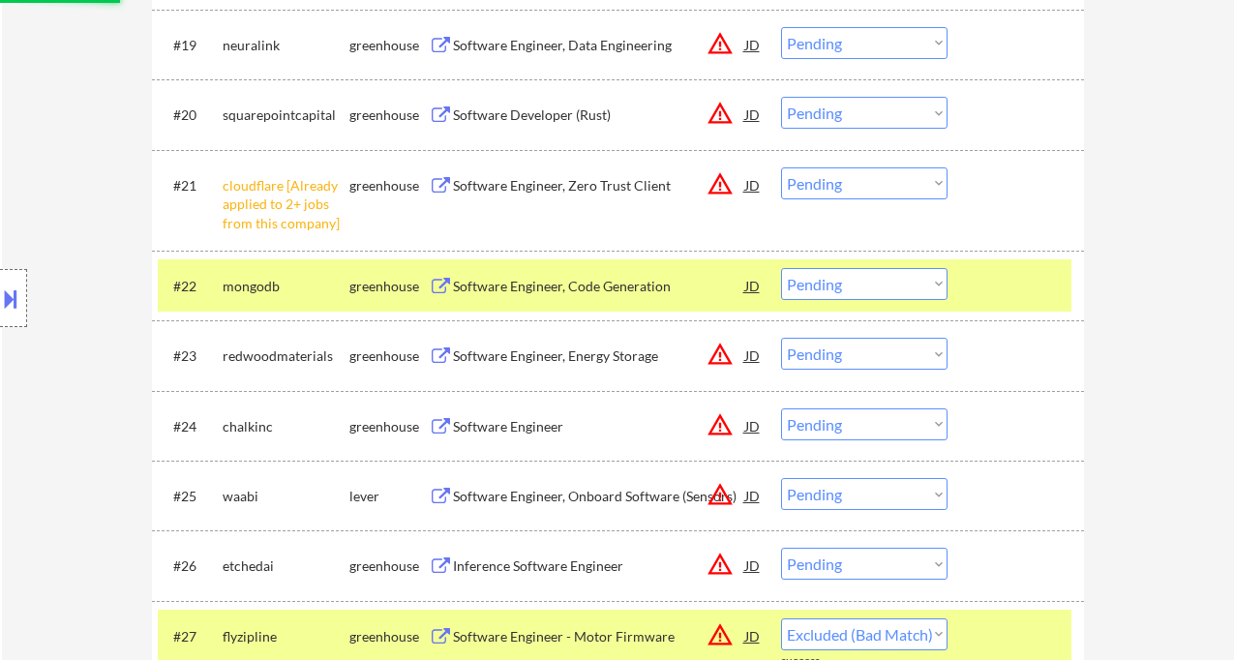
select select ""pending""
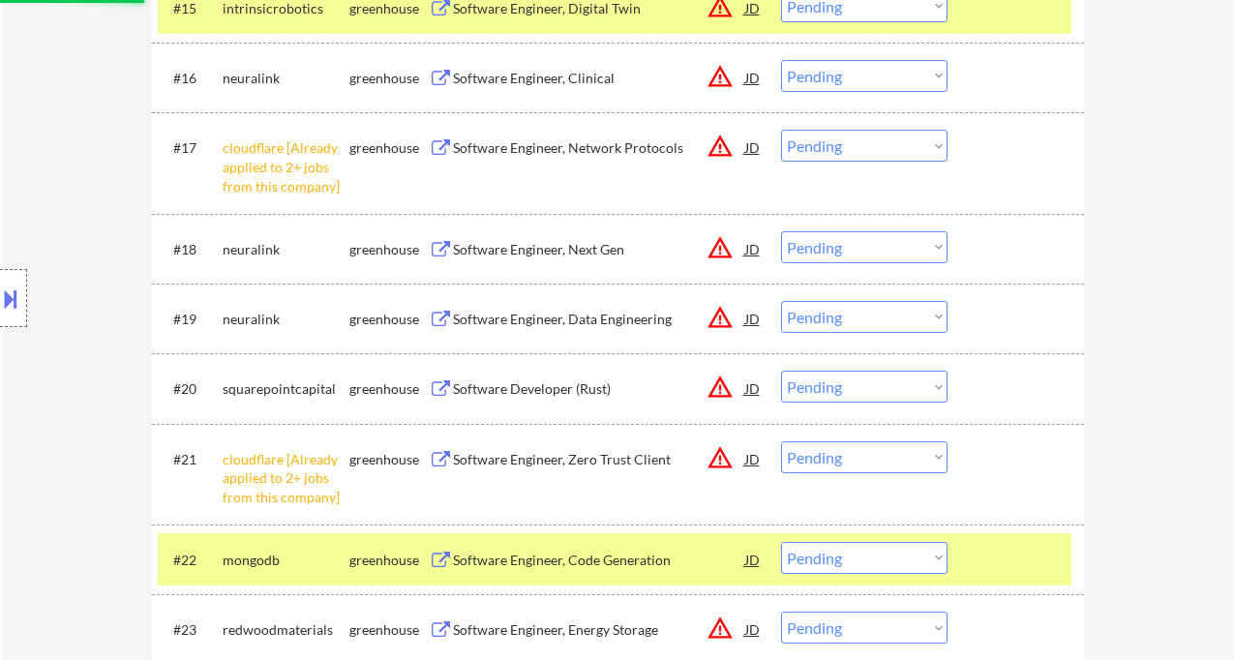
scroll to position [1721, 0]
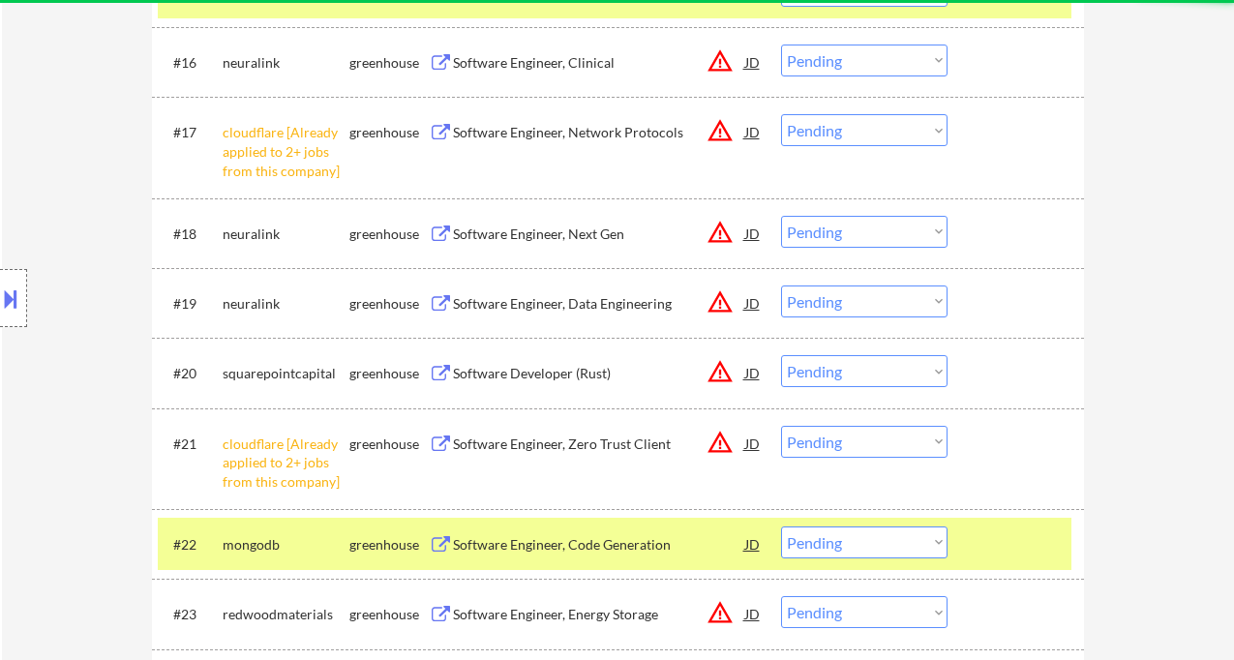
drag, startPoint x: 819, startPoint y: 447, endPoint x: 841, endPoint y: 457, distance: 24.3
click at [819, 447] on select "Choose an option... Pending Applied Excluded (Questions) Excluded (Expired) Exc…" at bounding box center [864, 442] width 166 height 32
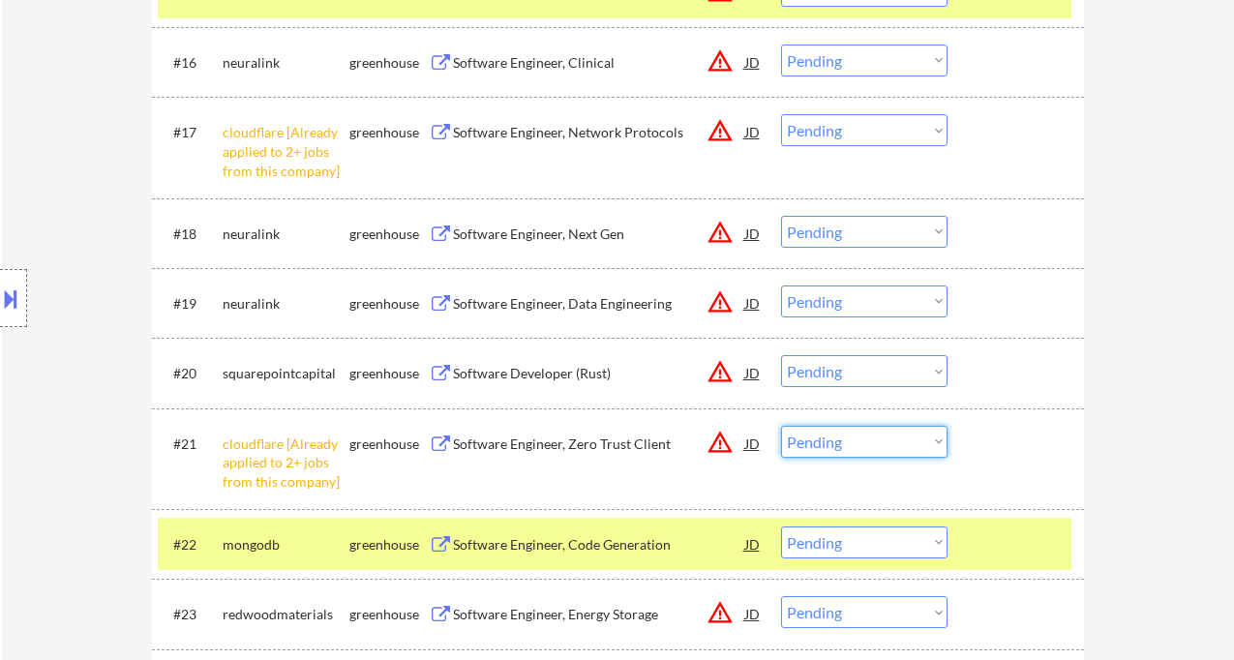
select select ""excluded""
click at [781, 426] on select "Choose an option... Pending Applied Excluded (Questions) Excluded (Expired) Exc…" at bounding box center [864, 442] width 166 height 32
drag, startPoint x: 853, startPoint y: 141, endPoint x: 864, endPoint y: 144, distance: 12.0
click at [853, 141] on select "Choose an option... Pending Applied Excluded (Questions) Excluded (Expired) Exc…" at bounding box center [864, 130] width 166 height 32
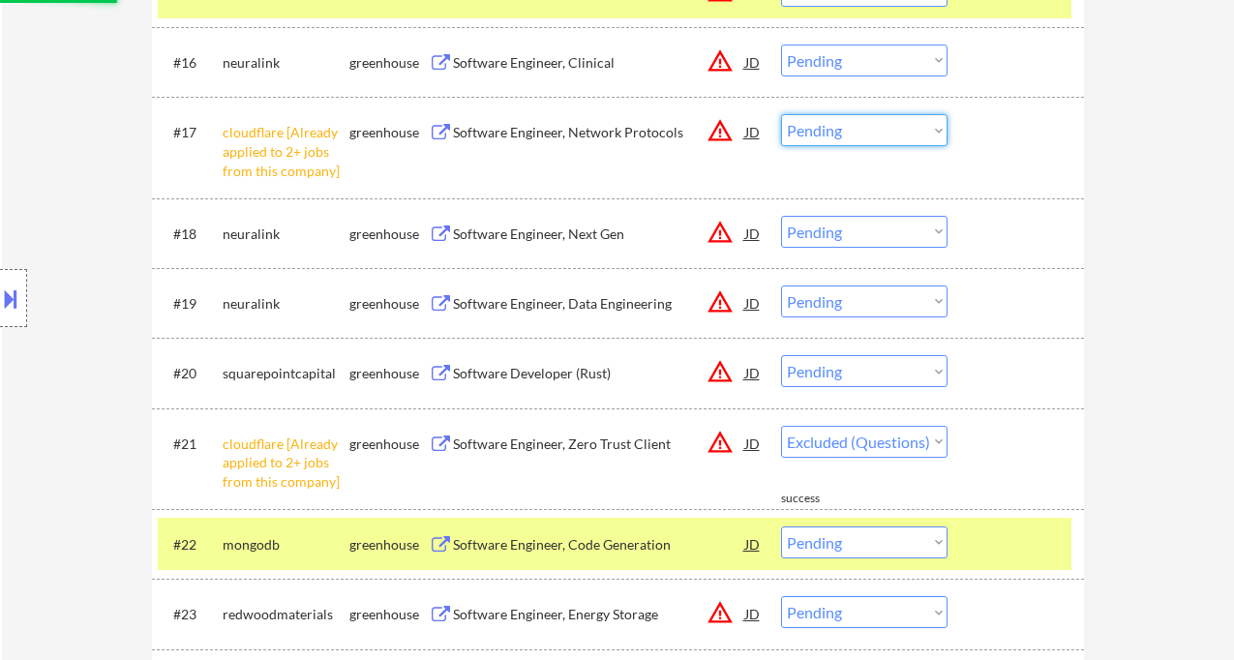
select select ""excluded""
click at [781, 114] on select "Choose an option... Pending Applied Excluded (Questions) Excluded (Expired) Exc…" at bounding box center [864, 130] width 166 height 32
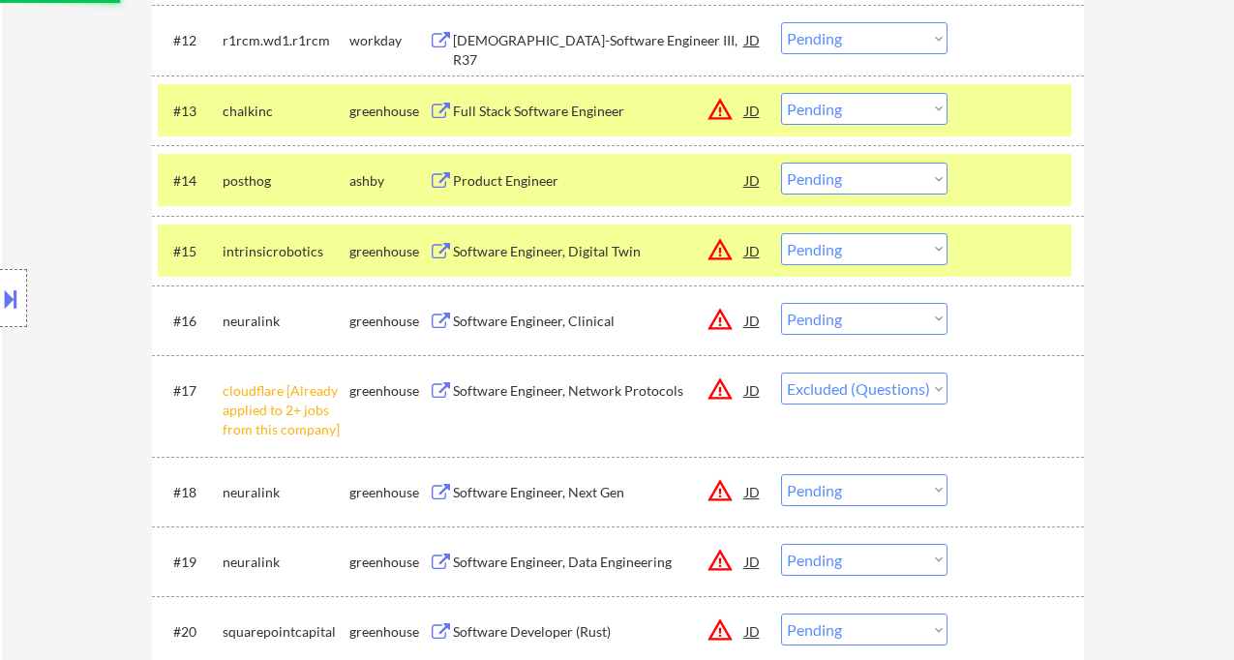
select select ""pending""
drag, startPoint x: 887, startPoint y: 373, endPoint x: 889, endPoint y: 403, distance: 30.1
click at [887, 373] on select "Choose an option... Pending Applied Excluded (Questions) Excluded (Expired) Exc…" at bounding box center [864, 389] width 166 height 32
select select ""pending""
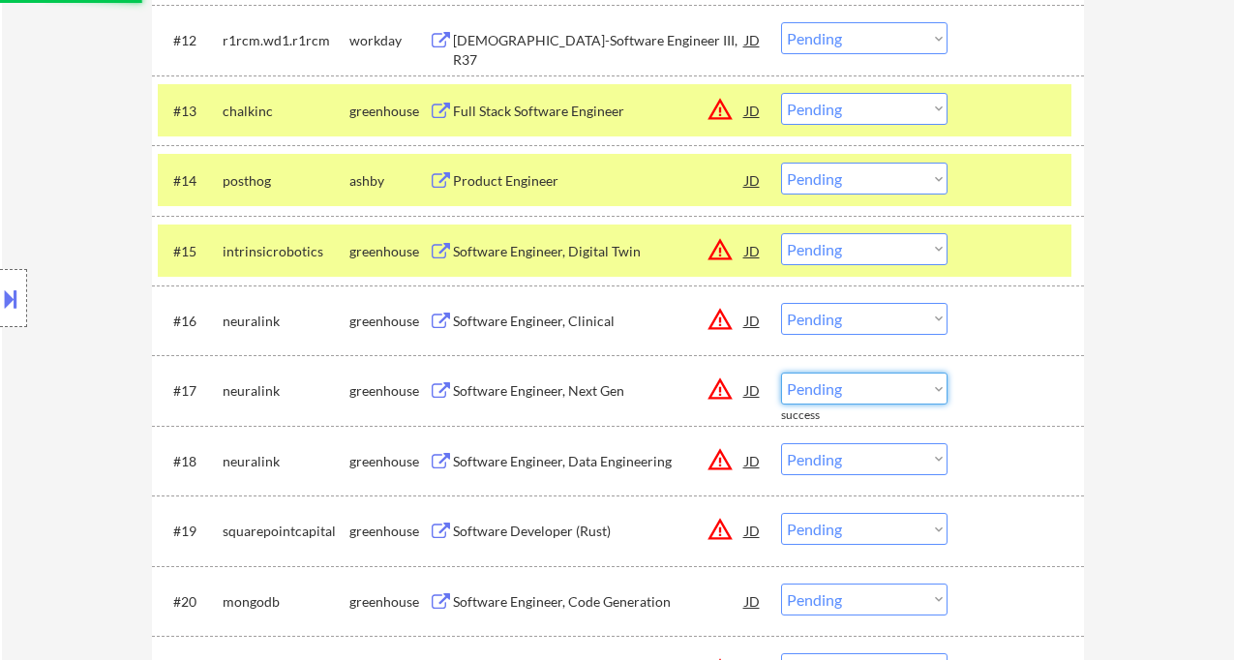
click at [1186, 493] on div "← Return to /applysquad Mailslurp Inbox Job Search Builder [PERSON_NAME] User E…" at bounding box center [618, 135] width 1232 height 3040
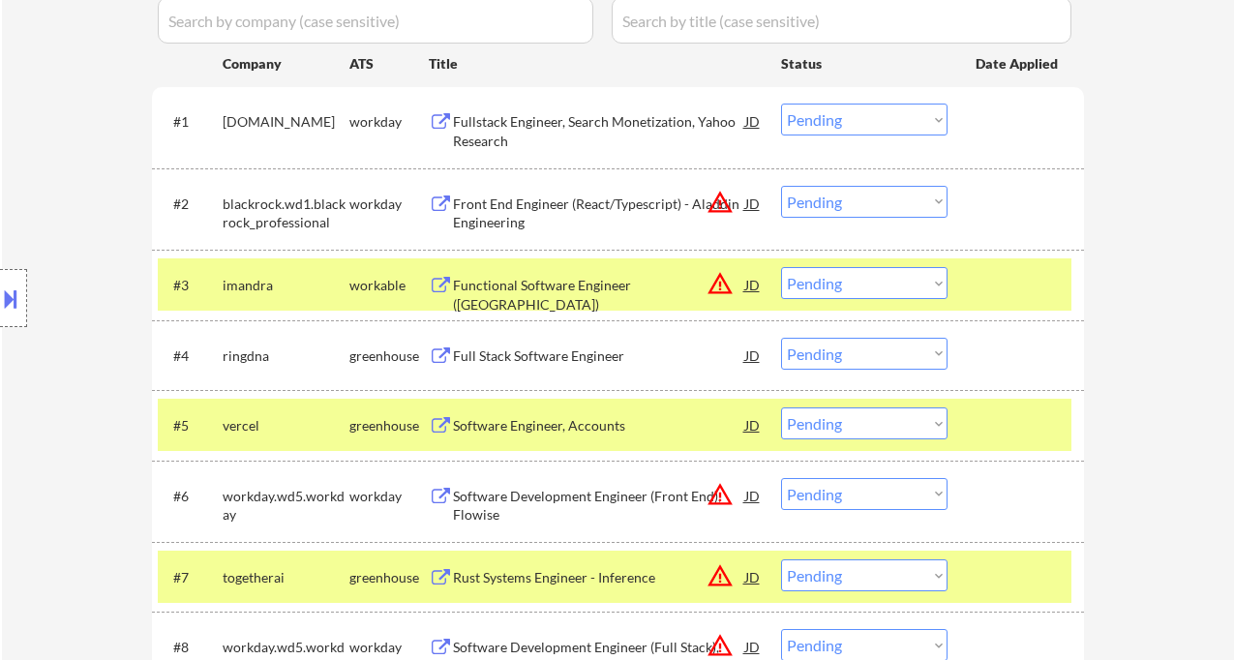
scroll to position [301, 0]
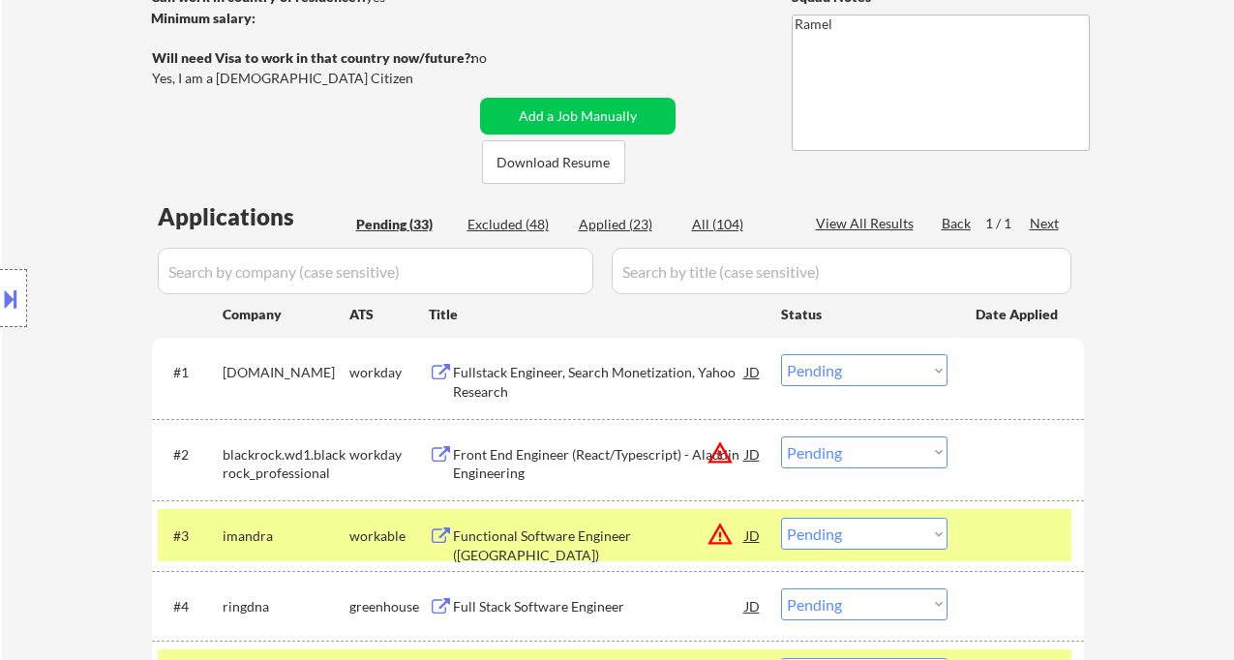
drag, startPoint x: 26, startPoint y: 372, endPoint x: 37, endPoint y: 377, distance: 12.1
click at [26, 372] on div "Location Inclusions:" at bounding box center [173, 298] width 346 height 359
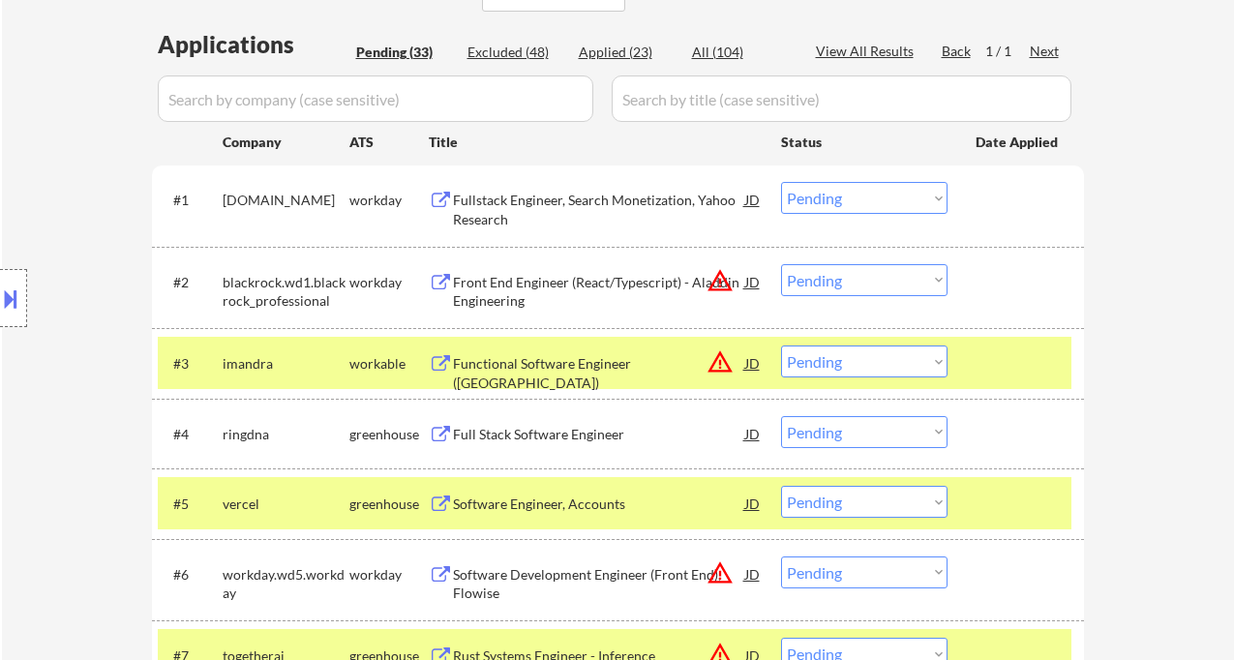
scroll to position [431, 0]
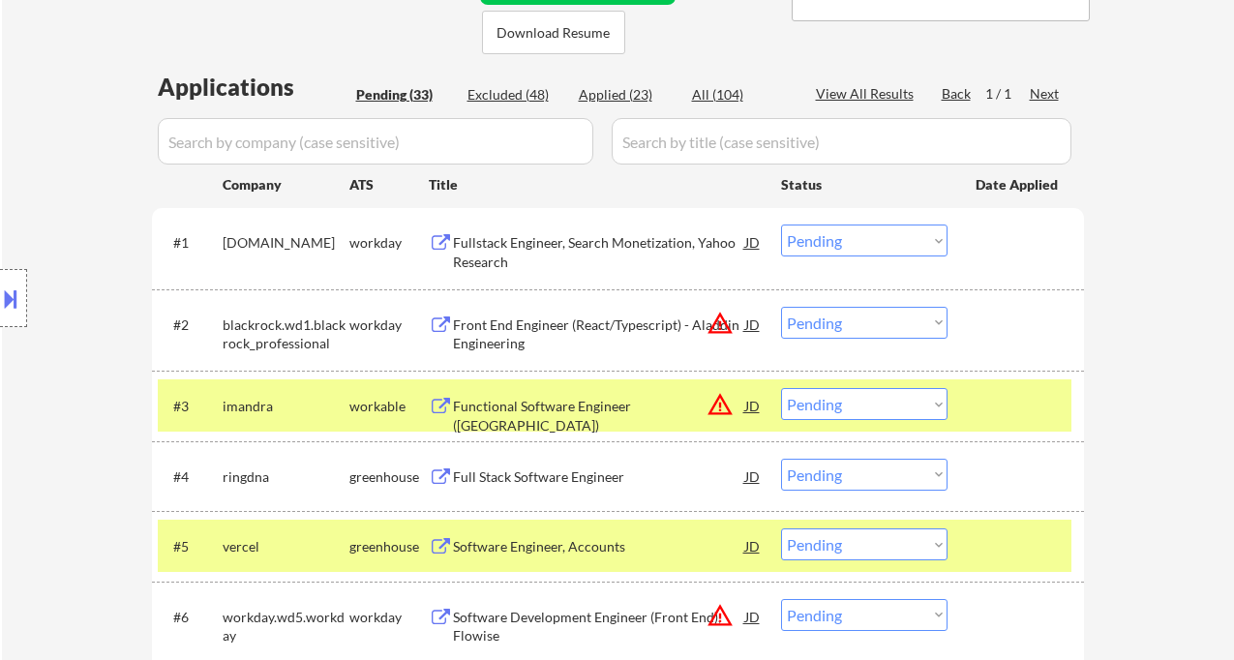
click at [545, 415] on div "Functional Software Engineer ([GEOGRAPHIC_DATA])" at bounding box center [599, 416] width 292 height 38
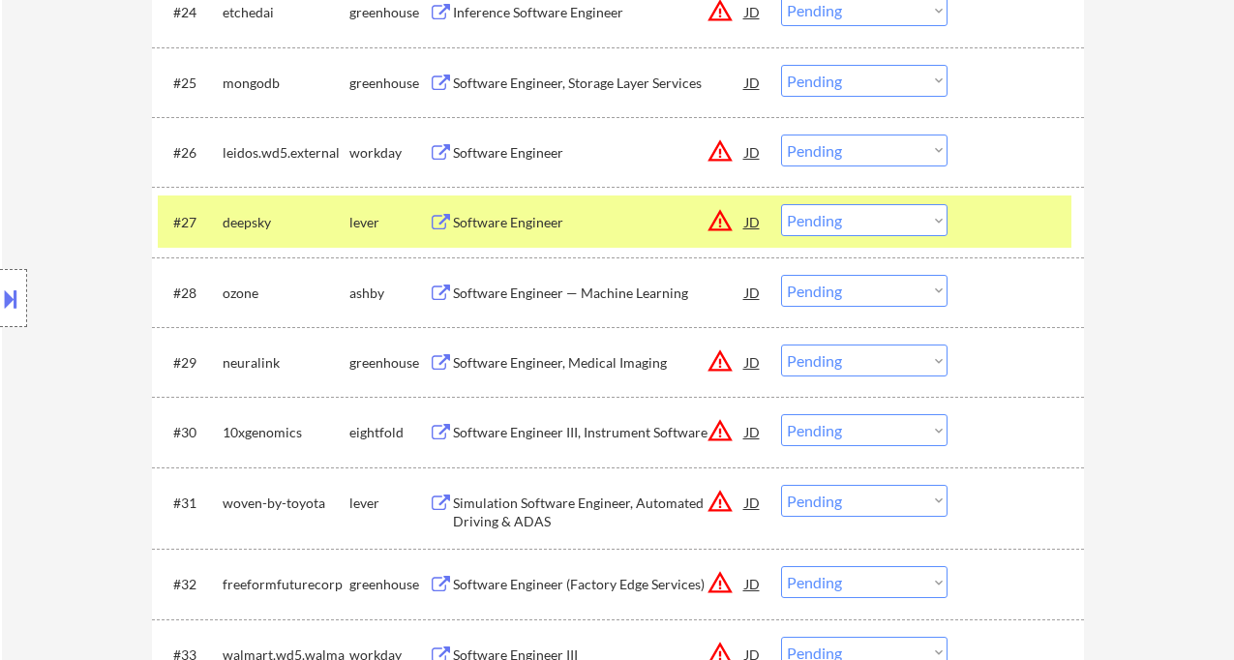
scroll to position [2366, 0]
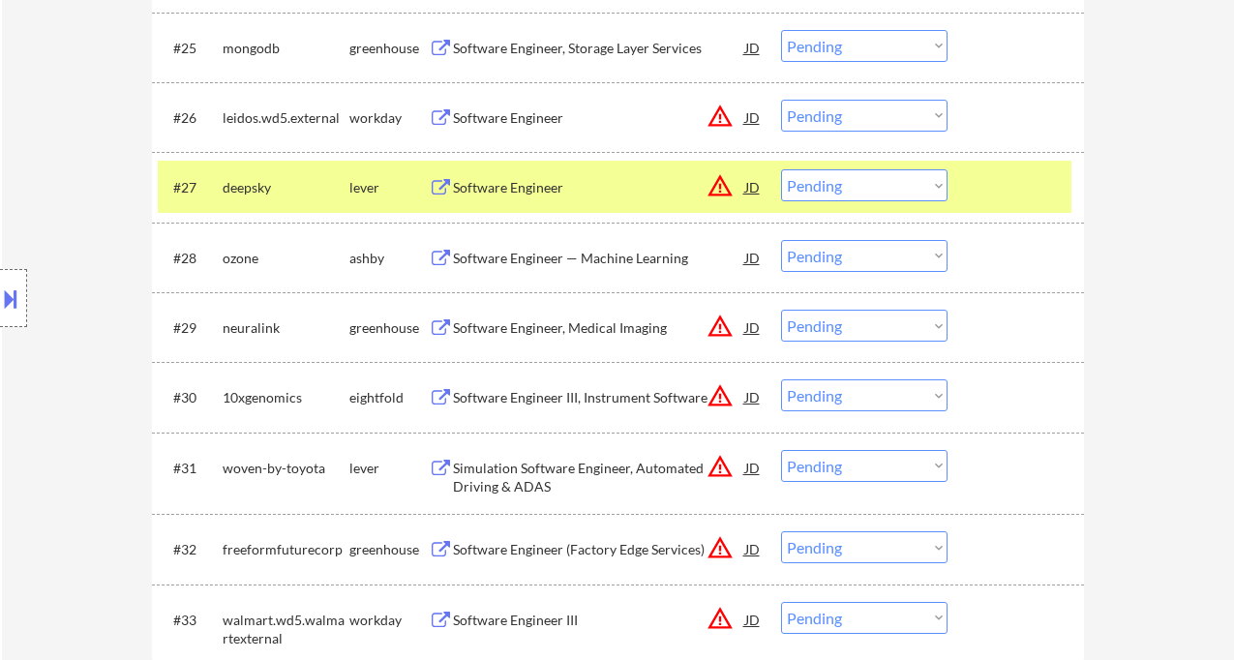
click at [842, 322] on select "Choose an option... Pending Applied Excluded (Questions) Excluded (Expired) Exc…" at bounding box center [864, 326] width 166 height 32
click at [781, 310] on select "Choose an option... Pending Applied Excluded (Questions) Excluded (Expired) Exc…" at bounding box center [864, 326] width 166 height 32
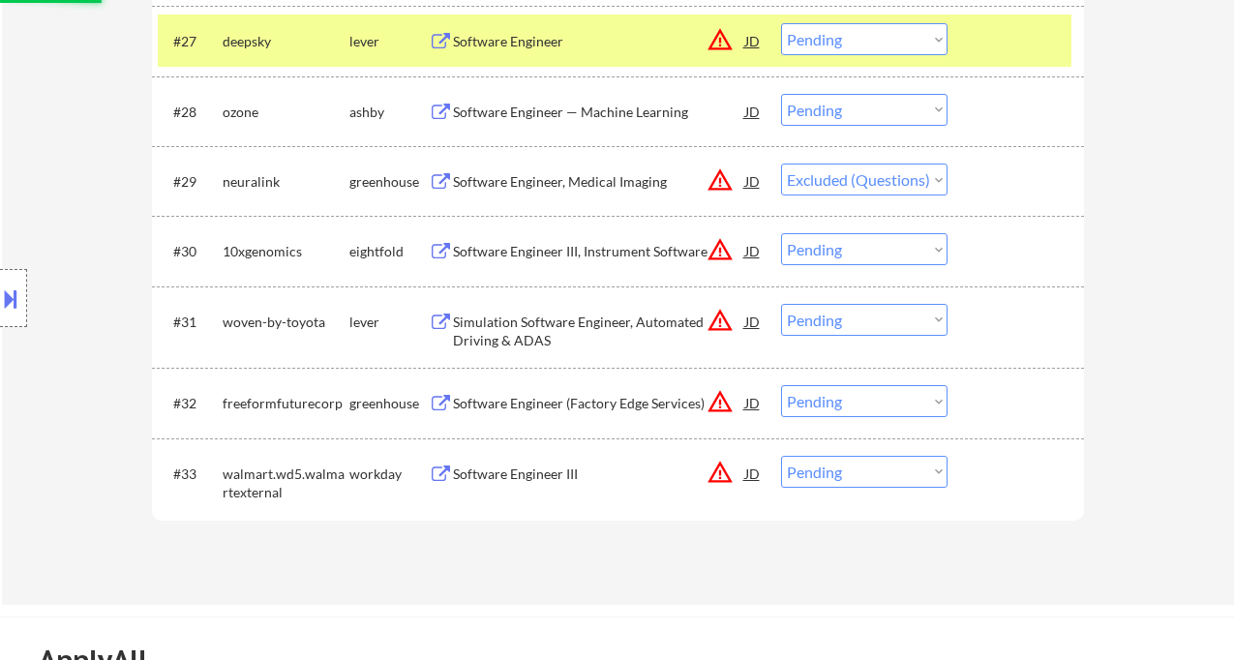
scroll to position [2624, 0]
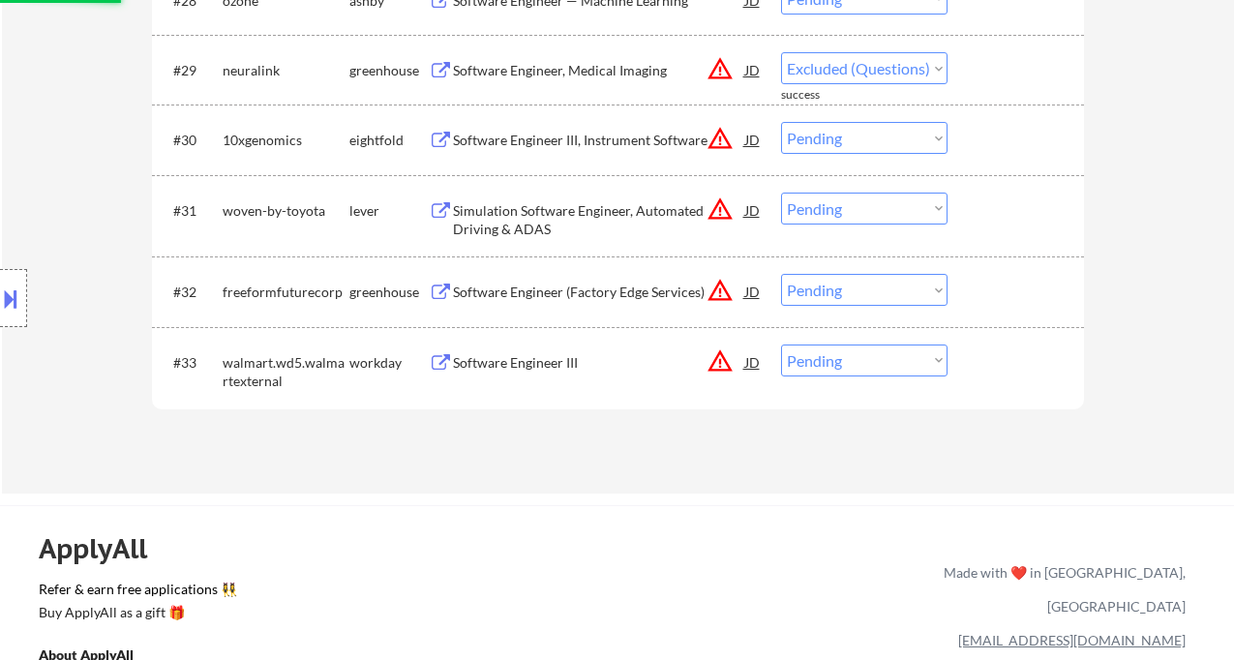
select select ""pending""
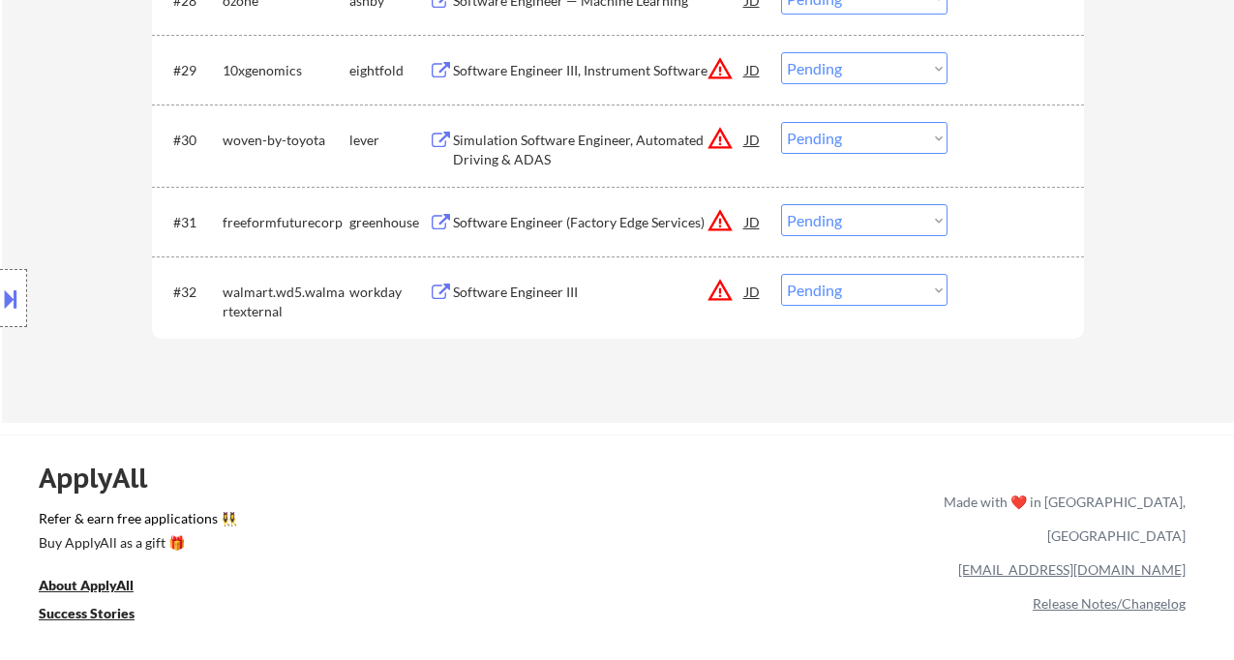
click at [525, 218] on div "Software Engineer (Factory Edge Services)" at bounding box center [599, 222] width 292 height 19
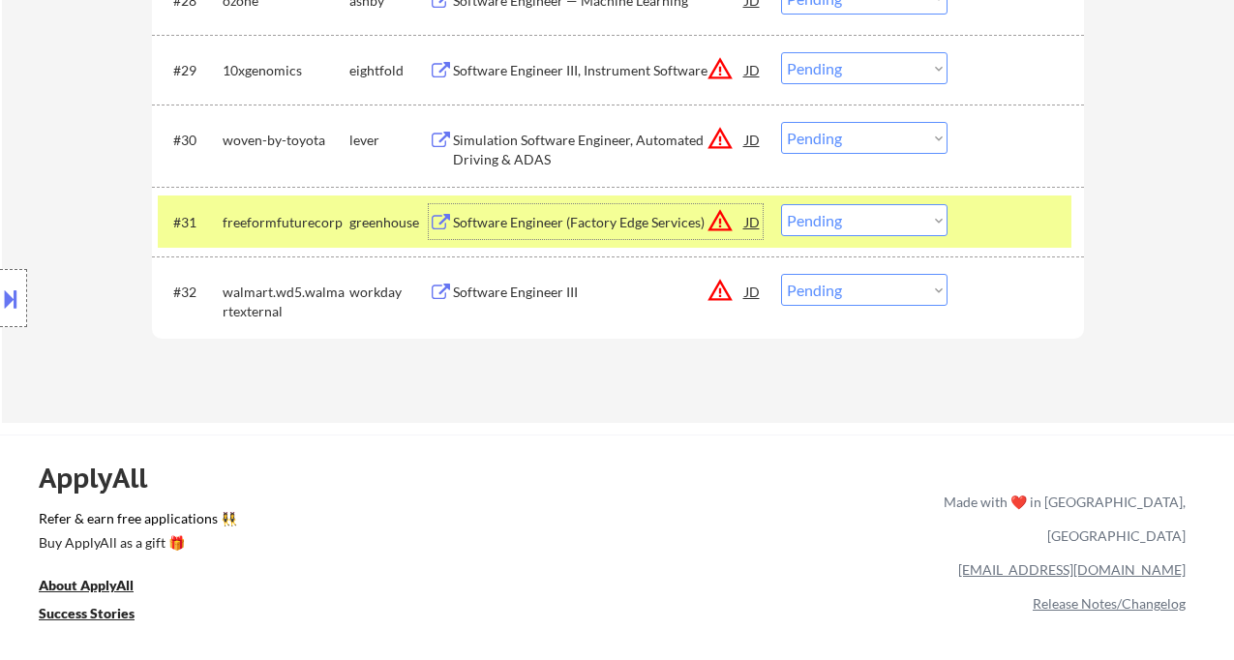
drag, startPoint x: 894, startPoint y: 213, endPoint x: 887, endPoint y: 235, distance: 23.6
click at [894, 213] on select "Choose an option... Pending Applied Excluded (Questions) Excluded (Expired) Exc…" at bounding box center [864, 220] width 166 height 32
click at [781, 204] on select "Choose an option... Pending Applied Excluded (Questions) Excluded (Expired) Exc…" at bounding box center [864, 220] width 166 height 32
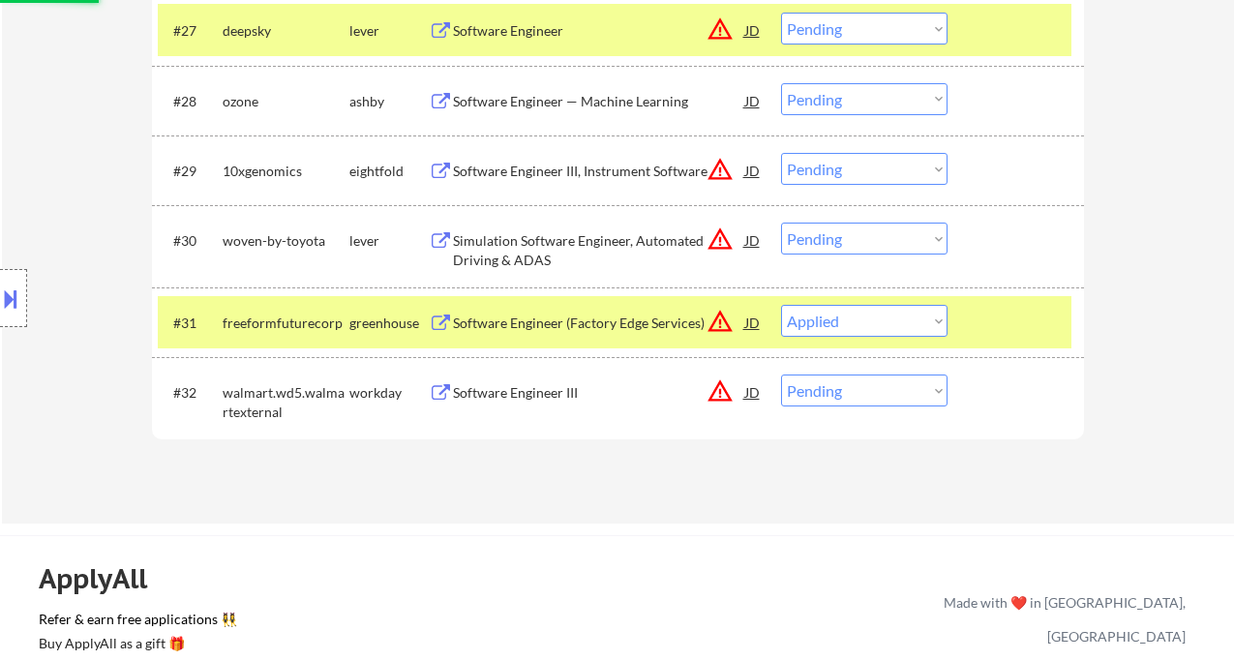
scroll to position [2495, 0]
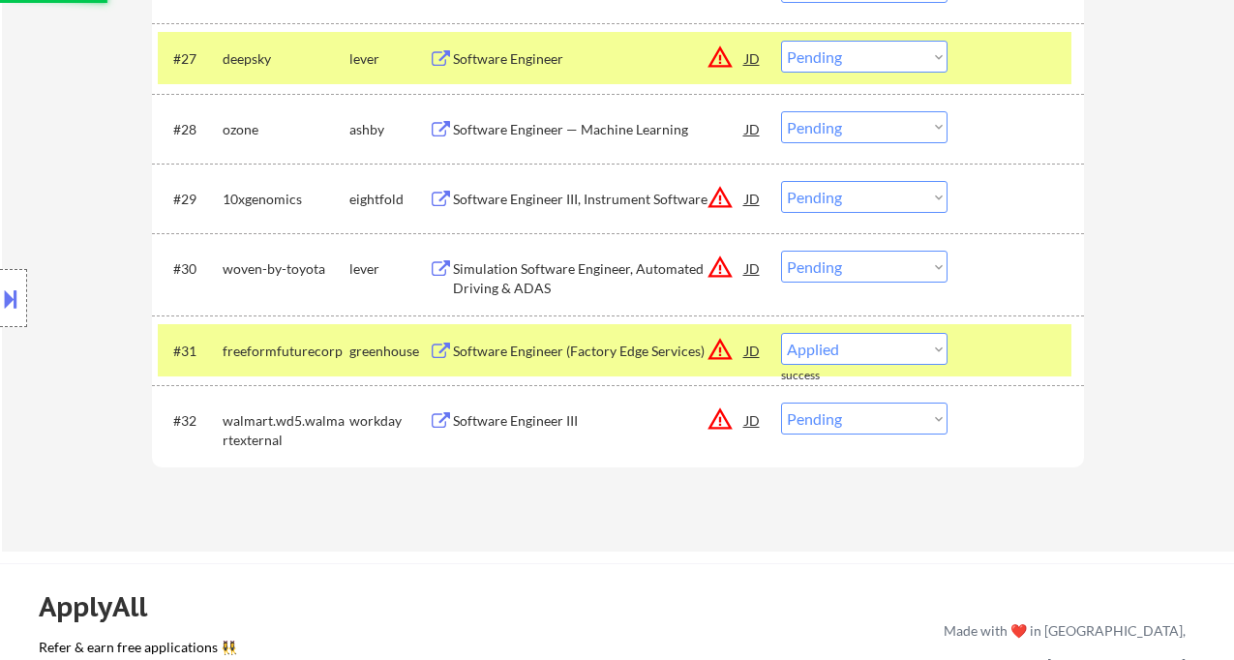
select select ""pending""
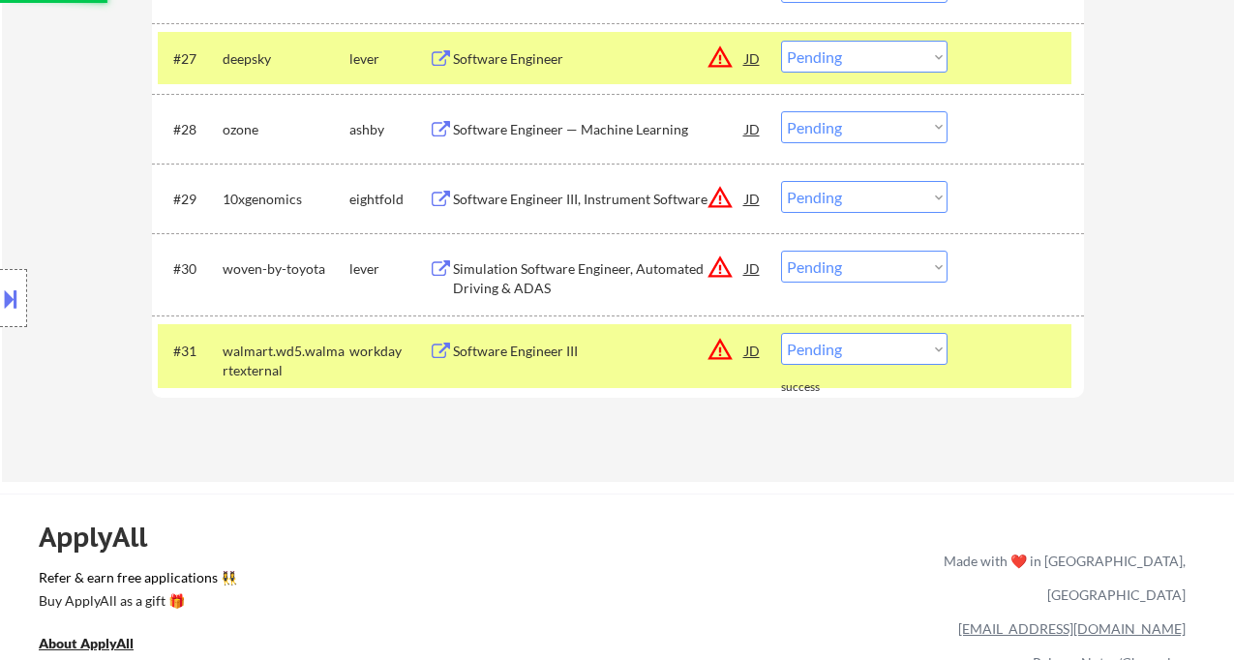
click at [593, 270] on div "Simulation Software Engineer, Automated Driving & ADAS" at bounding box center [599, 278] width 292 height 38
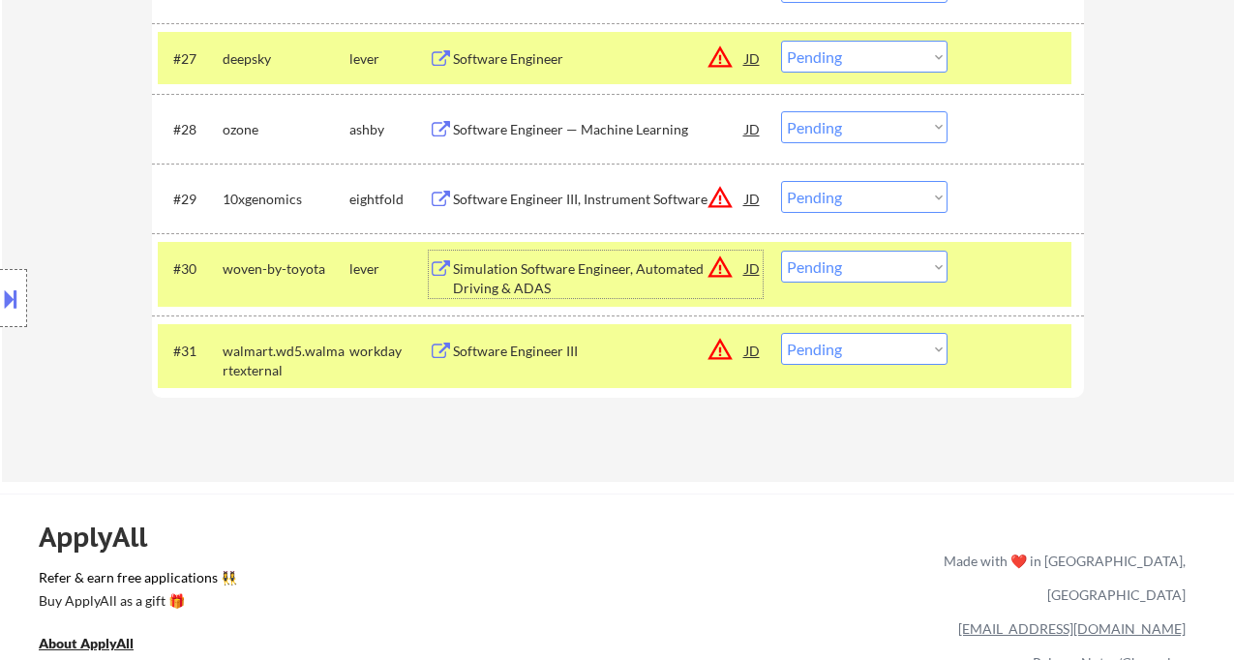
scroll to position [2366, 0]
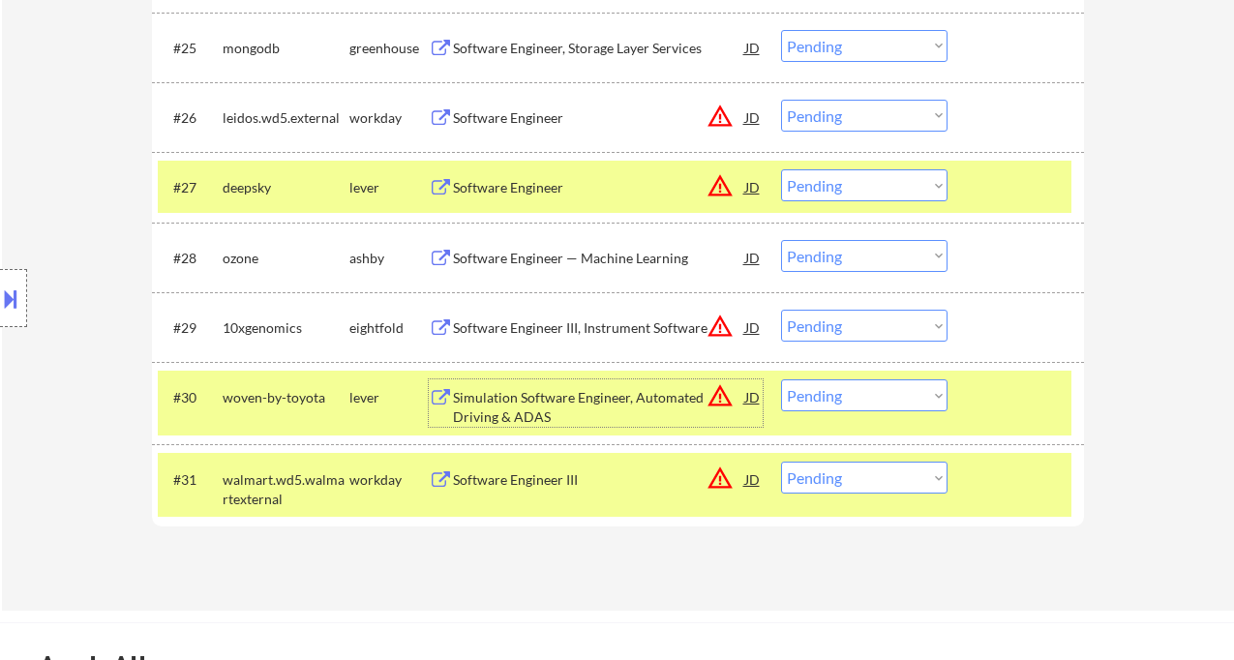
click at [564, 259] on div "Software Engineer — Machine Learning" at bounding box center [599, 258] width 292 height 19
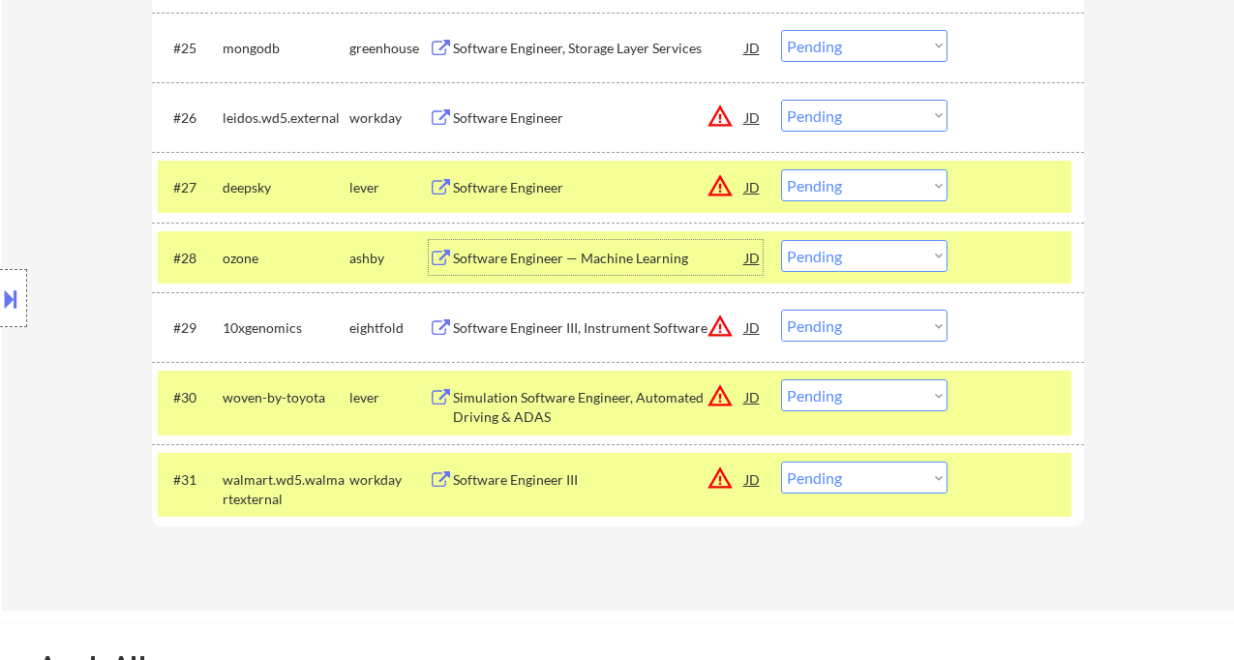
drag, startPoint x: 798, startPoint y: 256, endPoint x: 798, endPoint y: 271, distance: 15.5
click at [798, 256] on select "Choose an option... Pending Applied Excluded (Questions) Excluded (Expired) Exc…" at bounding box center [864, 256] width 166 height 32
click at [781, 240] on select "Choose an option... Pending Applied Excluded (Questions) Excluded (Expired) Exc…" at bounding box center [864, 256] width 166 height 32
select select ""pending""
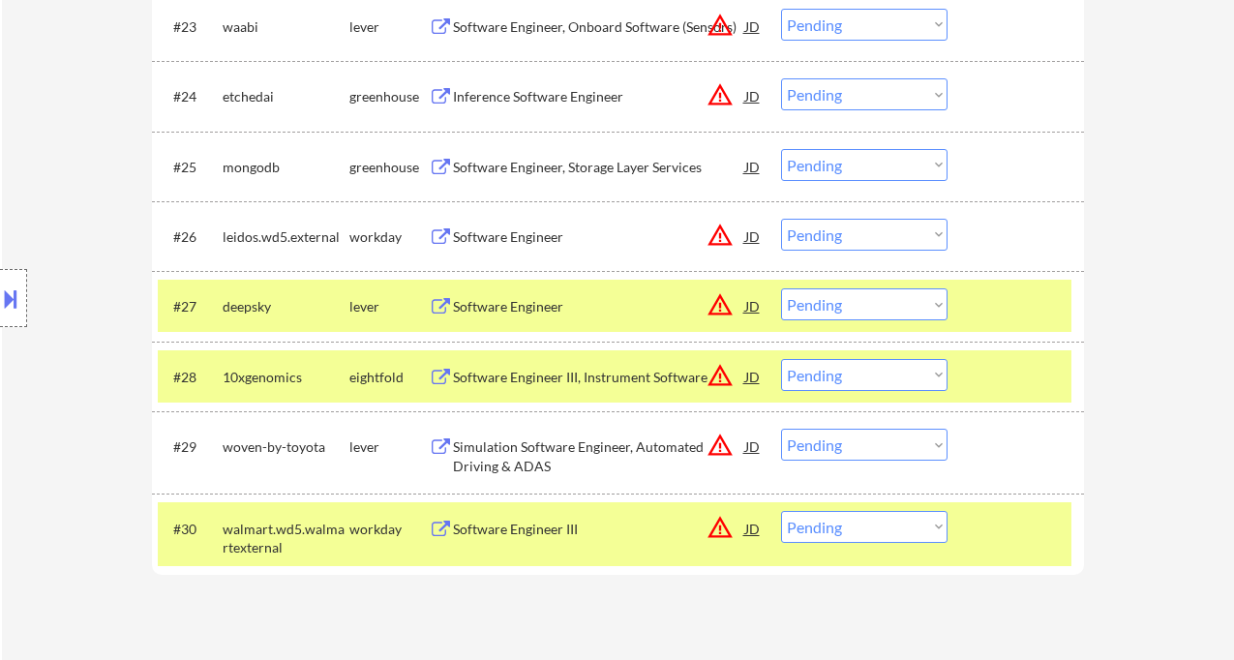
scroll to position [2237, 0]
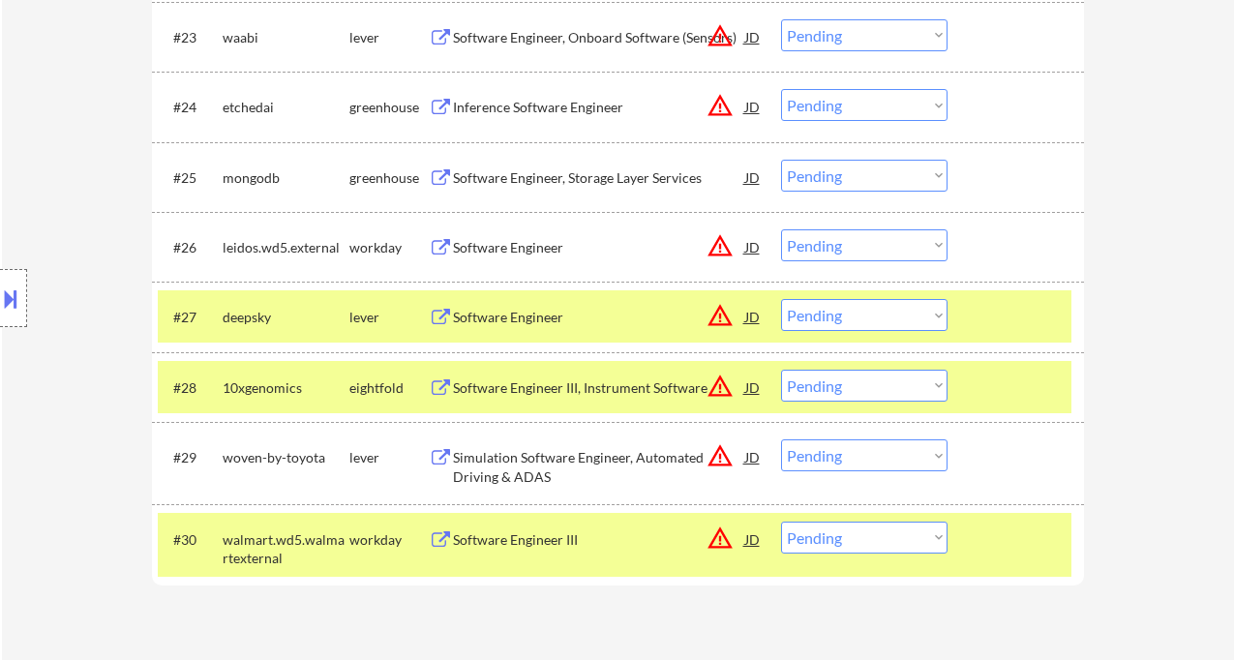
click at [527, 318] on div "Software Engineer" at bounding box center [599, 317] width 292 height 19
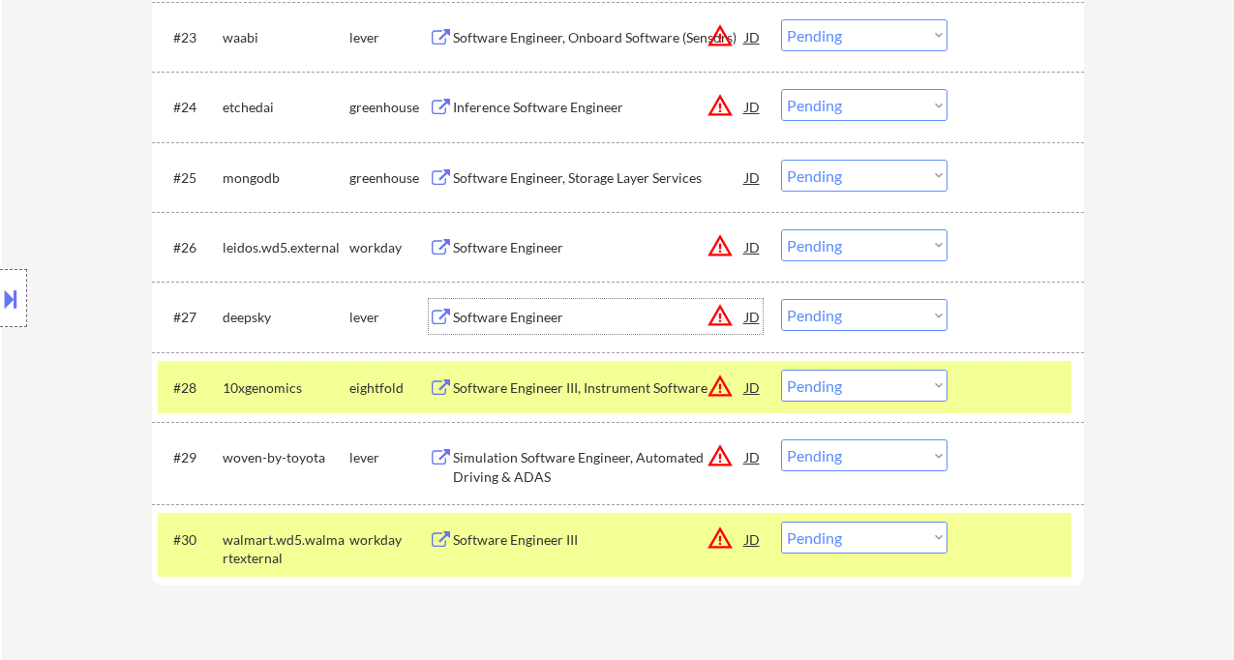
click at [871, 314] on select "Choose an option... Pending Applied Excluded (Questions) Excluded (Expired) Exc…" at bounding box center [864, 315] width 166 height 32
click at [781, 299] on select "Choose an option... Pending Applied Excluded (Questions) Excluded (Expired) Exc…" at bounding box center [864, 315] width 166 height 32
click at [519, 245] on div "Software Engineer" at bounding box center [599, 247] width 292 height 19
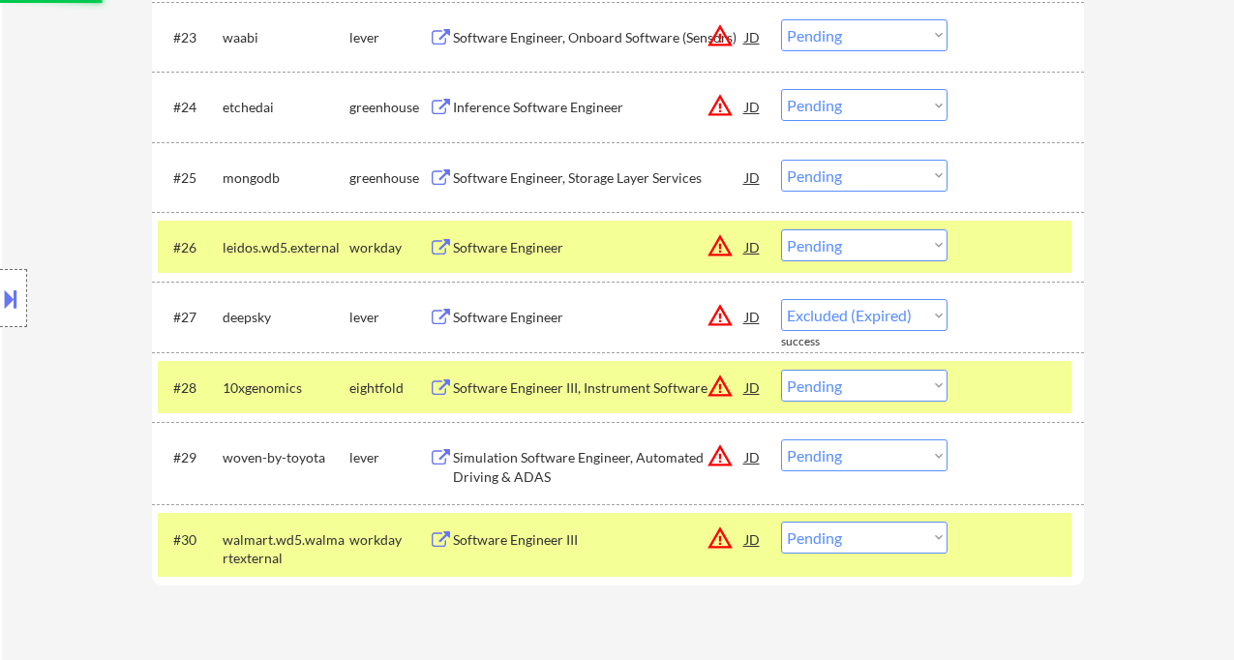
select select ""pending""
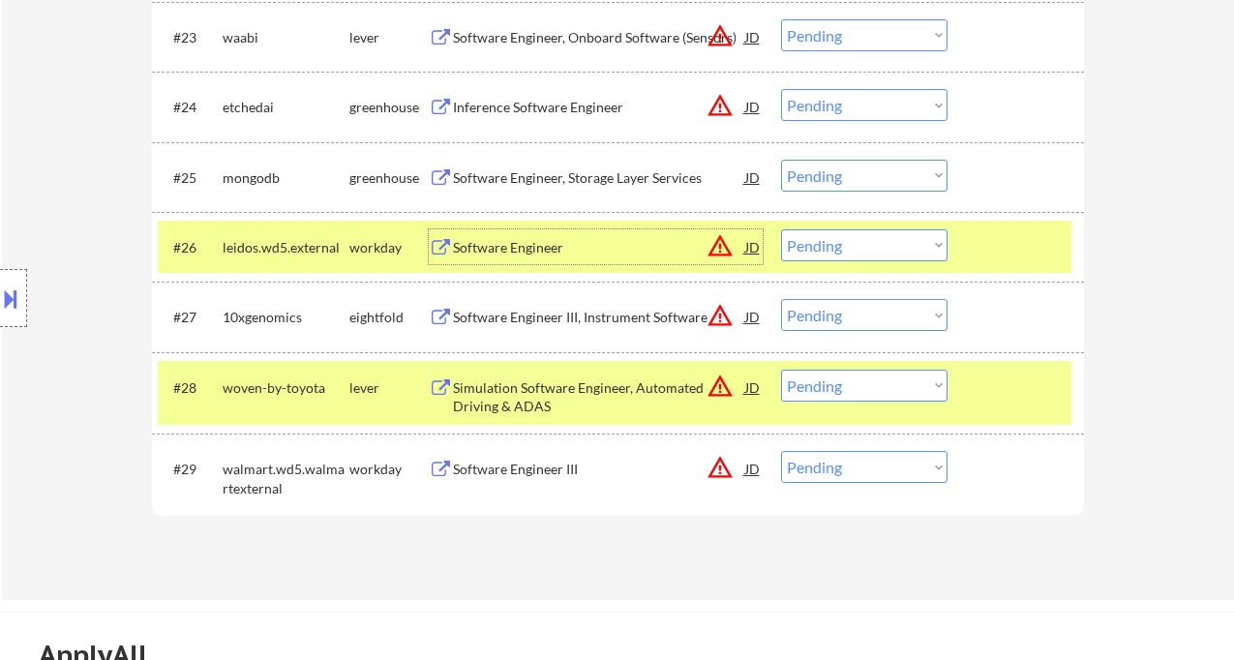
click at [808, 241] on select "Choose an option... Pending Applied Excluded (Questions) Excluded (Expired) Exc…" at bounding box center [864, 245] width 166 height 32
click at [781, 229] on select "Choose an option... Pending Applied Excluded (Questions) Excluded (Expired) Exc…" at bounding box center [864, 245] width 166 height 32
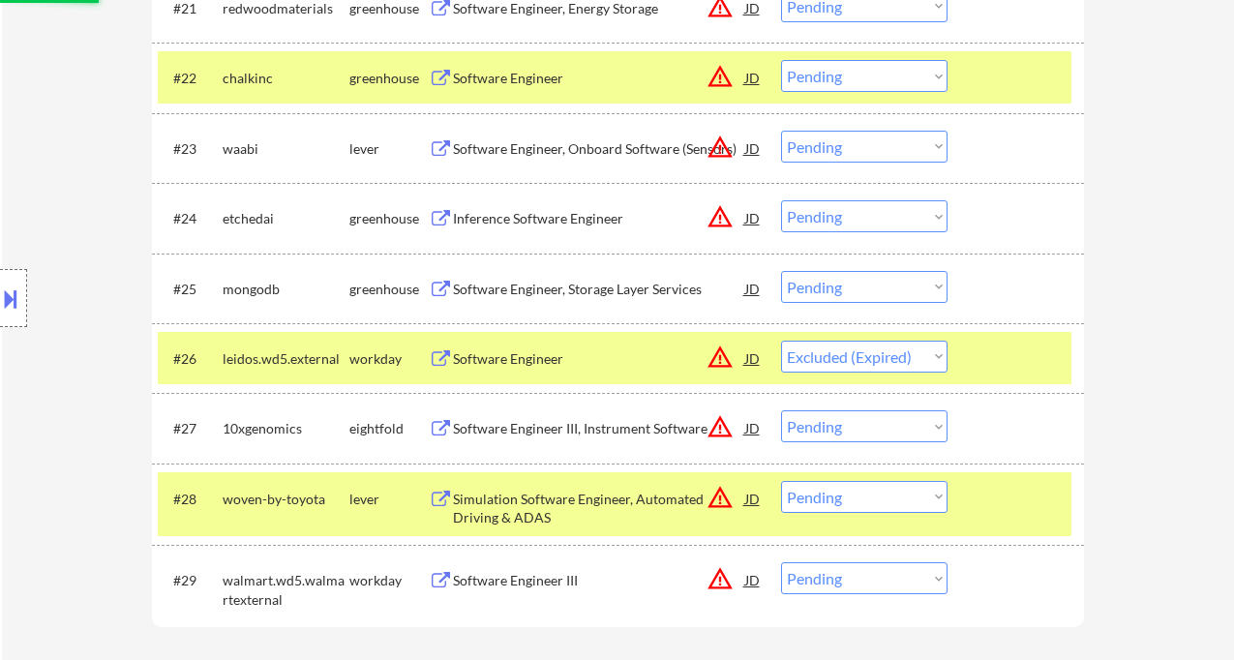
scroll to position [2108, 0]
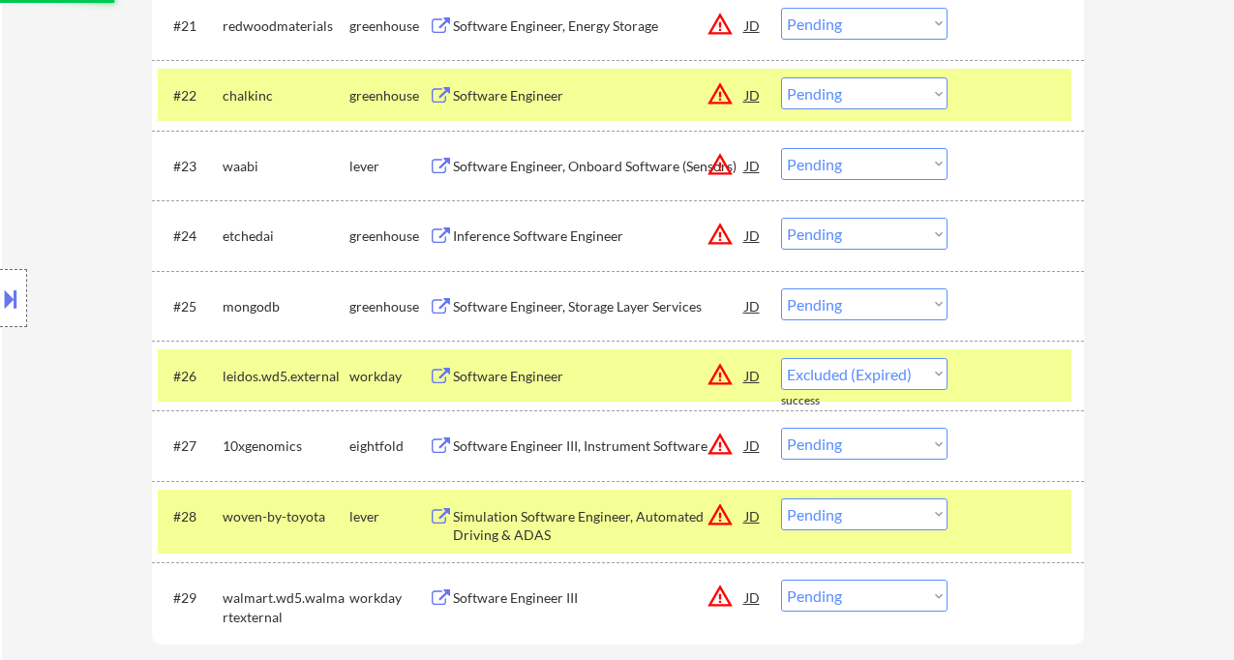
click at [589, 306] on div "Software Engineer, Storage Layer Services" at bounding box center [599, 306] width 292 height 19
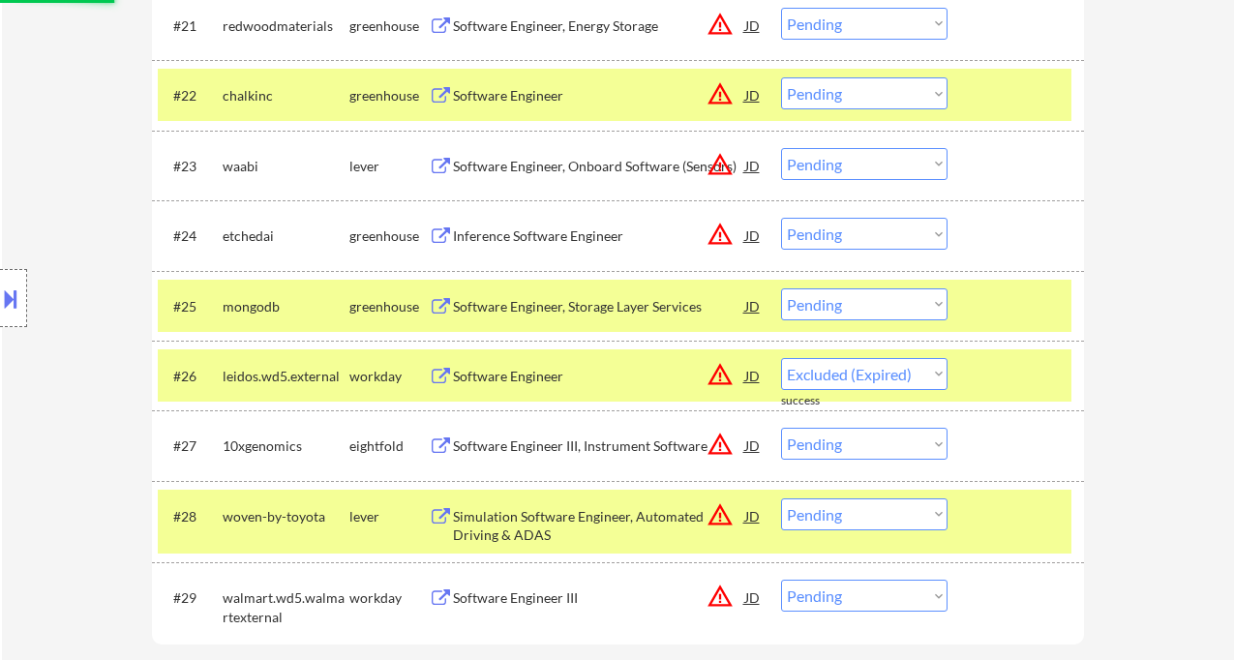
select select ""pending""
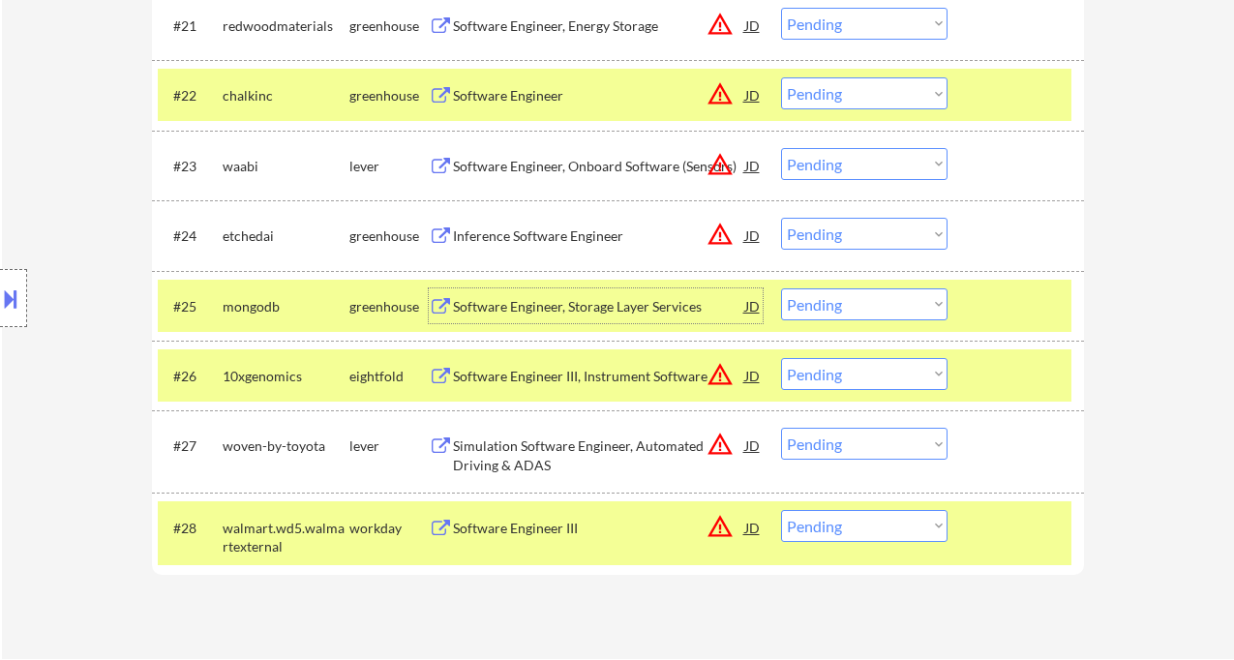
click at [593, 230] on div "Inference Software Engineer" at bounding box center [599, 235] width 292 height 19
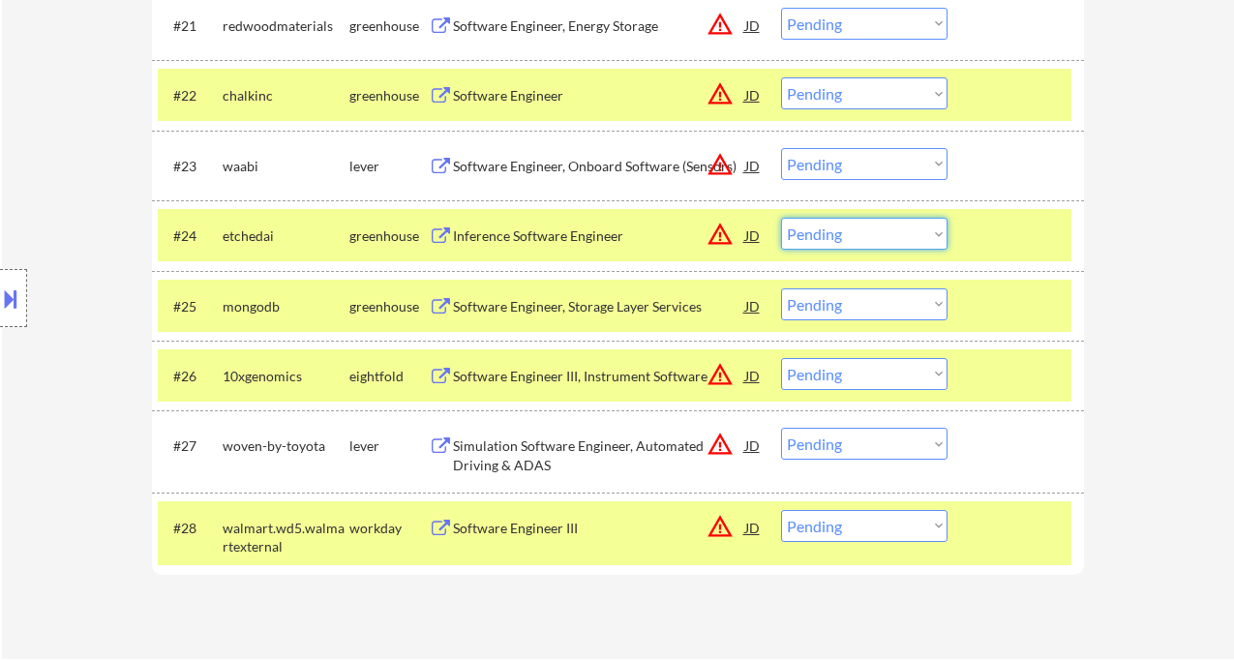
click at [860, 218] on select "Choose an option... Pending Applied Excluded (Questions) Excluded (Expired) Exc…" at bounding box center [864, 234] width 166 height 32
click at [781, 218] on select "Choose an option... Pending Applied Excluded (Questions) Excluded (Expired) Exc…" at bounding box center [864, 234] width 166 height 32
click at [561, 165] on div "Software Engineer, Onboard Software (Sensors)" at bounding box center [599, 166] width 292 height 19
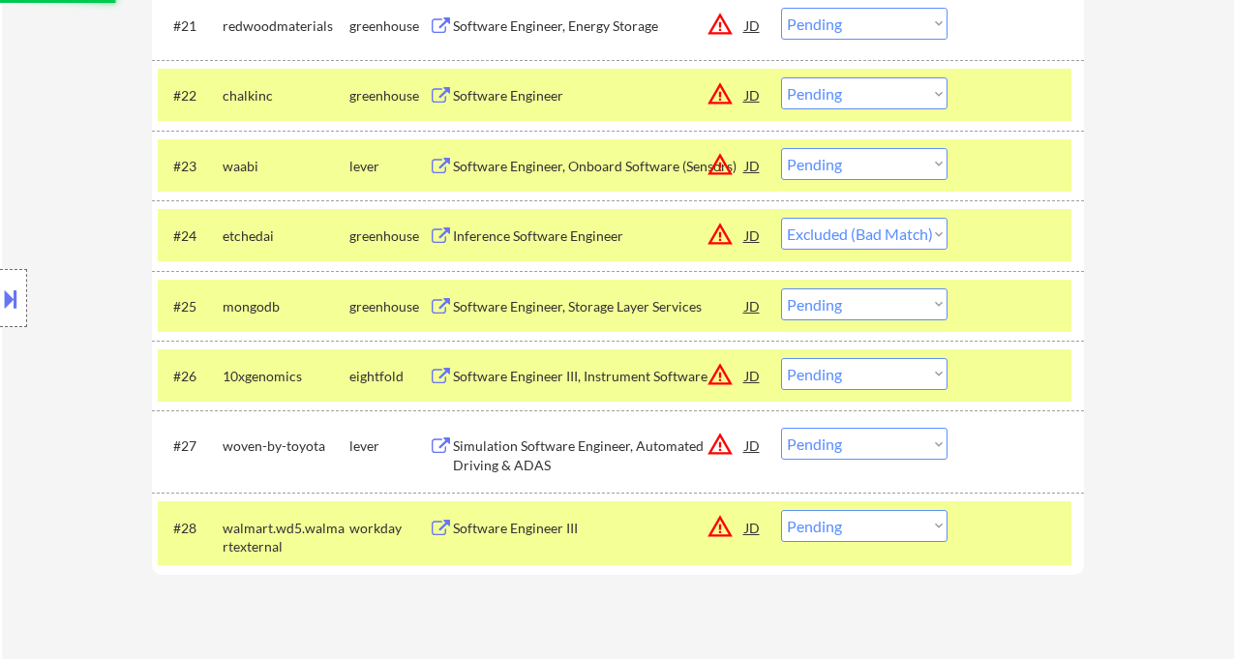
select select ""pending""
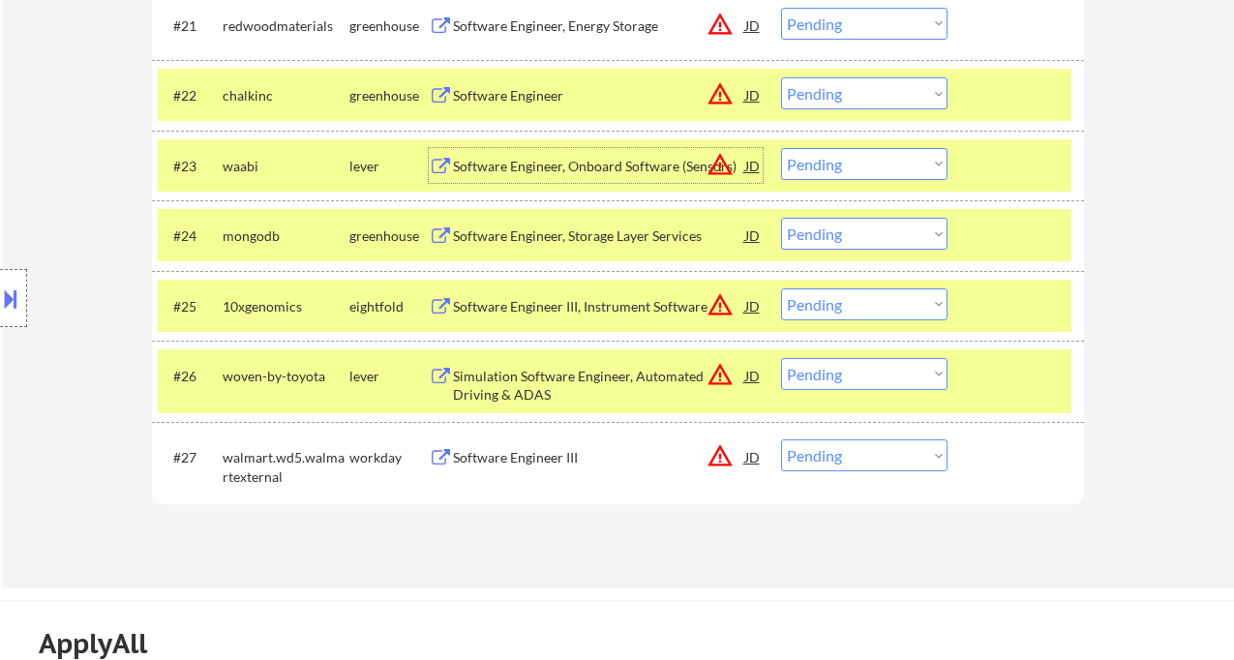
click at [845, 159] on select "Choose an option... Pending Applied Excluded (Questions) Excluded (Expired) Exc…" at bounding box center [864, 164] width 166 height 32
click at [781, 148] on select "Choose an option... Pending Applied Excluded (Questions) Excluded (Expired) Exc…" at bounding box center [864, 164] width 166 height 32
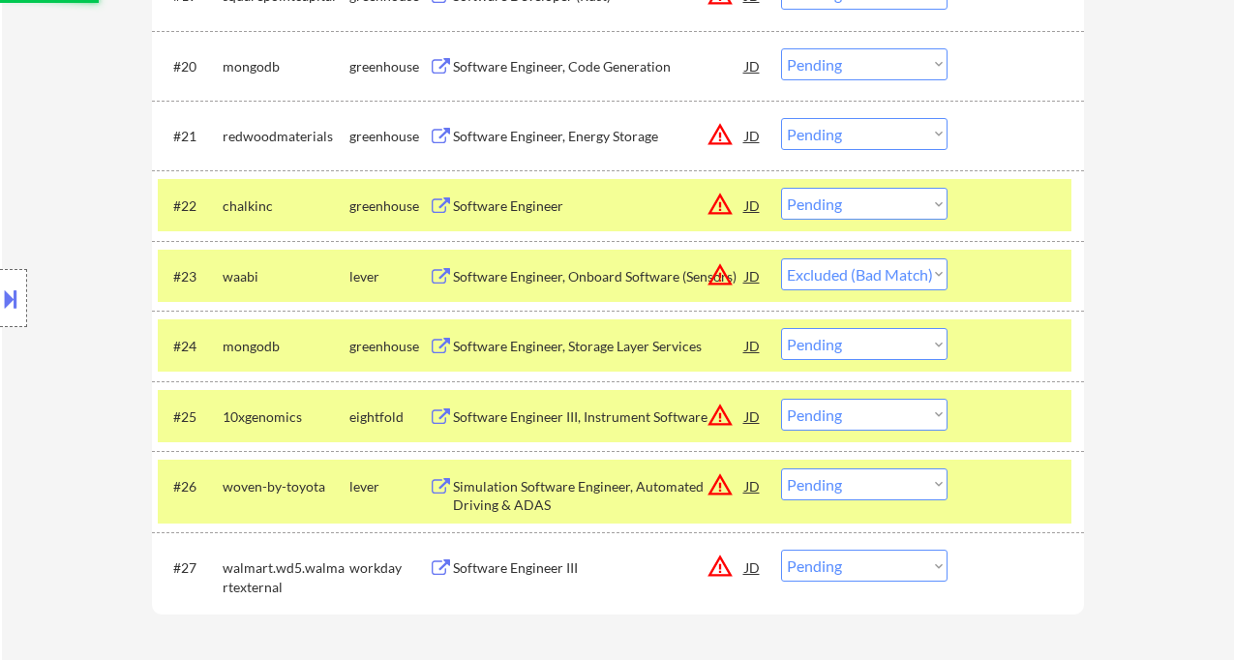
scroll to position [1979, 0]
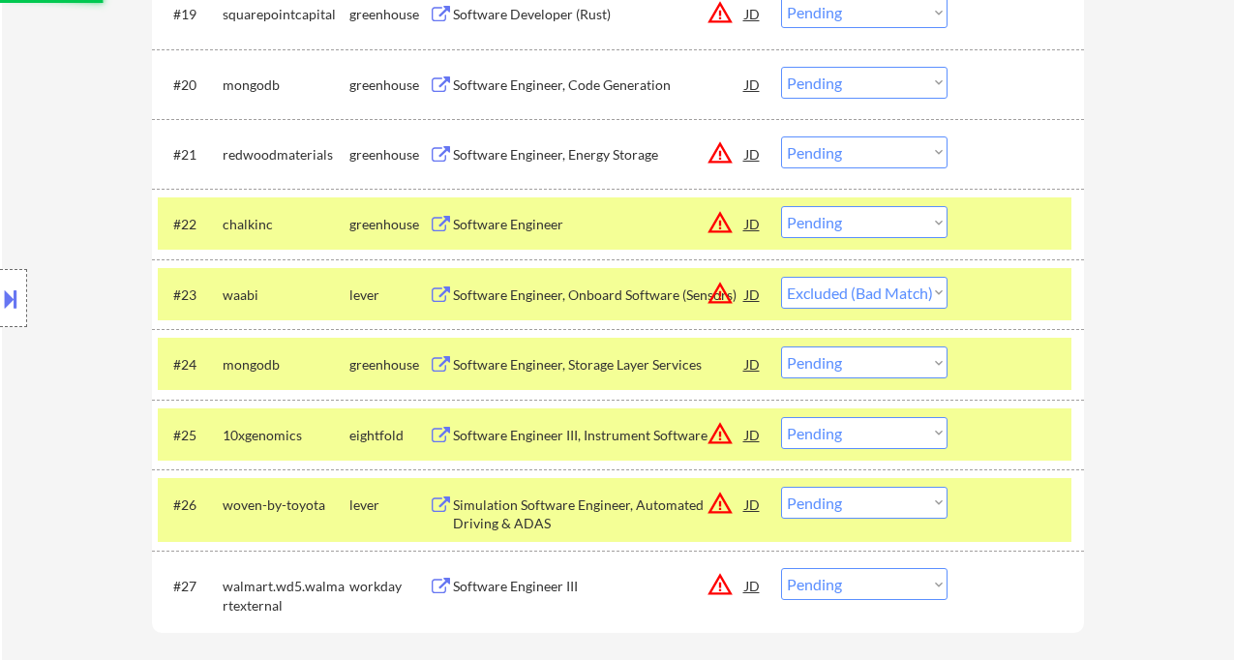
click at [534, 226] on div "Software Engineer" at bounding box center [599, 224] width 292 height 19
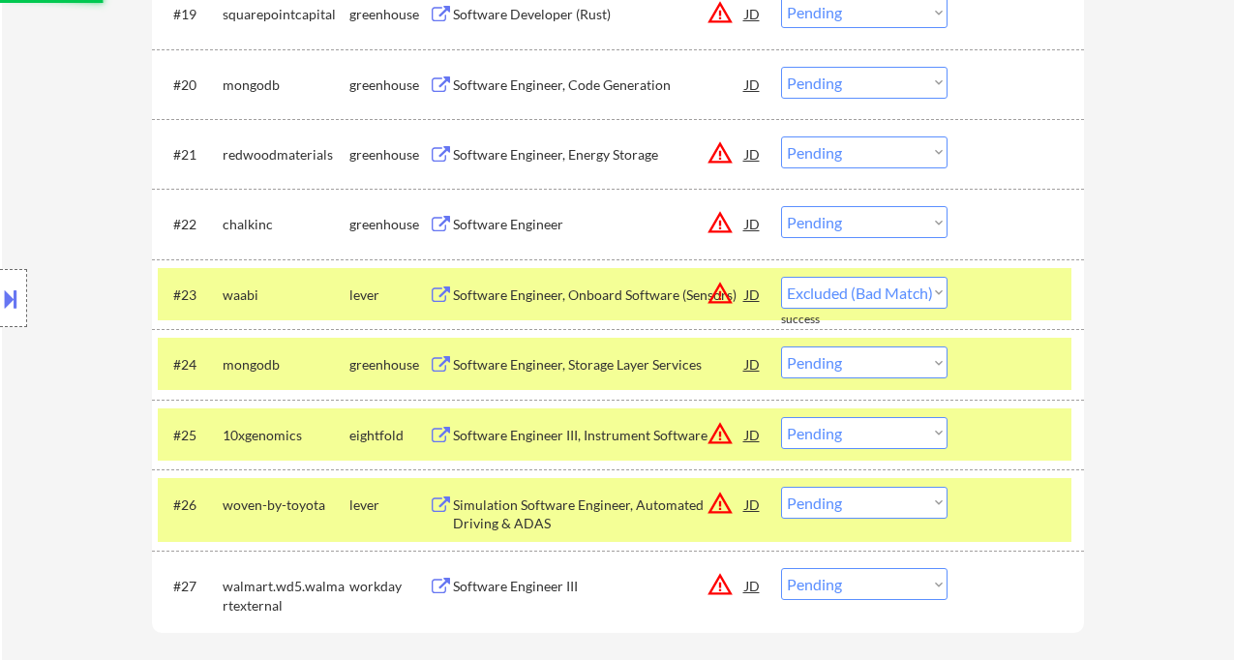
select select ""pending""
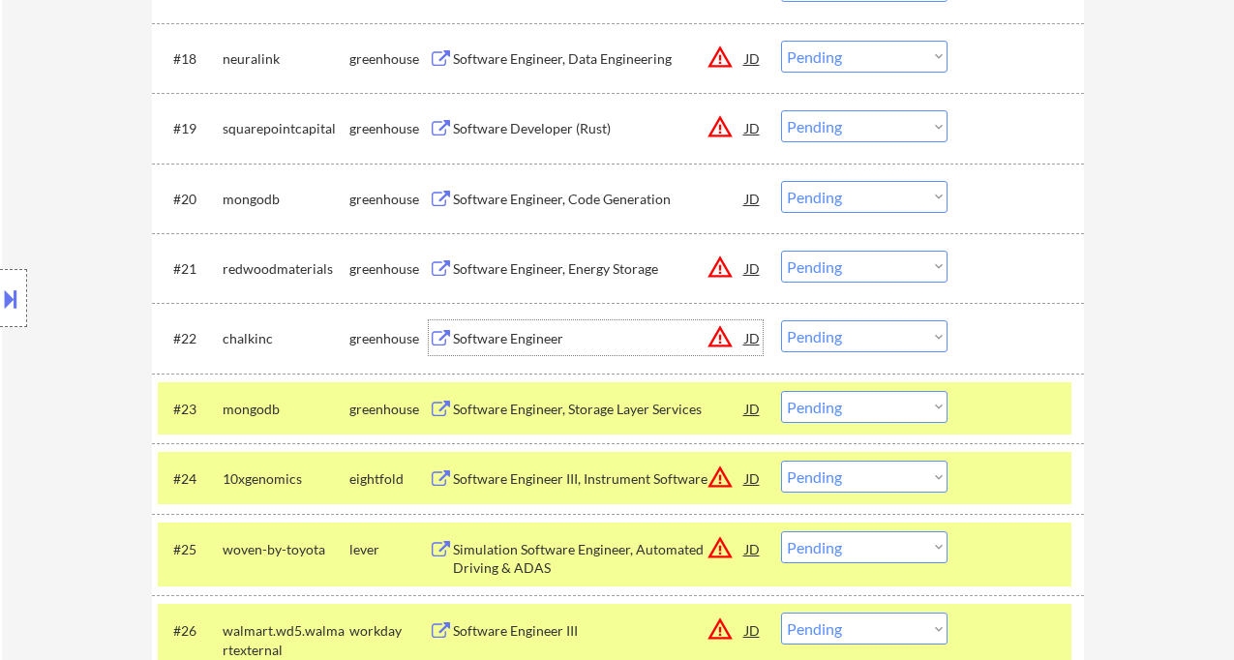
scroll to position [1850, 0]
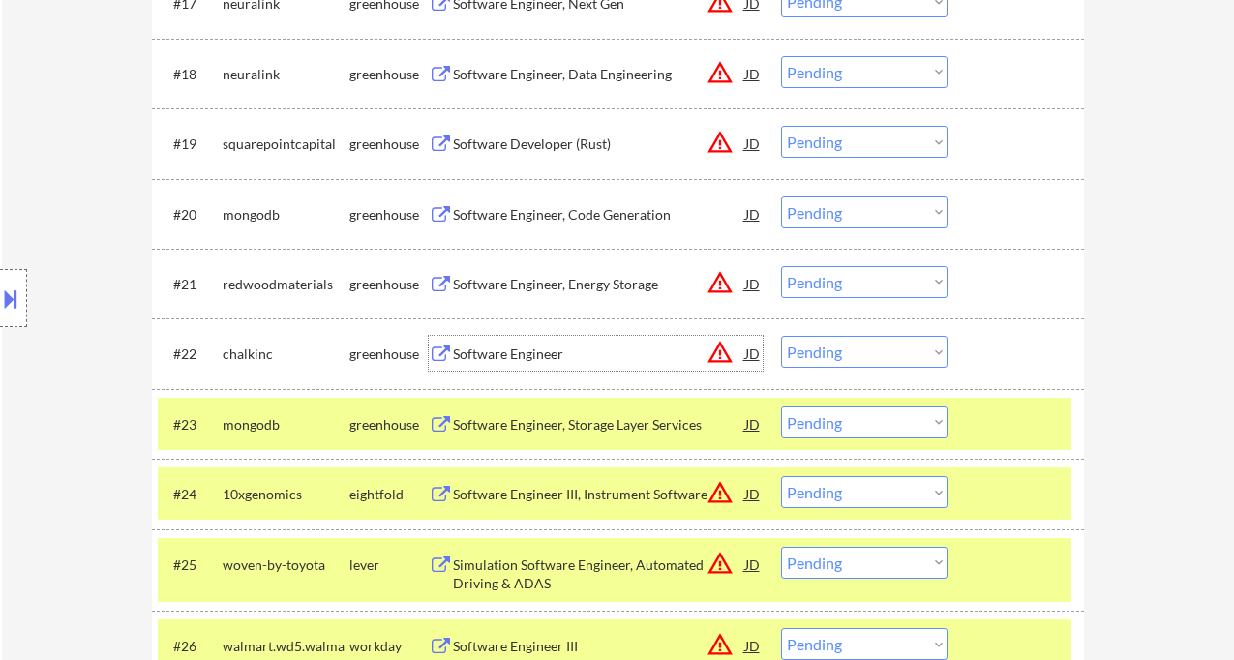
click at [551, 284] on div "Software Engineer, Energy Storage" at bounding box center [599, 284] width 292 height 19
